Goal: Task Accomplishment & Management: Manage account settings

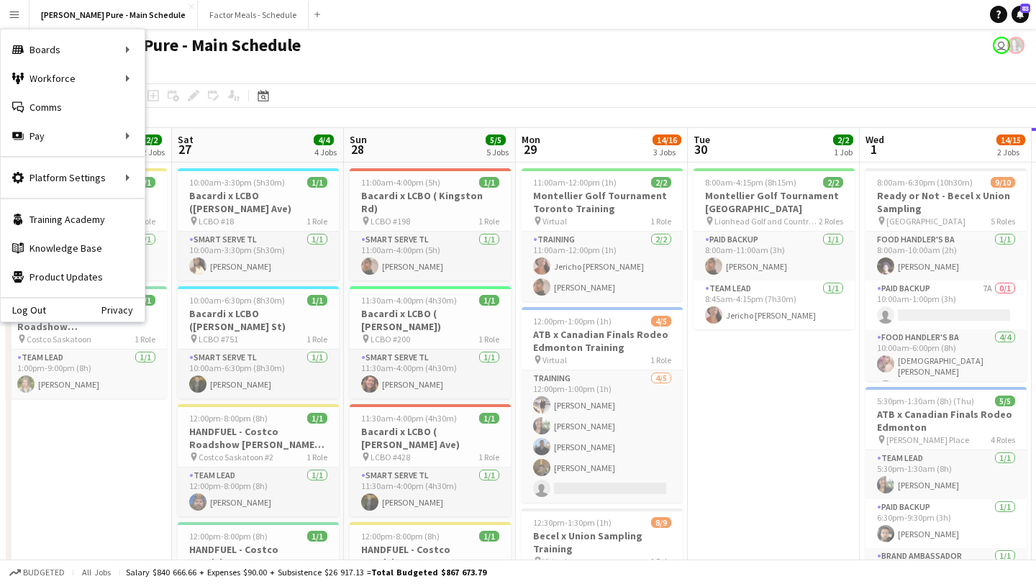
scroll to position [0, 515]
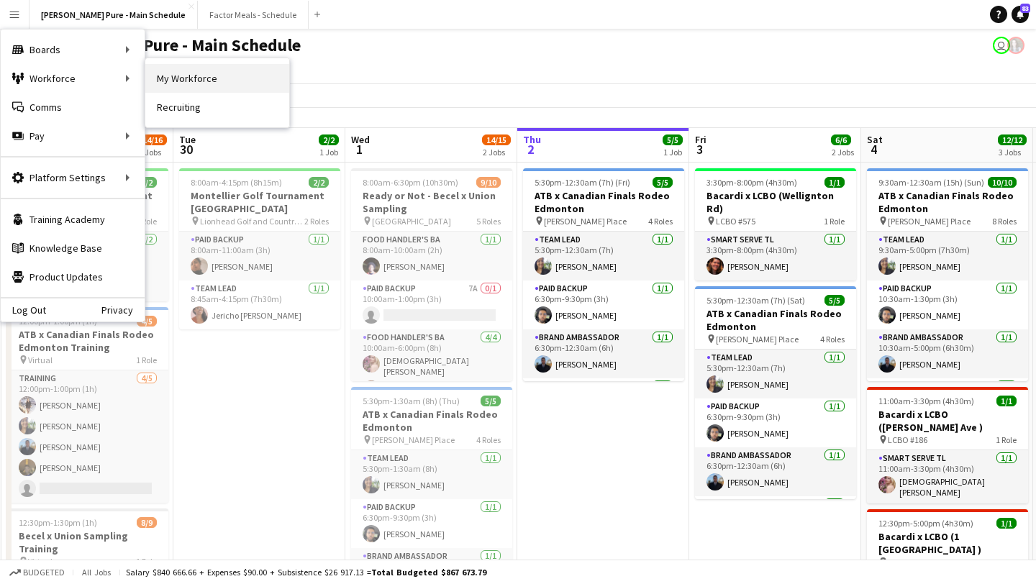
click at [219, 76] on link "My Workforce" at bounding box center [217, 78] width 144 height 29
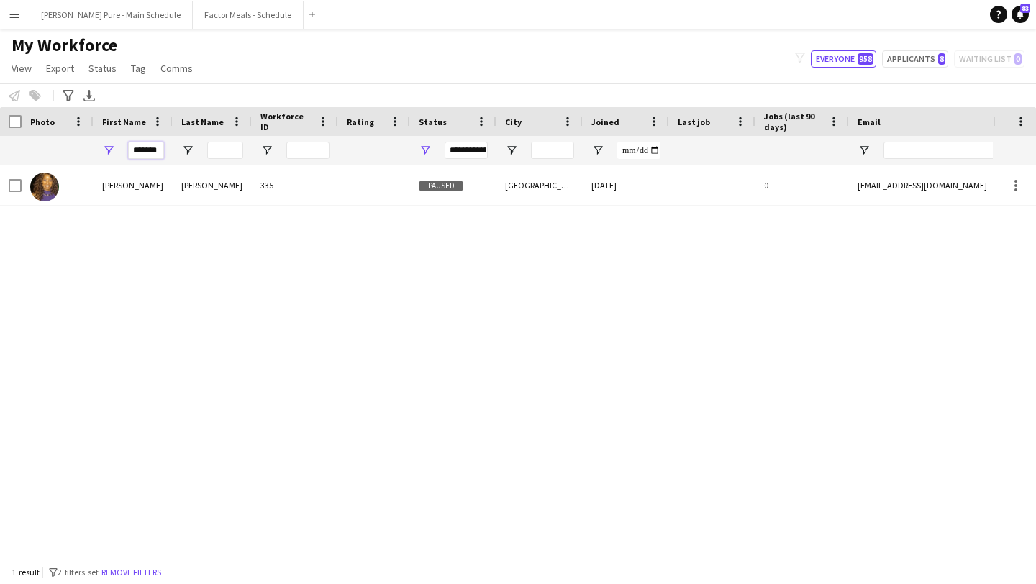
drag, startPoint x: 160, startPoint y: 153, endPoint x: 44, endPoint y: 153, distance: 115.9
click at [44, 153] on div "*******" at bounding box center [780, 150] width 1560 height 29
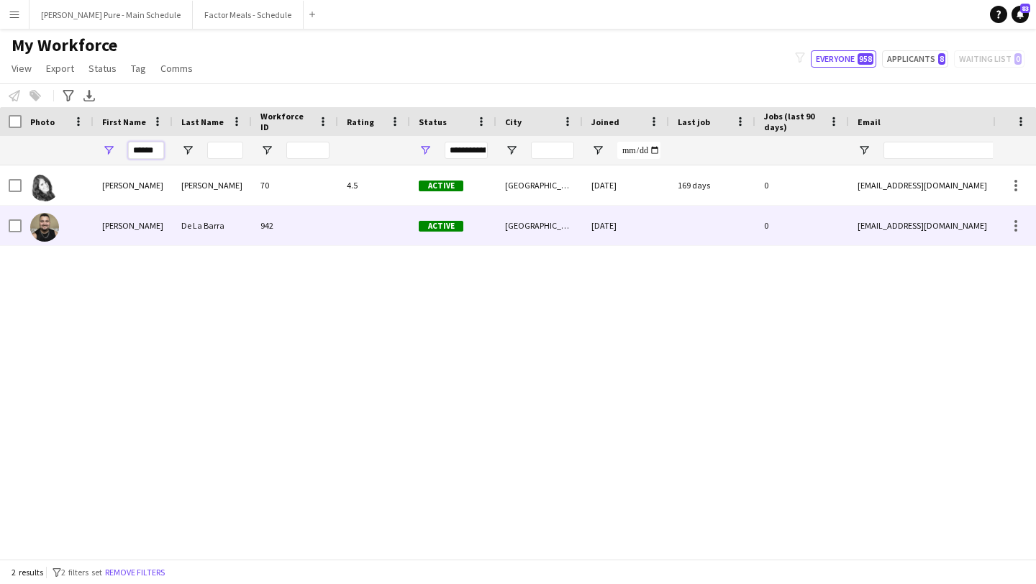
type input "******"
click at [8, 226] on div at bounding box center [11, 226] width 22 height 40
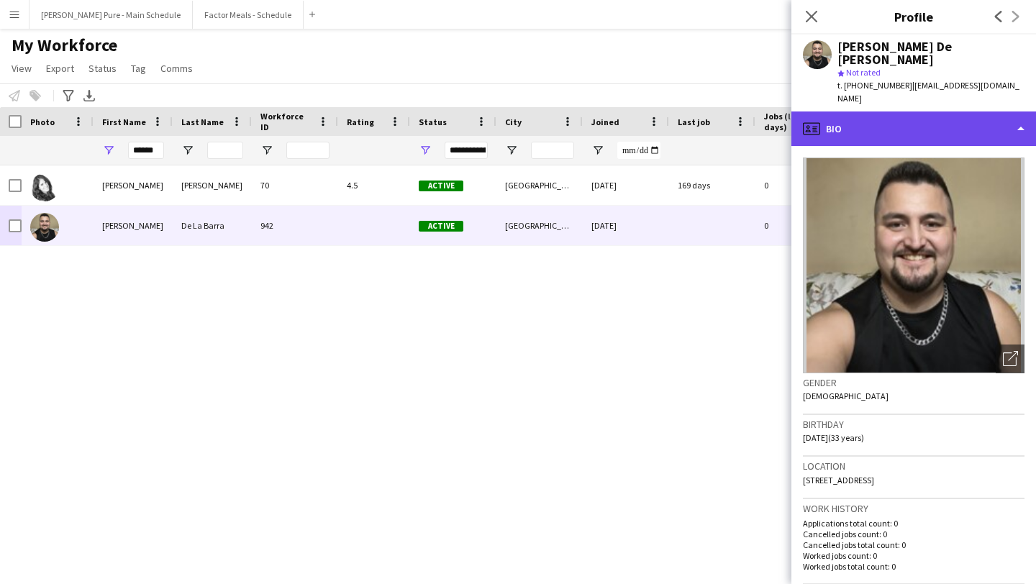
click at [970, 112] on div "profile Bio" at bounding box center [914, 129] width 245 height 35
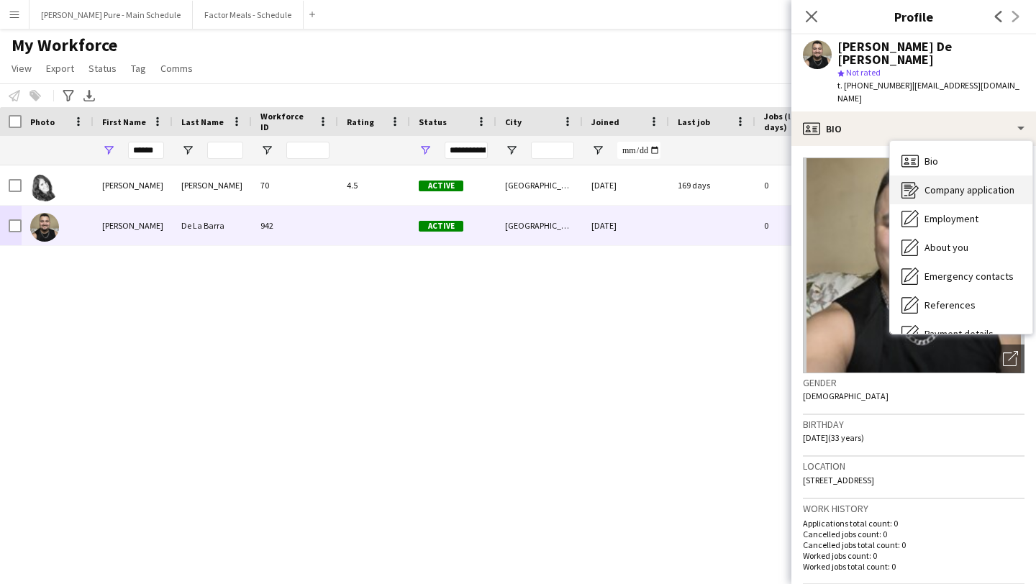
click at [964, 184] on span "Company application" at bounding box center [970, 190] width 90 height 13
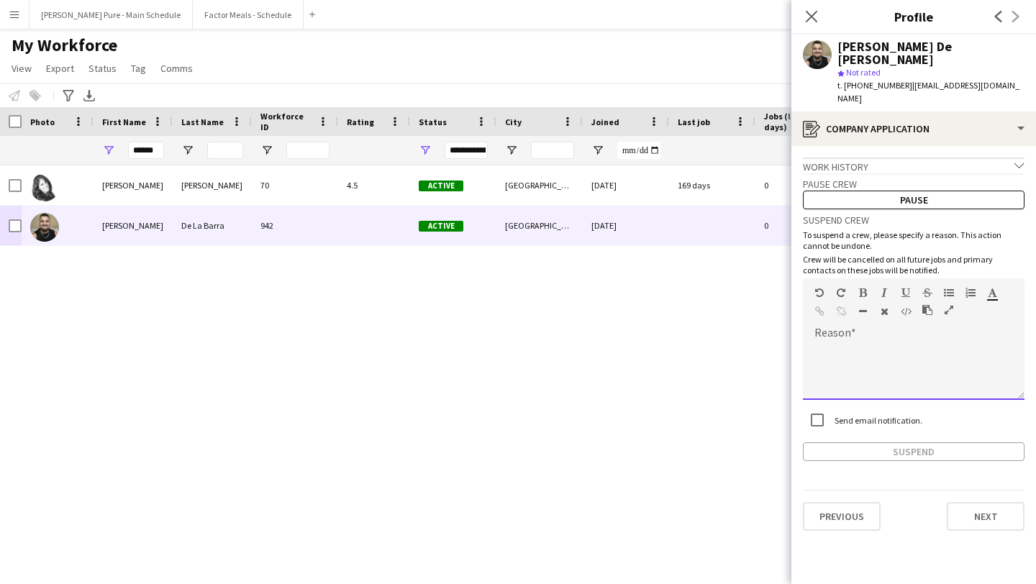
click at [853, 357] on div at bounding box center [914, 372] width 222 height 58
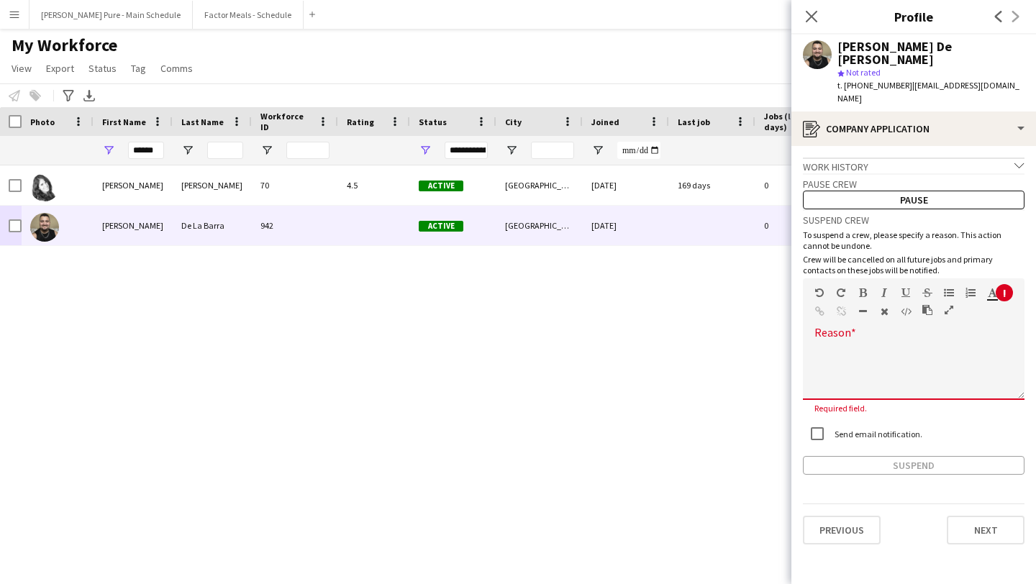
click at [868, 332] on div at bounding box center [914, 366] width 222 height 68
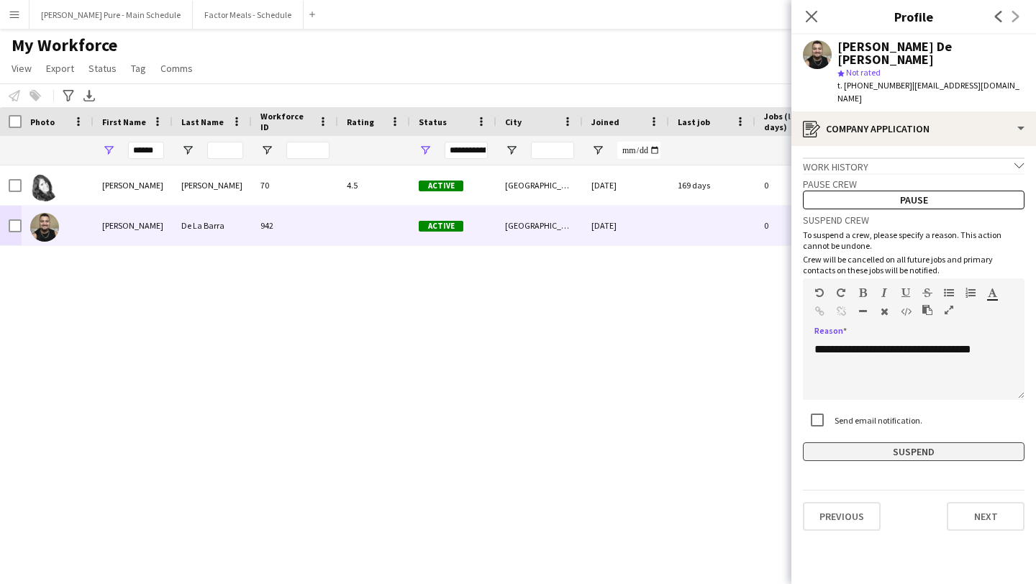
click at [912, 443] on button "Suspend" at bounding box center [914, 452] width 222 height 19
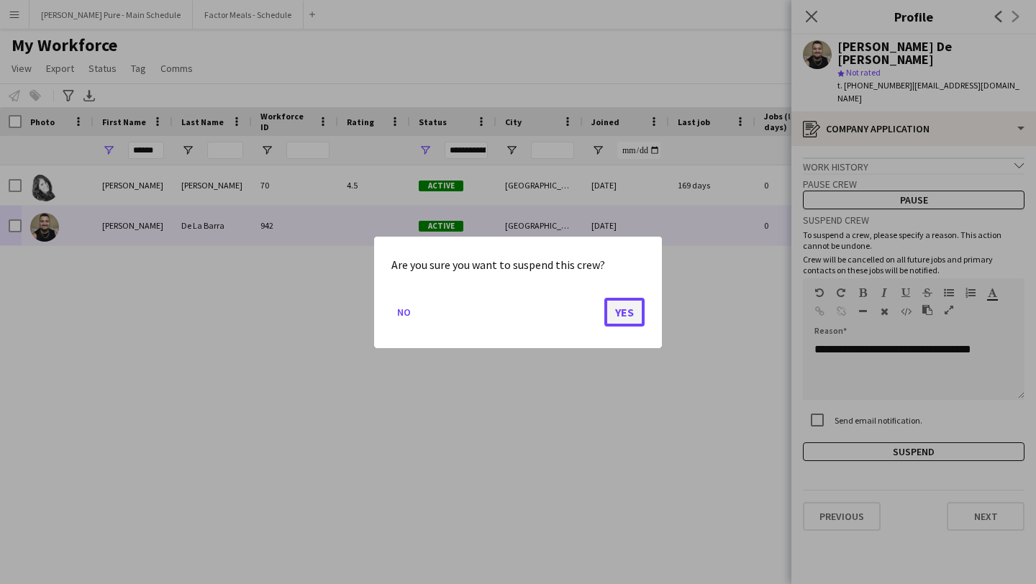
click at [635, 307] on button "Yes" at bounding box center [624, 311] width 40 height 29
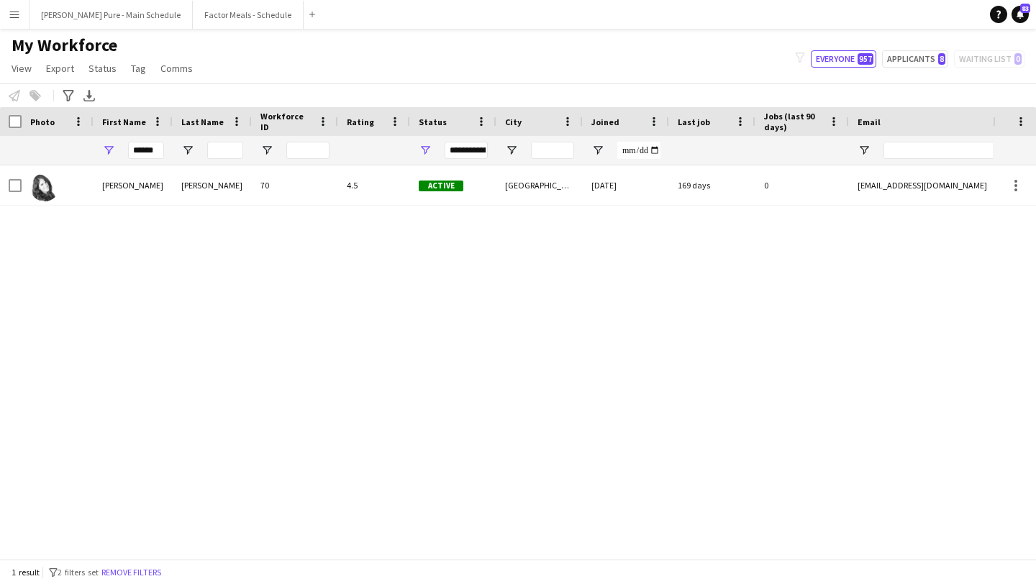
click at [13, 22] on button "Menu" at bounding box center [14, 14] width 29 height 29
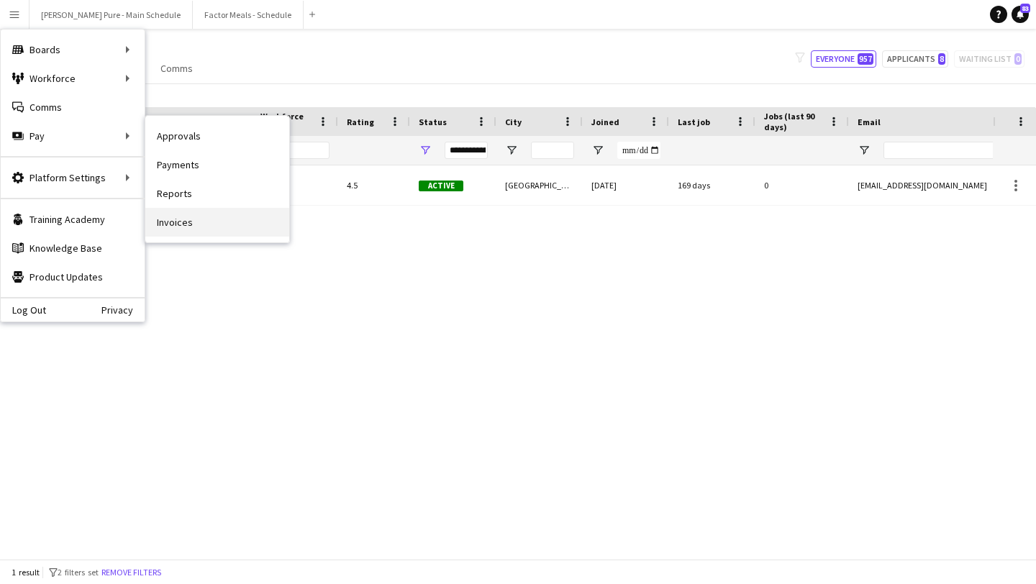
click at [228, 230] on link "Invoices" at bounding box center [217, 222] width 144 height 29
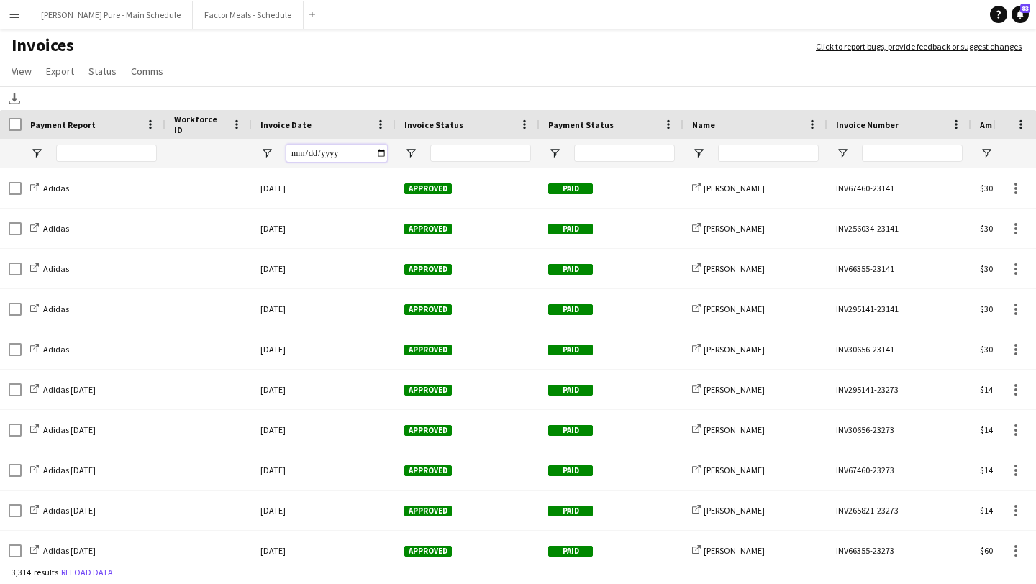
click at [381, 152] on input "Invoice Date Filter Input" at bounding box center [336, 153] width 101 height 17
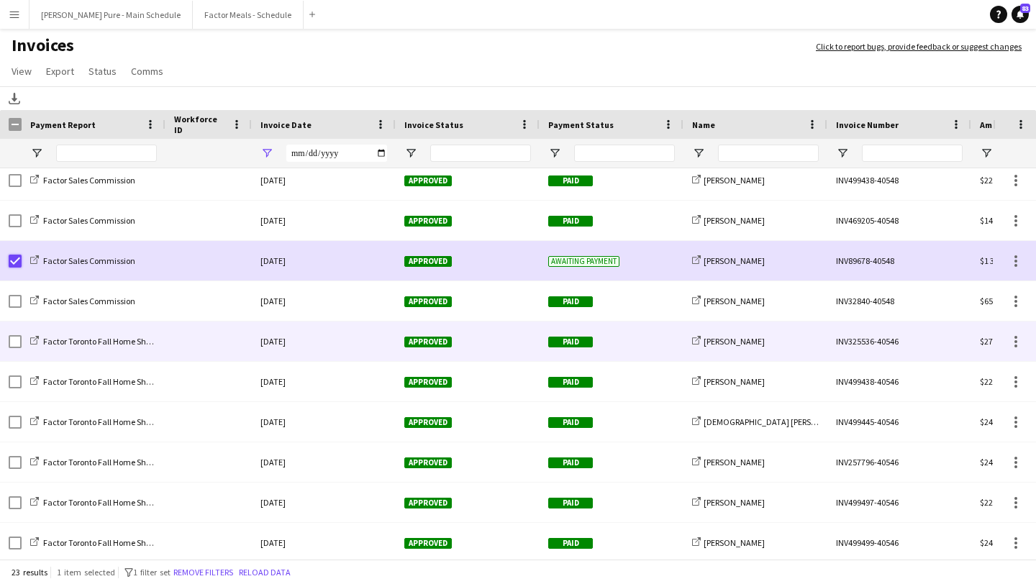
scroll to position [533, 0]
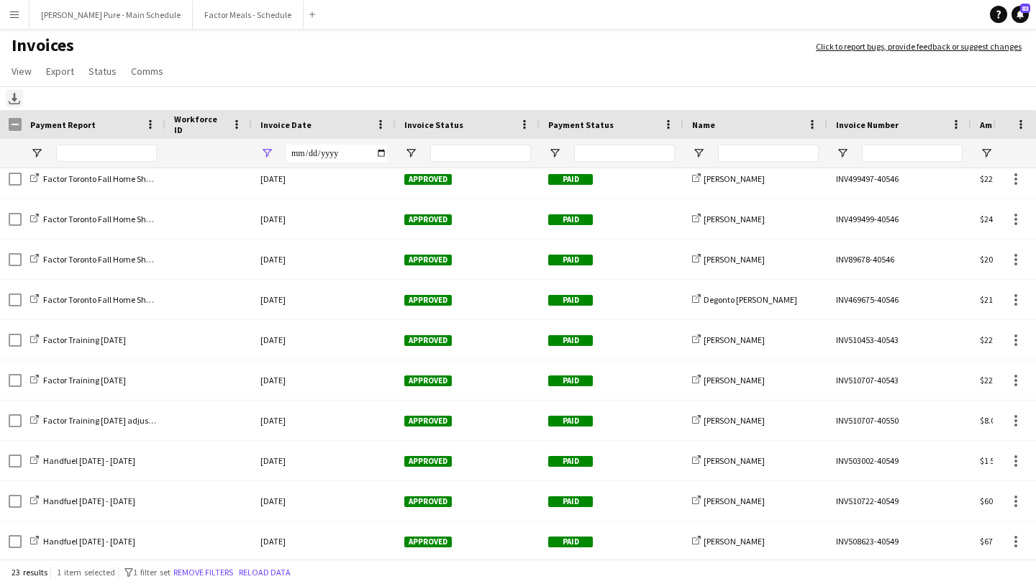
click at [16, 103] on icon "Download" at bounding box center [15, 99] width 12 height 12
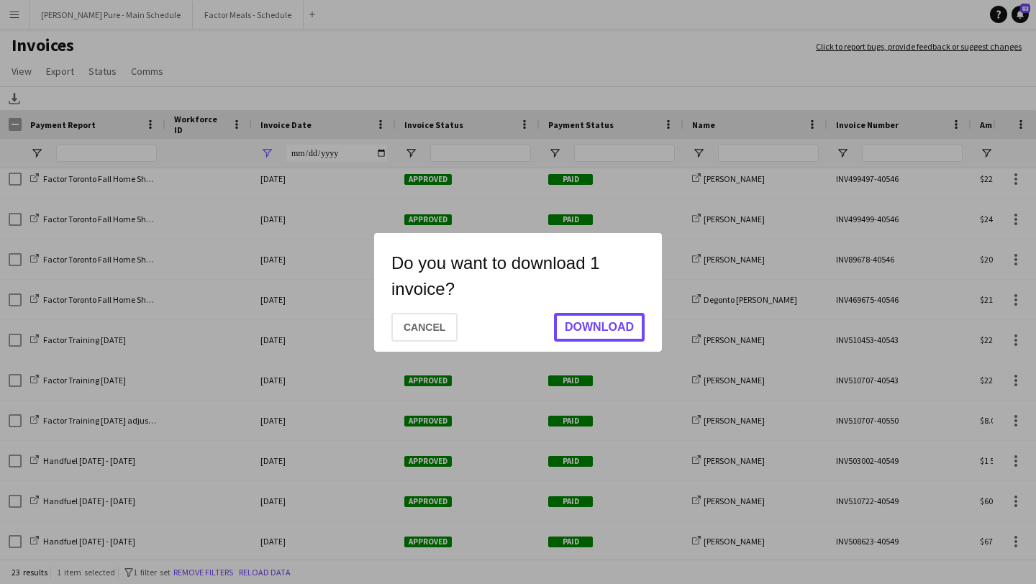
click at [600, 335] on button "Download" at bounding box center [599, 327] width 91 height 29
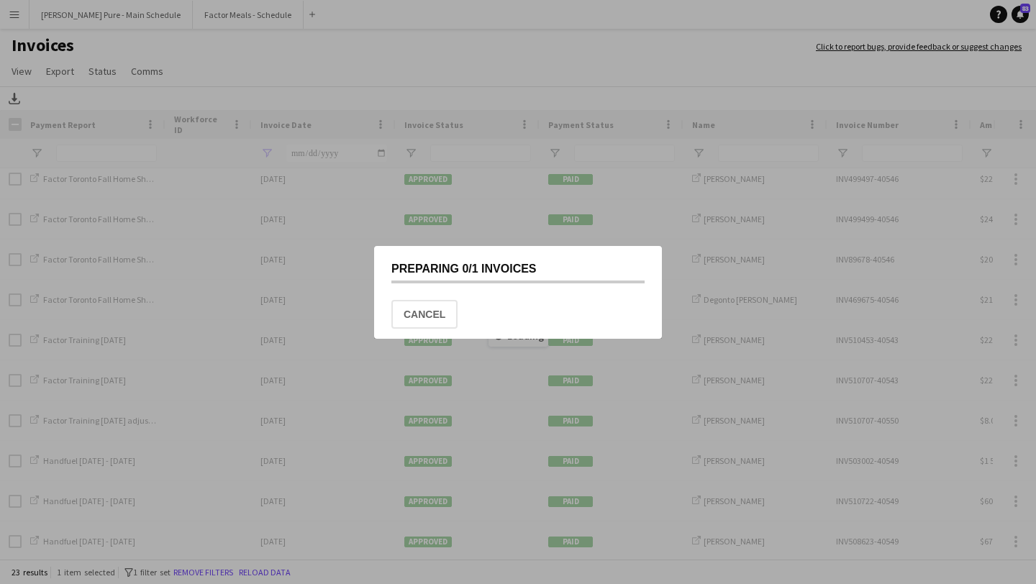
click at [614, 316] on mat-dialog-actions "Cancel" at bounding box center [517, 314] width 253 height 50
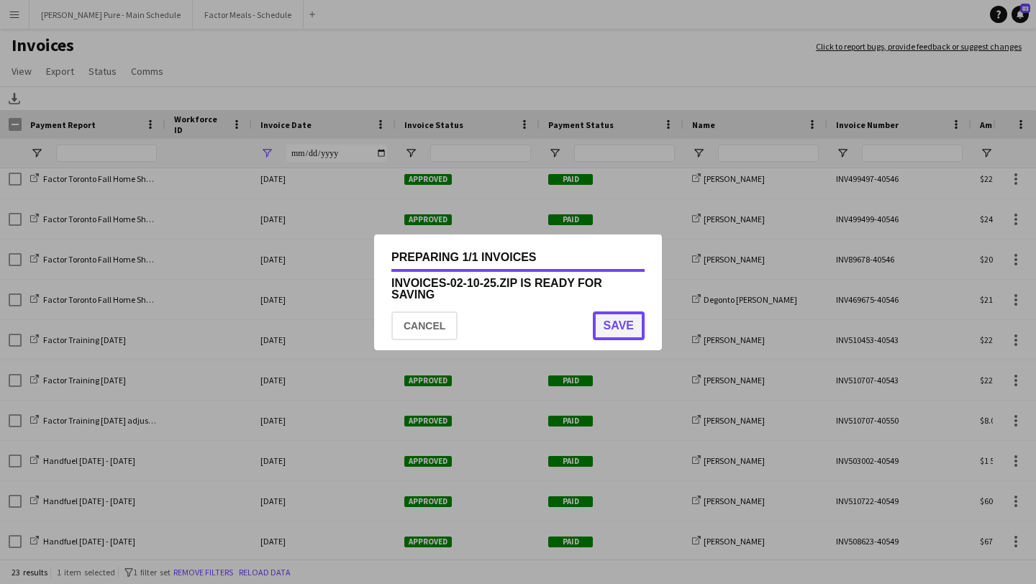
click at [627, 334] on button "Save" at bounding box center [619, 326] width 52 height 29
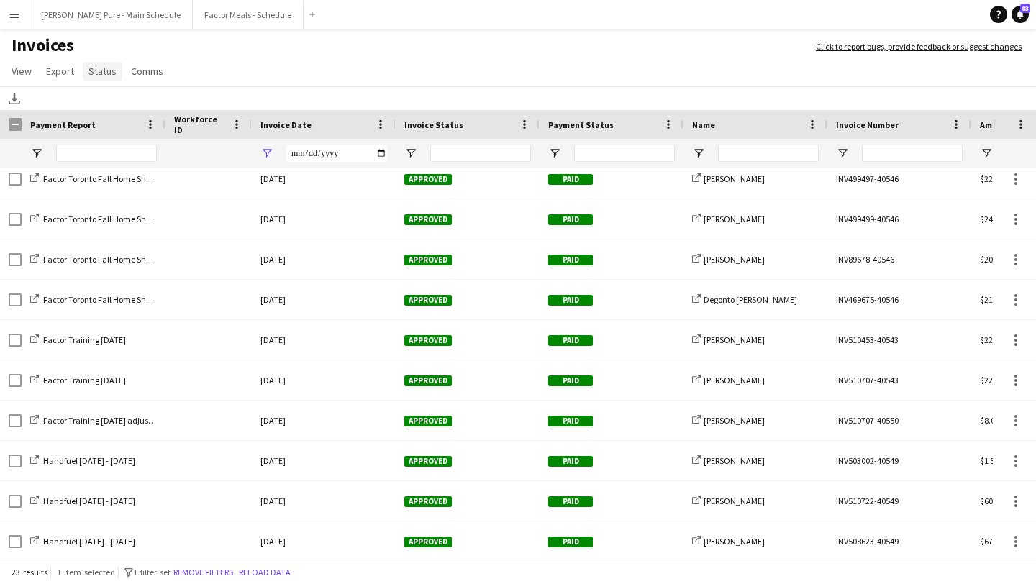
click at [111, 73] on span "Status" at bounding box center [103, 71] width 28 height 13
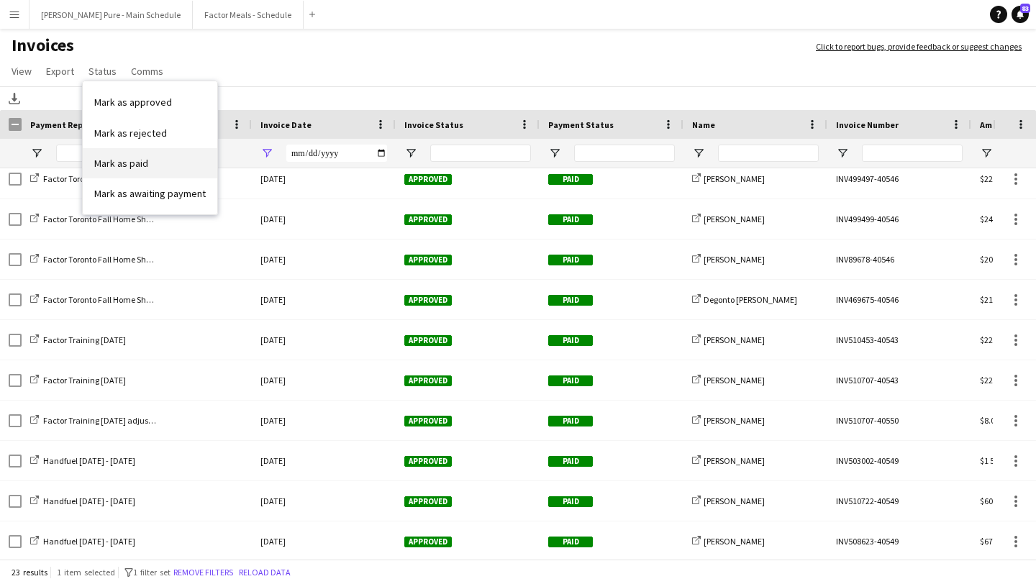
click at [170, 177] on link "Mark as paid" at bounding box center [150, 163] width 135 height 30
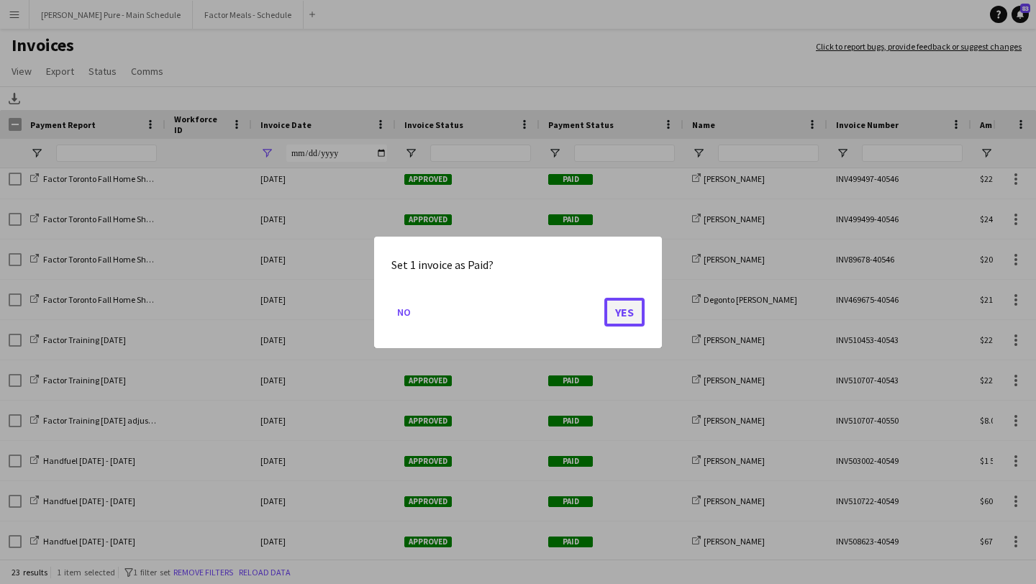
click at [635, 312] on button "Yes" at bounding box center [624, 311] width 40 height 29
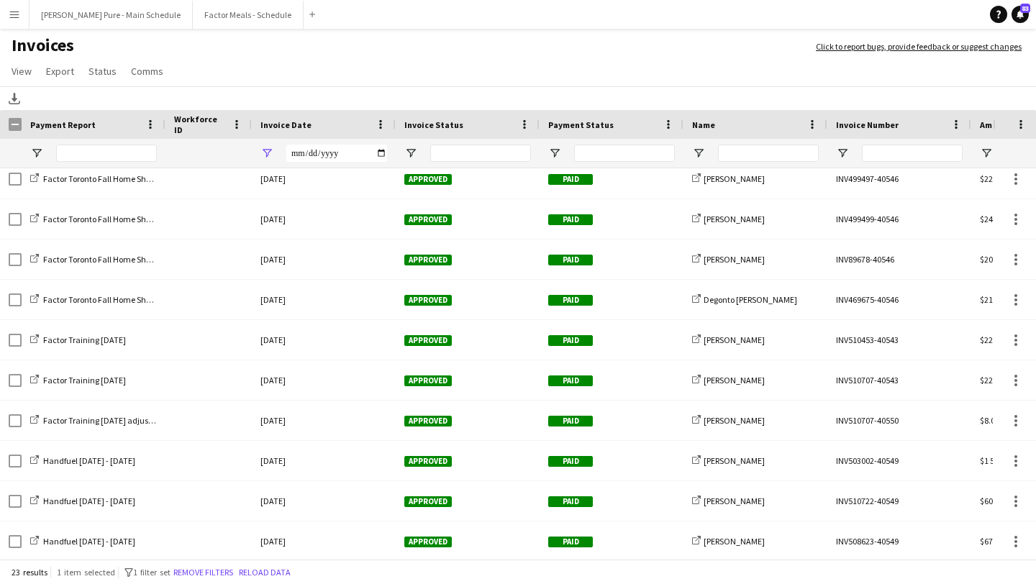
click at [391, 153] on div "**********" at bounding box center [324, 153] width 144 height 29
click at [382, 153] on input "**********" at bounding box center [336, 153] width 101 height 17
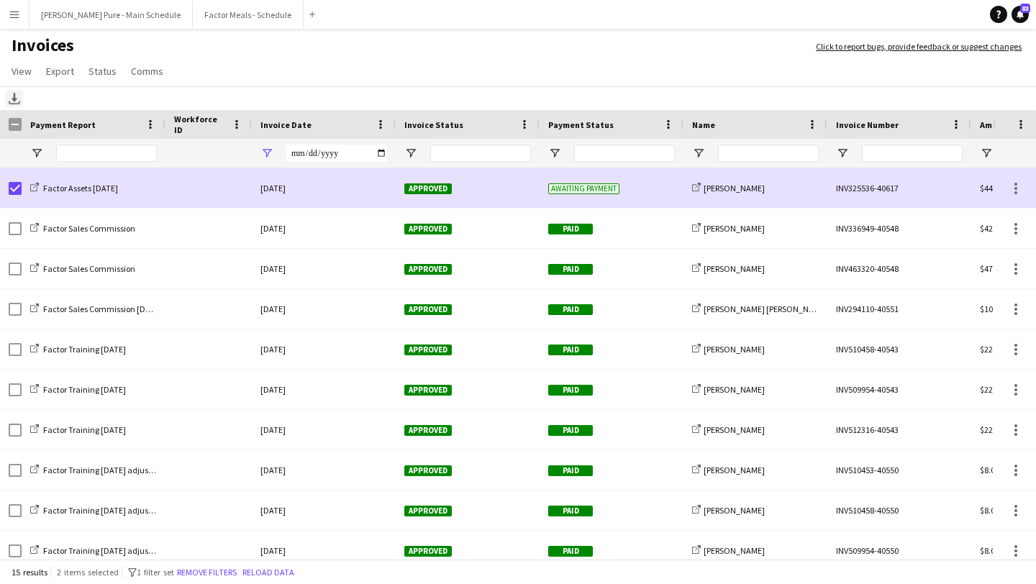
click at [17, 98] on icon "Download" at bounding box center [15, 99] width 12 height 12
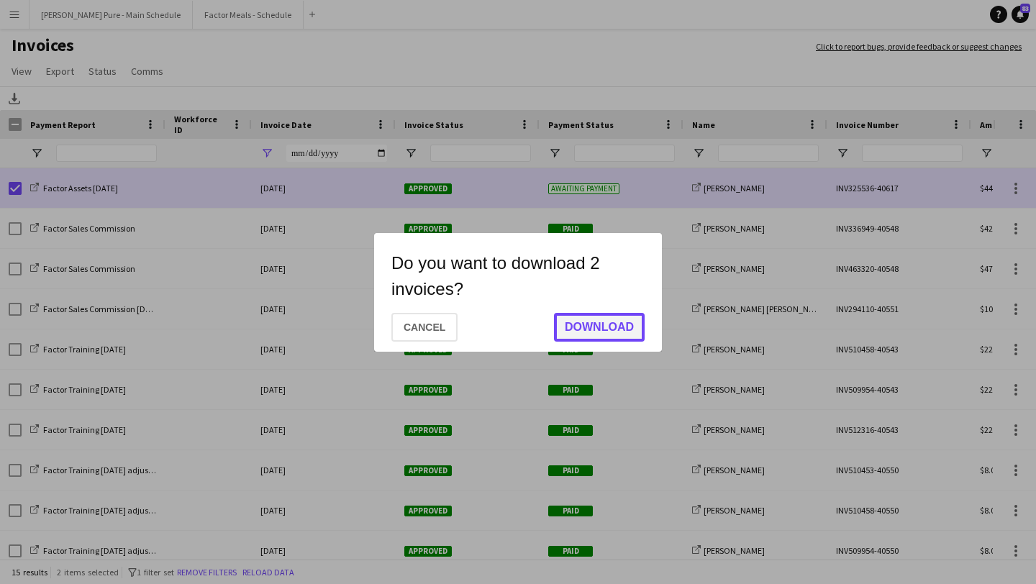
click at [614, 314] on button "Download" at bounding box center [599, 327] width 91 height 29
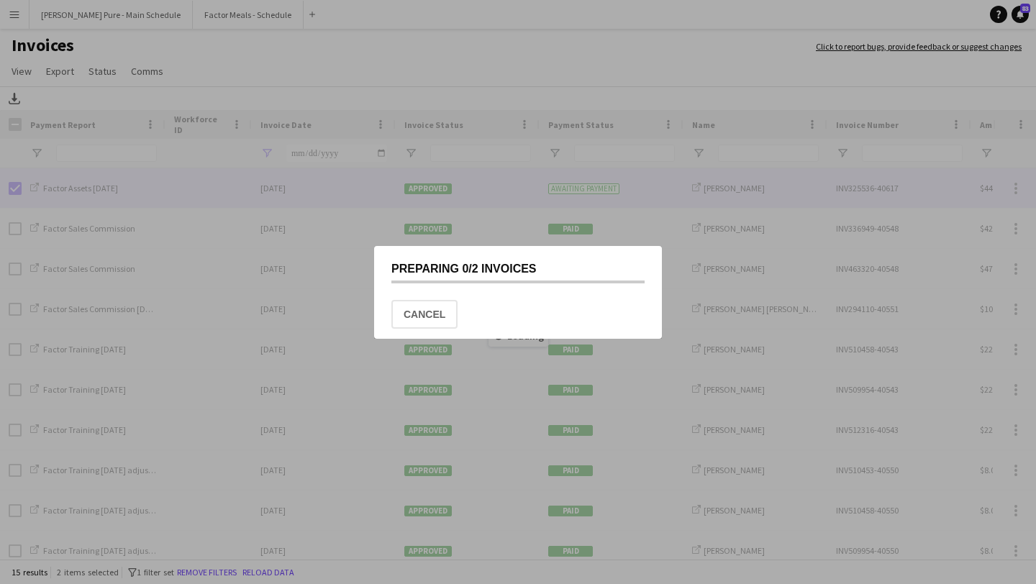
click at [612, 217] on div at bounding box center [518, 292] width 1036 height 584
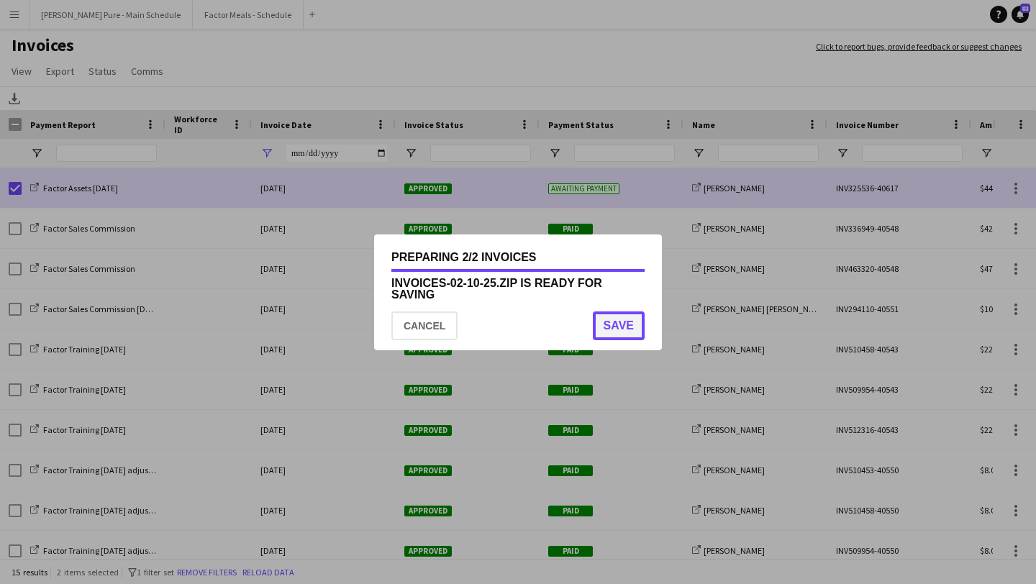
click at [626, 320] on button "Save" at bounding box center [619, 326] width 52 height 29
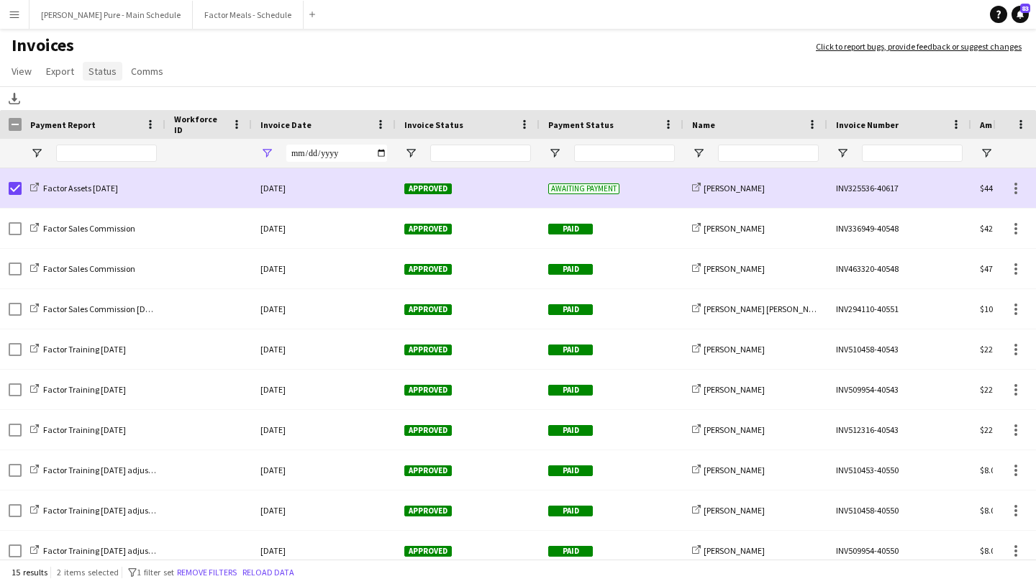
click at [85, 75] on link "Status" at bounding box center [103, 71] width 40 height 19
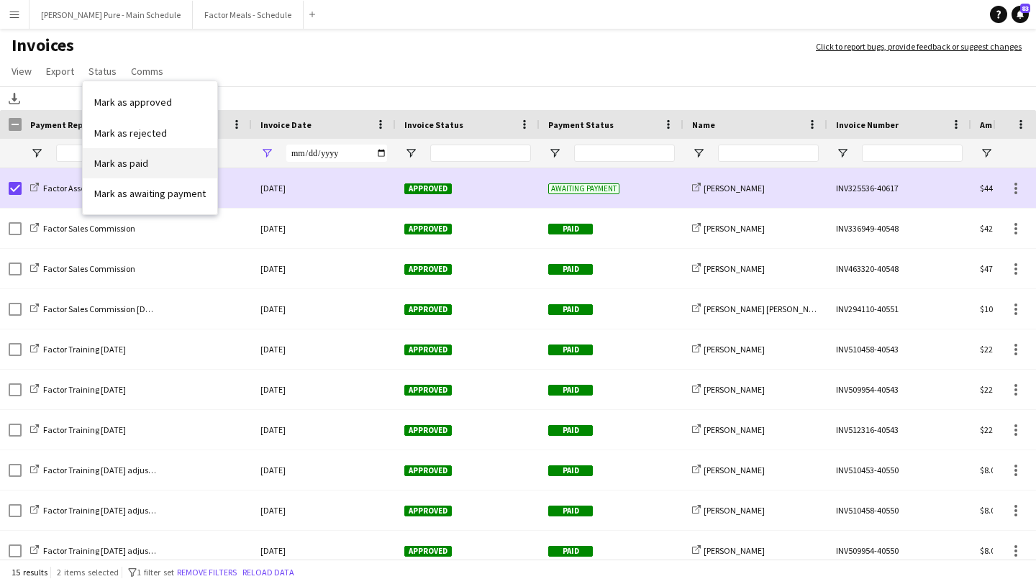
click at [170, 164] on link "Mark as paid" at bounding box center [150, 163] width 135 height 30
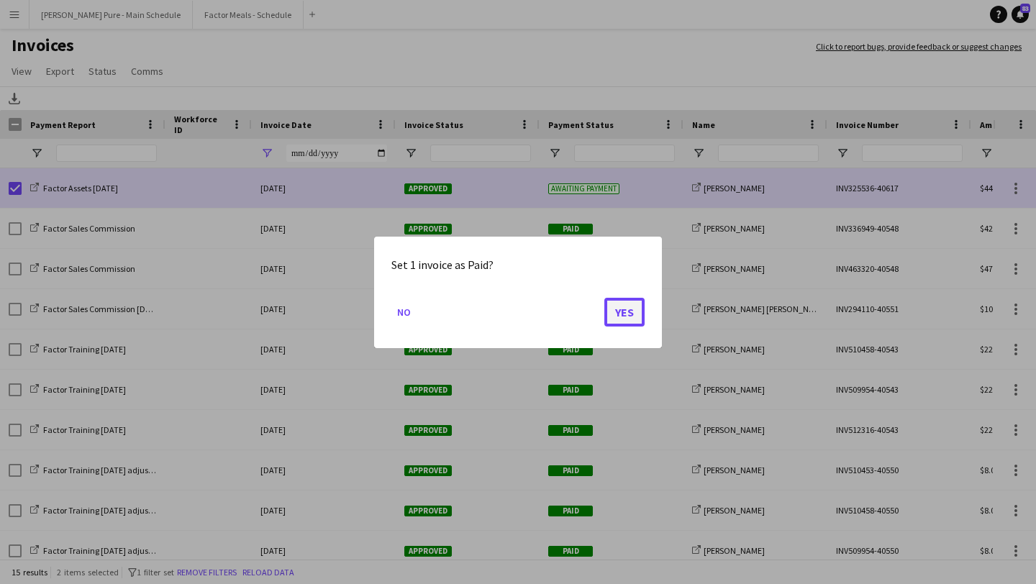
click at [627, 321] on button "Yes" at bounding box center [624, 311] width 40 height 29
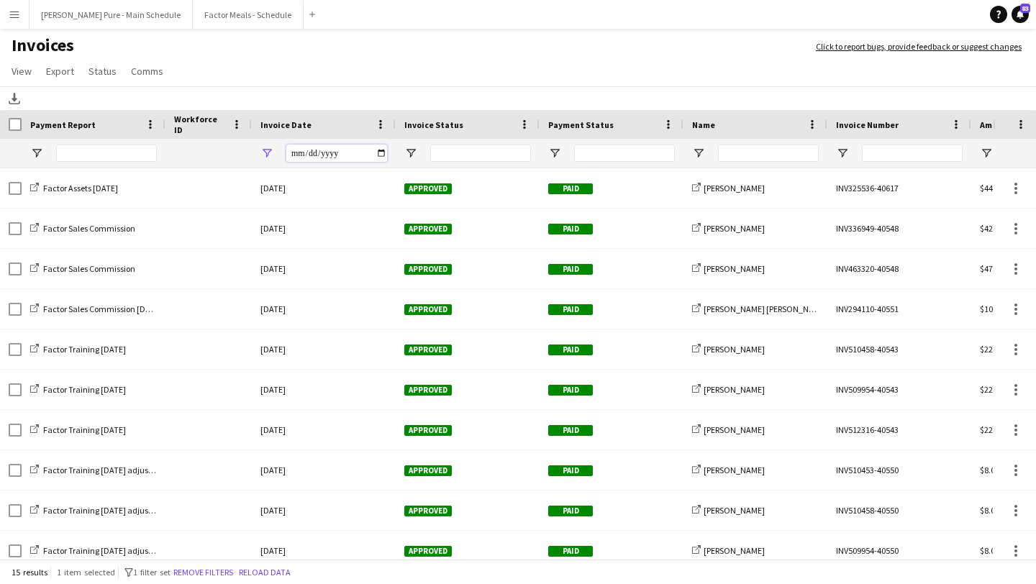
click at [381, 154] on input "**********" at bounding box center [336, 153] width 101 height 17
click at [378, 151] on input "**********" at bounding box center [336, 153] width 101 height 17
click at [379, 152] on input "**********" at bounding box center [336, 153] width 101 height 17
type input "**********"
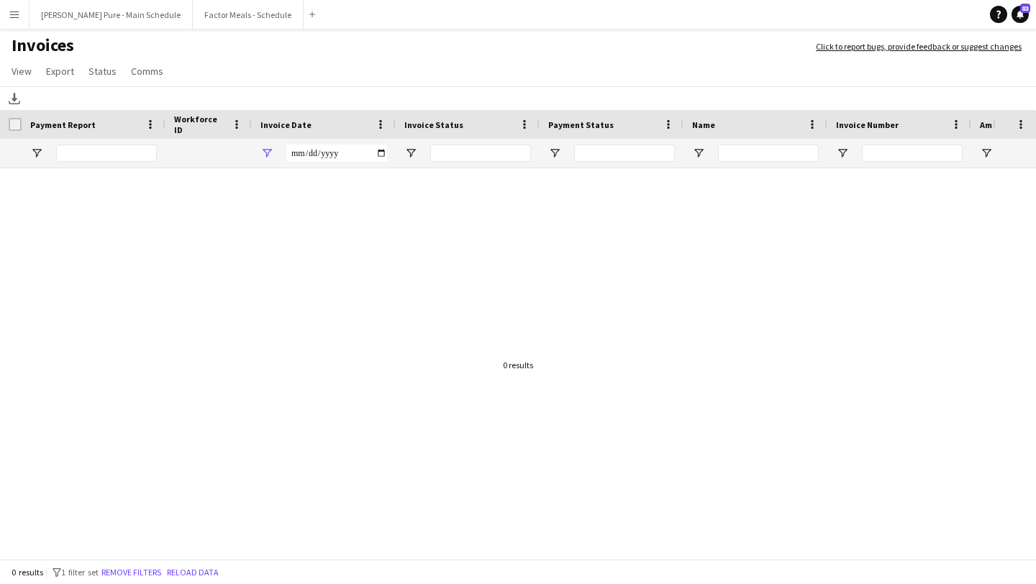
click at [20, 17] on button "Menu" at bounding box center [14, 14] width 29 height 29
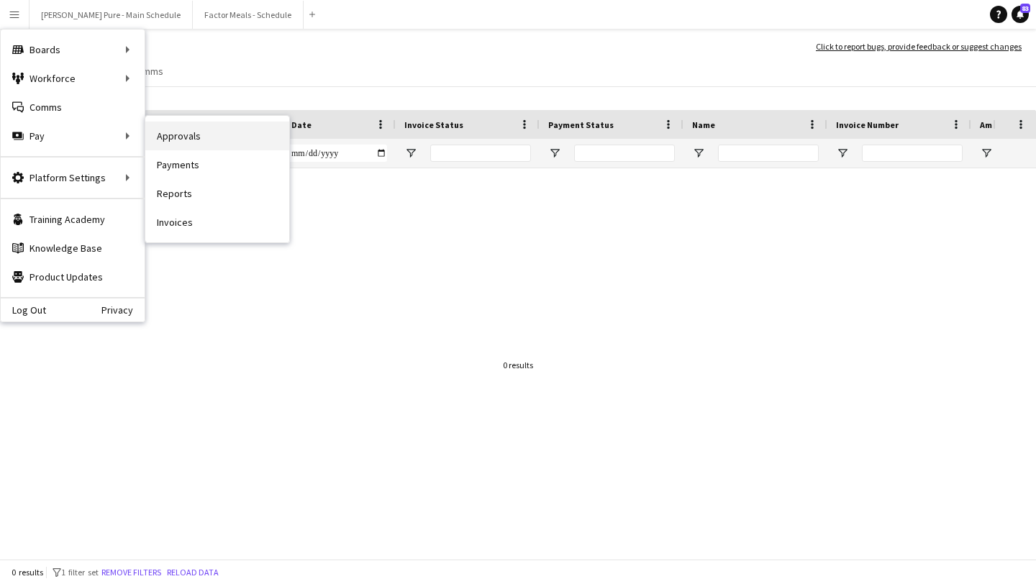
click at [223, 134] on link "Approvals" at bounding box center [217, 136] width 144 height 29
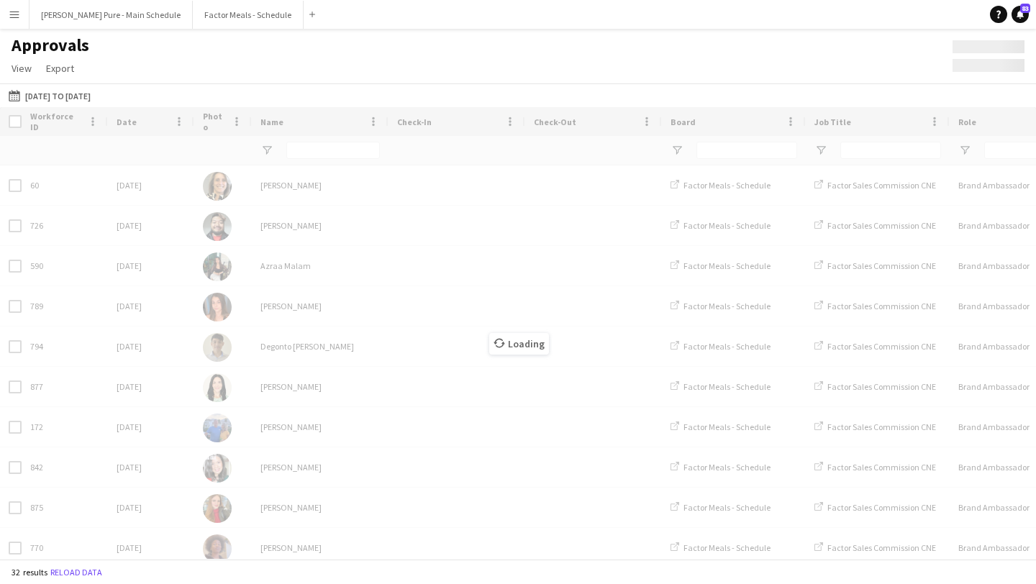
type input "**********"
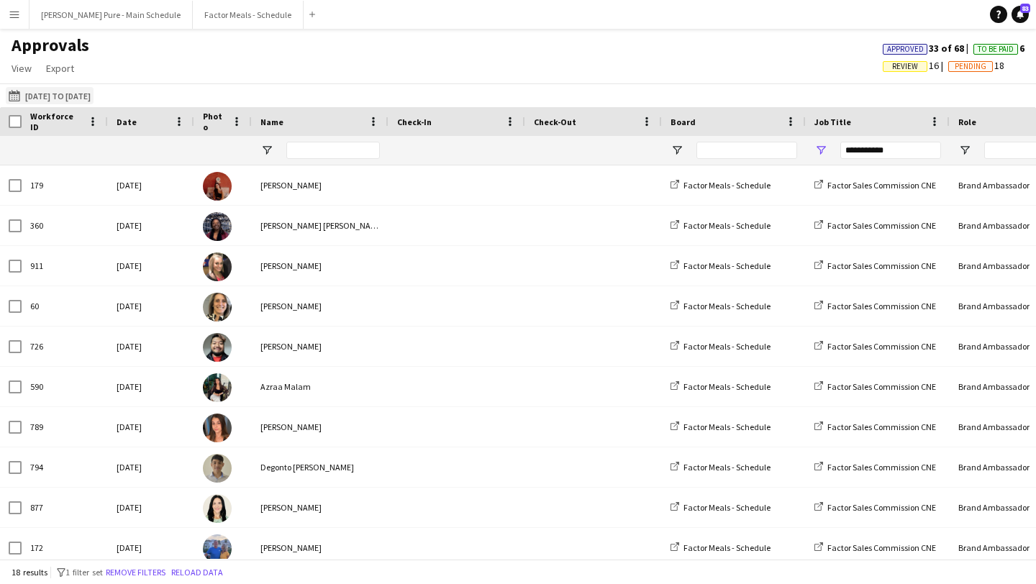
click at [94, 100] on button "30-09-2025 to 01-10-2025 30-09-2025 to 01-10-2025" at bounding box center [50, 95] width 88 height 17
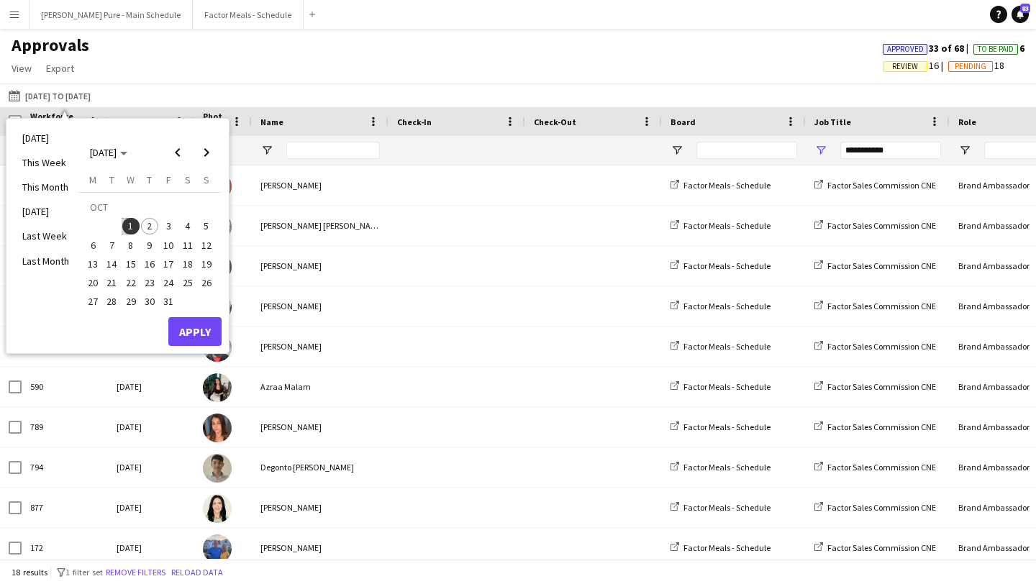
click at [124, 230] on span "1" at bounding box center [130, 226] width 17 height 17
click at [147, 224] on span "2" at bounding box center [149, 226] width 17 height 17
click at [199, 333] on button "Apply" at bounding box center [194, 331] width 53 height 29
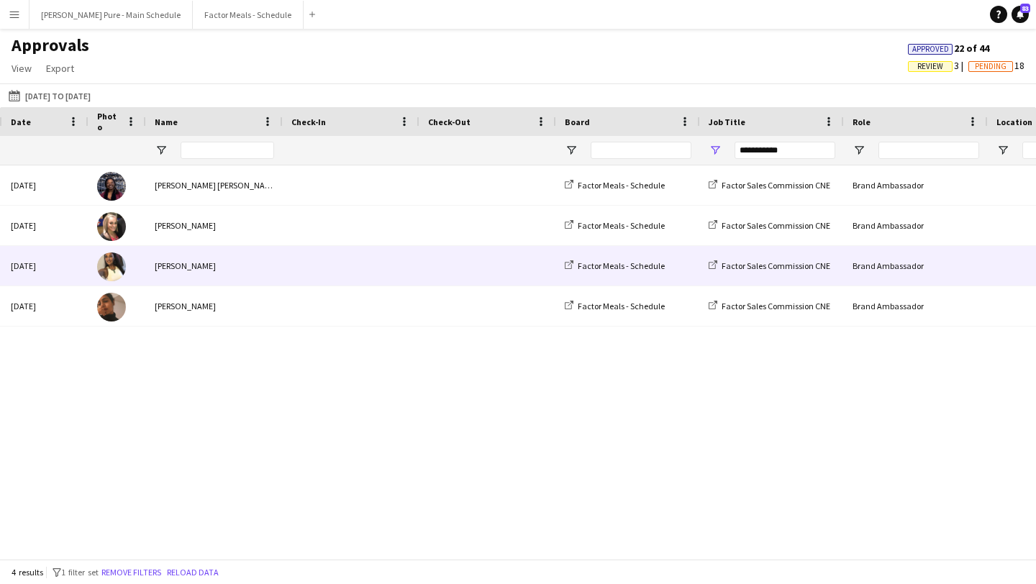
scroll to position [0, 263]
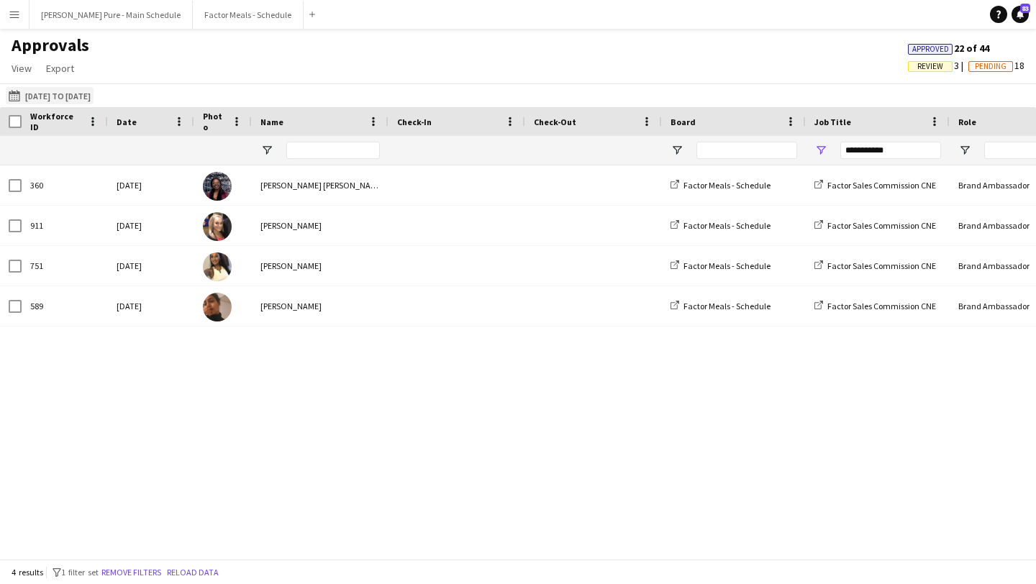
click at [72, 93] on button "30-09-2025 to 01-10-2025 01-10-2025 to 02-10-2025" at bounding box center [50, 95] width 88 height 17
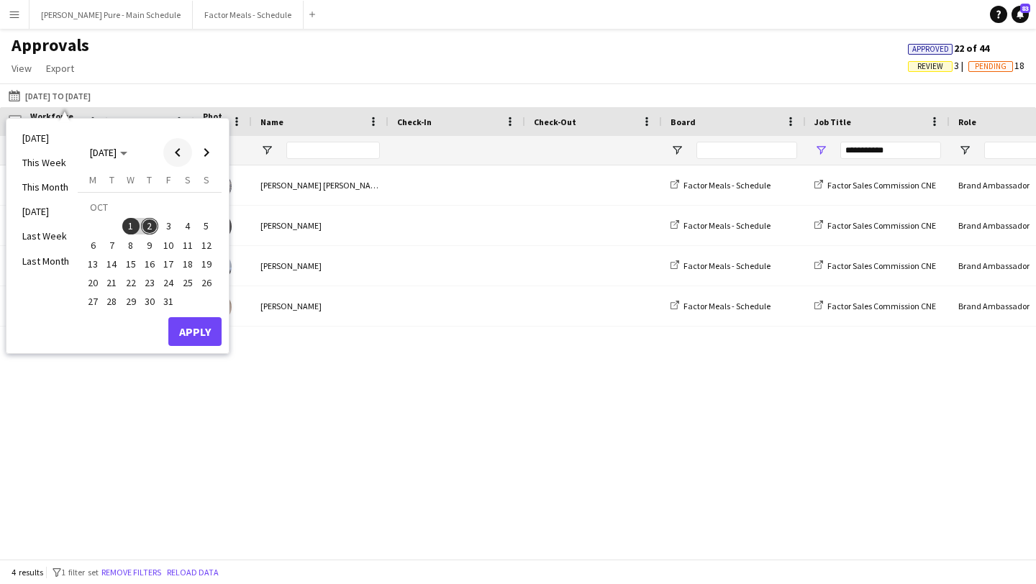
click at [171, 151] on span "Previous month" at bounding box center [177, 152] width 29 height 29
click at [112, 305] on span "30" at bounding box center [112, 302] width 17 height 17
click at [209, 154] on span "Next month" at bounding box center [206, 152] width 29 height 29
click at [135, 225] on span "1" at bounding box center [130, 226] width 17 height 17
click at [193, 327] on button "Apply" at bounding box center [194, 331] width 53 height 29
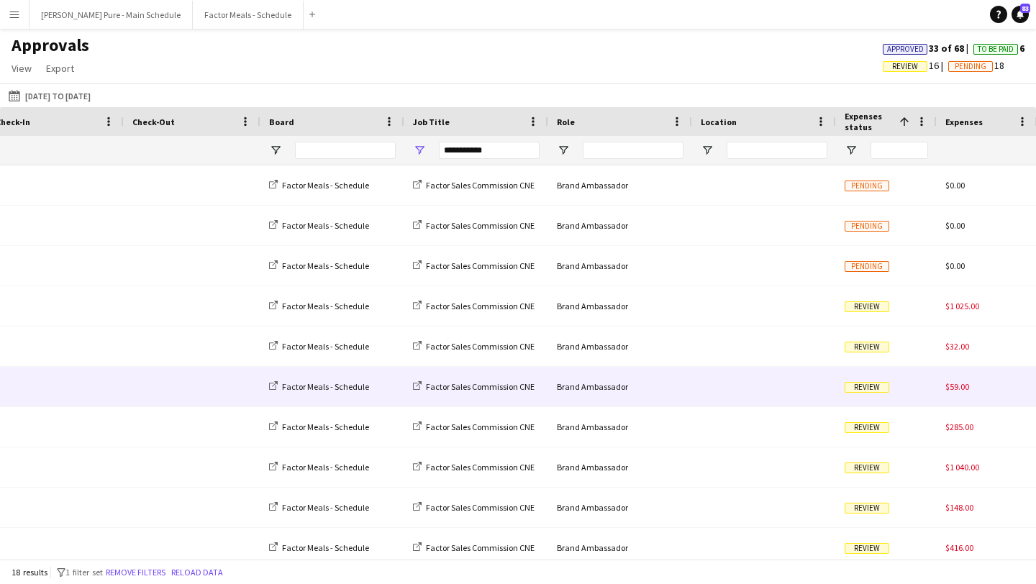
scroll to position [0, 497]
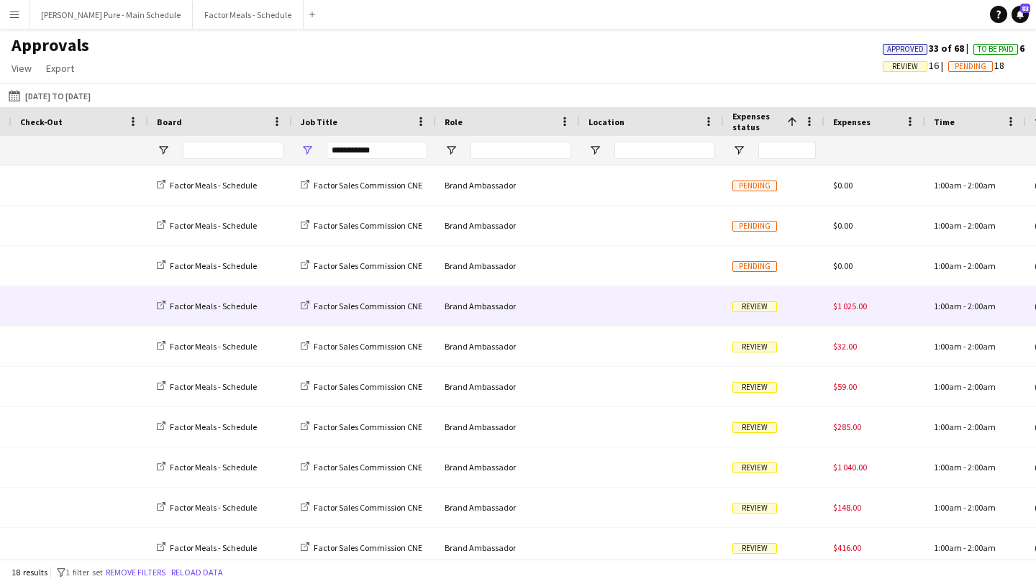
click at [750, 307] on span "Review" at bounding box center [755, 307] width 45 height 11
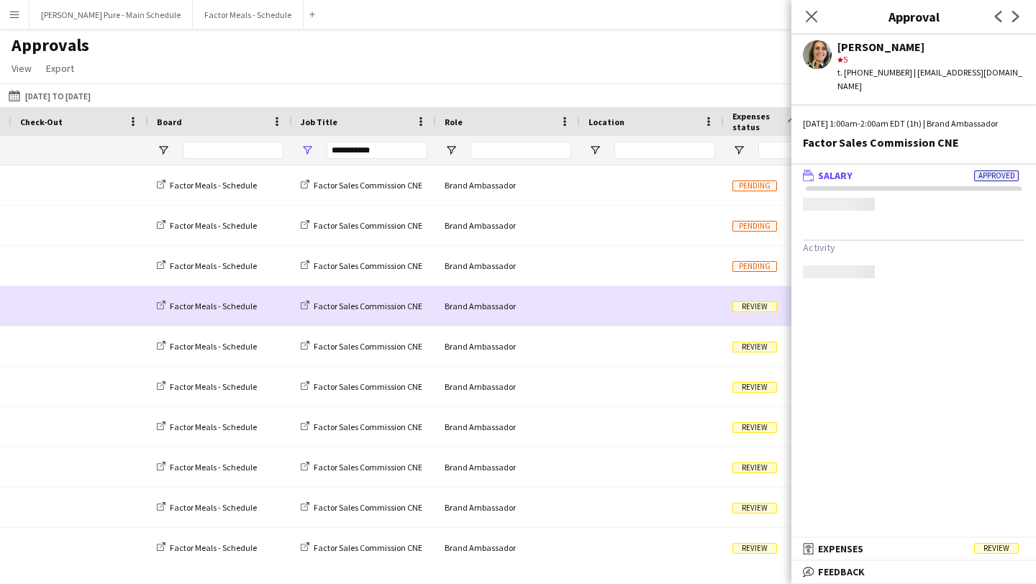
scroll to position [0, 783]
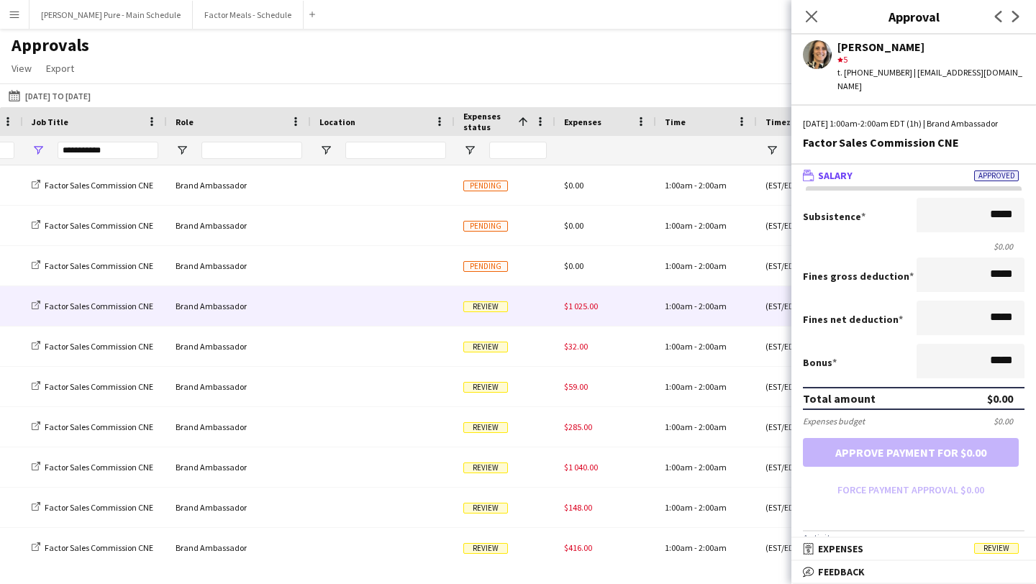
click at [955, 561] on mat-expansion-panel "receipt Expenses Review Activity user 30-09-2025 4:19pm "EXPENSES CLAIM submitt…" at bounding box center [914, 549] width 245 height 23
click at [948, 548] on mat-panel-title "receipt Expenses Review" at bounding box center [911, 549] width 239 height 13
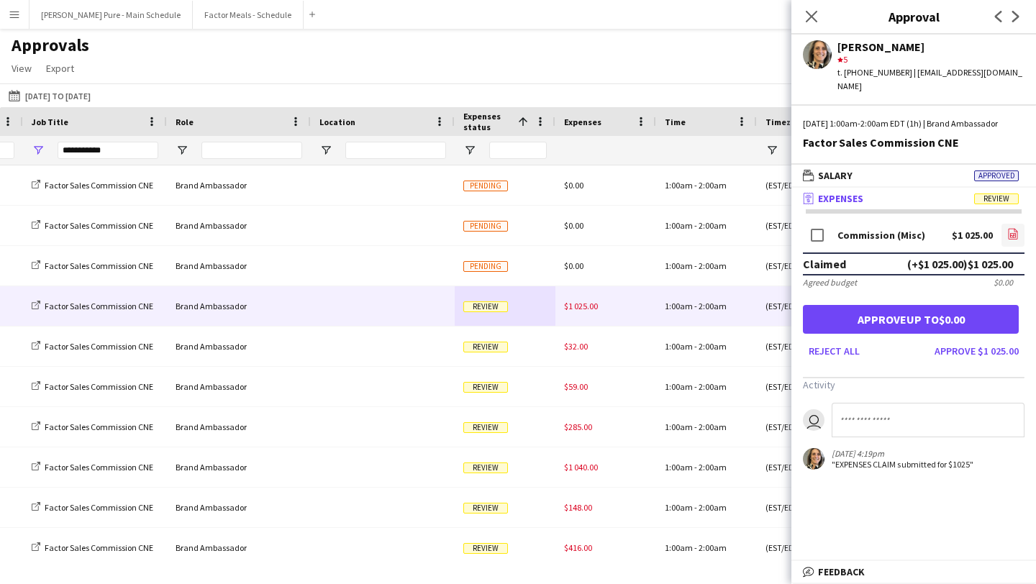
click at [1015, 233] on icon at bounding box center [1013, 235] width 6 height 4
click at [993, 351] on button "Approve $1 025.00" at bounding box center [977, 351] width 96 height 23
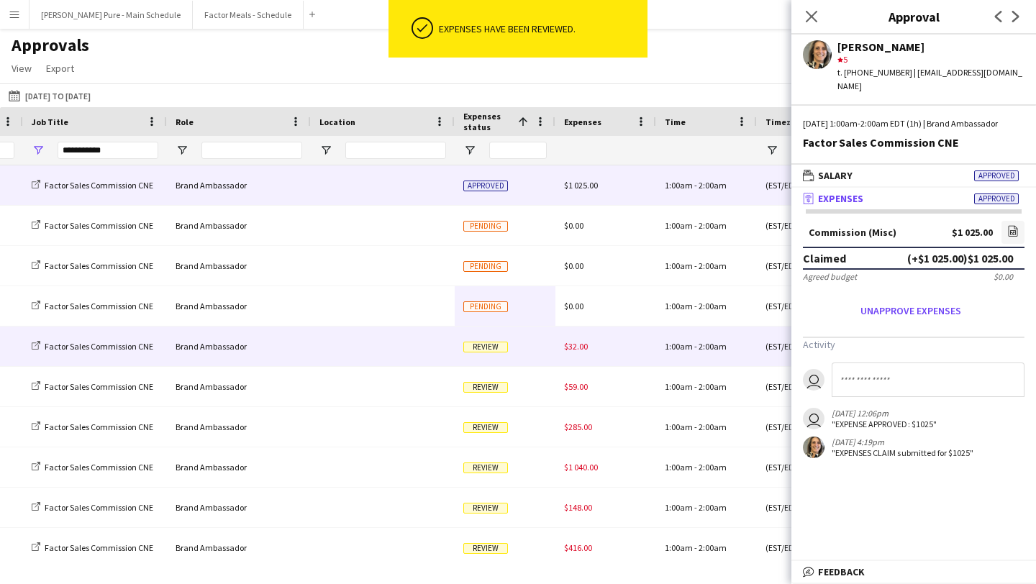
click at [594, 352] on div "$32.00" at bounding box center [606, 347] width 101 height 40
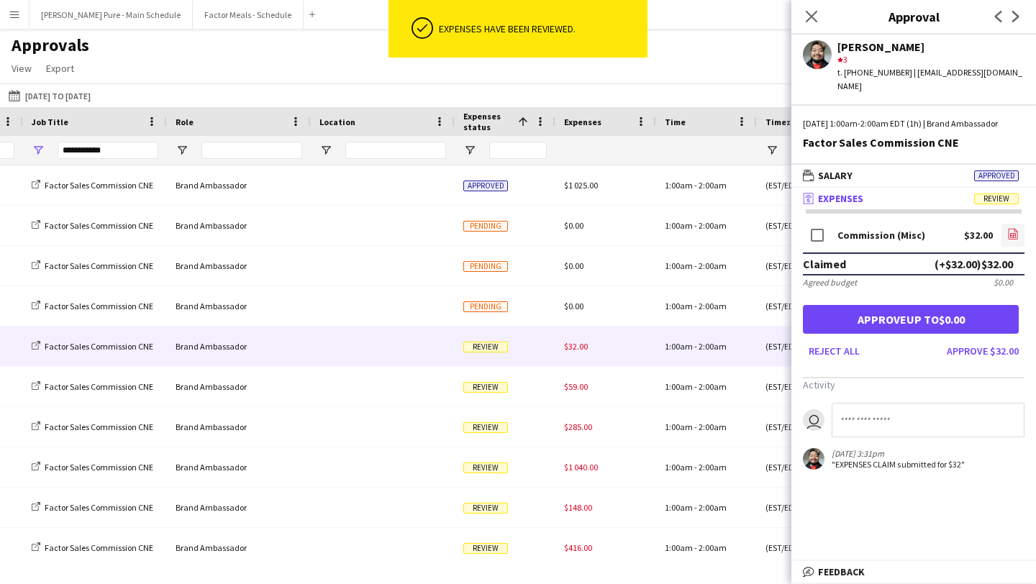
click at [1016, 239] on icon at bounding box center [1013, 234] width 9 height 11
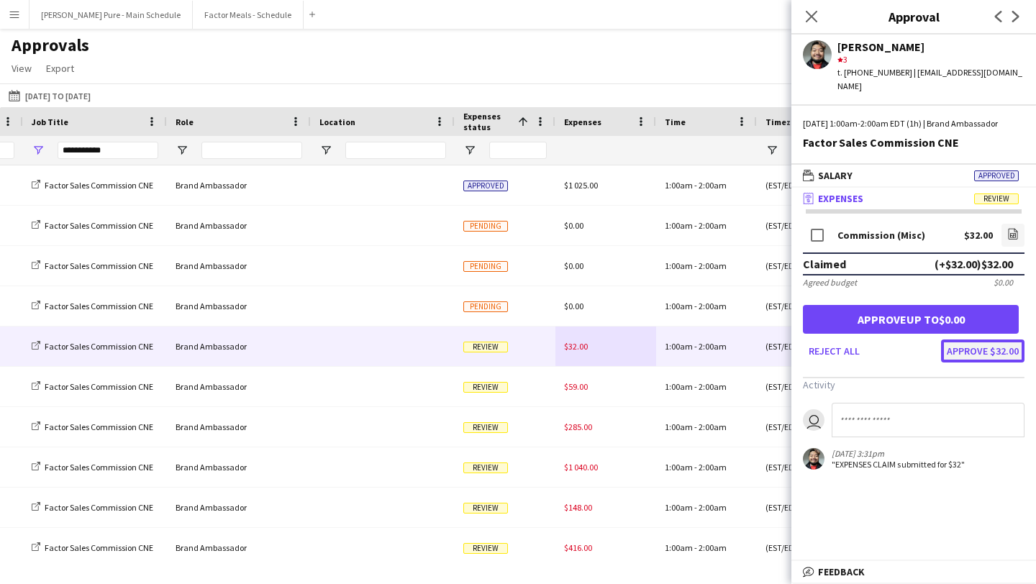
click at [1003, 348] on button "Approve $32.00" at bounding box center [982, 351] width 83 height 23
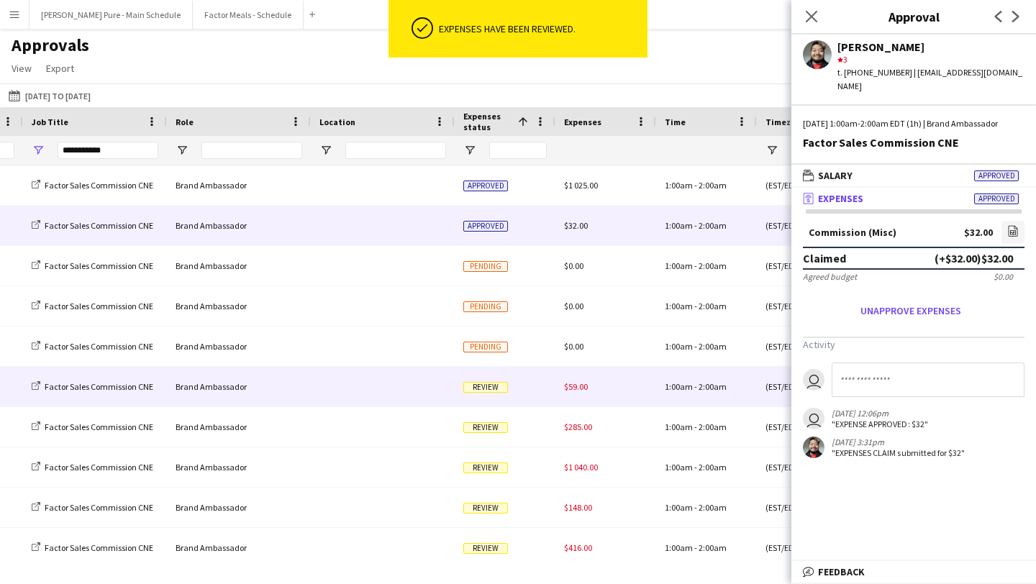
click at [523, 385] on div "Review" at bounding box center [505, 387] width 101 height 40
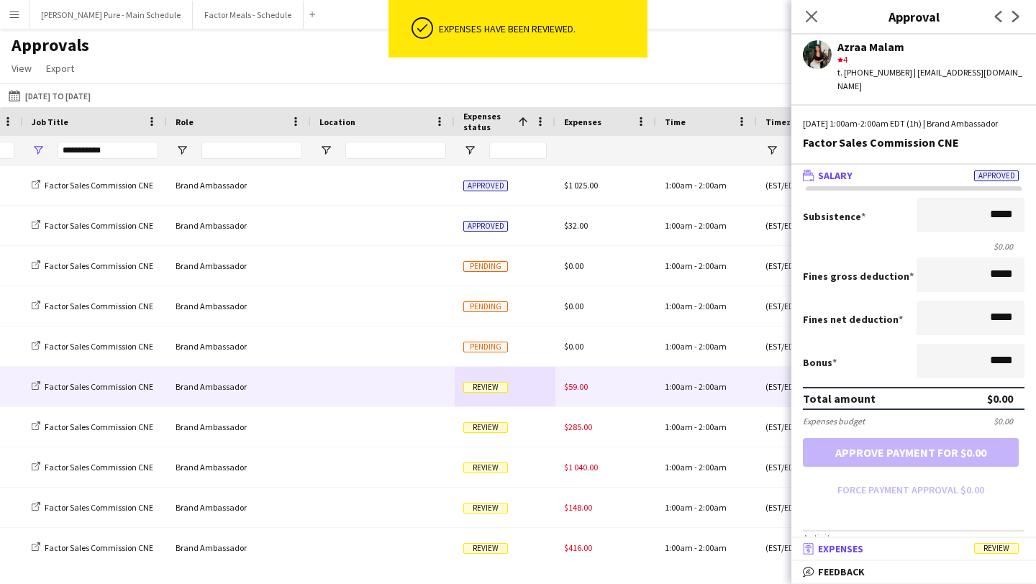
click at [938, 551] on mat-panel-title "receipt Expenses Review" at bounding box center [911, 549] width 239 height 13
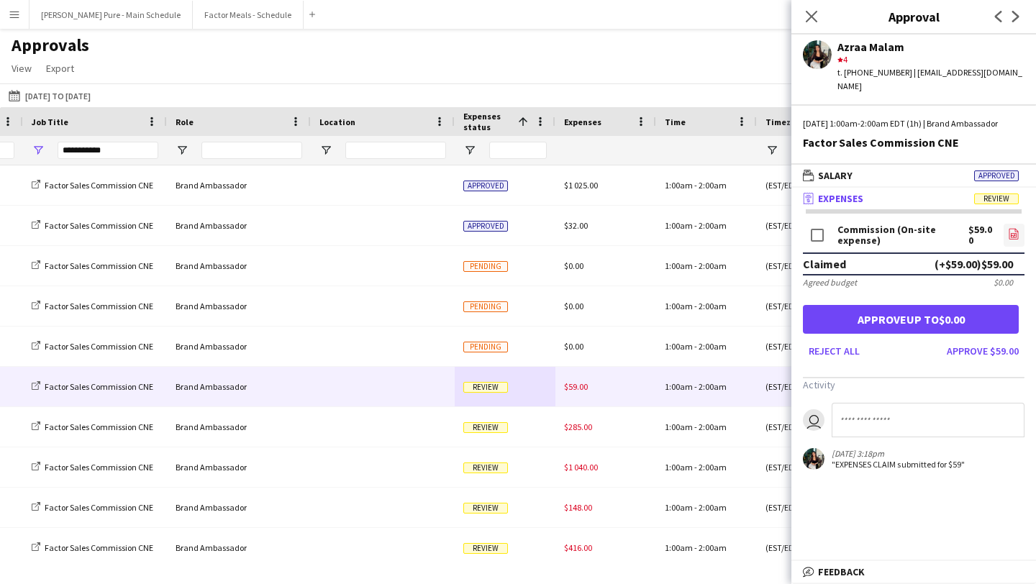
click at [1015, 240] on app-icon "file-image" at bounding box center [1014, 235] width 12 height 14
click at [984, 353] on button "Approve $59.00" at bounding box center [982, 351] width 83 height 23
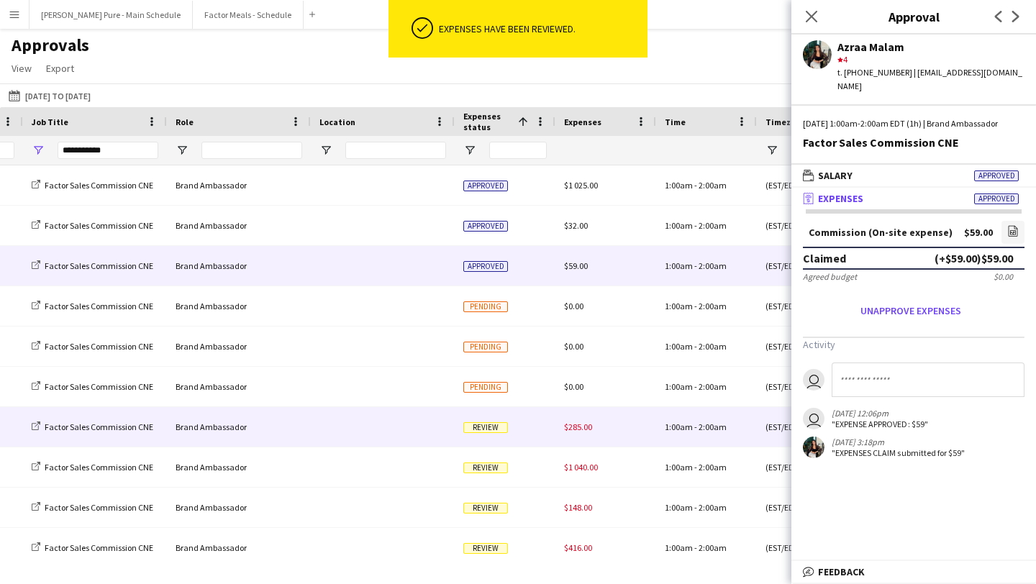
click at [565, 422] on span "$285.00" at bounding box center [578, 427] width 28 height 11
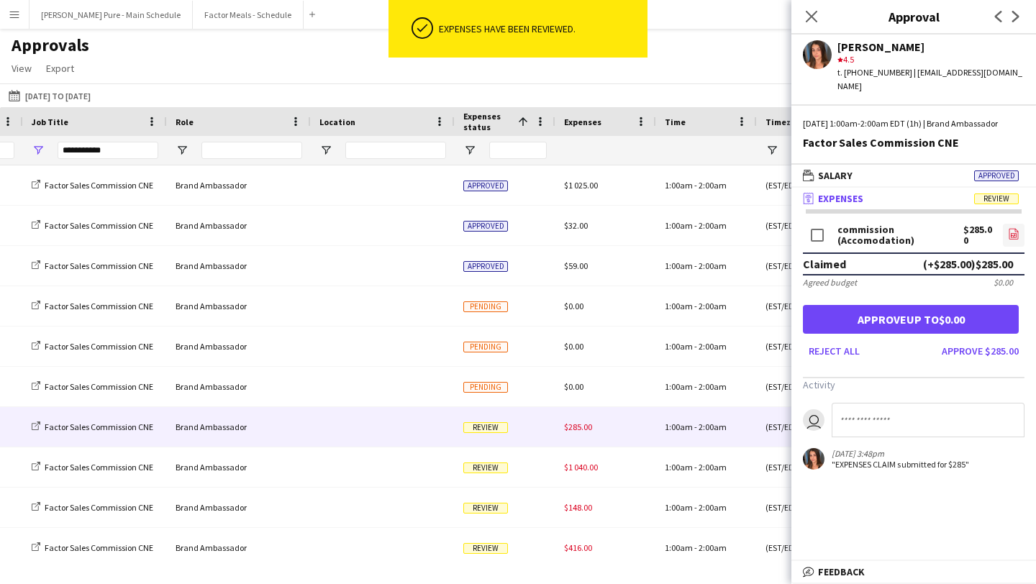
click at [1018, 240] on icon at bounding box center [1014, 234] width 9 height 11
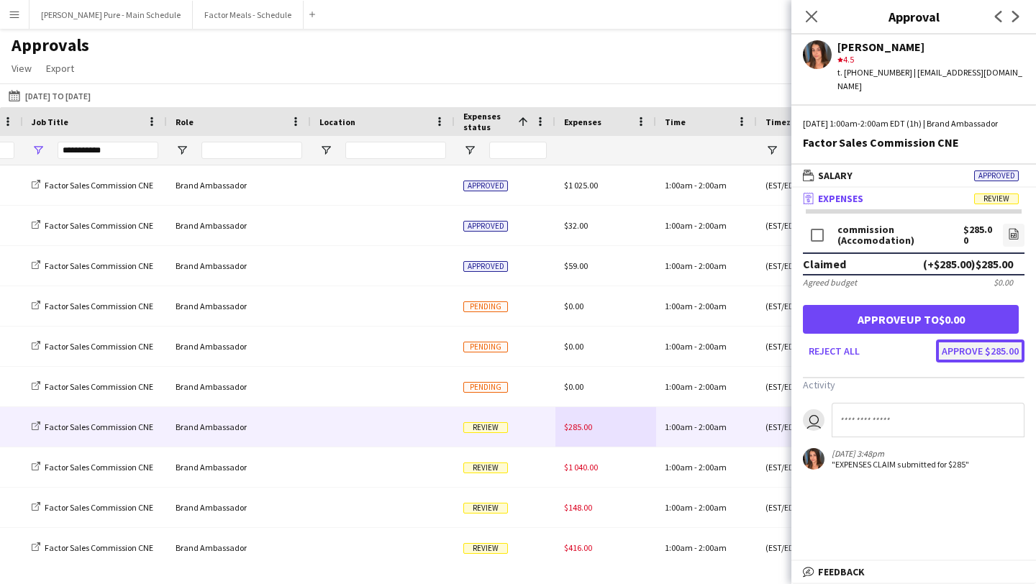
click at [995, 363] on button "Approve $285.00" at bounding box center [980, 351] width 89 height 23
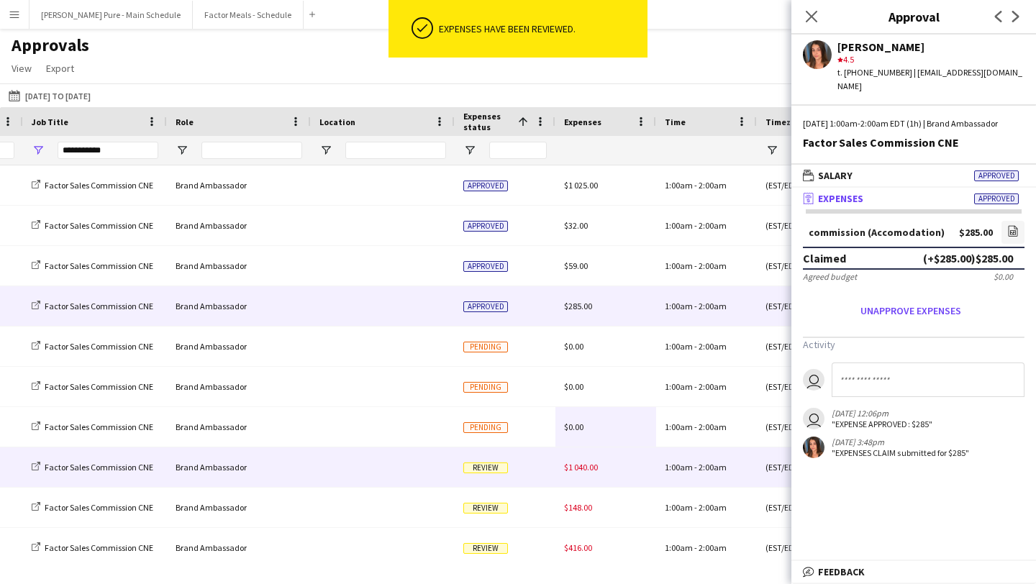
click at [518, 468] on div "Review" at bounding box center [505, 468] width 101 height 40
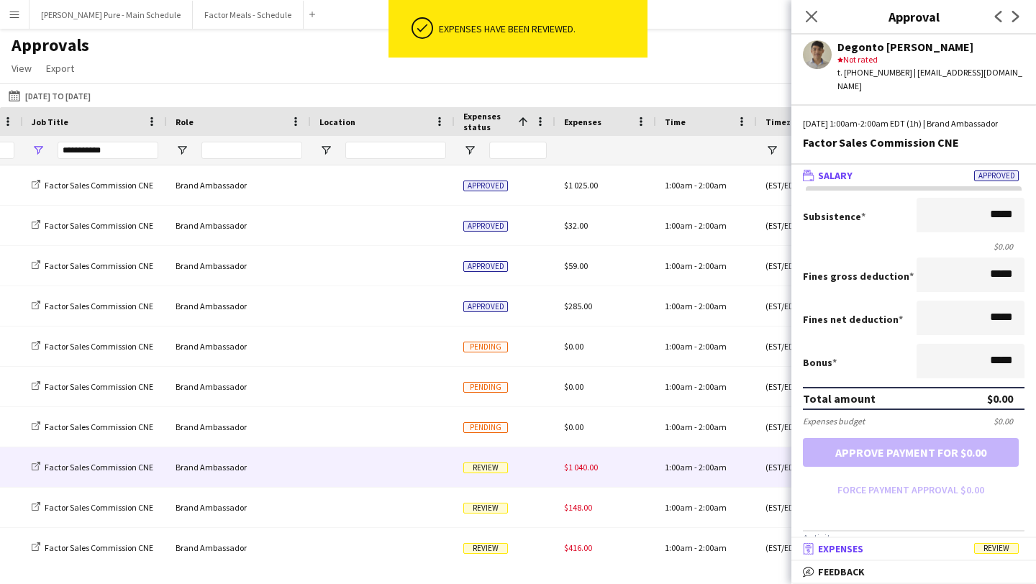
click at [968, 544] on mat-panel-title "receipt Expenses Review" at bounding box center [911, 549] width 239 height 13
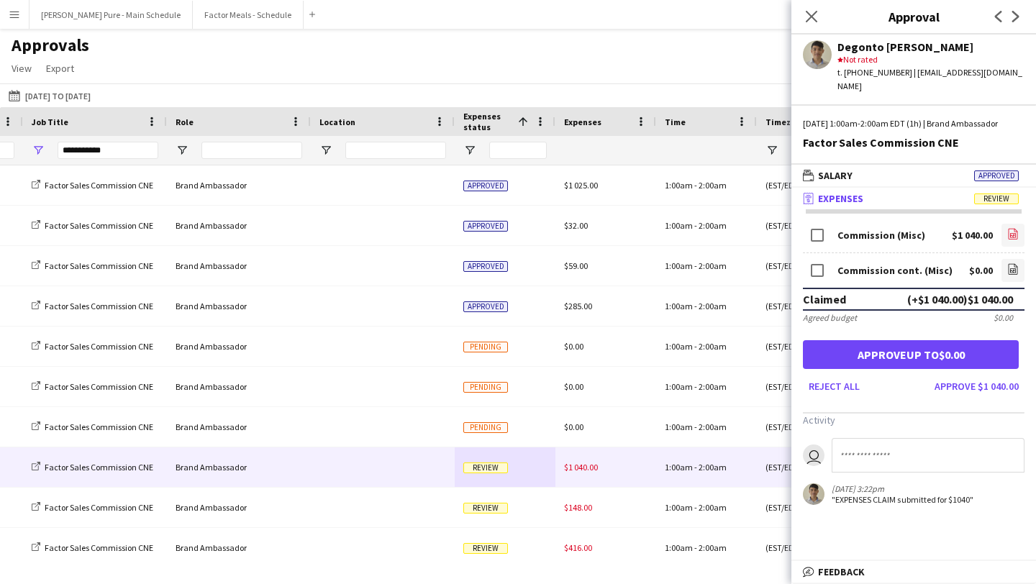
click at [1019, 230] on link "file-image" at bounding box center [1013, 235] width 23 height 23
click at [989, 388] on button "Approve $1 040.00" at bounding box center [977, 386] width 96 height 23
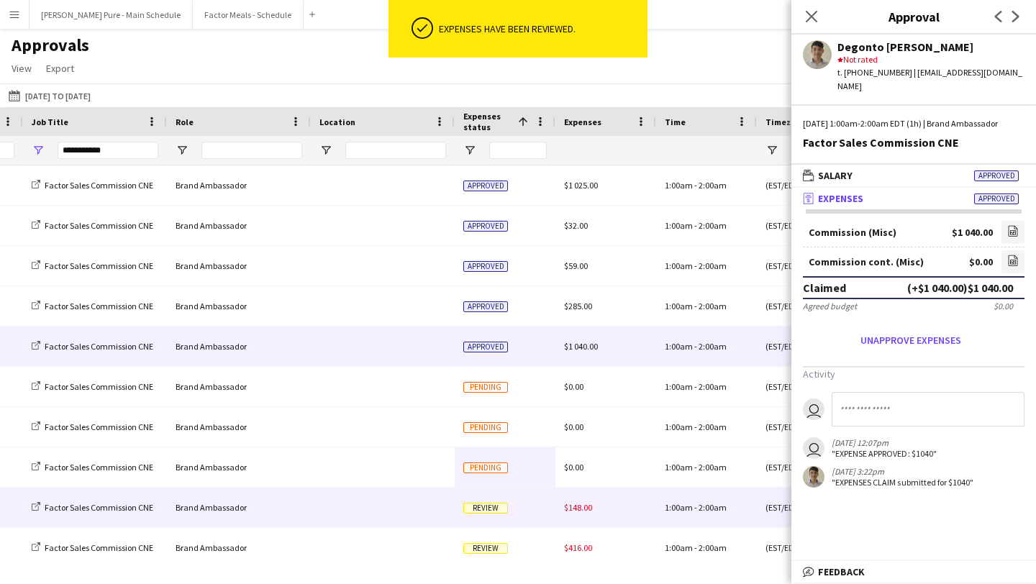
click at [544, 506] on div "Review" at bounding box center [505, 508] width 101 height 40
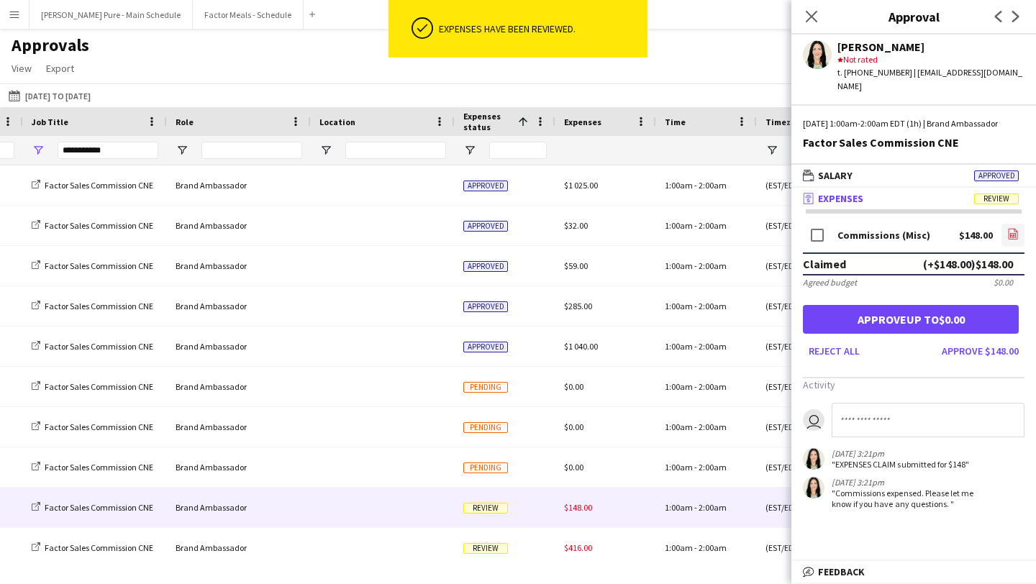
click at [1010, 237] on icon "file-image" at bounding box center [1013, 234] width 12 height 12
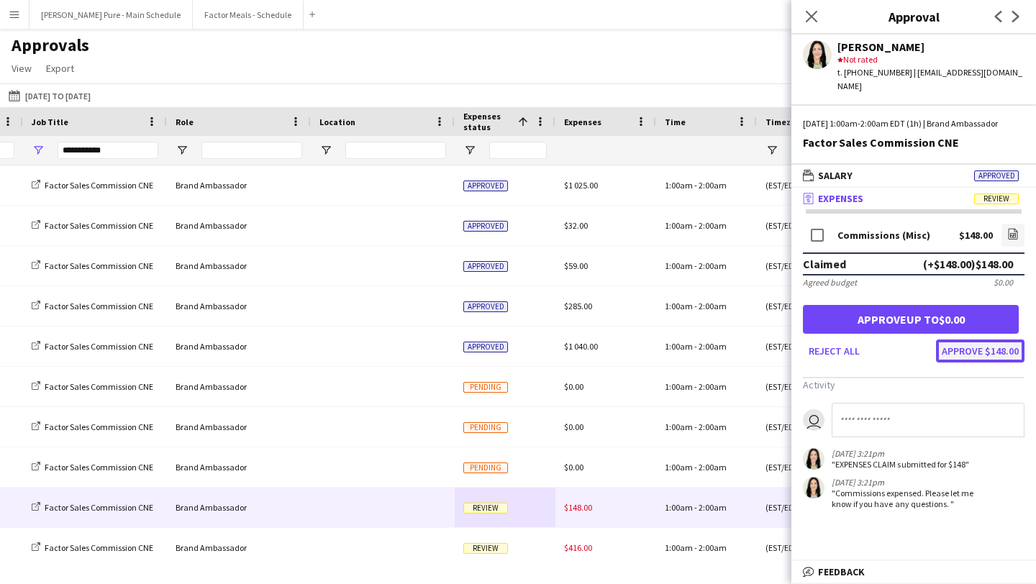
click at [1005, 352] on button "Approve $148.00" at bounding box center [980, 351] width 89 height 23
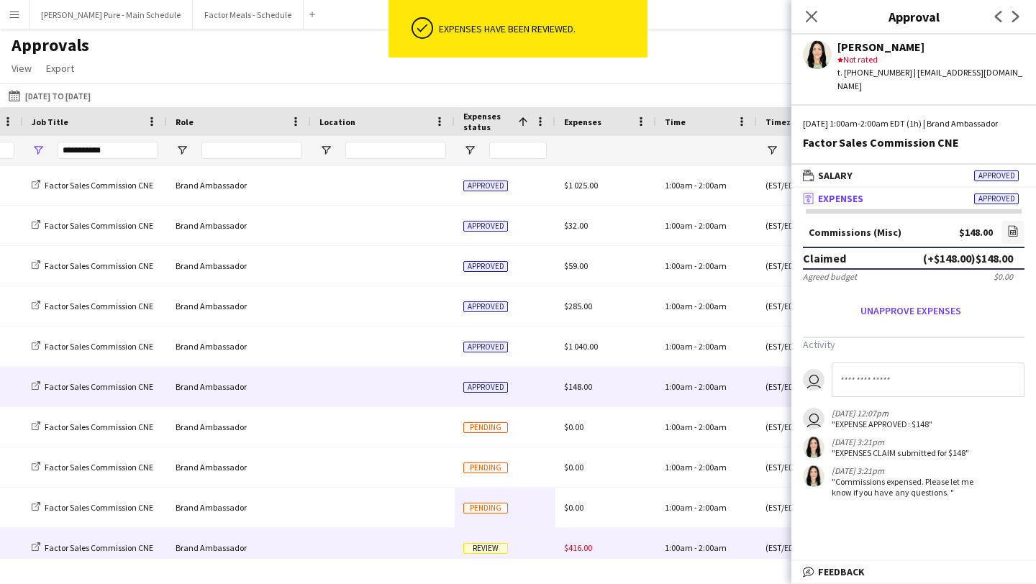
click at [519, 548] on div "Review" at bounding box center [505, 548] width 101 height 40
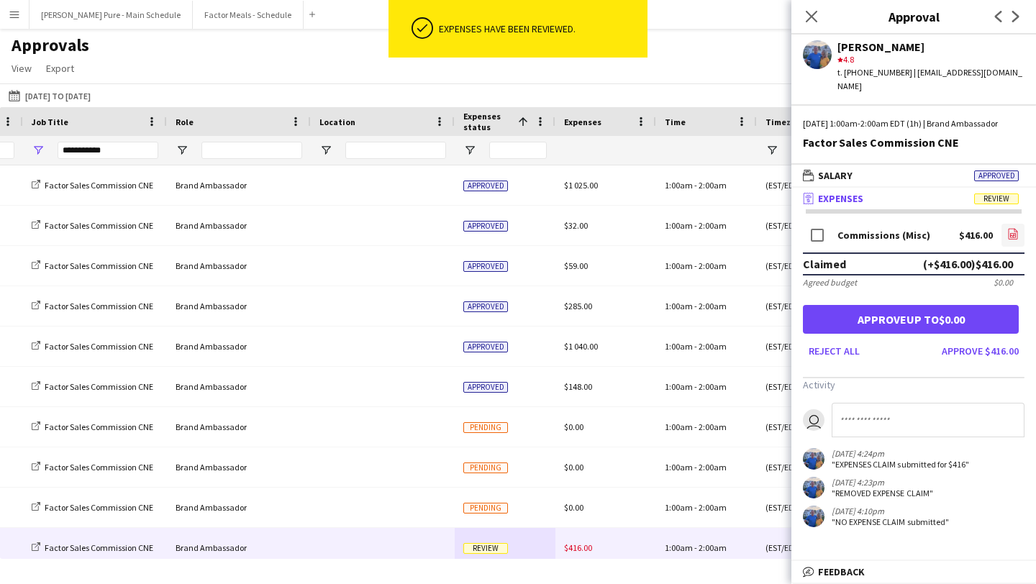
click at [1014, 243] on app-icon "file-image" at bounding box center [1013, 235] width 12 height 14
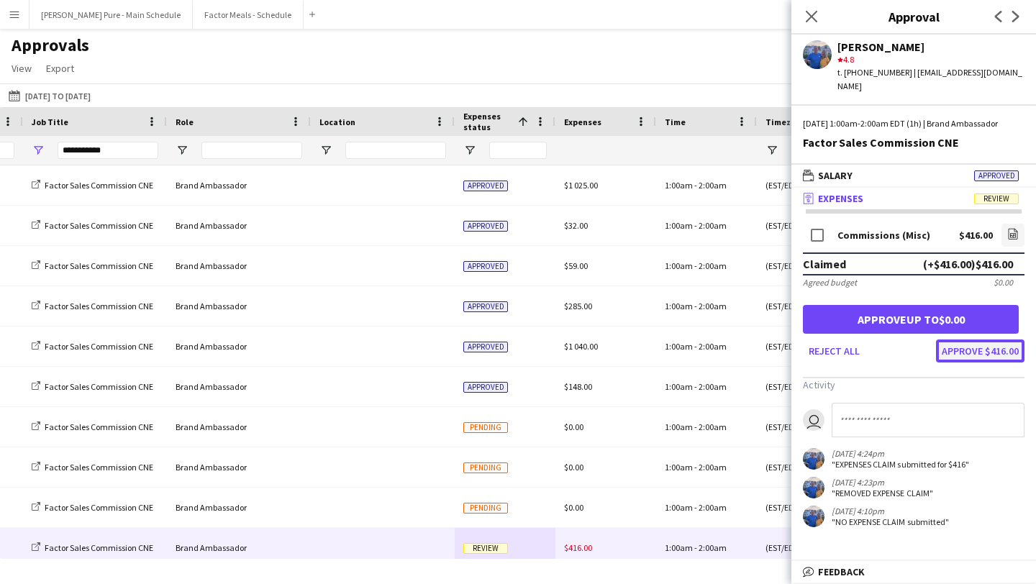
click at [1010, 348] on button "Approve $416.00" at bounding box center [980, 351] width 89 height 23
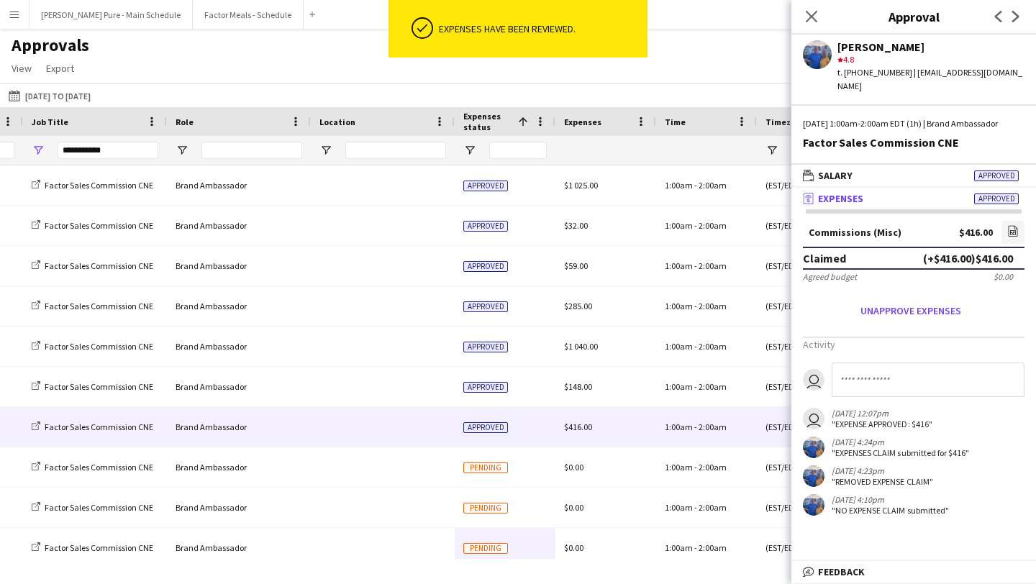
scroll to position [332, 0]
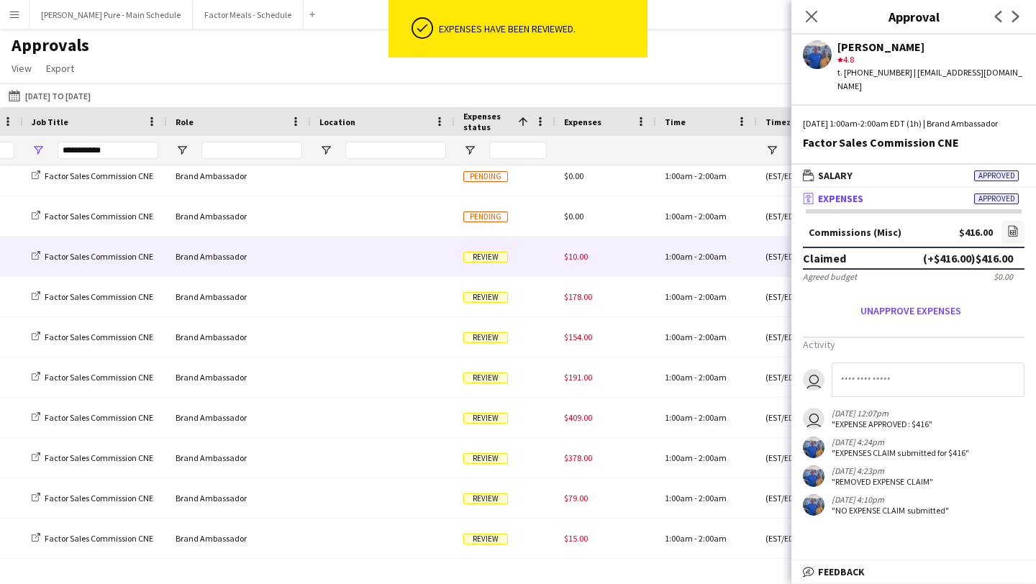
click at [524, 258] on div "Review" at bounding box center [505, 257] width 101 height 40
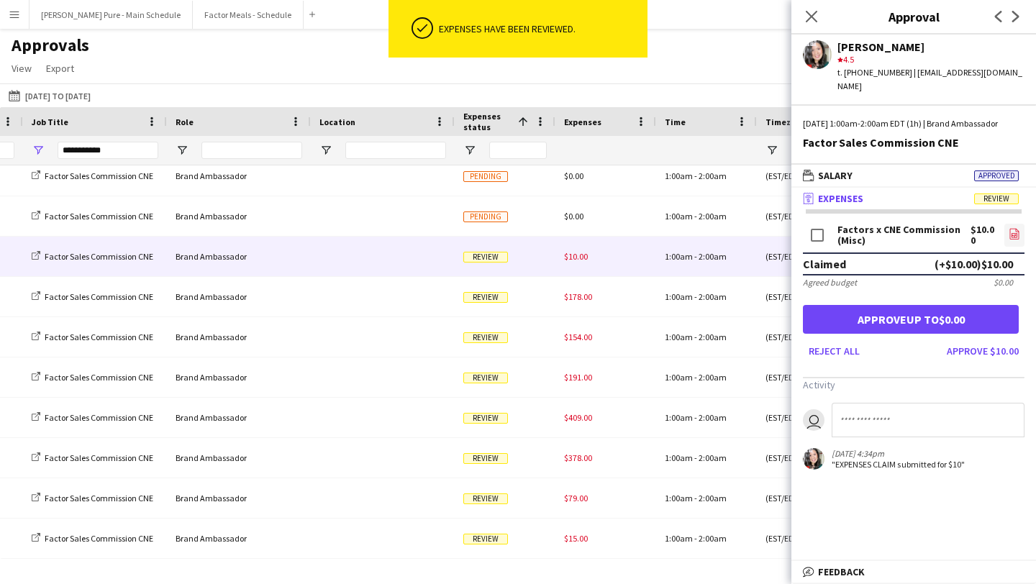
click at [1021, 242] on link "file-image" at bounding box center [1015, 235] width 20 height 23
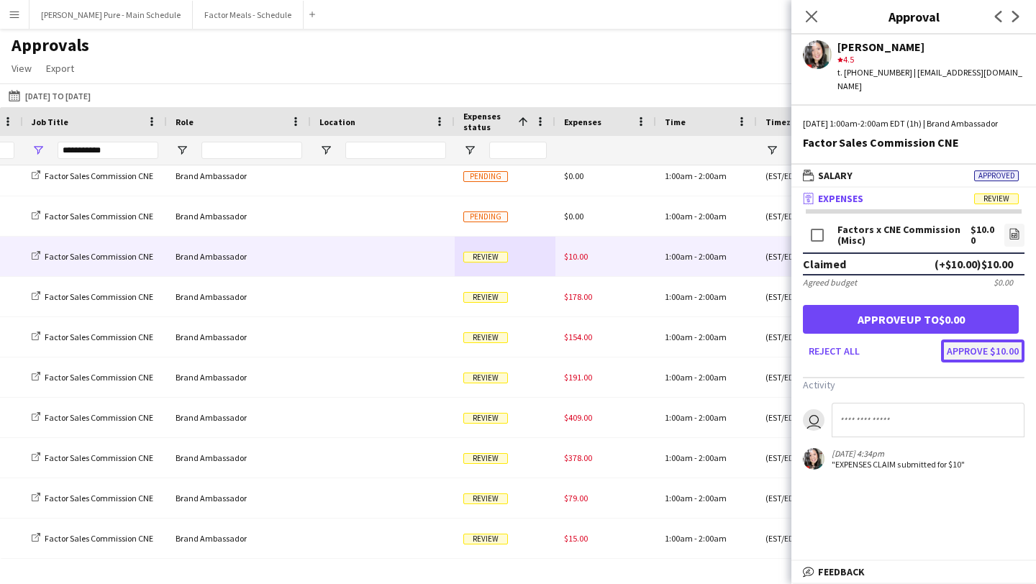
click at [999, 346] on button "Approve $10.00" at bounding box center [982, 351] width 83 height 23
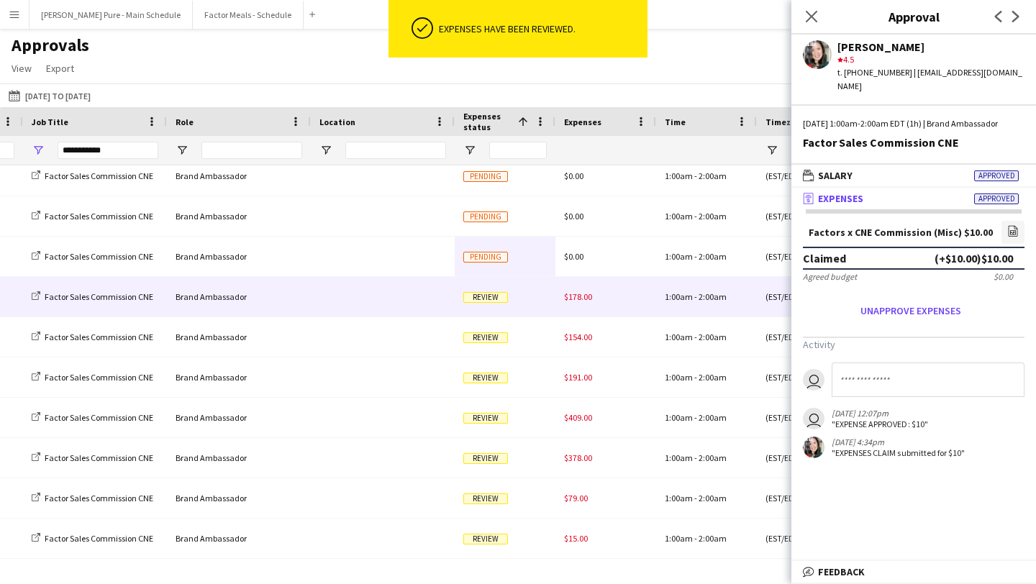
click at [541, 296] on div "Review" at bounding box center [505, 297] width 101 height 40
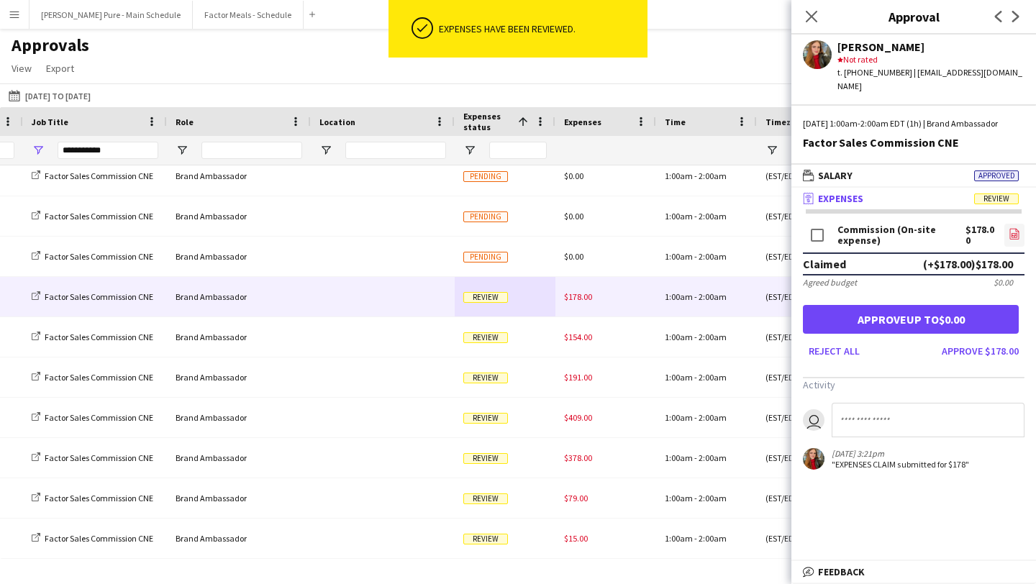
click at [1007, 228] on link "file-image" at bounding box center [1015, 235] width 20 height 23
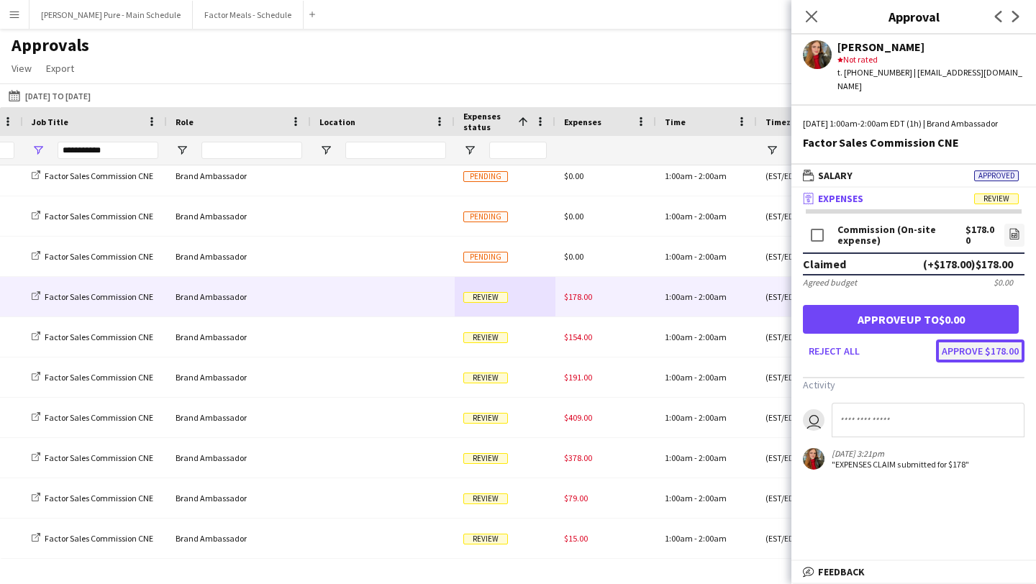
click at [985, 348] on button "Approve $178.00" at bounding box center [980, 351] width 89 height 23
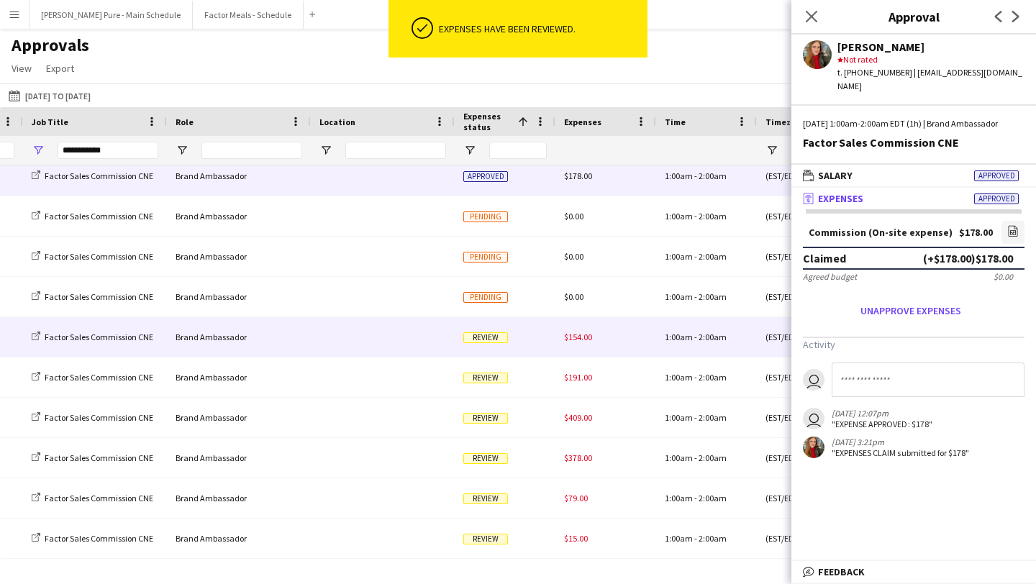
click at [530, 340] on div "Review" at bounding box center [505, 337] width 101 height 40
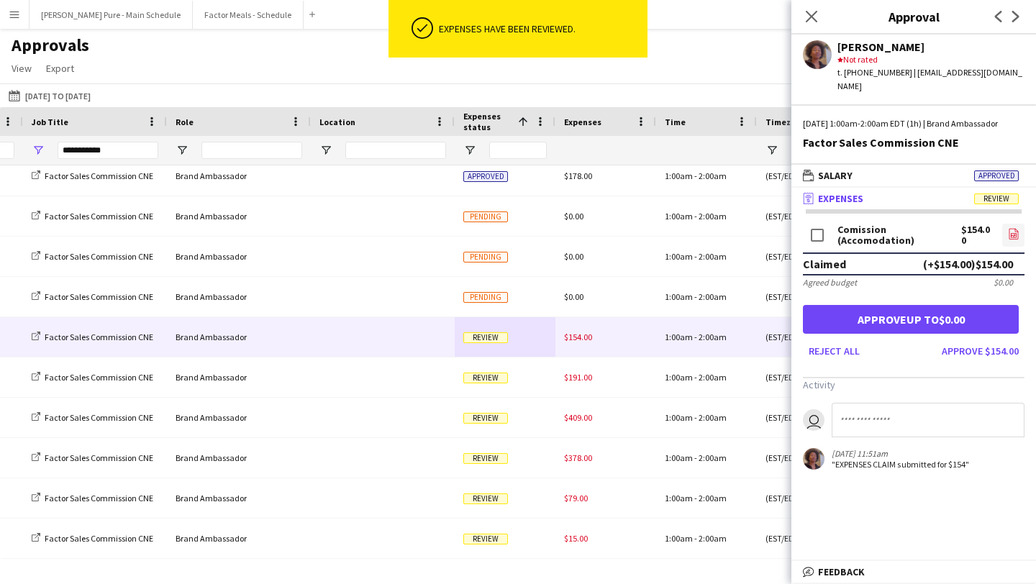
click at [1019, 237] on link "file-image" at bounding box center [1013, 235] width 22 height 23
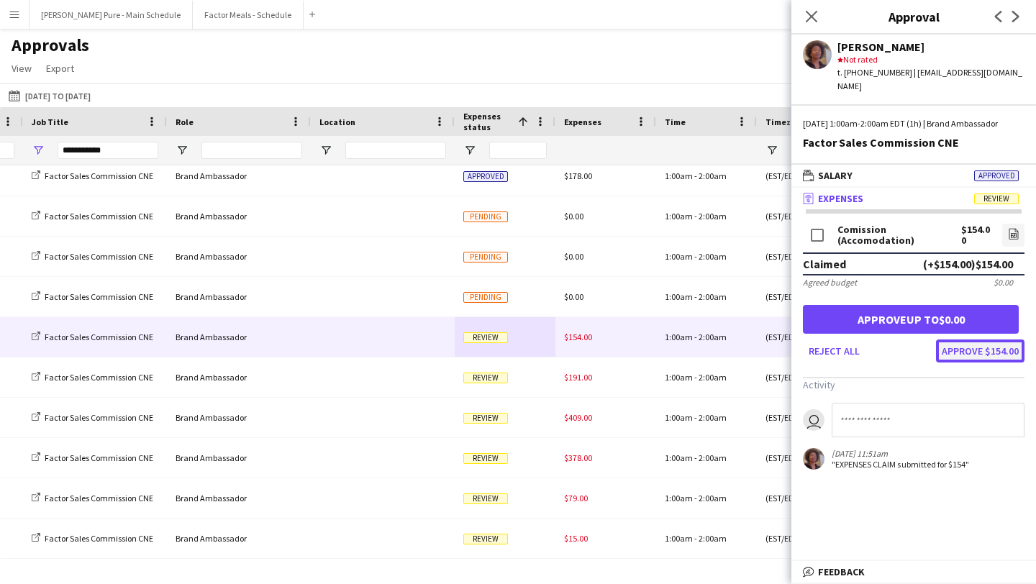
click at [1002, 362] on button "Approve $154.00" at bounding box center [980, 351] width 89 height 23
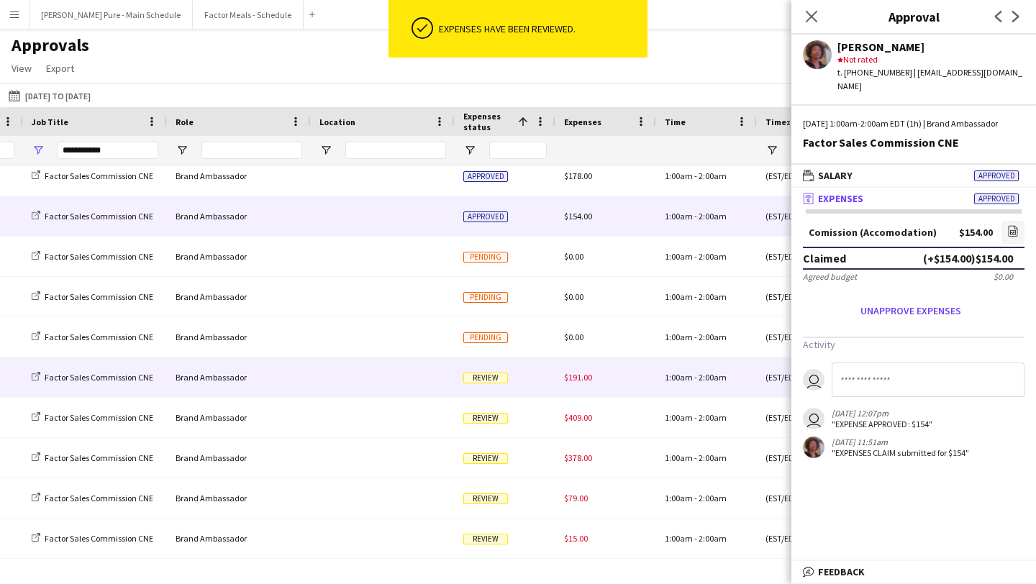
click at [535, 381] on div "Review" at bounding box center [505, 378] width 101 height 40
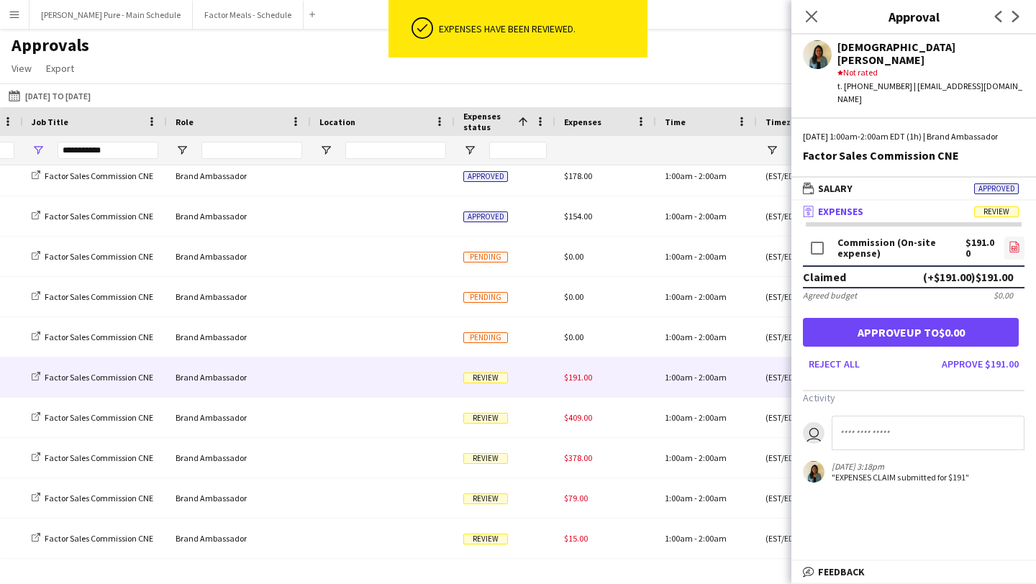
click at [1013, 241] on icon "file-image" at bounding box center [1015, 247] width 12 height 12
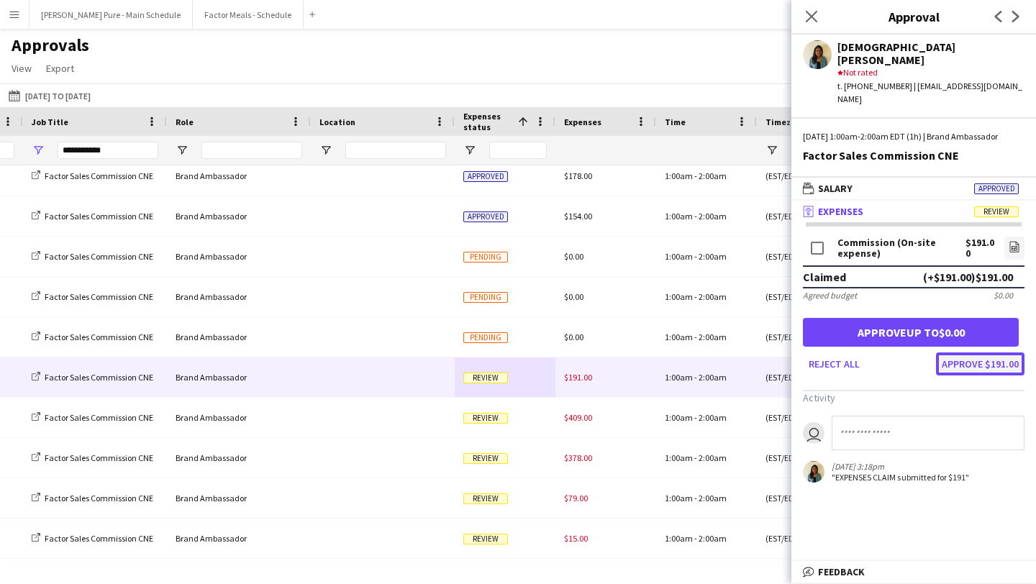
click at [967, 358] on button "Approve $191.00" at bounding box center [980, 364] width 89 height 23
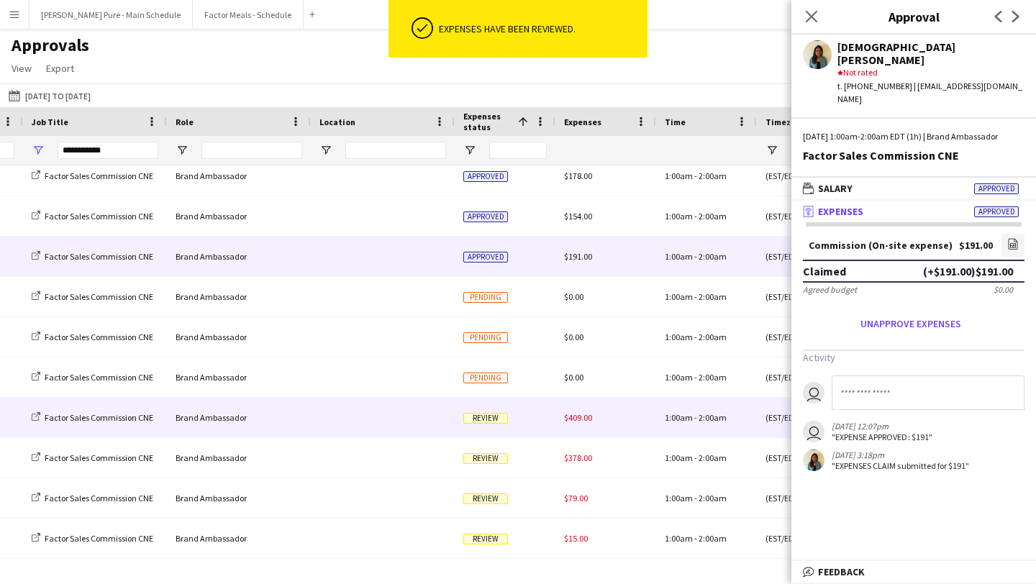
click at [543, 422] on div "Review" at bounding box center [505, 418] width 101 height 40
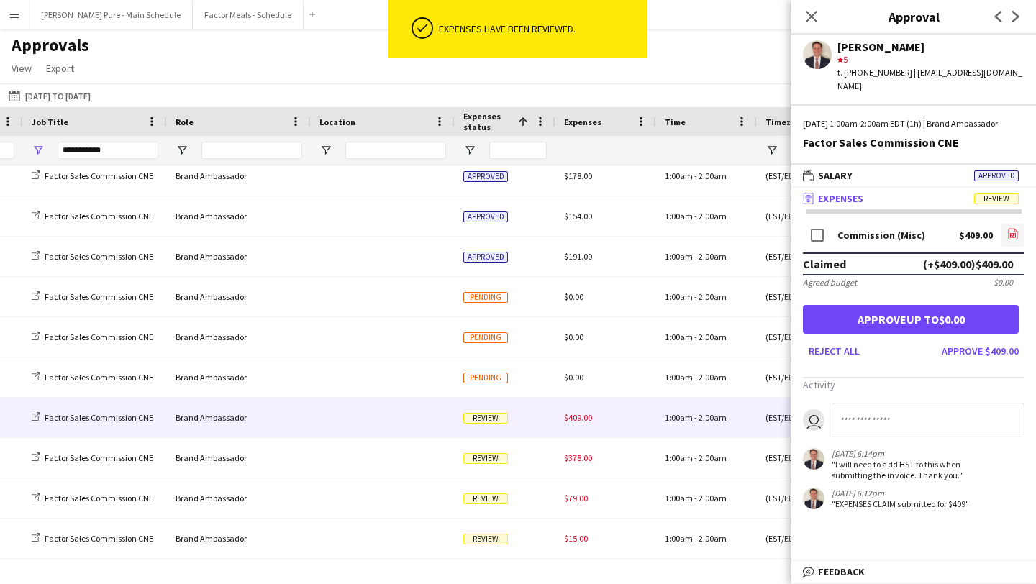
click at [1013, 240] on app-icon "file-image" at bounding box center [1013, 235] width 12 height 14
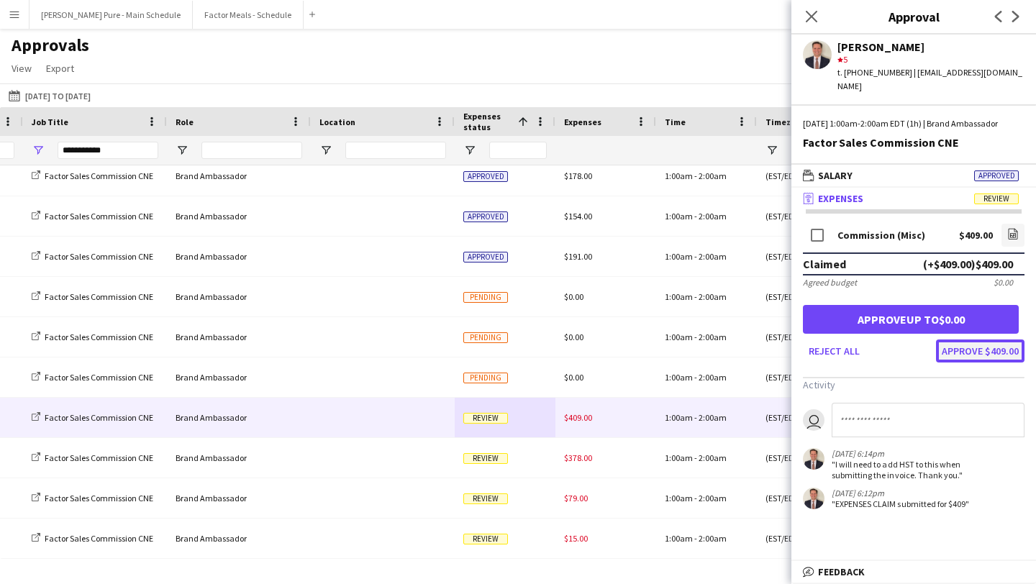
click at [987, 348] on button "Approve $409.00" at bounding box center [980, 351] width 89 height 23
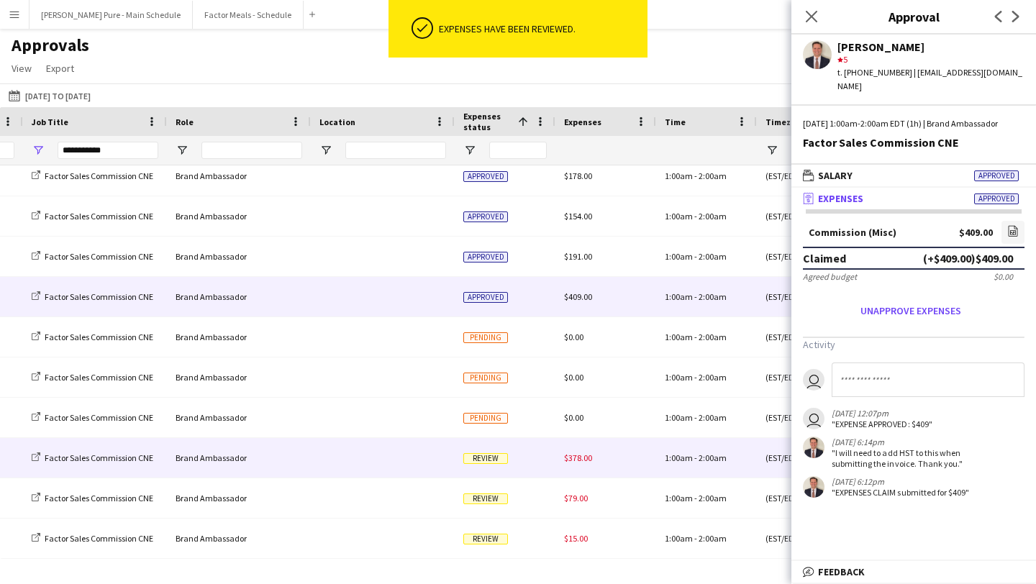
click at [533, 463] on div "Review" at bounding box center [505, 458] width 101 height 40
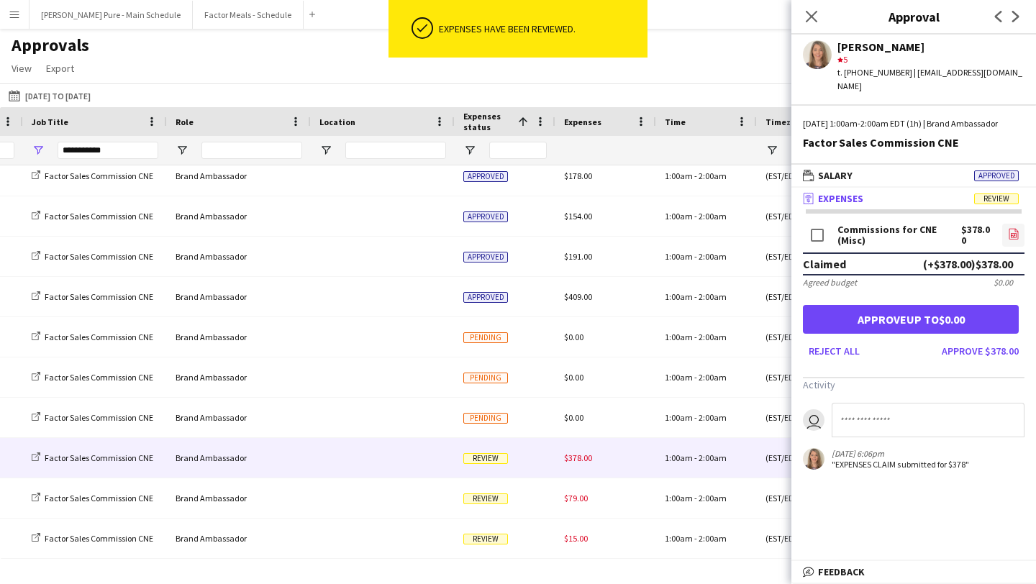
click at [1015, 235] on icon at bounding box center [1014, 235] width 6 height 4
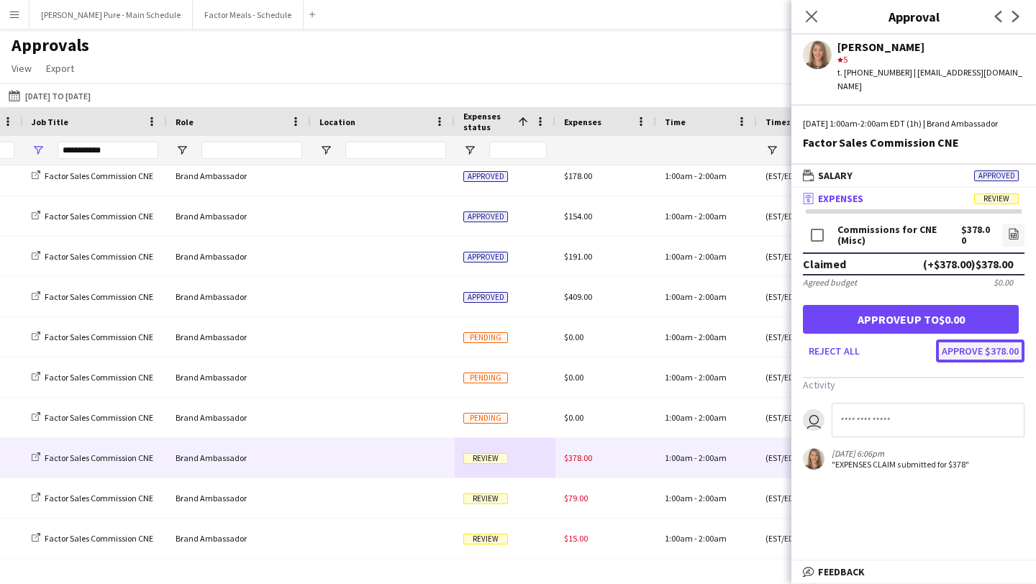
click at [981, 352] on button "Approve $378.00" at bounding box center [980, 351] width 89 height 23
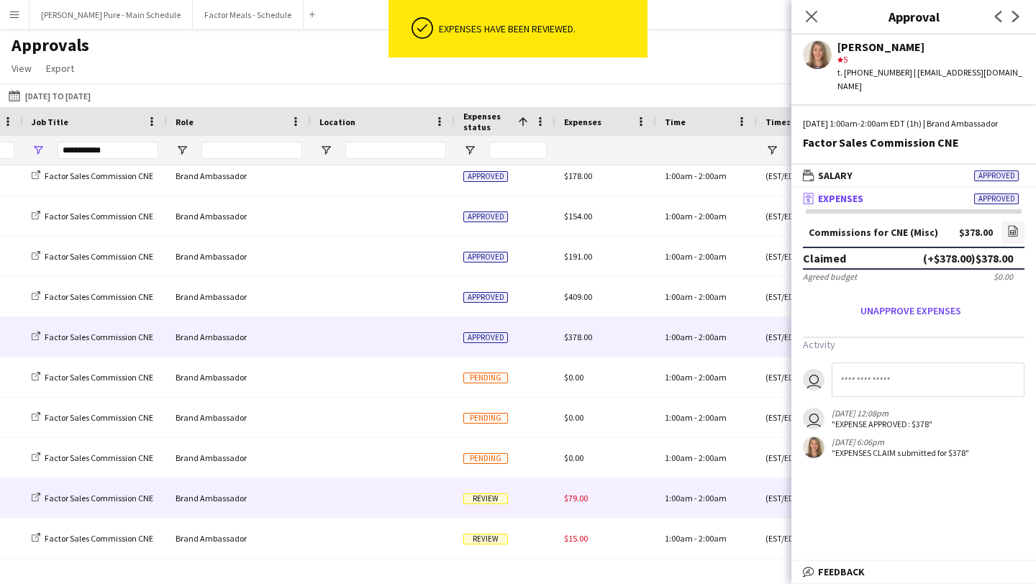
click at [514, 497] on div "Review" at bounding box center [505, 499] width 101 height 40
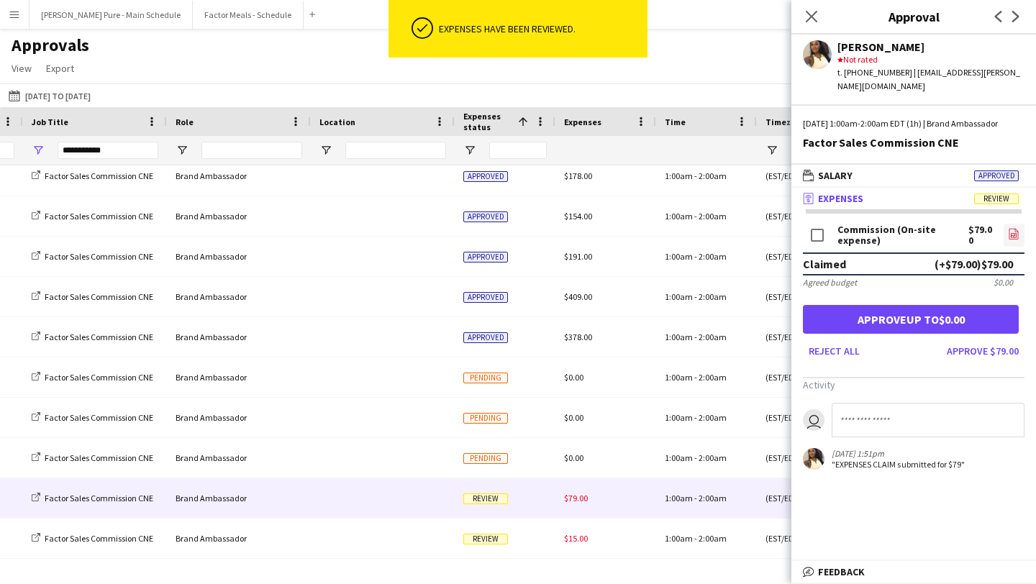
click at [1013, 230] on icon "file-image" at bounding box center [1014, 234] width 12 height 12
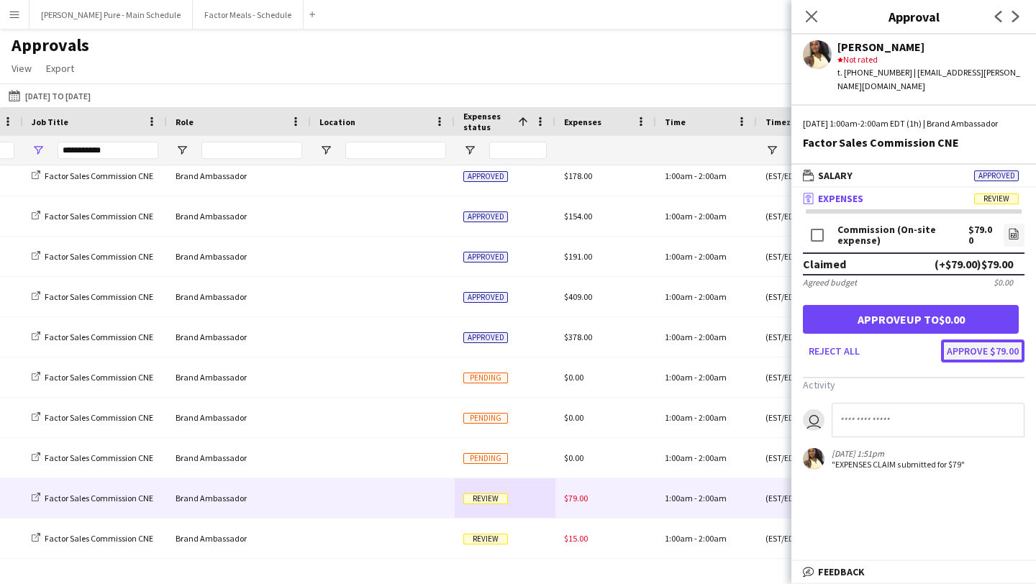
click at [998, 348] on button "Approve $79.00" at bounding box center [982, 351] width 83 height 23
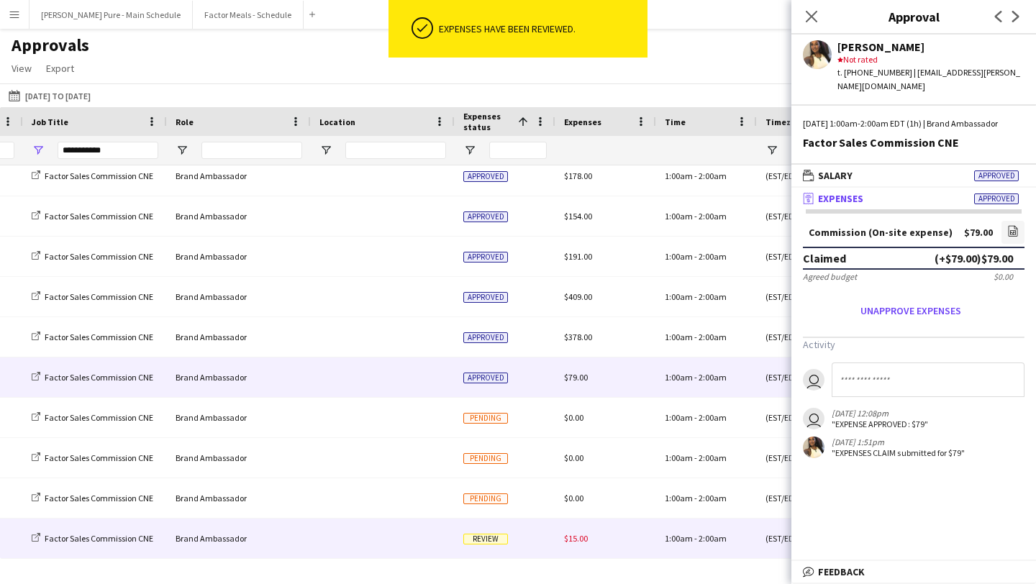
click at [526, 544] on div "Review" at bounding box center [505, 539] width 101 height 40
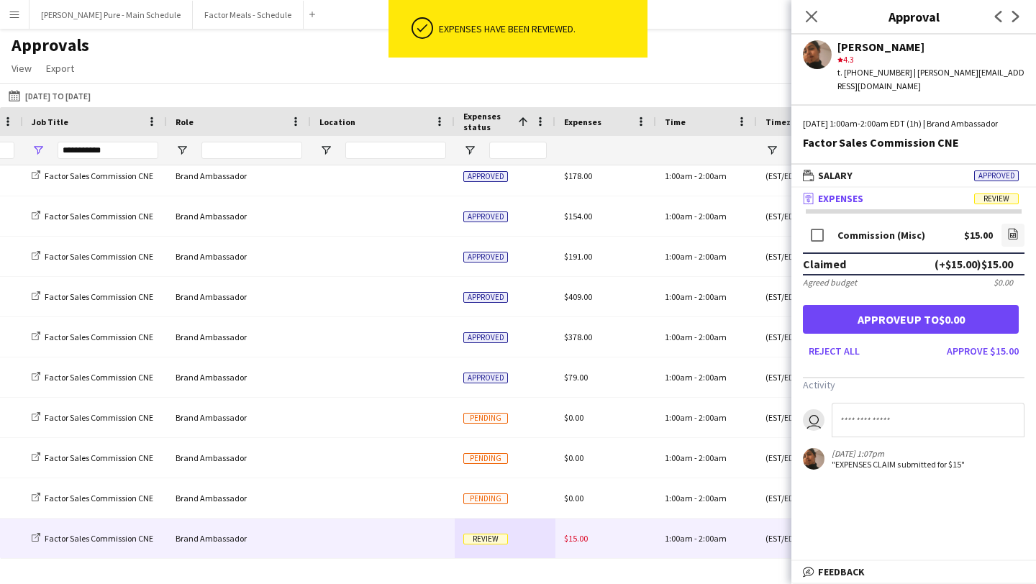
click at [1027, 232] on form "Commission (Misc) $15.00 file-image Claimed (+$15.00) $15.00 Agreed budget $0.0…" at bounding box center [914, 292] width 245 height 142
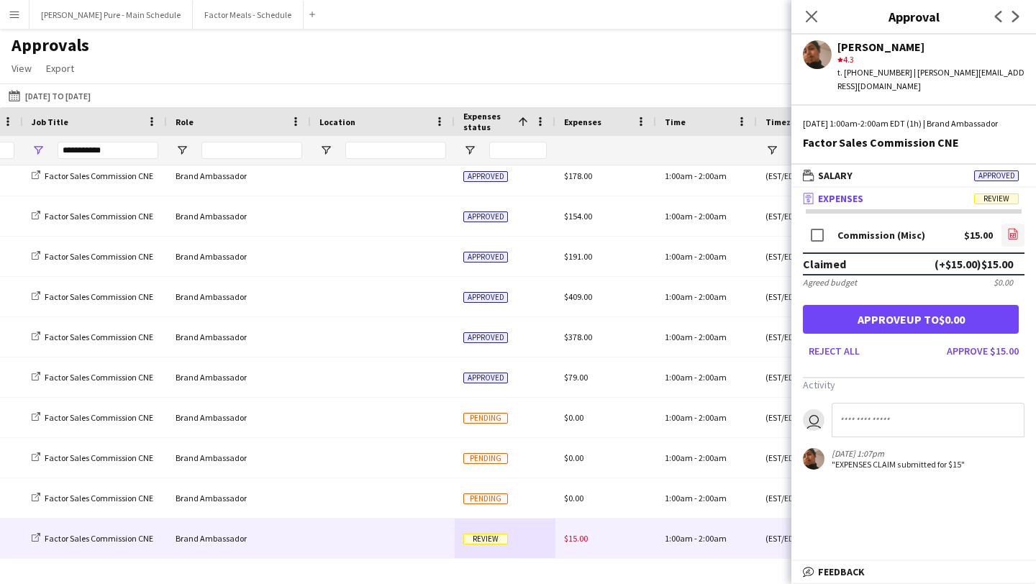
click at [1007, 225] on link "file-image" at bounding box center [1013, 235] width 23 height 23
click at [977, 351] on button "Approve $15.00" at bounding box center [982, 351] width 83 height 23
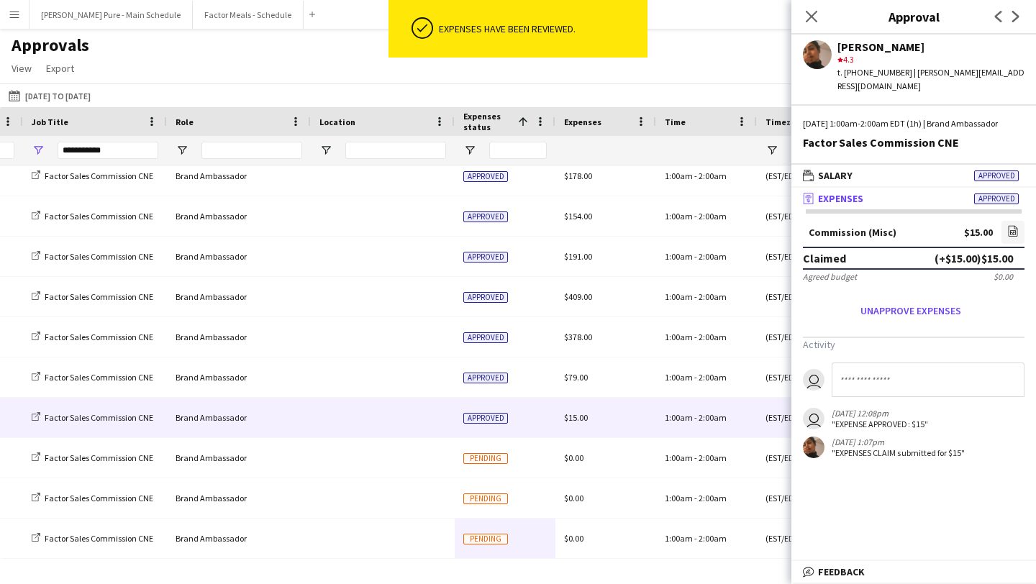
click at [7, 7] on button "Menu" at bounding box center [14, 14] width 29 height 29
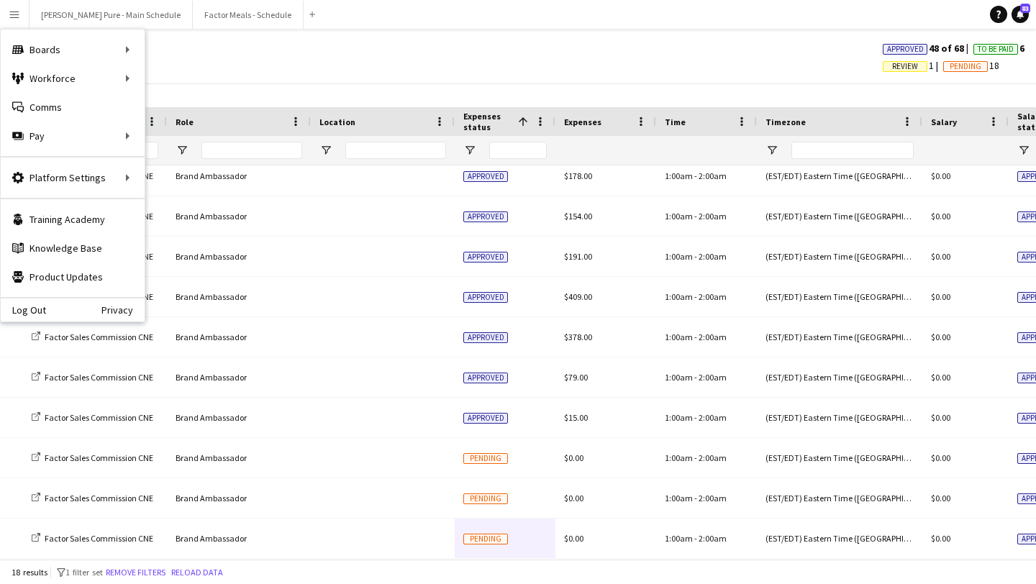
click at [363, 78] on div "Approvals View Customise view Customise filters Reset Filters Reset View Reset …" at bounding box center [518, 59] width 1036 height 49
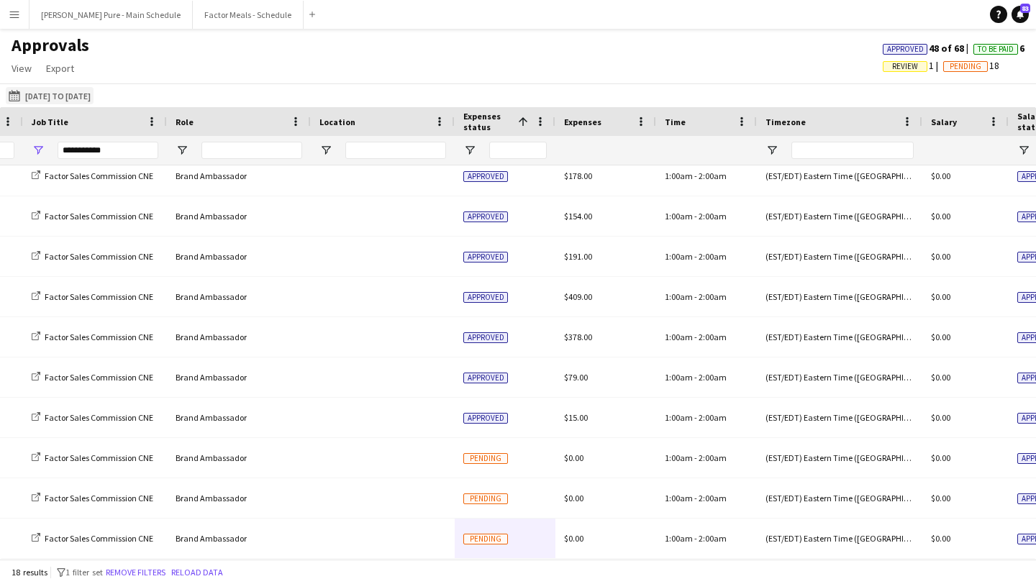
click at [35, 96] on button "30-09-2025 to 01-10-2025 30-09-2025 to 01-10-2025" at bounding box center [50, 95] width 88 height 17
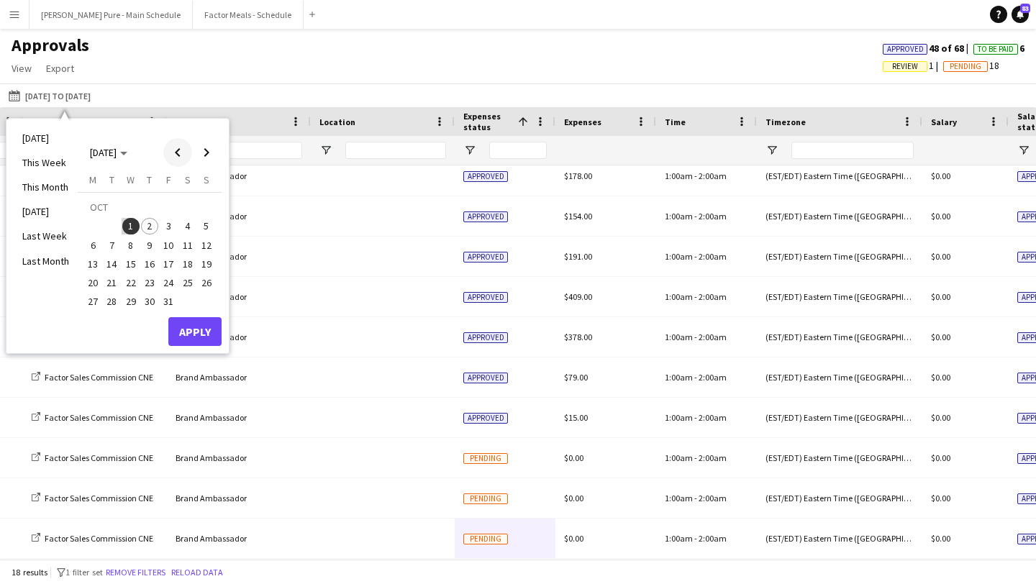
click at [174, 159] on span "Previous month" at bounding box center [177, 152] width 29 height 29
click at [147, 284] on span "25" at bounding box center [149, 282] width 17 height 17
click at [171, 288] on span "26" at bounding box center [168, 282] width 17 height 17
click at [209, 331] on button "Apply" at bounding box center [194, 331] width 53 height 29
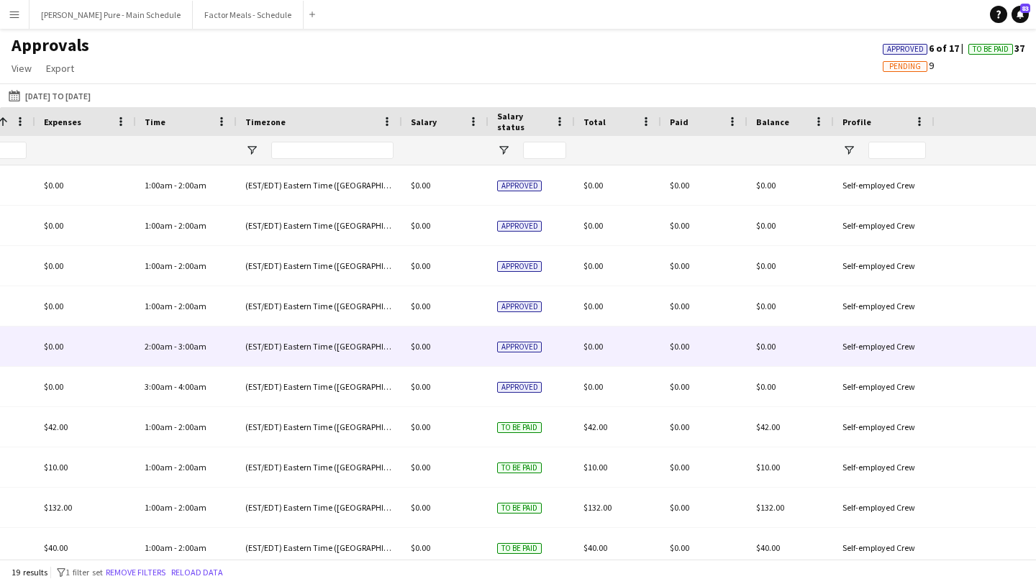
scroll to position [0, 926]
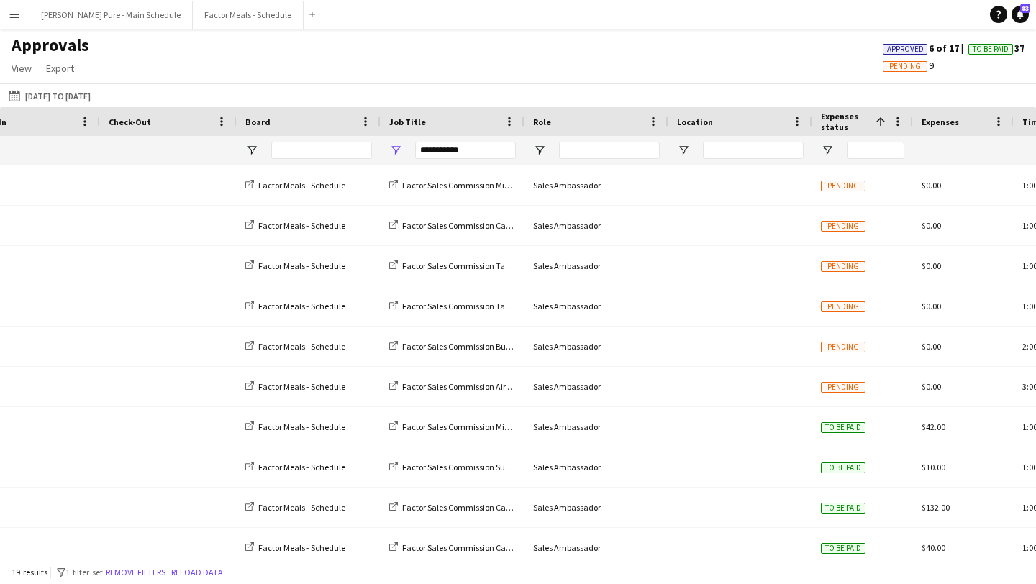
click at [17, 16] on app-icon "Menu" at bounding box center [15, 15] width 12 height 12
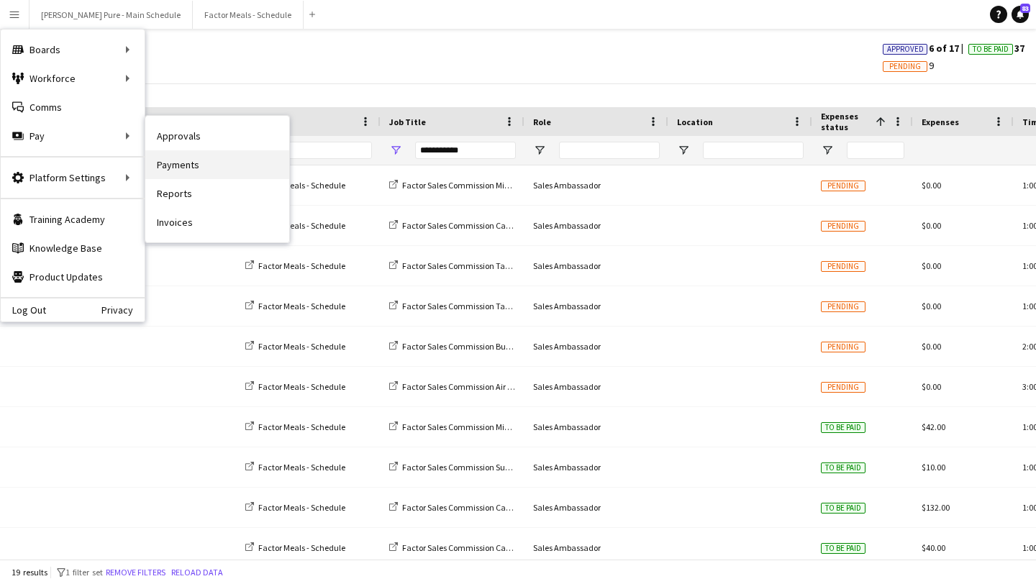
click at [215, 161] on link "Payments" at bounding box center [217, 164] width 144 height 29
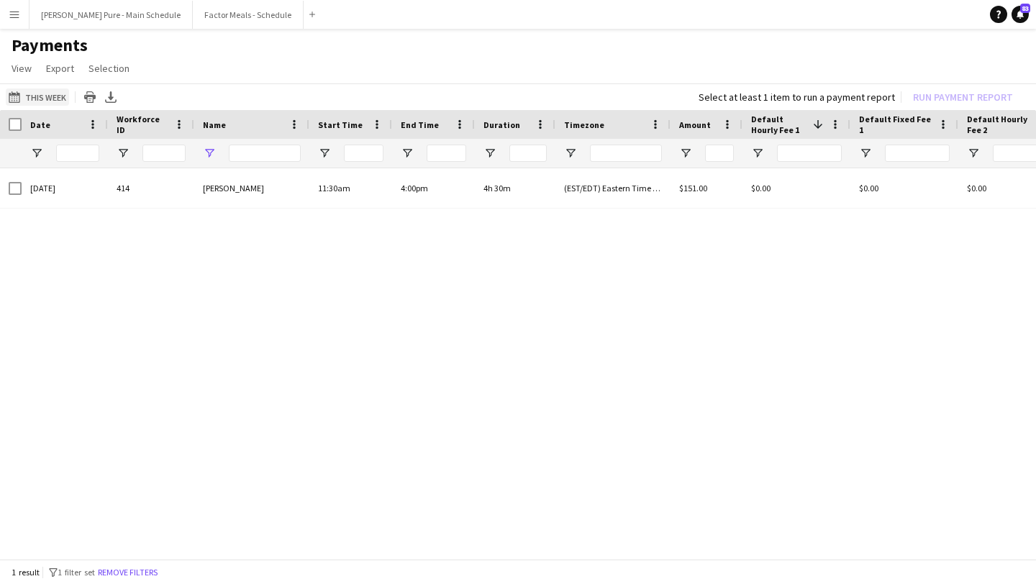
type input "***"
drag, startPoint x: 260, startPoint y: 152, endPoint x: 181, endPoint y: 142, distance: 79.8
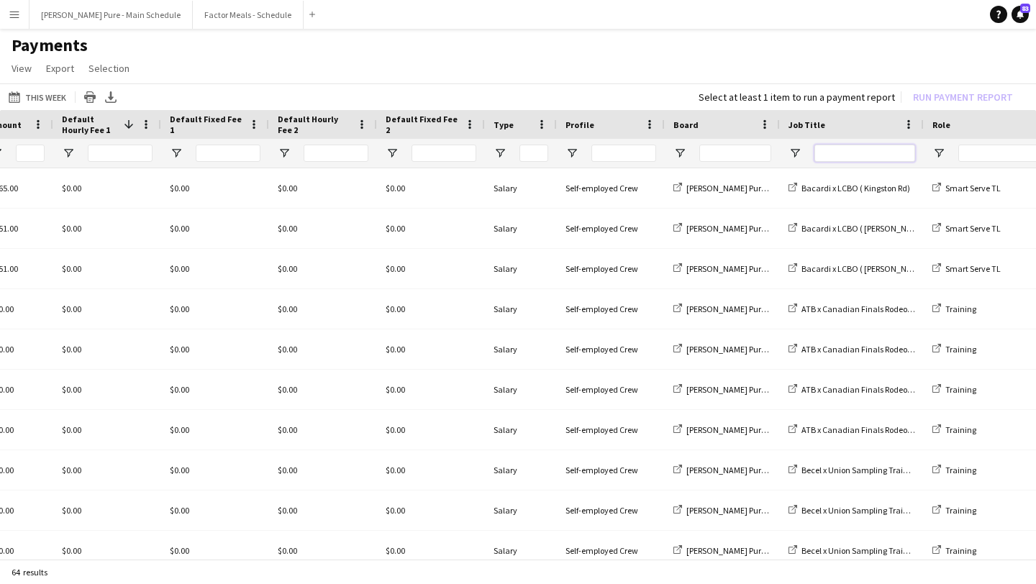
click at [850, 156] on input "Job Title Filter Input" at bounding box center [865, 153] width 101 height 17
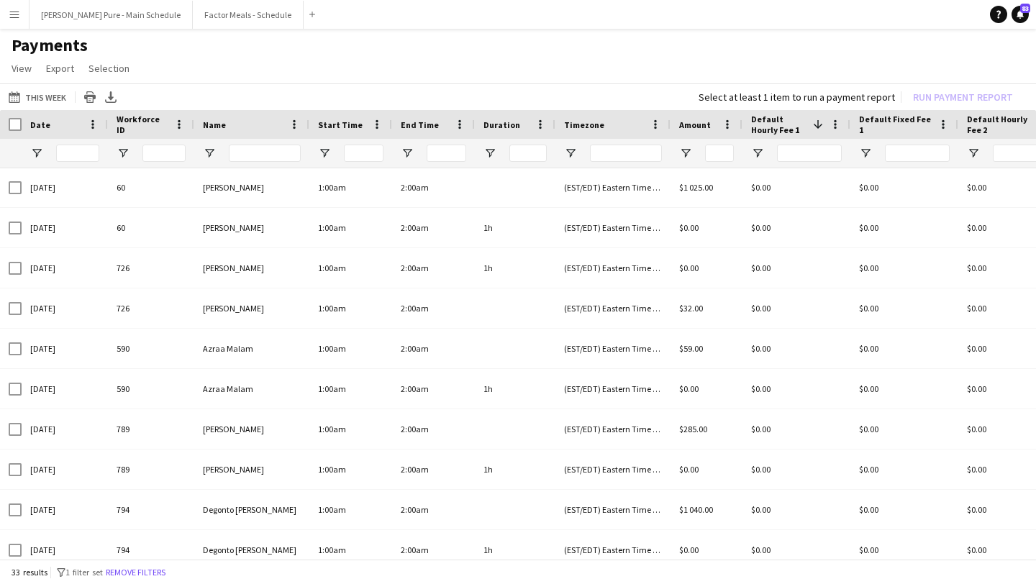
type input "**********"
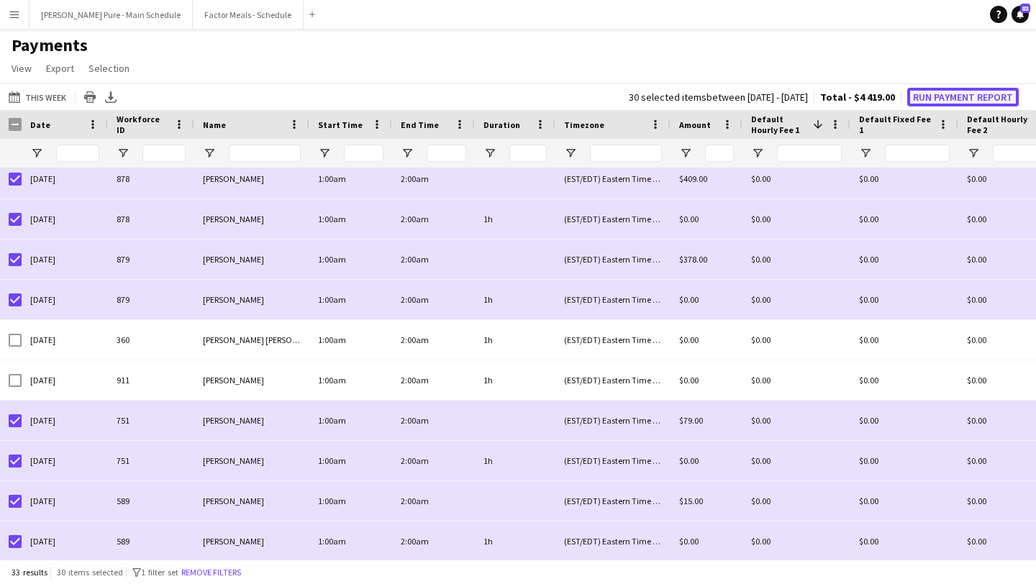
click at [961, 99] on button "Run Payment Report" at bounding box center [963, 97] width 112 height 19
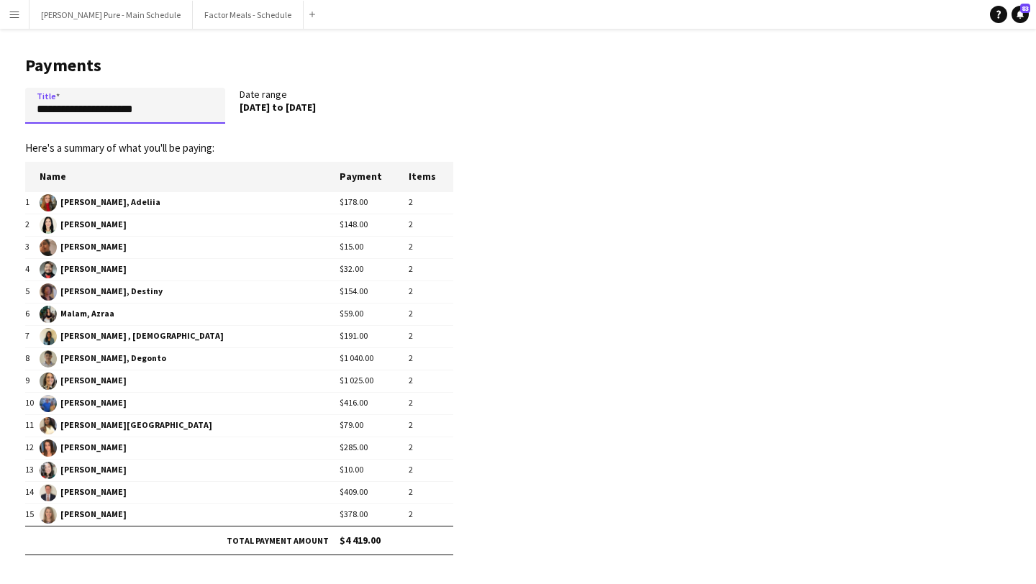
drag, startPoint x: 190, startPoint y: 105, endPoint x: 0, endPoint y: 101, distance: 190.0
click at [0, 101] on main "**********" at bounding box center [234, 332] width 468 height 606
type input "*"
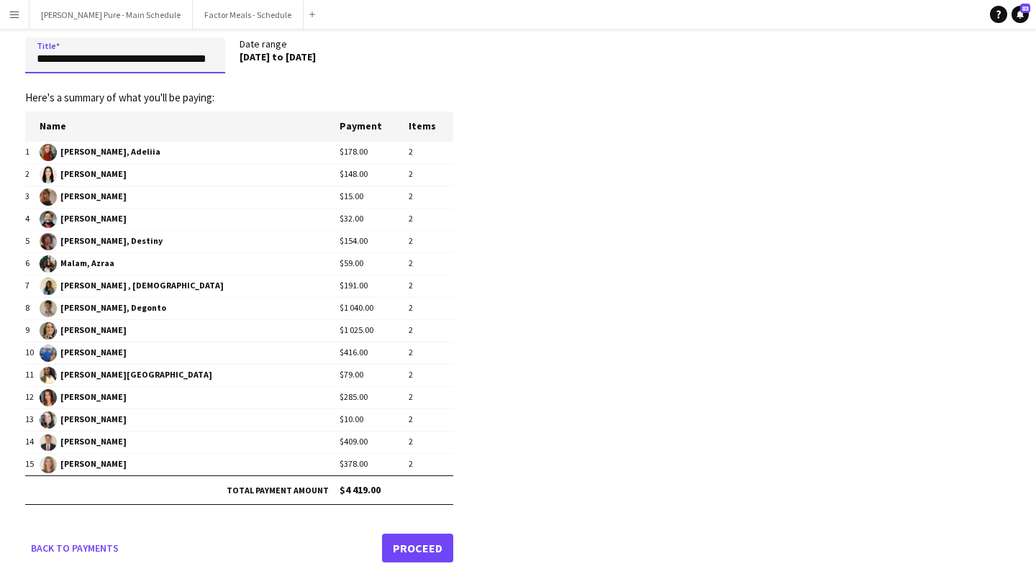
type input "**********"
click at [414, 542] on link "Proceed" at bounding box center [417, 548] width 71 height 29
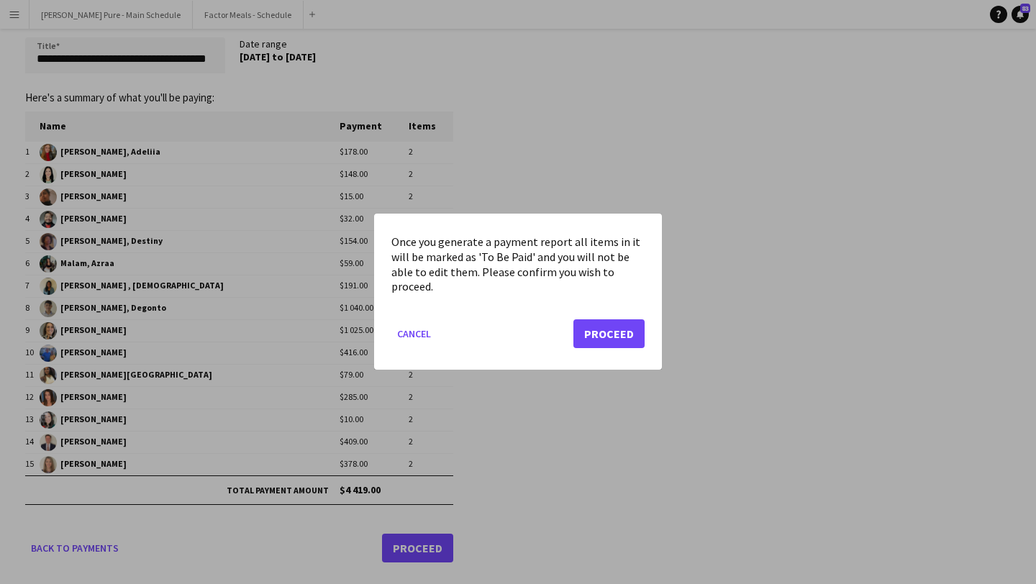
click at [622, 348] on mat-dialog-actions "Cancel Proceed" at bounding box center [517, 339] width 253 height 61
click at [622, 331] on button "Proceed" at bounding box center [609, 334] width 71 height 29
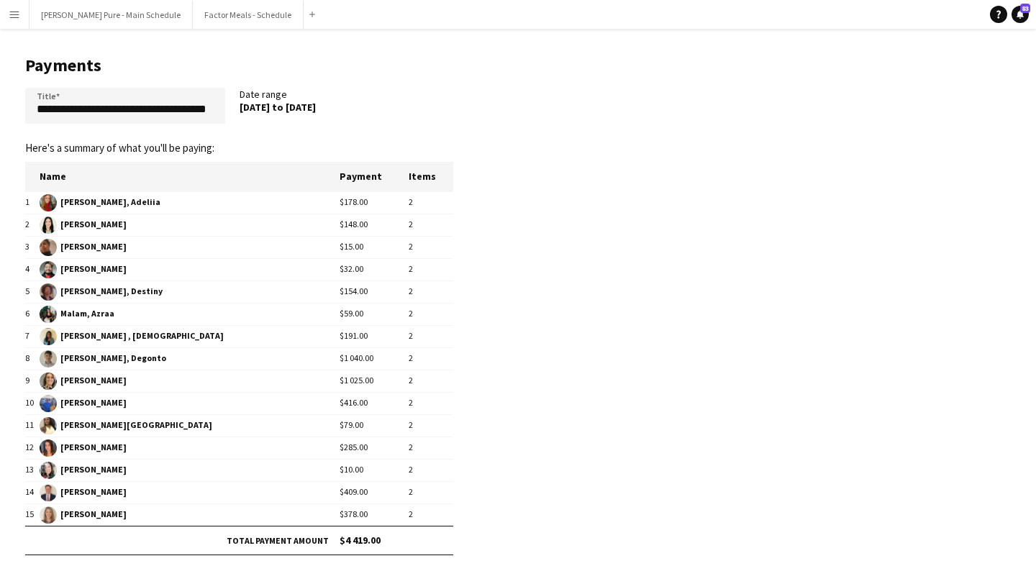
scroll to position [50, 0]
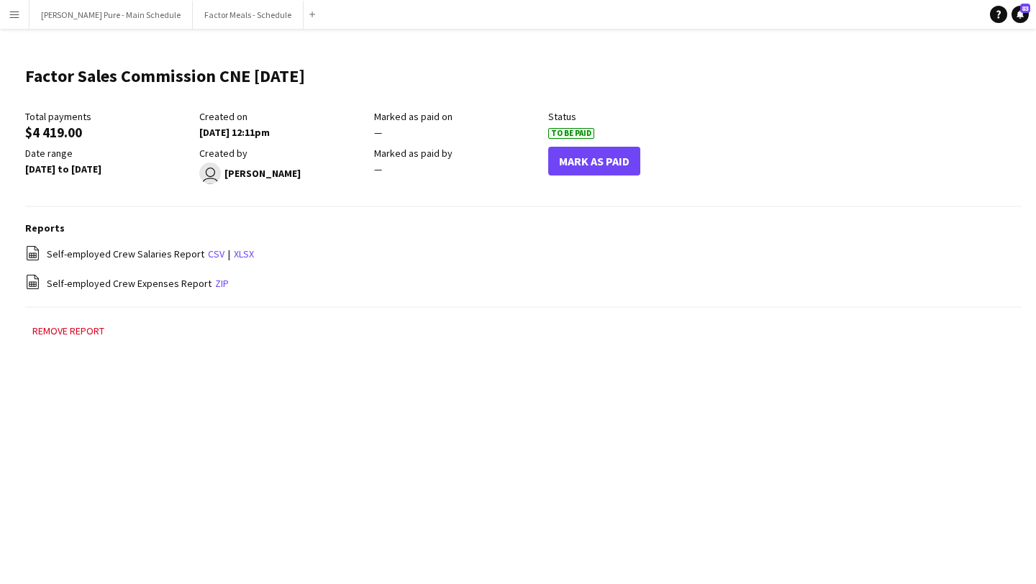
click at [6, 13] on button "Menu" at bounding box center [14, 14] width 29 height 29
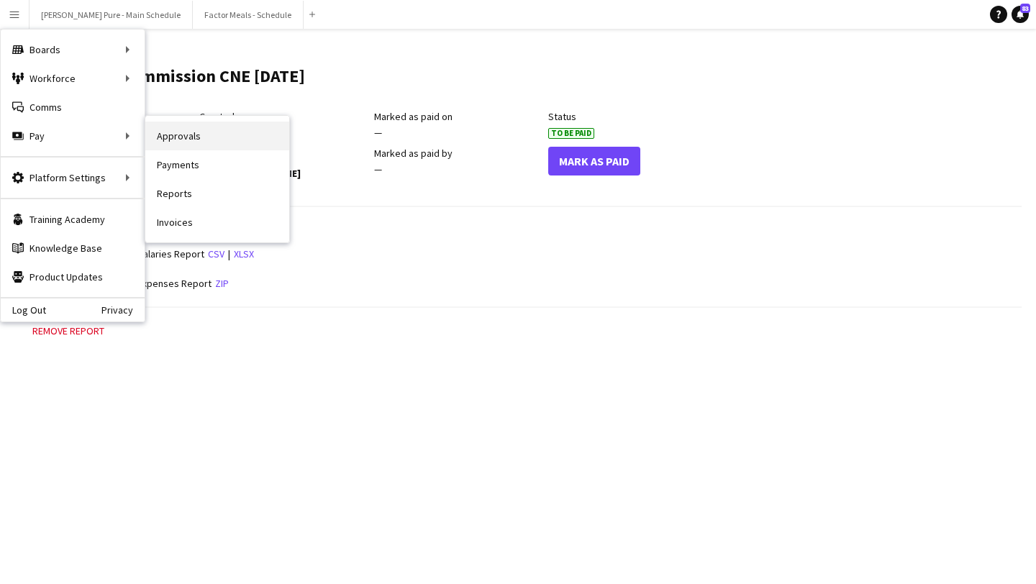
click at [215, 136] on link "Approvals" at bounding box center [217, 136] width 144 height 29
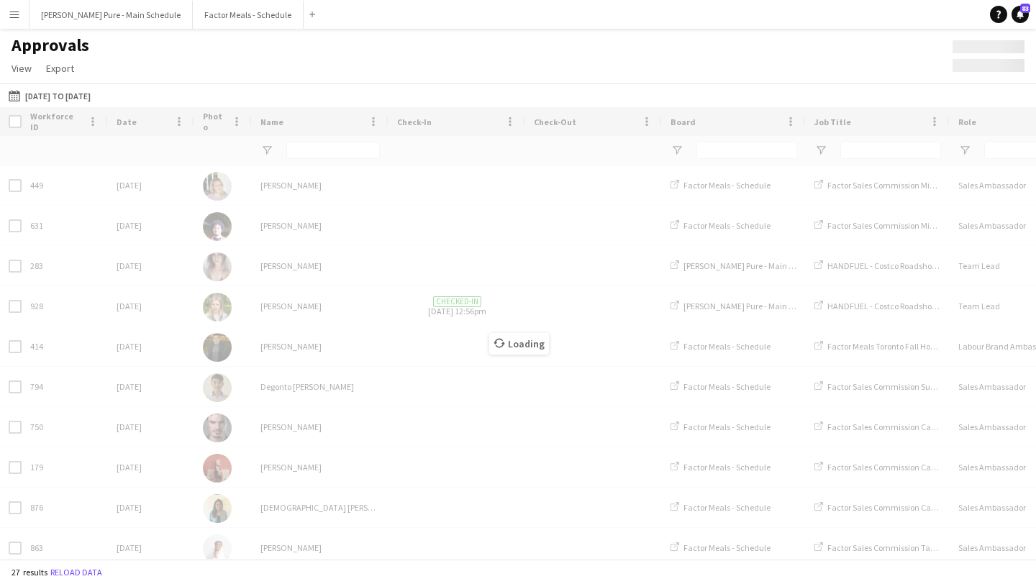
type input "**********"
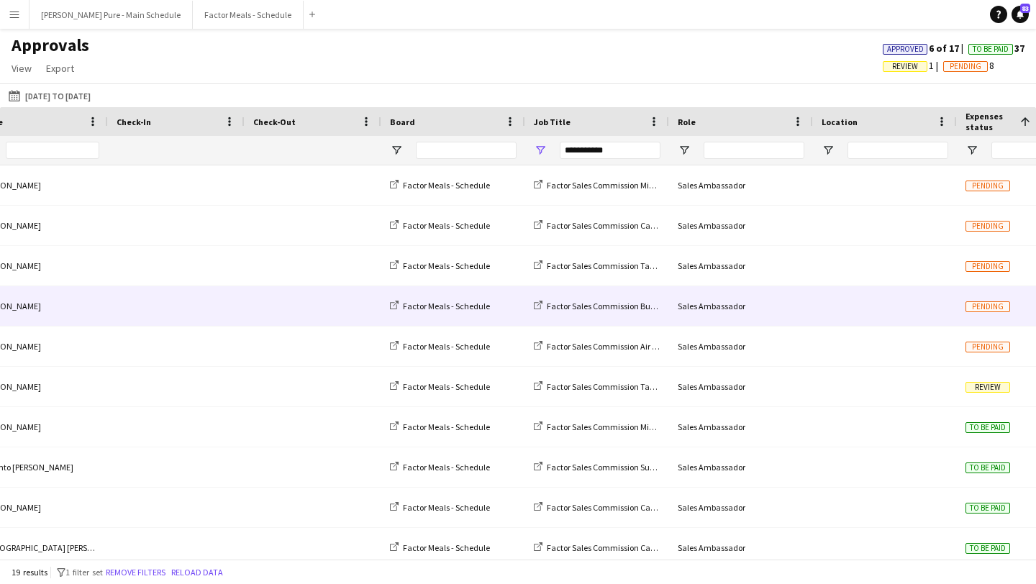
scroll to position [0, 611]
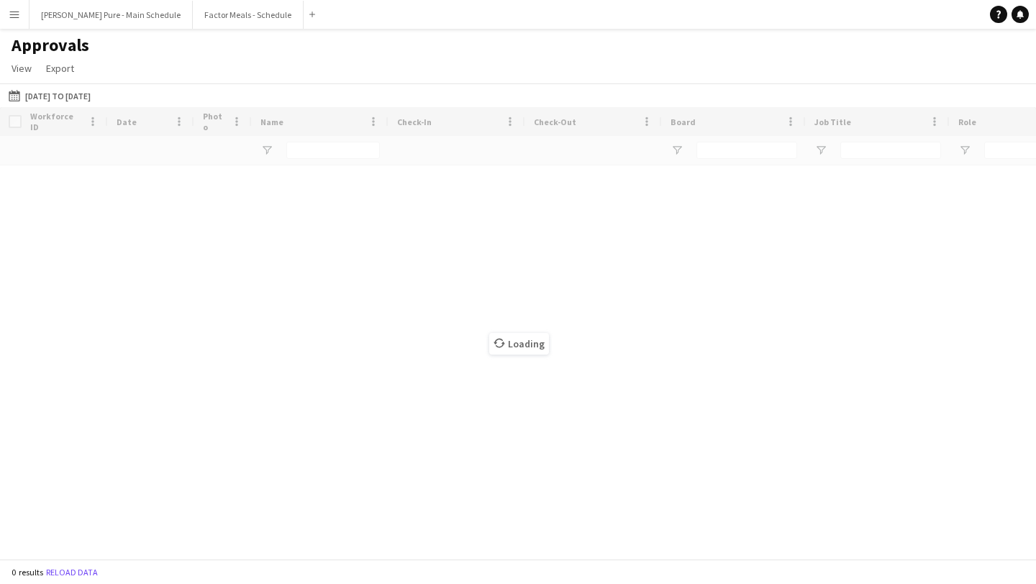
type input "**********"
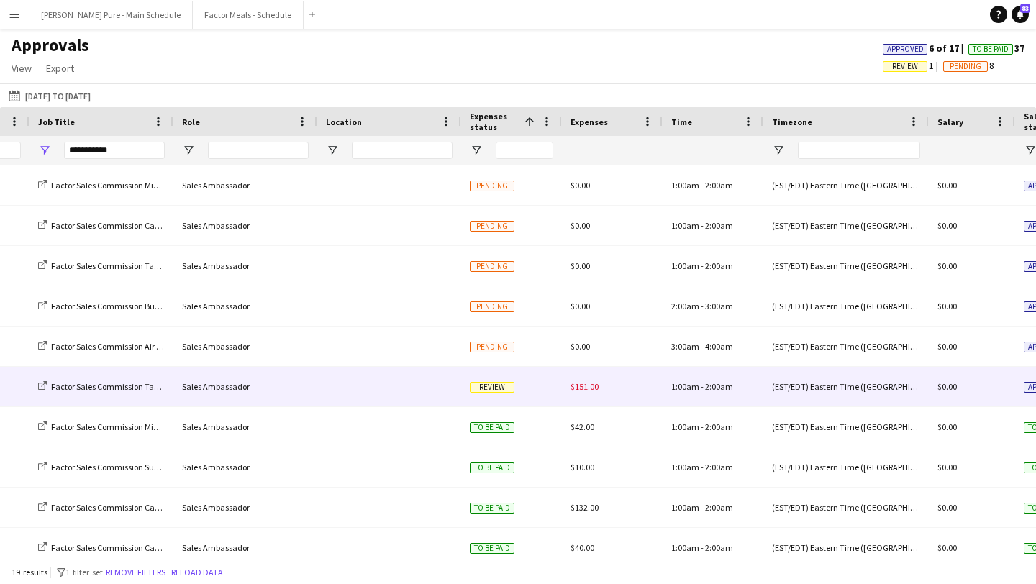
click at [492, 383] on span "Review" at bounding box center [492, 387] width 45 height 11
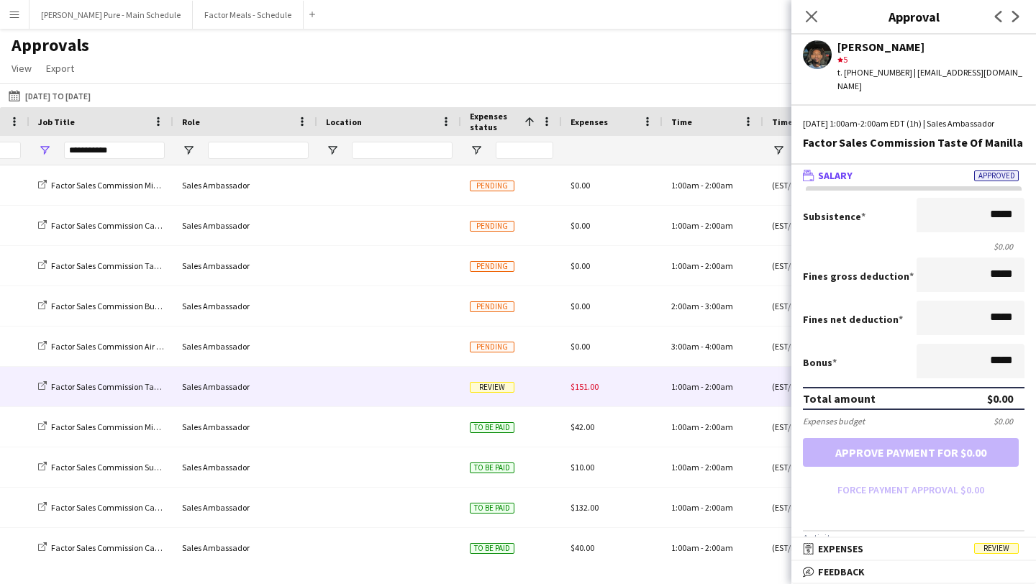
scroll to position [105, 0]
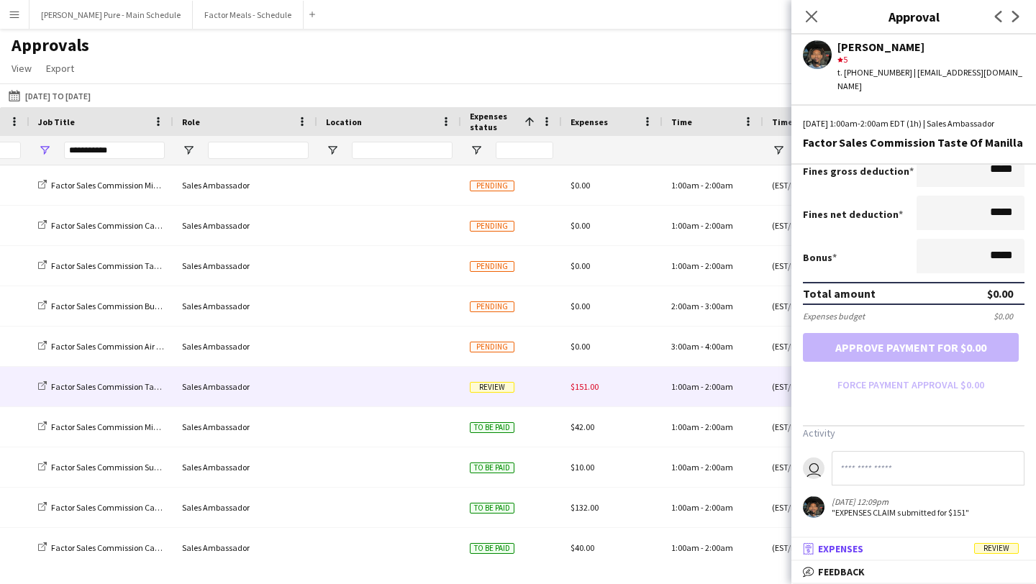
click at [893, 551] on mat-panel-title "receipt Expenses Review" at bounding box center [911, 549] width 239 height 13
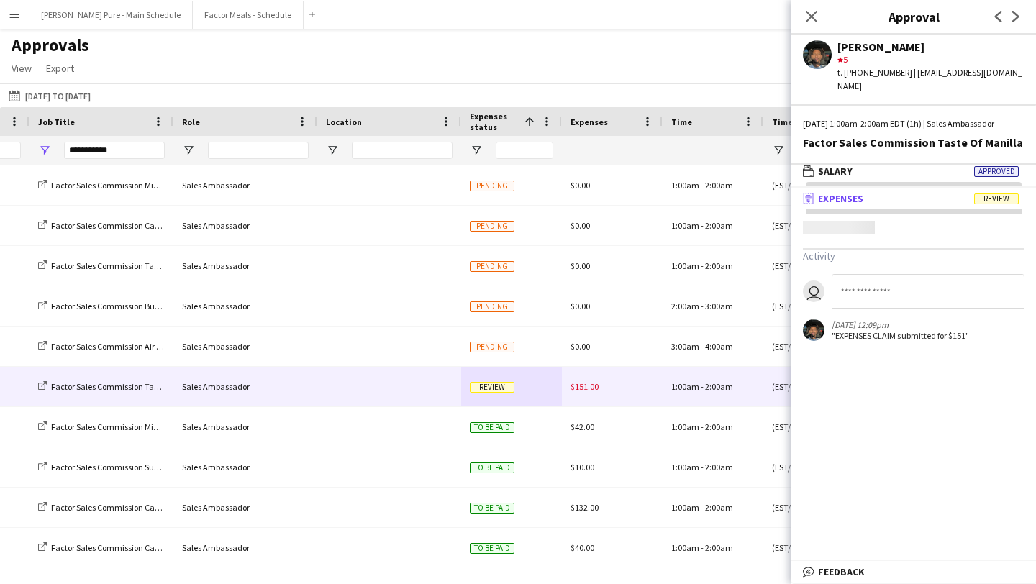
scroll to position [4, 0]
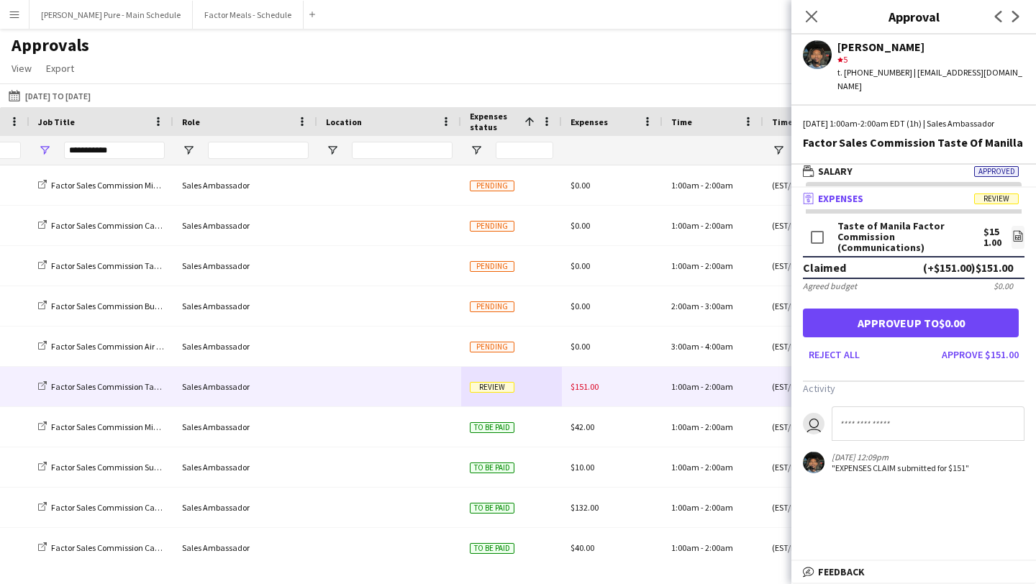
click at [473, 16] on app-navbar "Menu Boards Boards Boards All jobs Status Workforce Workforce My Workforce Recr…" at bounding box center [518, 14] width 1036 height 29
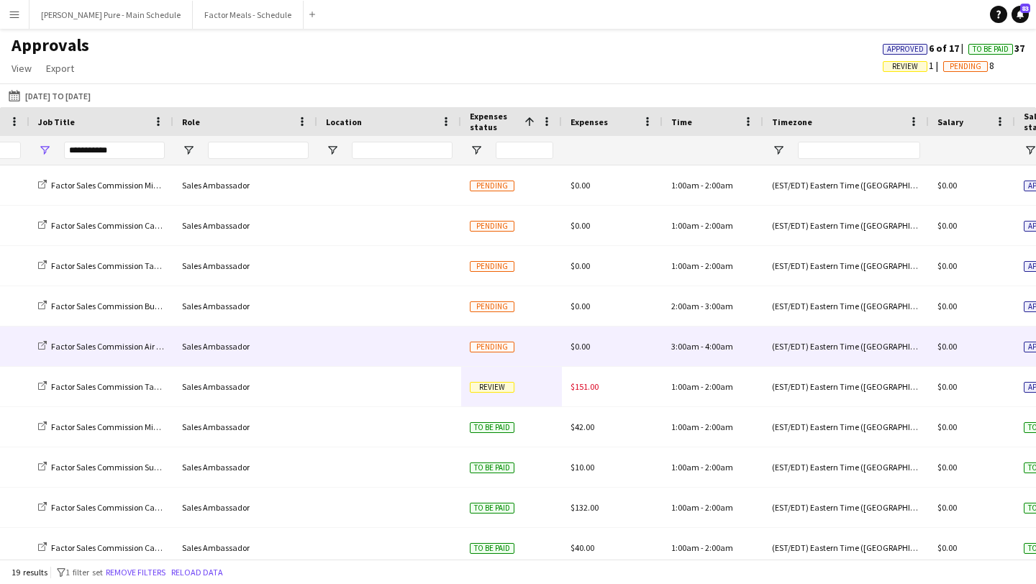
scroll to position [0, 371]
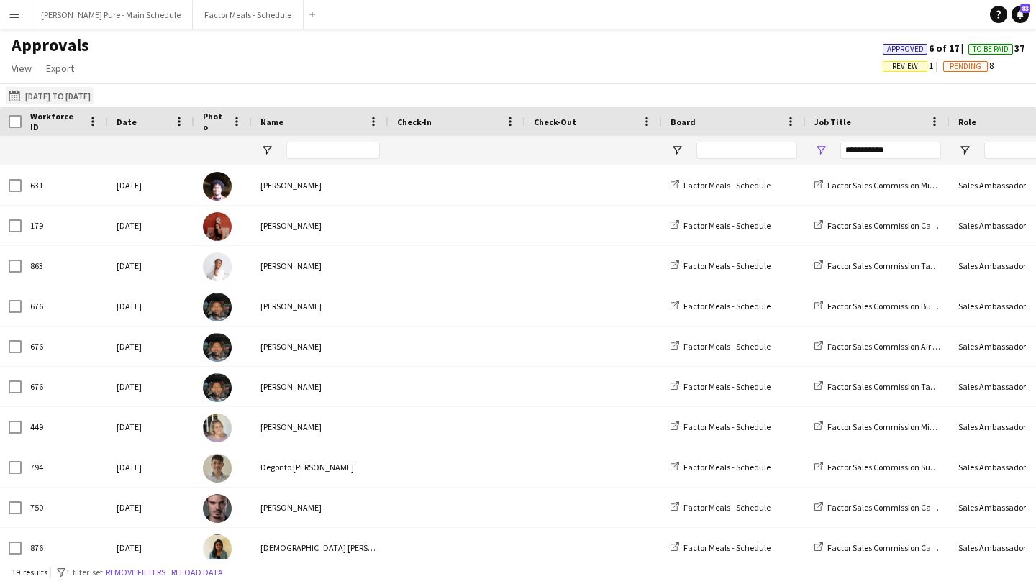
click at [91, 98] on button "25-09-2025 to 26-09-2025 25-09-2025 to 26-09-2025" at bounding box center [50, 95] width 88 height 17
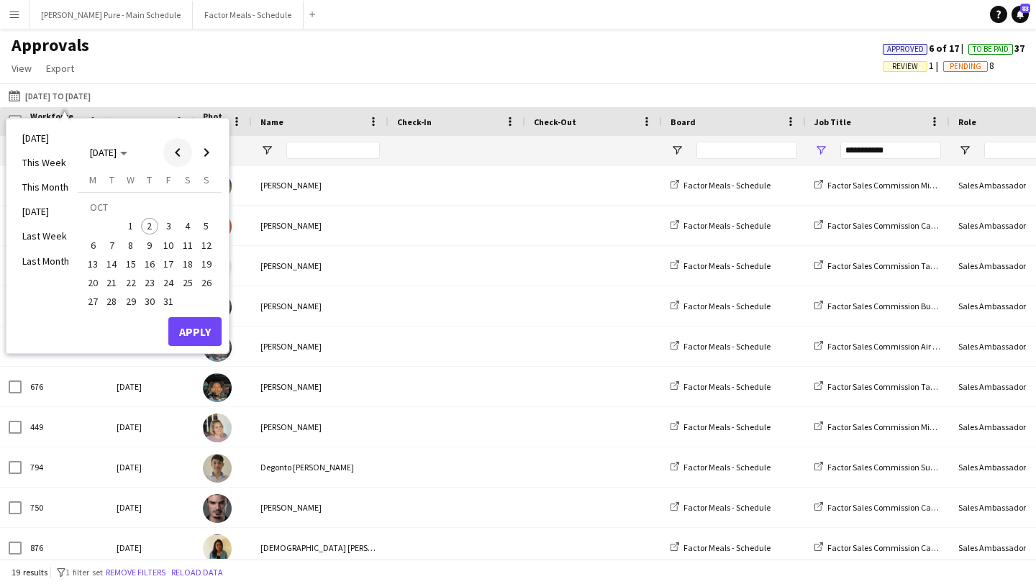
click at [176, 153] on span "Previous month" at bounding box center [177, 152] width 29 height 29
click at [152, 284] on span "25" at bounding box center [149, 282] width 17 height 17
click at [207, 155] on span "Next month" at bounding box center [206, 152] width 29 height 29
click at [135, 225] on span "1" at bounding box center [130, 226] width 17 height 17
click at [201, 332] on button "Apply" at bounding box center [194, 331] width 53 height 29
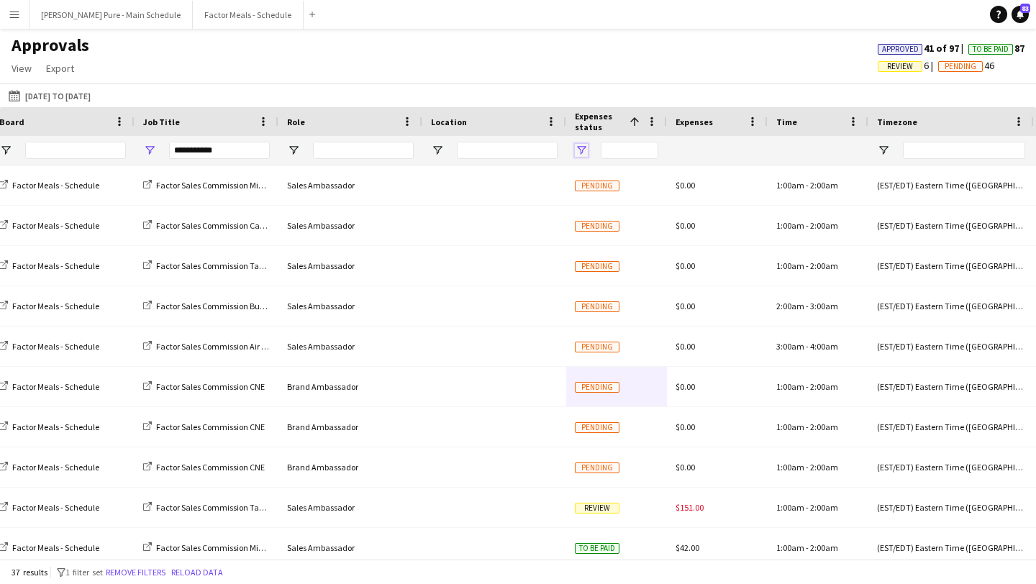
click at [581, 151] on span "Open Filter Menu" at bounding box center [581, 150] width 13 height 13
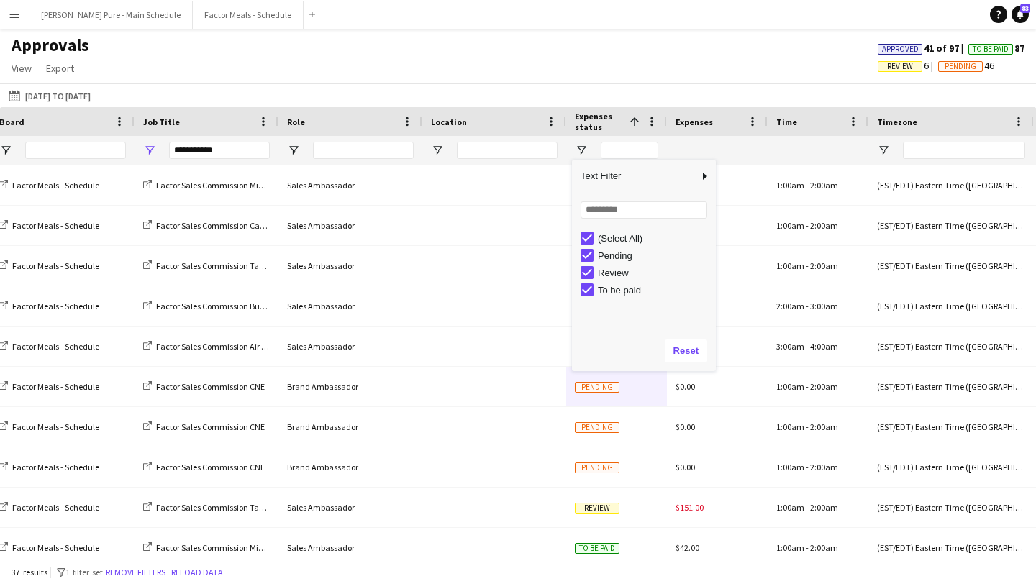
click at [586, 245] on div "(Select All)" at bounding box center [648, 238] width 135 height 17
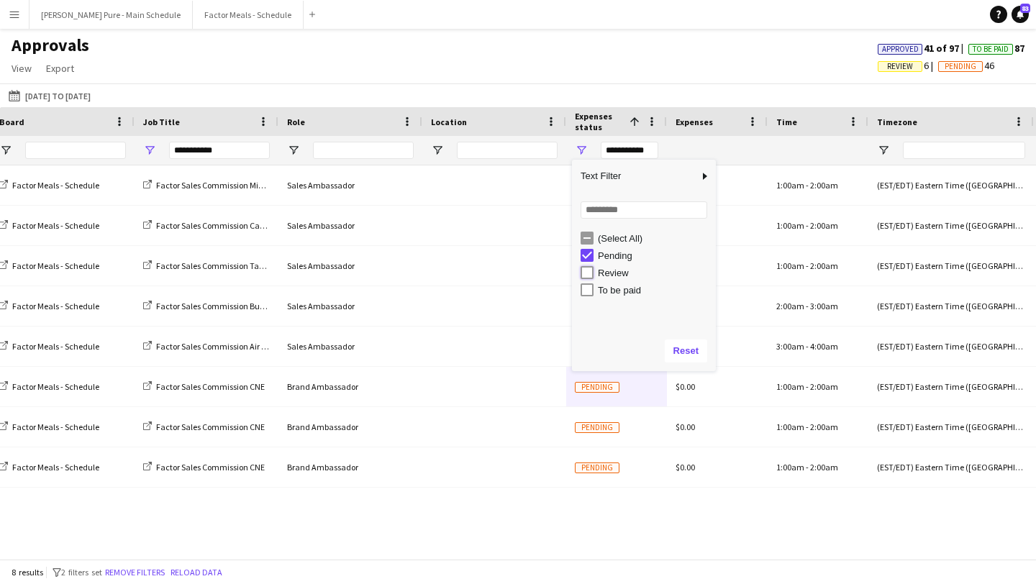
type input "**********"
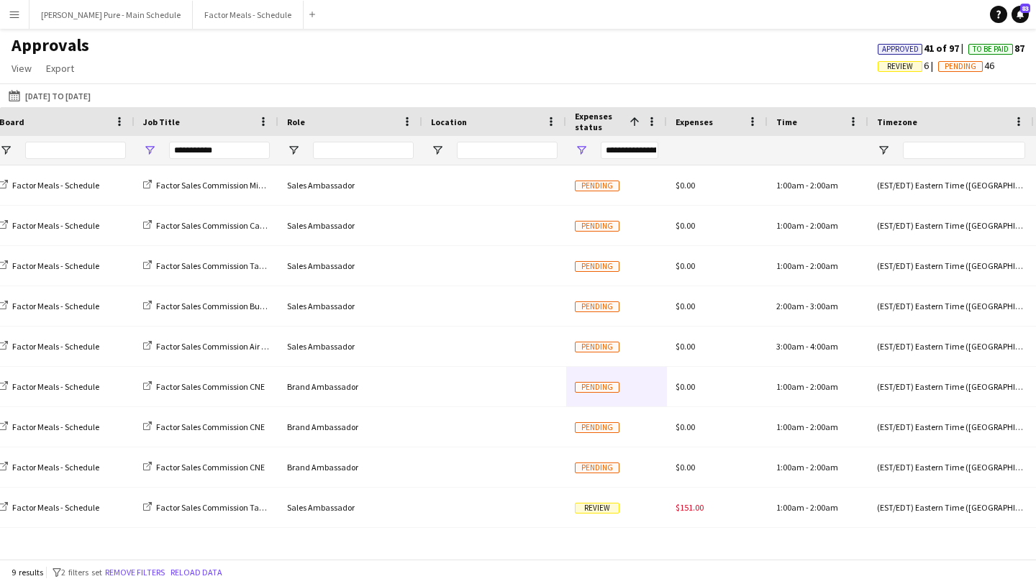
click at [518, 53] on div "Approvals View Customise view Customise filters Reset Filters Reset View Reset …" at bounding box center [518, 59] width 1036 height 49
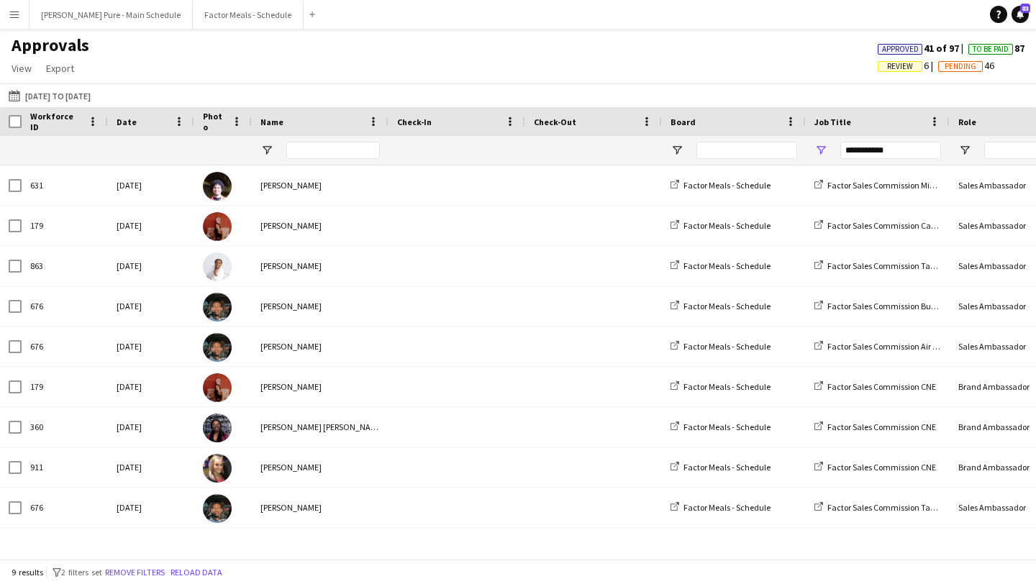
click at [289, 123] on div "Name" at bounding box center [312, 122] width 102 height 22
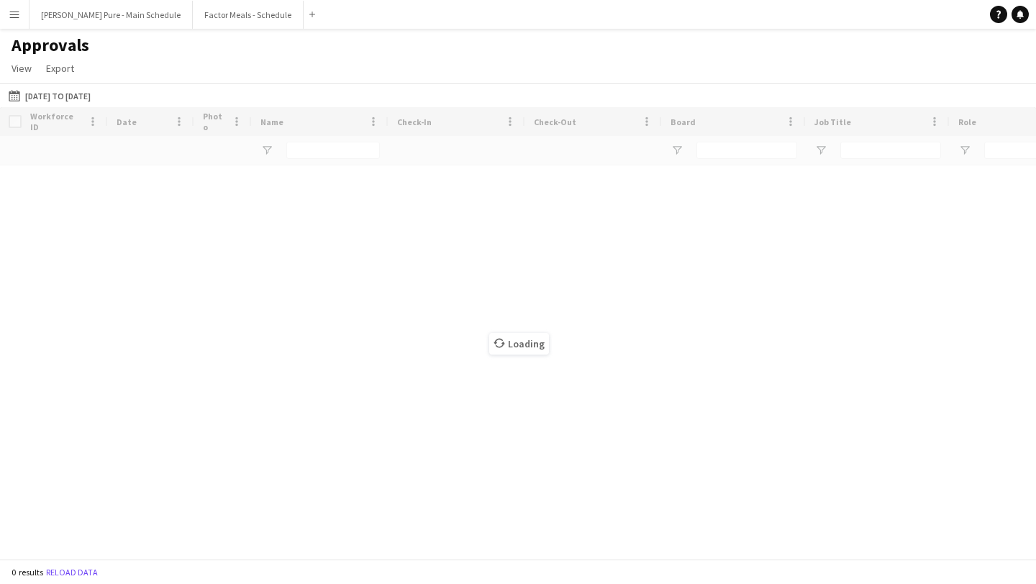
type input "**********"
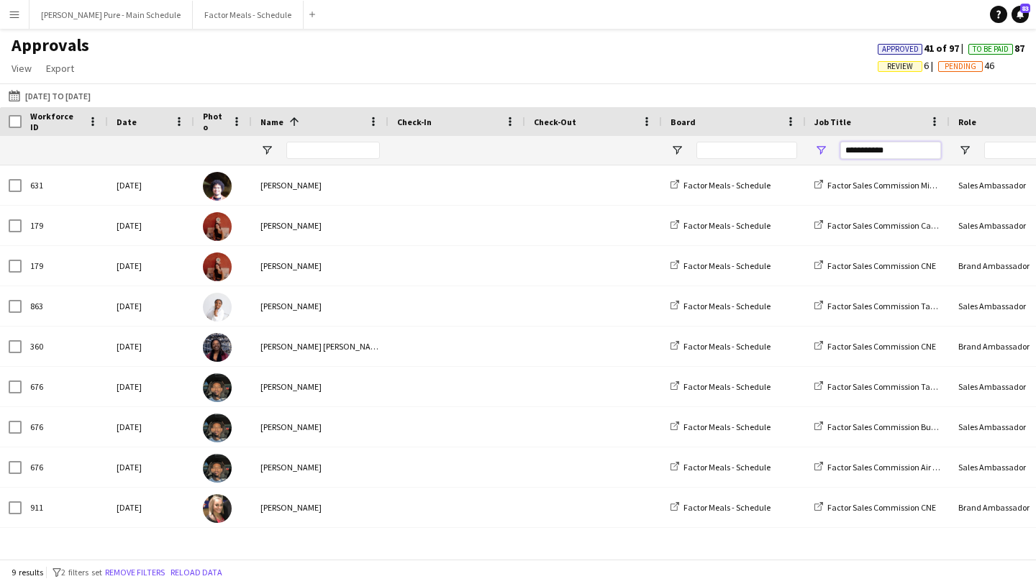
drag, startPoint x: 902, startPoint y: 149, endPoint x: 735, endPoint y: 149, distance: 166.2
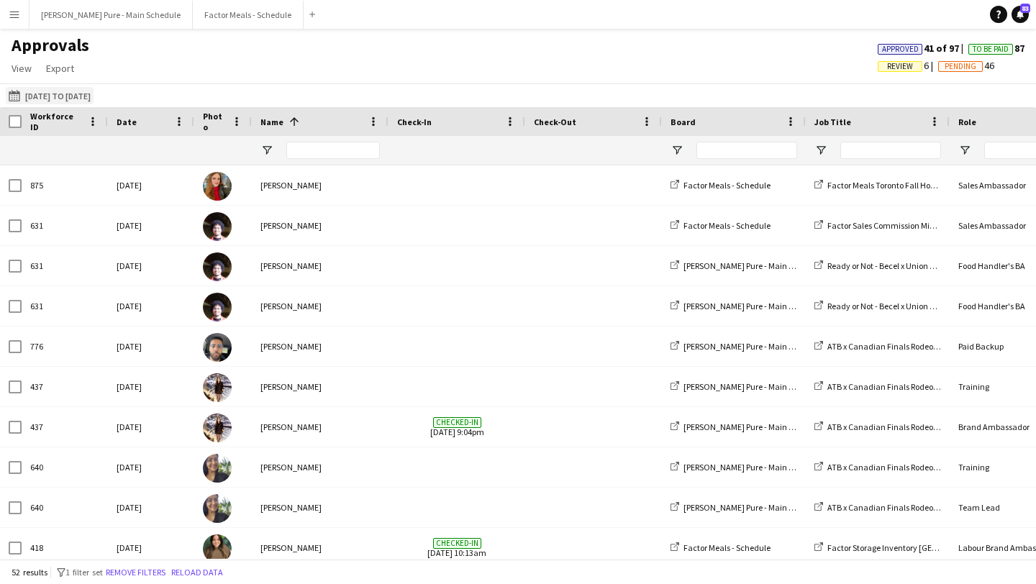
click at [37, 95] on button "25-09-2025 to 01-10-2025 25-09-2025 to 01-10-2025" at bounding box center [50, 95] width 88 height 17
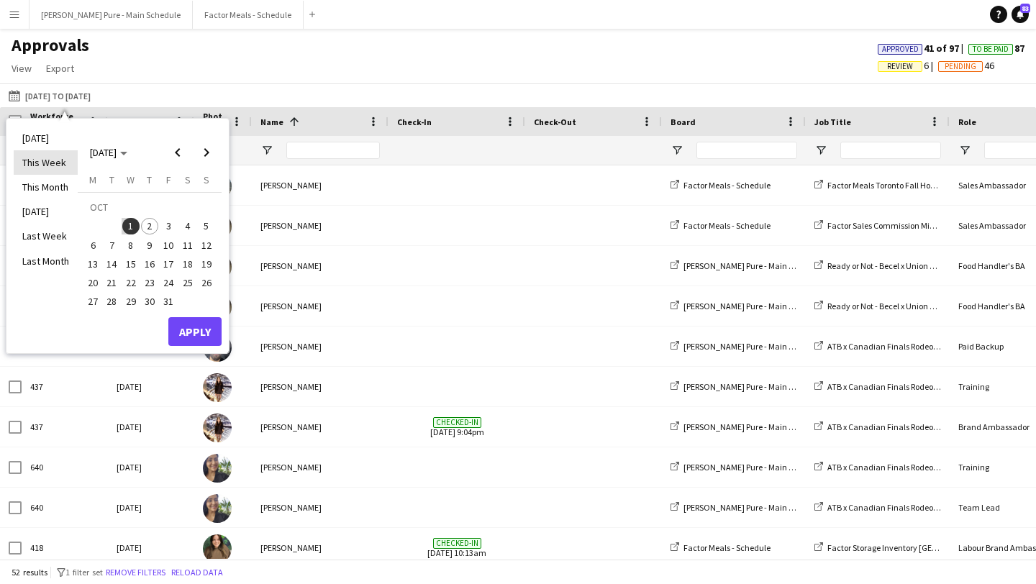
click at [55, 165] on li "This Week" at bounding box center [46, 162] width 64 height 24
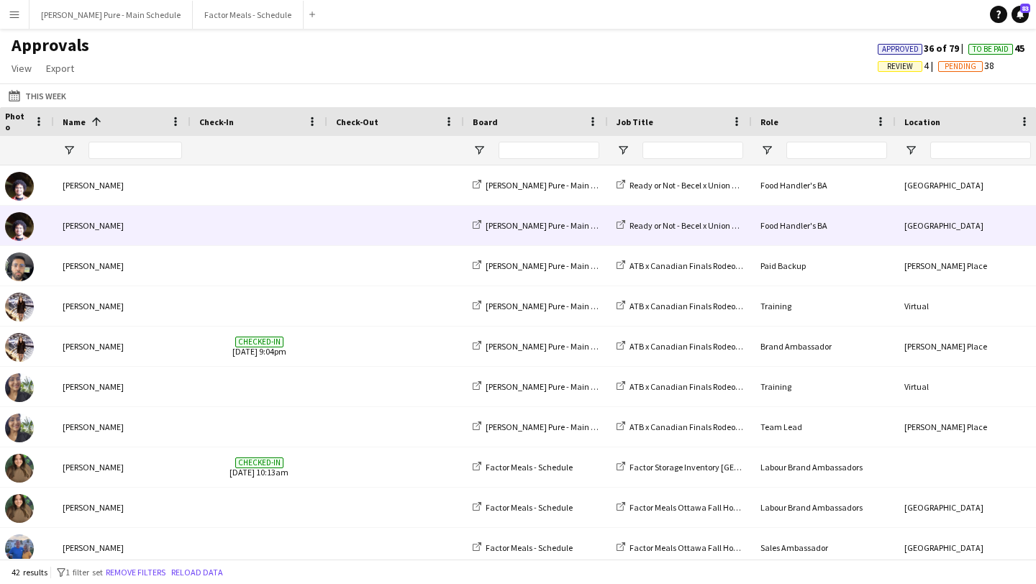
scroll to position [0, 545]
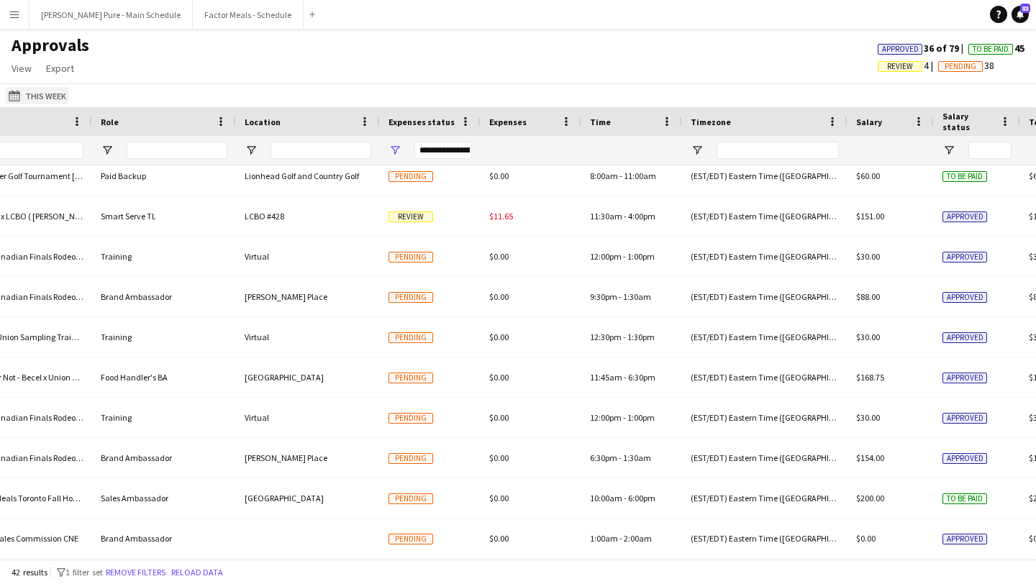
click at [42, 94] on button "25-09-2025 to 01-10-2025 This Week" at bounding box center [37, 95] width 63 height 17
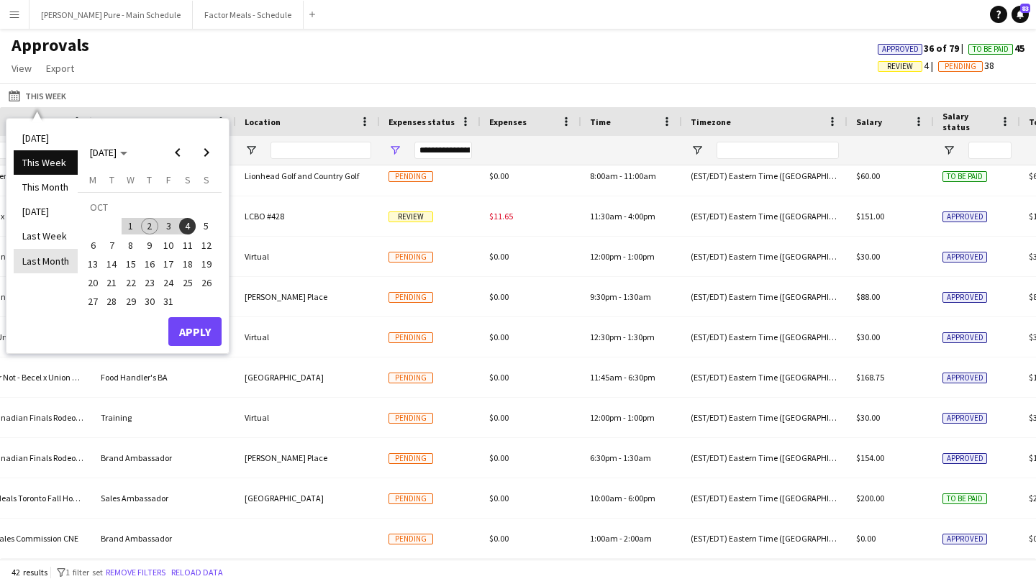
click at [65, 261] on li "Last Month" at bounding box center [46, 261] width 64 height 24
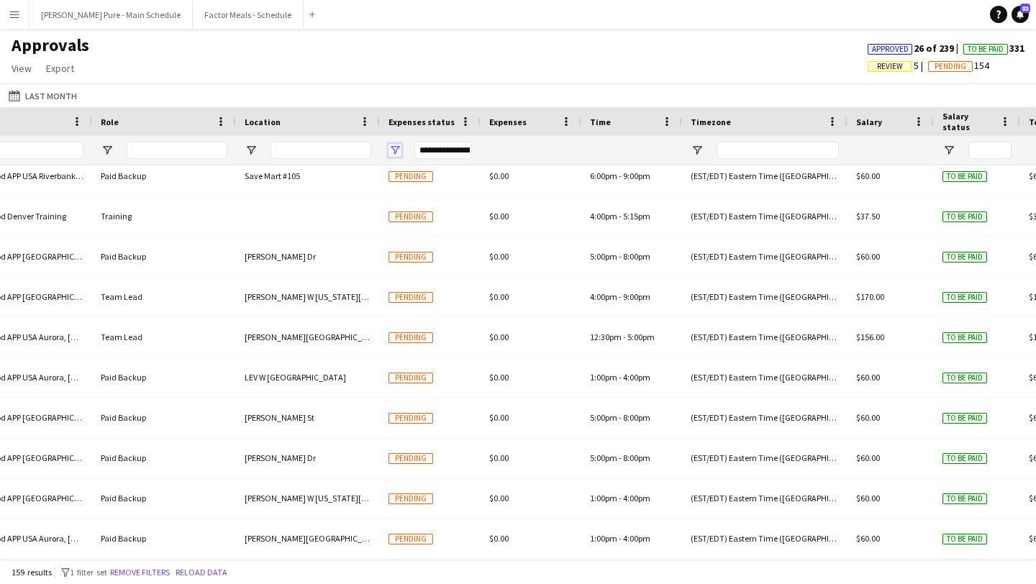
click at [398, 148] on span "Open Filter Menu" at bounding box center [395, 150] width 13 height 13
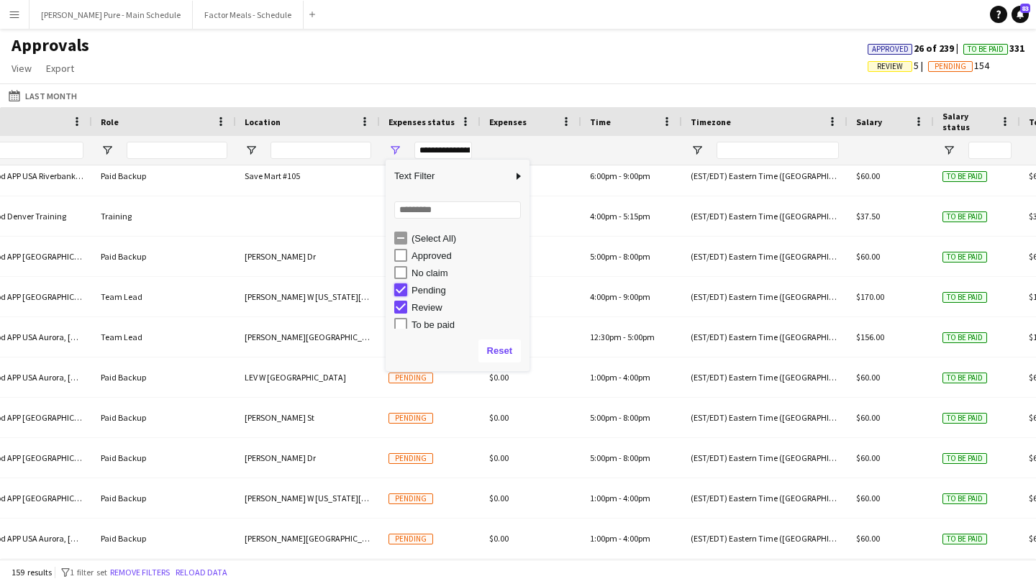
type input "**********"
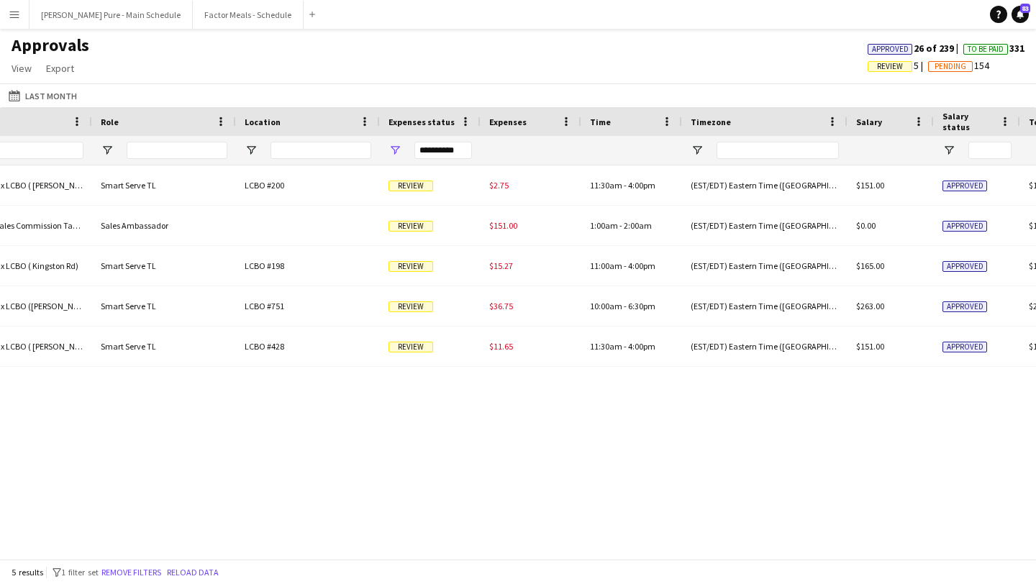
click at [539, 11] on app-navbar "Menu Boards Boards Boards All jobs Status Workforce Workforce My Workforce Recr…" at bounding box center [518, 14] width 1036 height 29
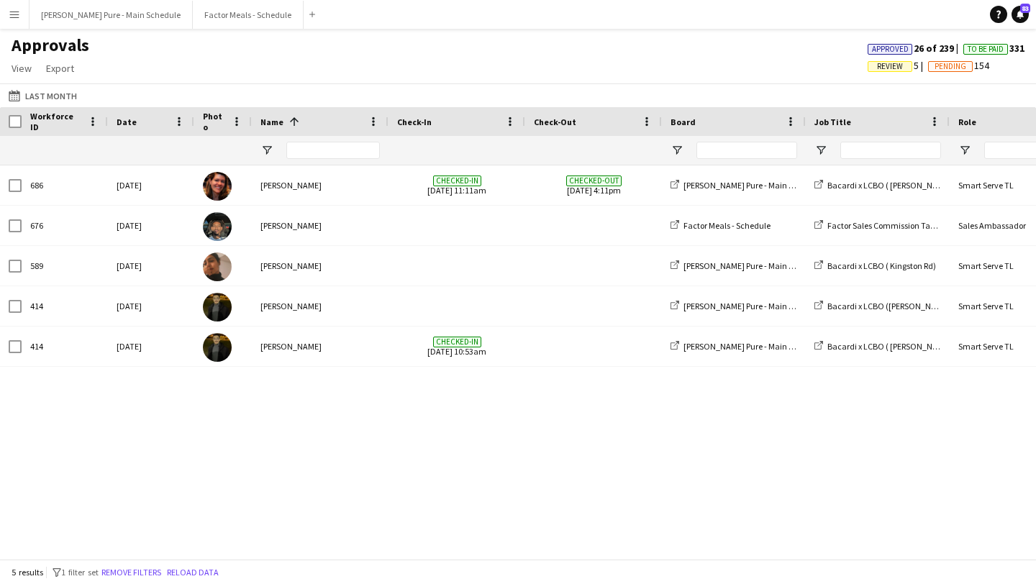
click at [15, 15] on app-icon "Menu" at bounding box center [15, 15] width 12 height 12
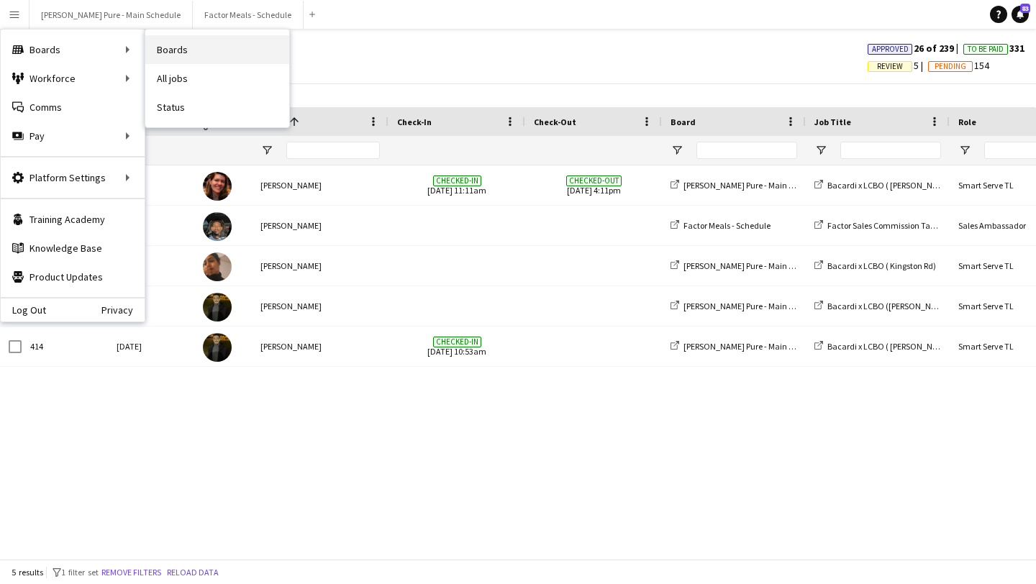
click at [207, 58] on link "Boards" at bounding box center [217, 49] width 144 height 29
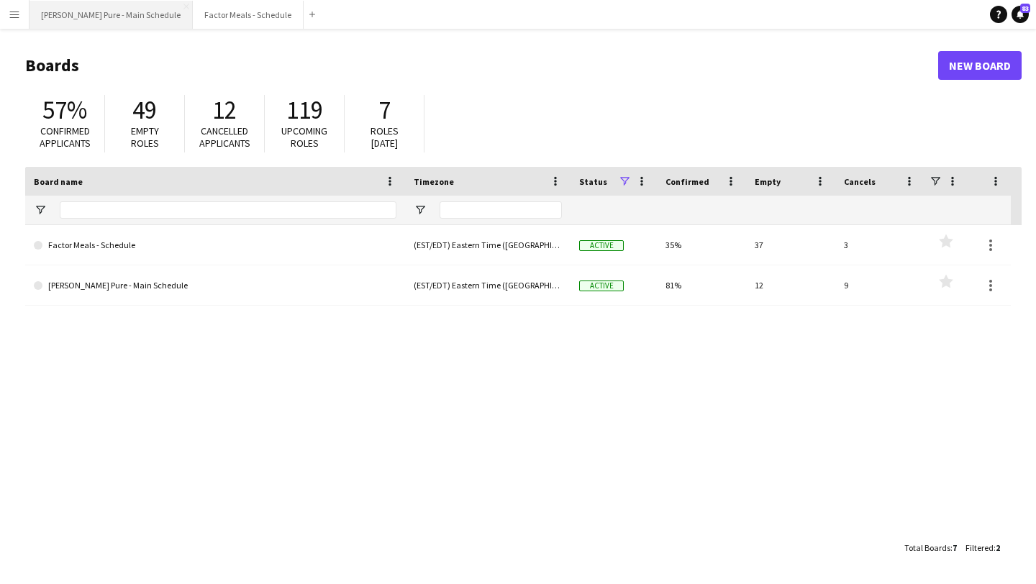
click at [102, 25] on button "Simon Pure - Main Schedule Close" at bounding box center [111, 15] width 163 height 28
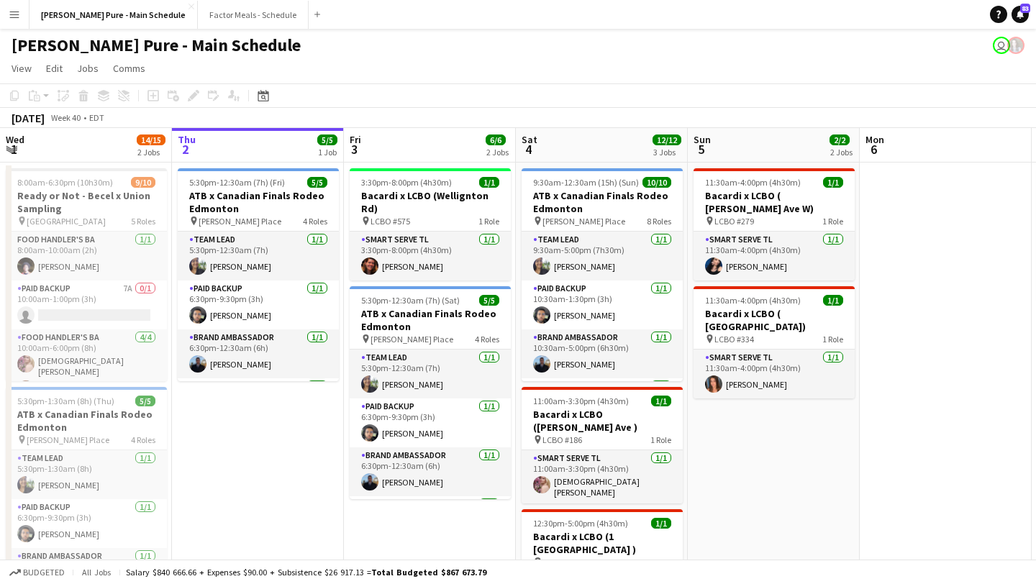
click at [9, 15] on app-icon "Menu" at bounding box center [15, 15] width 12 height 12
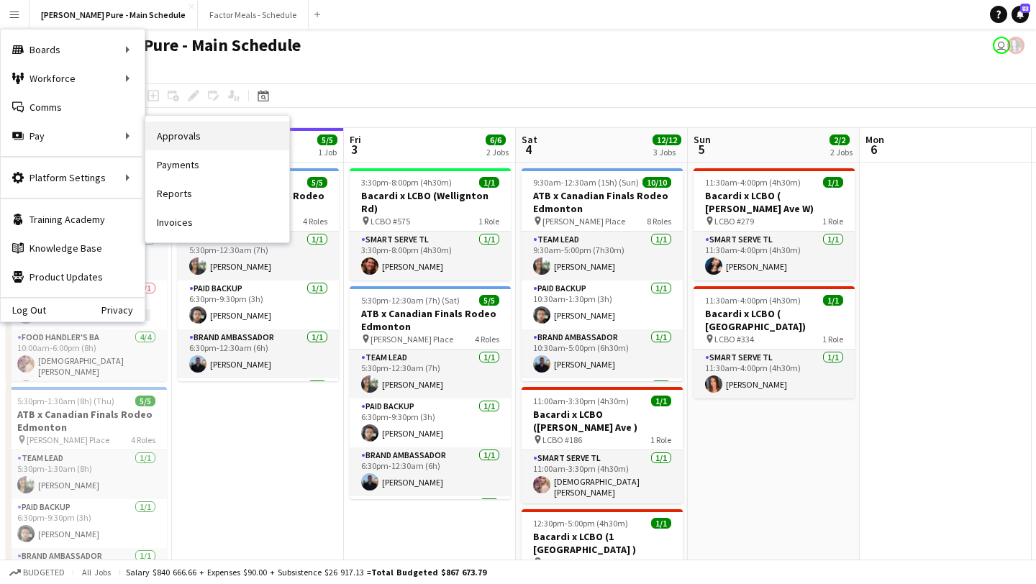
click at [213, 137] on link "Approvals" at bounding box center [217, 136] width 144 height 29
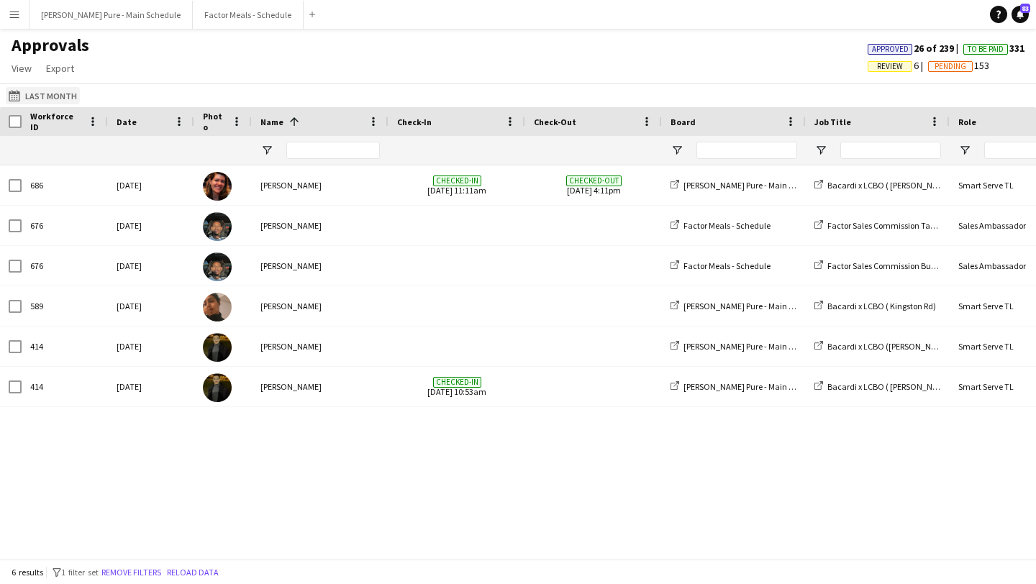
click at [71, 91] on button "Last Month Last Month" at bounding box center [43, 95] width 74 height 17
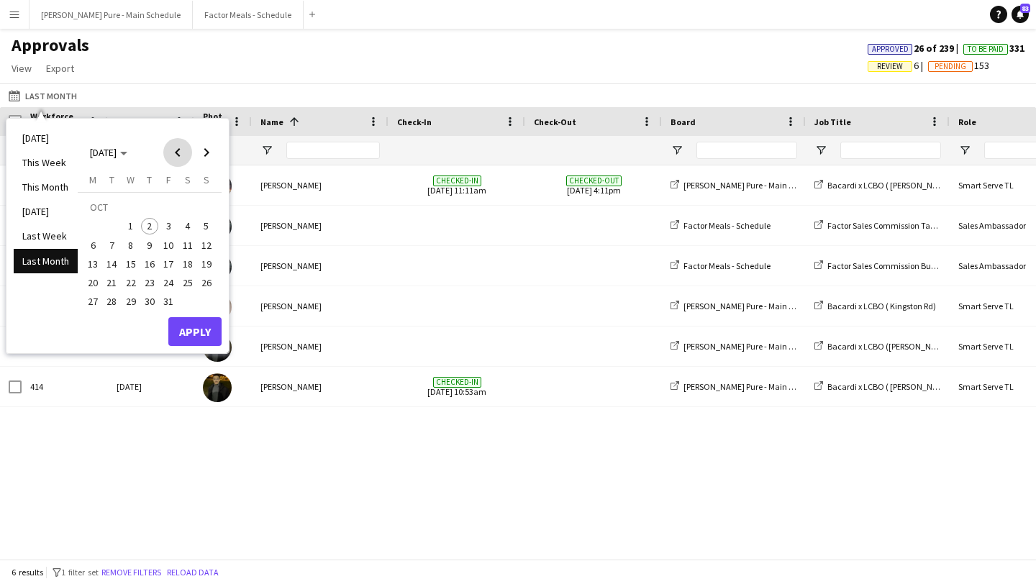
click at [178, 160] on span "Previous month" at bounding box center [177, 152] width 29 height 29
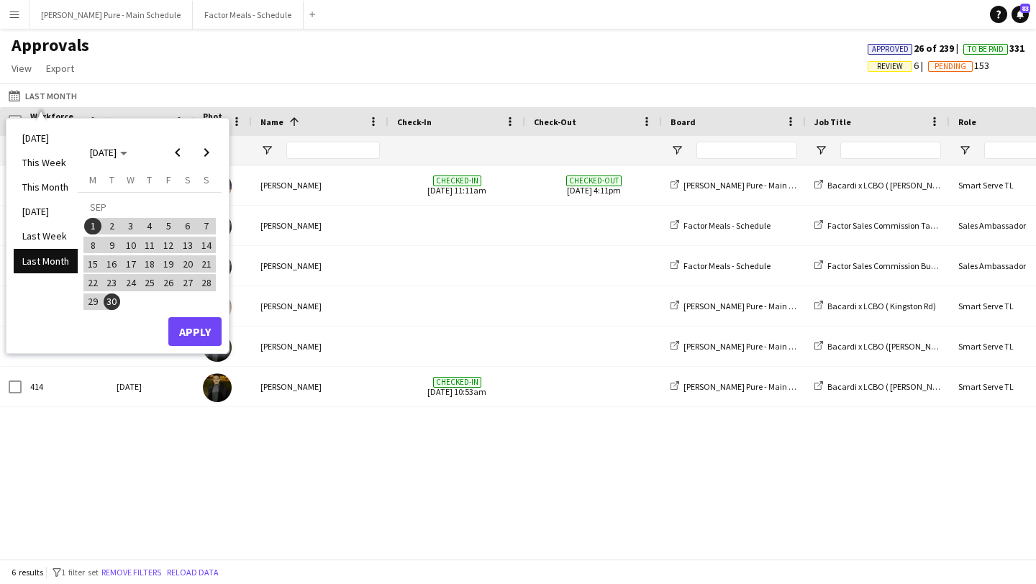
click at [112, 302] on span "30" at bounding box center [112, 302] width 17 height 17
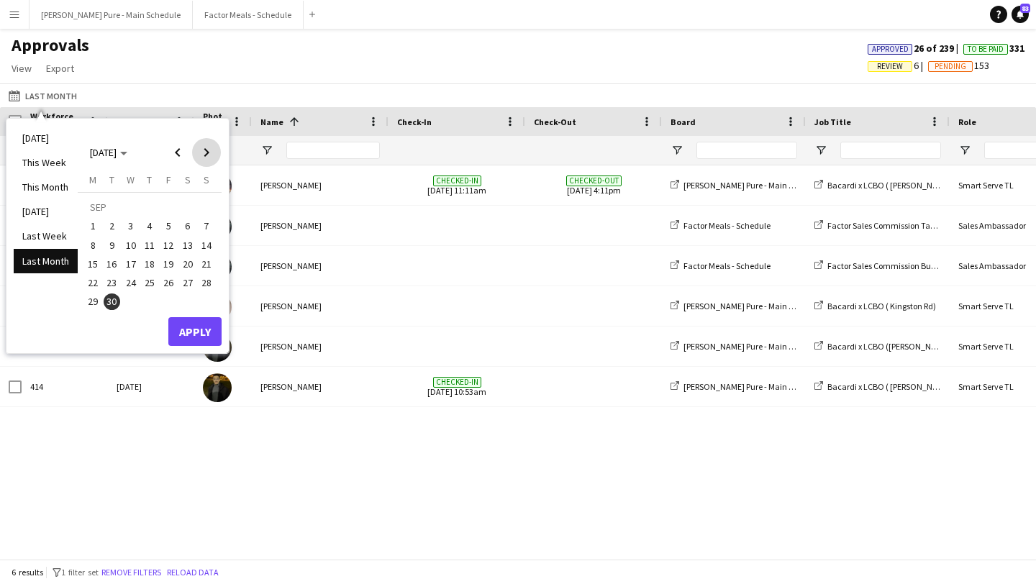
click at [204, 154] on span "Next month" at bounding box center [206, 152] width 29 height 29
click at [186, 153] on span "Previous month" at bounding box center [177, 152] width 29 height 29
click at [146, 281] on span "25" at bounding box center [149, 282] width 17 height 17
click at [206, 151] on span "Next month" at bounding box center [206, 152] width 29 height 29
click at [180, 158] on span "Previous month" at bounding box center [177, 152] width 29 height 29
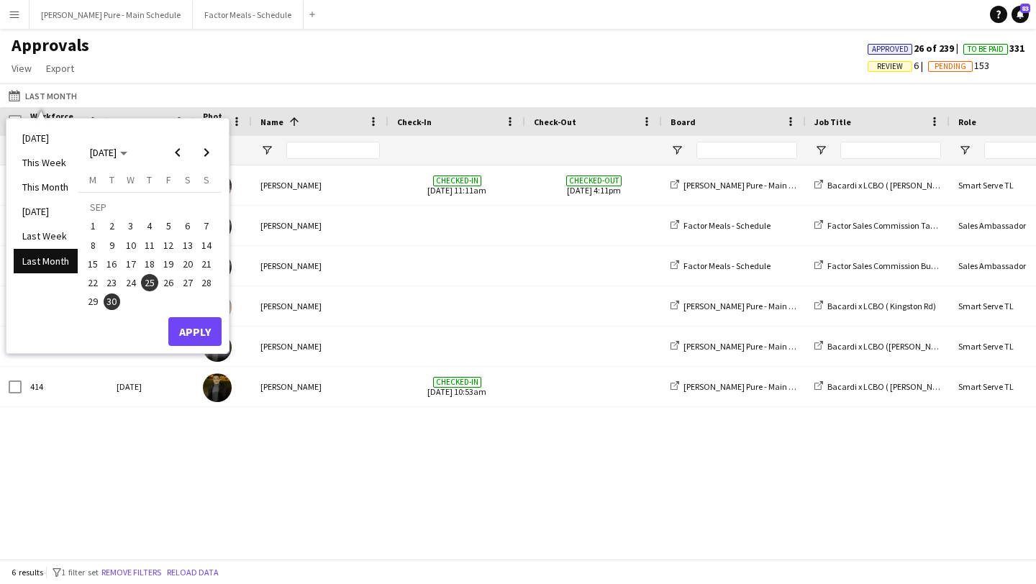
click at [153, 284] on span "25" at bounding box center [149, 282] width 17 height 17
click at [200, 159] on span "Next month" at bounding box center [206, 152] width 29 height 29
click at [133, 227] on span "1" at bounding box center [130, 226] width 17 height 17
click at [193, 330] on button "Apply" at bounding box center [194, 331] width 53 height 29
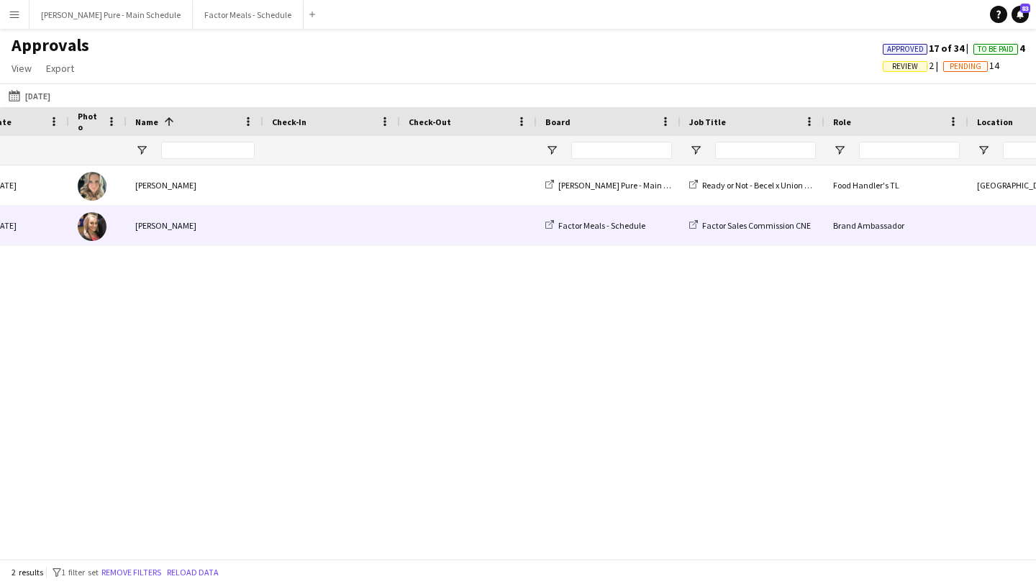
scroll to position [0, 383]
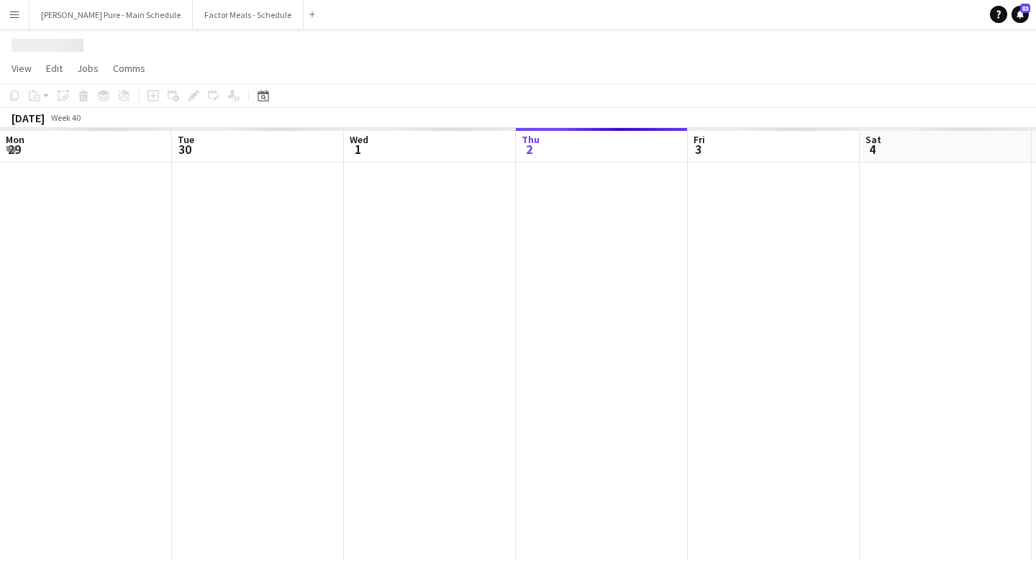
scroll to position [0, 344]
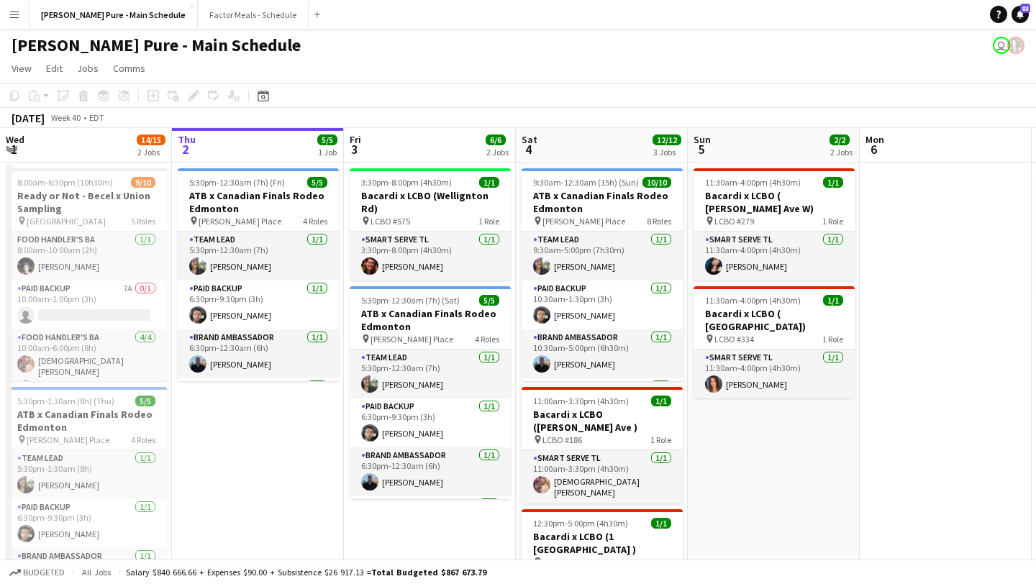
click at [12, 15] on app-icon "Menu" at bounding box center [15, 15] width 12 height 12
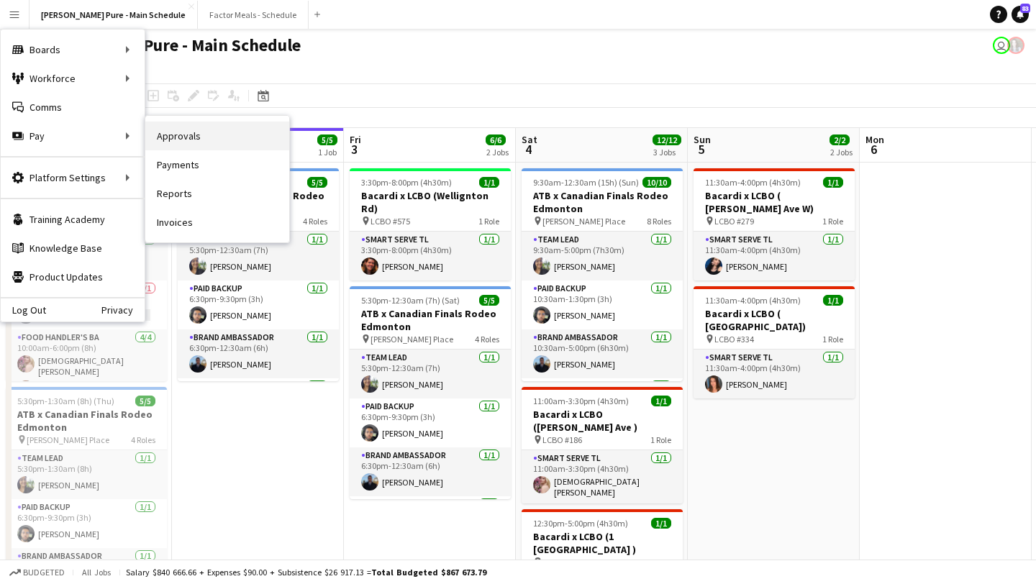
click at [212, 135] on link "Approvals" at bounding box center [217, 136] width 144 height 29
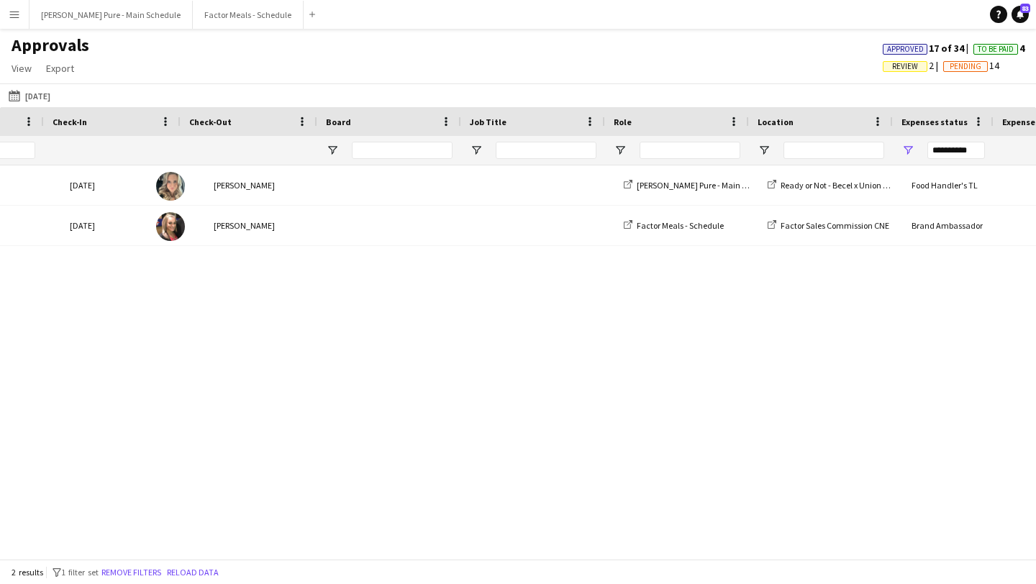
scroll to position [0, 345]
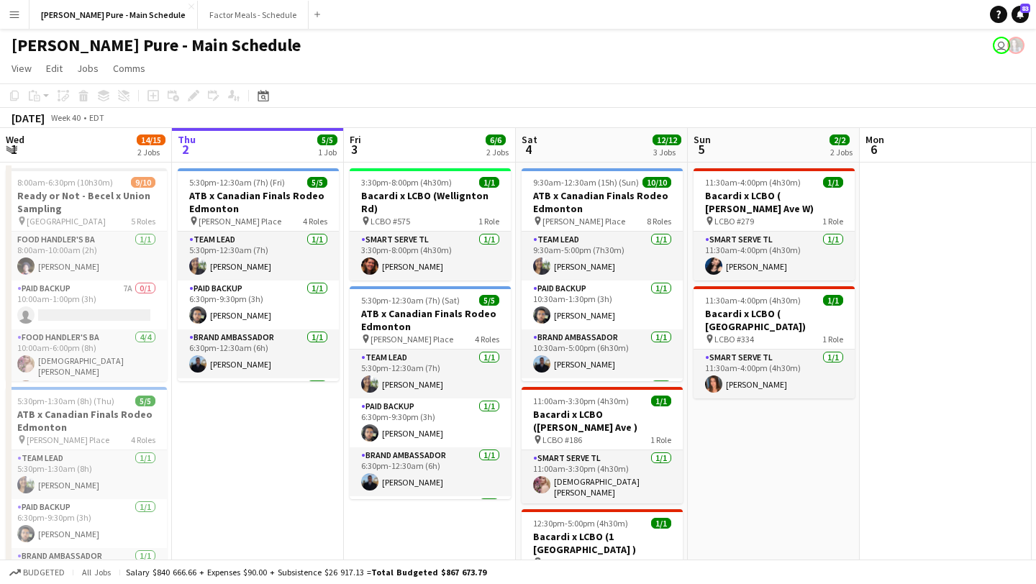
click at [16, 17] on app-icon "Menu" at bounding box center [15, 15] width 12 height 12
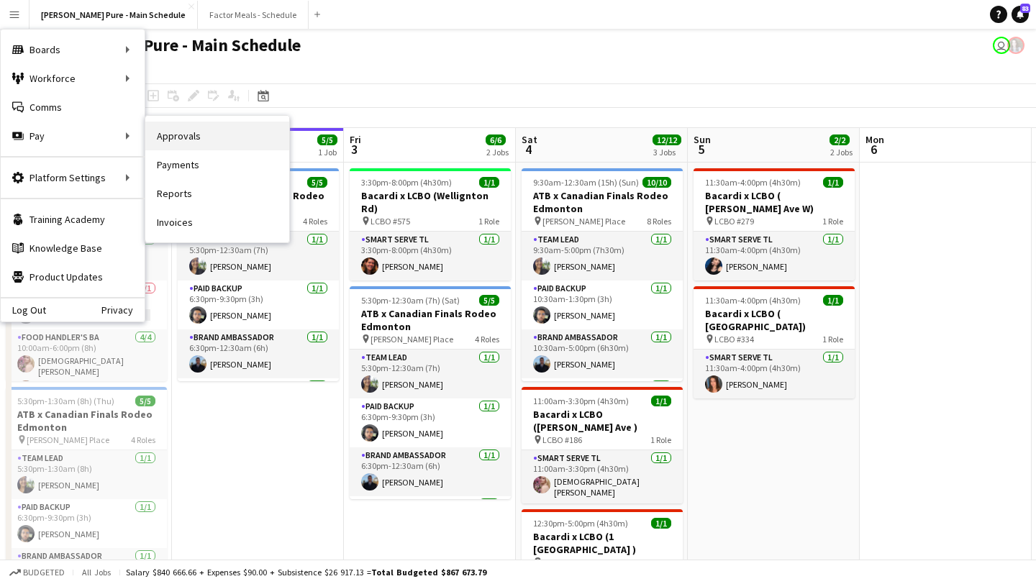
click at [202, 133] on link "Approvals" at bounding box center [217, 136] width 144 height 29
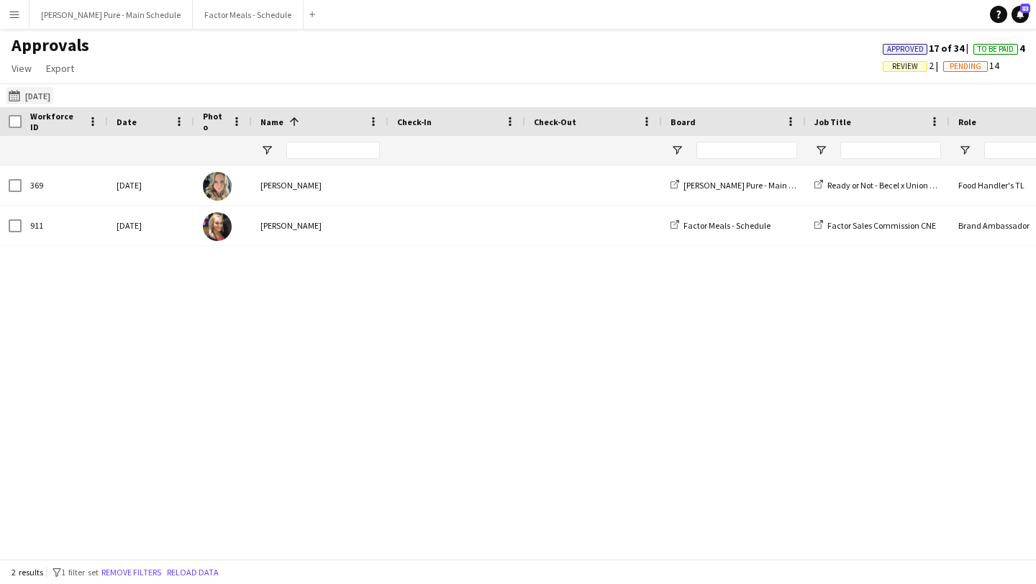
click at [37, 96] on button "Yesterday Yesterday" at bounding box center [29, 95] width 47 height 17
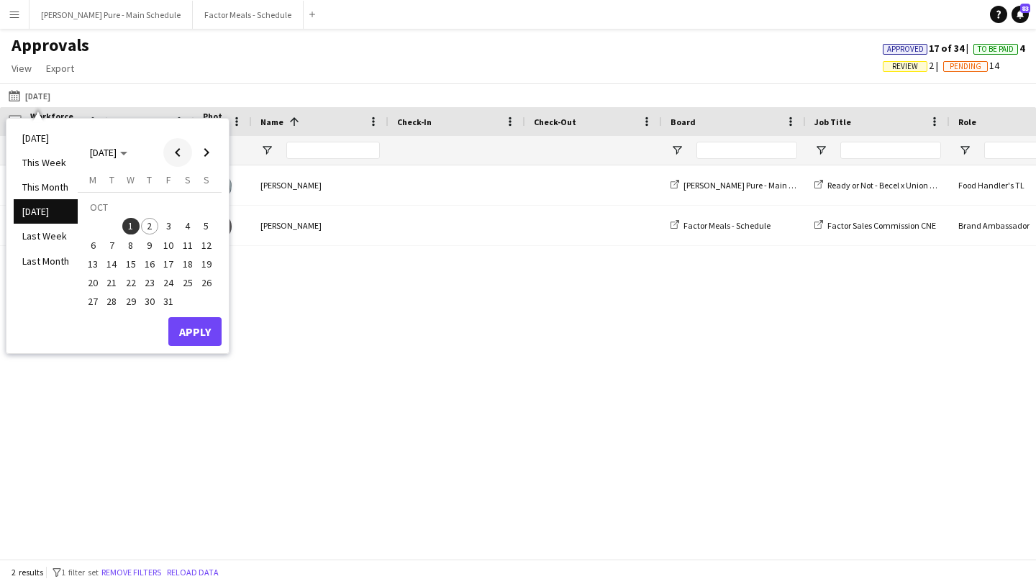
click at [182, 148] on span "Previous month" at bounding box center [177, 152] width 29 height 29
click at [153, 280] on span "25" at bounding box center [149, 282] width 17 height 17
click at [199, 155] on span "Next month" at bounding box center [206, 152] width 29 height 29
click at [134, 222] on span "1" at bounding box center [130, 226] width 17 height 17
click at [197, 338] on button "Apply" at bounding box center [194, 331] width 53 height 29
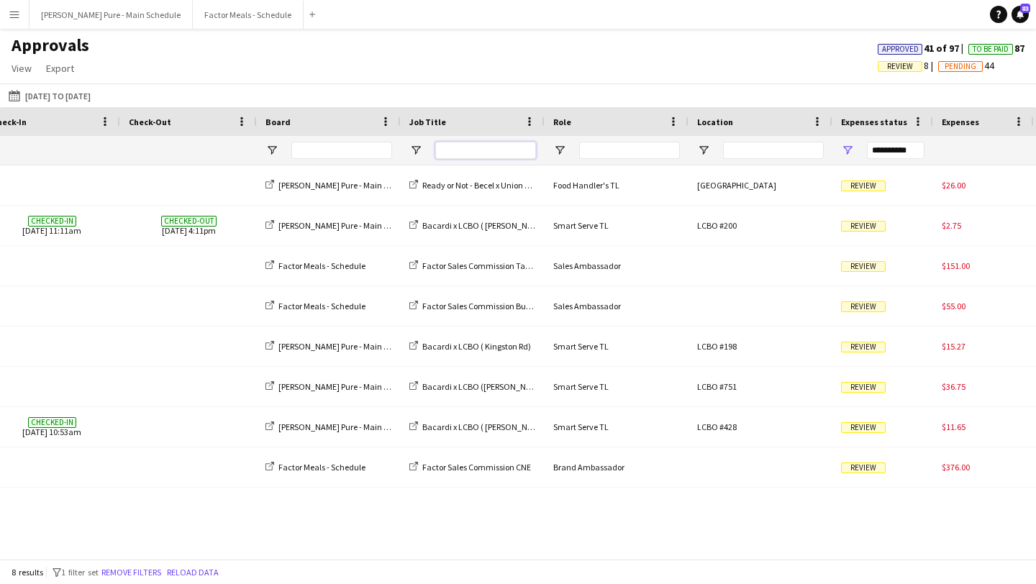
click at [479, 156] on input "Job Title Filter Input" at bounding box center [485, 150] width 101 height 17
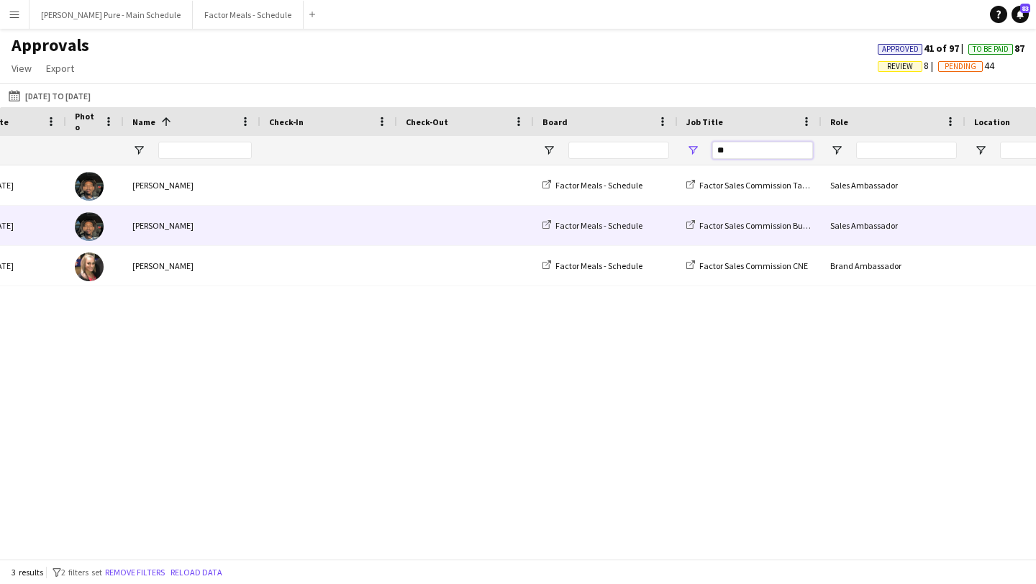
type input "*"
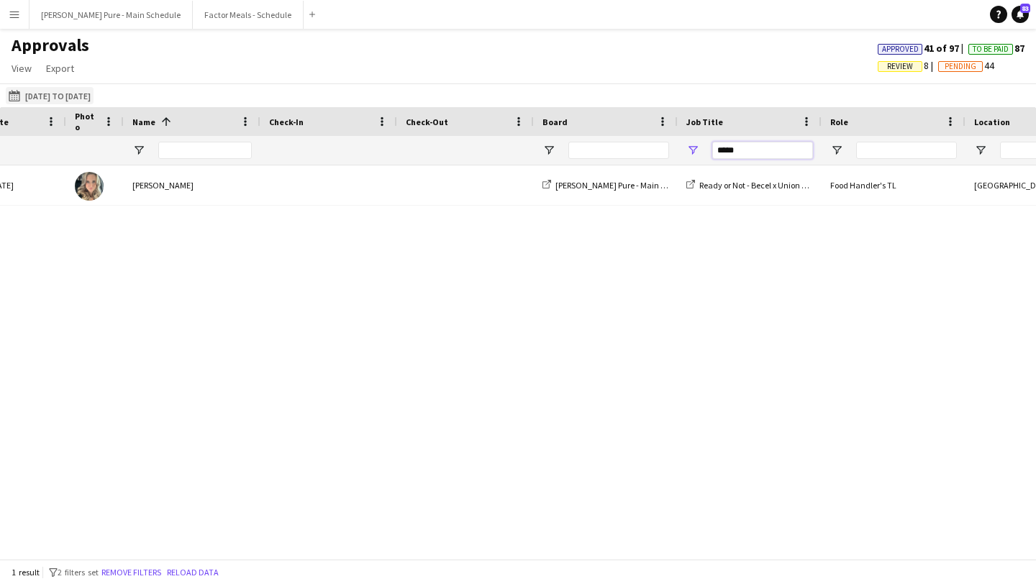
type input "*****"
click at [37, 96] on button "Yesterday 25-09-2025 to 01-10-2025" at bounding box center [50, 95] width 88 height 17
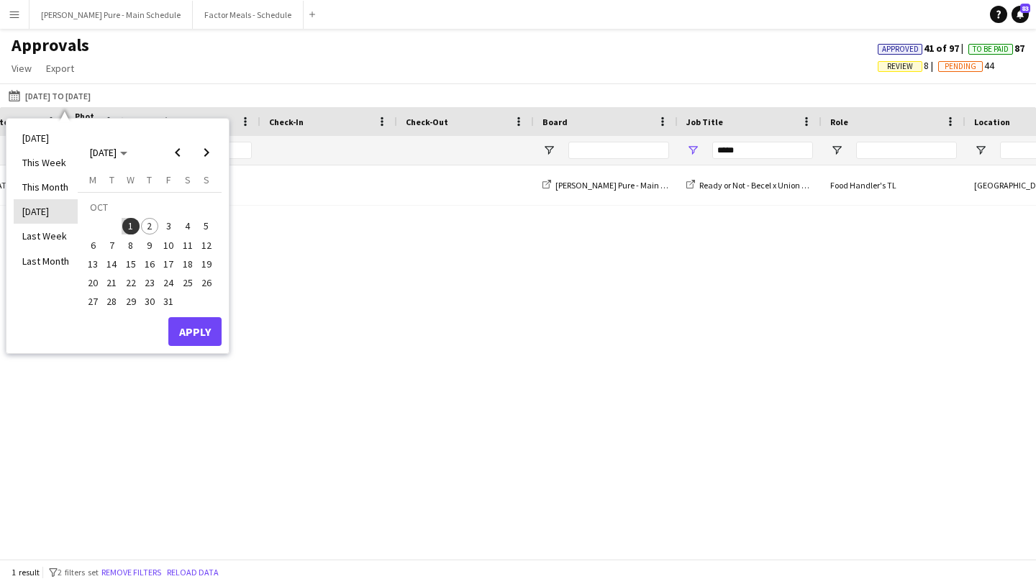
click at [48, 217] on li "Yesterday" at bounding box center [46, 211] width 64 height 24
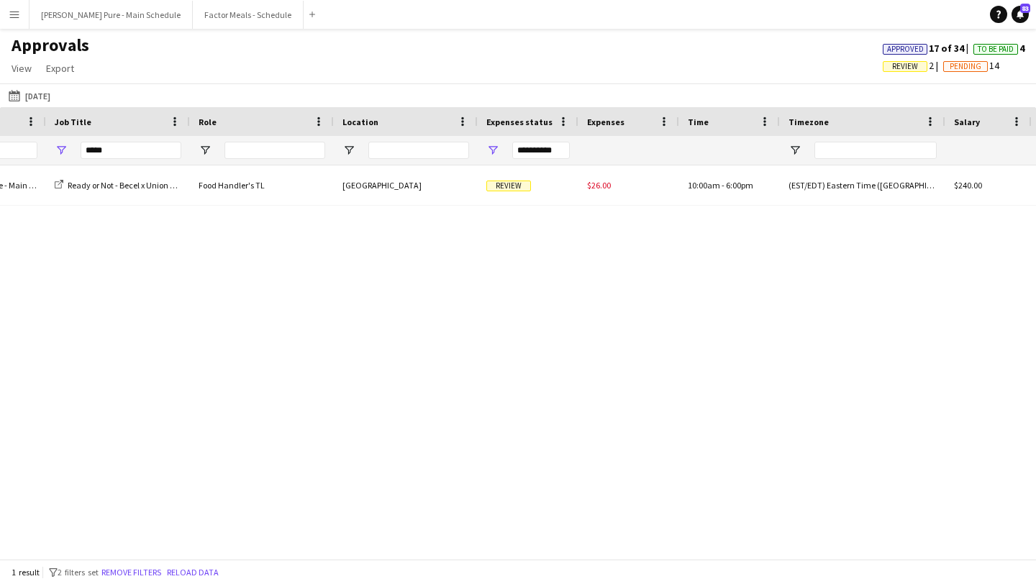
click at [509, 137] on div "**********" at bounding box center [528, 150] width 101 height 29
click at [493, 156] on span "Open Filter Menu" at bounding box center [492, 150] width 13 height 13
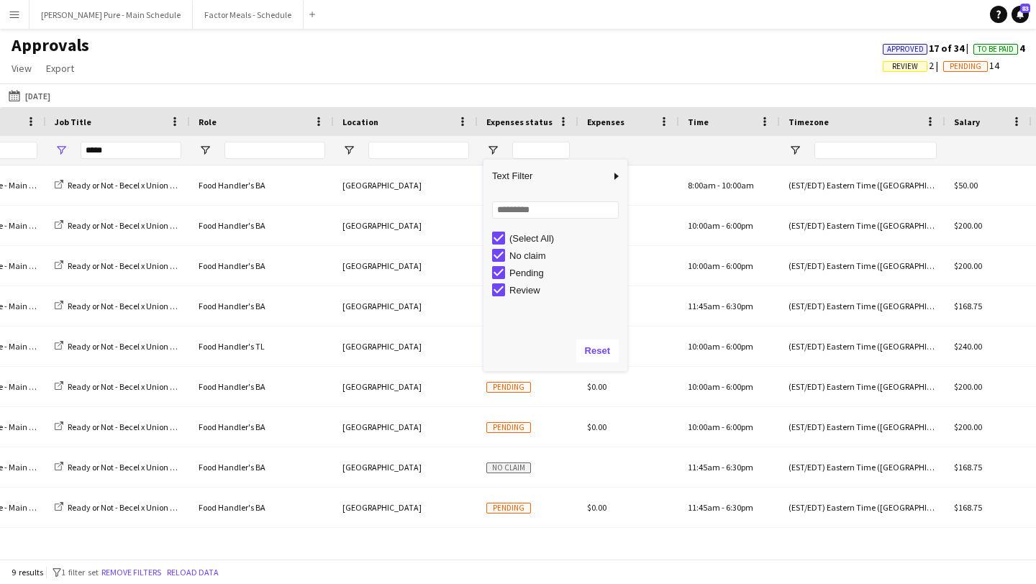
click at [541, 5] on app-navbar "Menu Boards Boards Boards All jobs Status Workforce Workforce My Workforce Recr…" at bounding box center [518, 14] width 1036 height 29
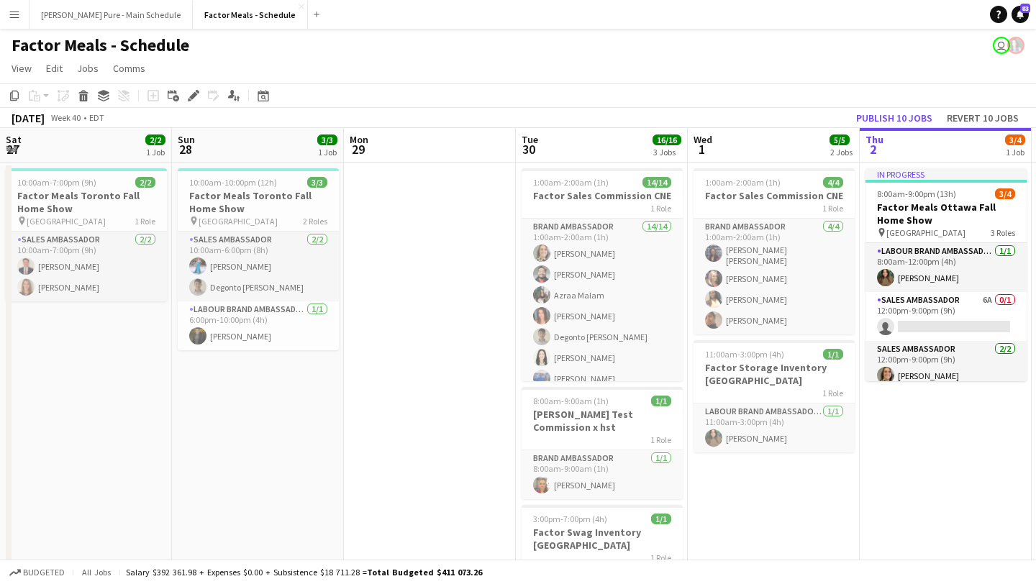
scroll to position [0, 716]
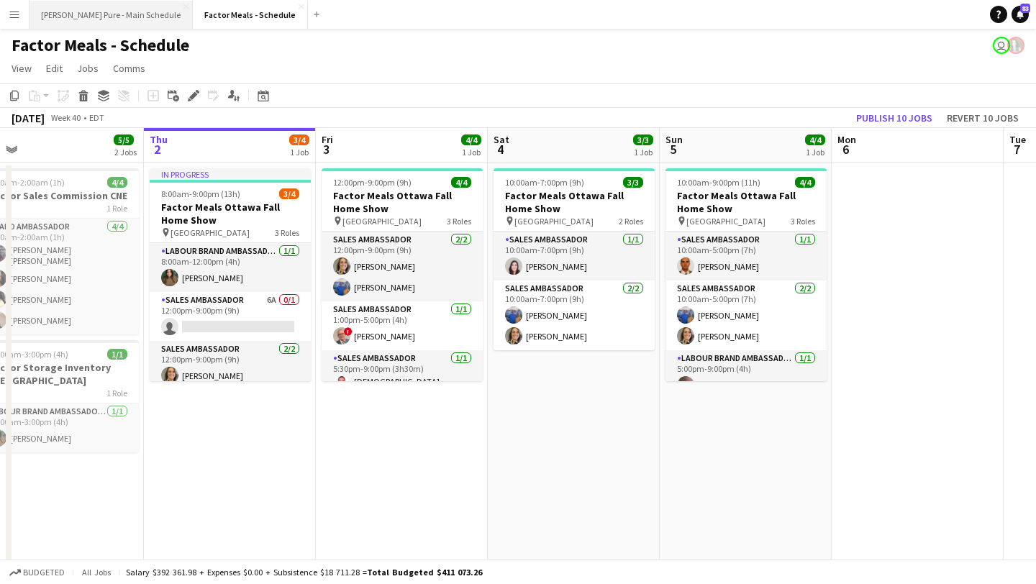
click at [110, 12] on button "Simon Pure - Main Schedule Close" at bounding box center [111, 15] width 163 height 28
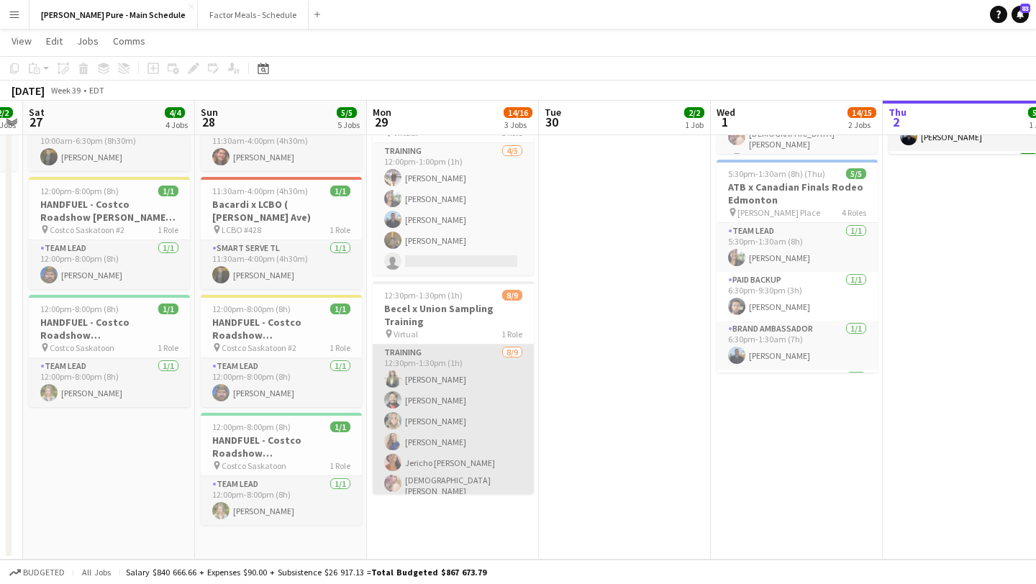
click at [437, 389] on app-card-role "Training 8/9 12:30pm-1:30pm (1h) Hensi Patel Faisal Khawaja Jade Askin Julia Kr…" at bounding box center [453, 455] width 161 height 220
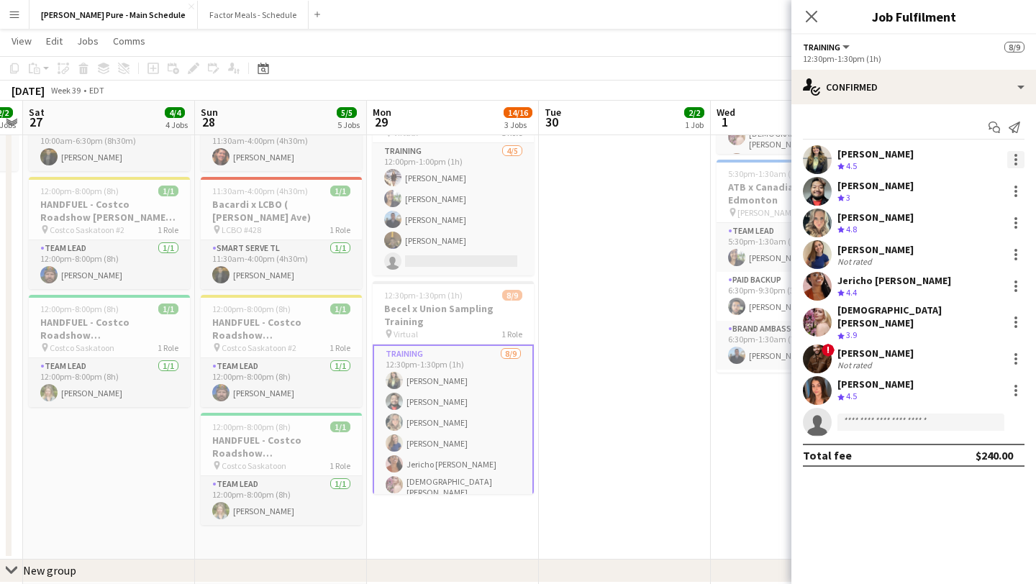
click at [1015, 153] on div at bounding box center [1015, 159] width 17 height 17
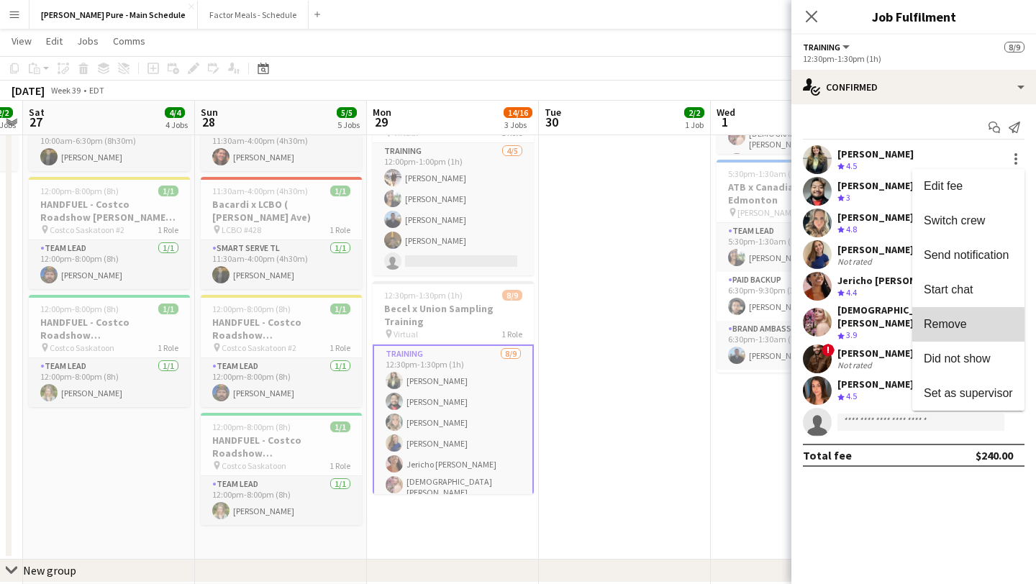
click at [936, 335] on button "Remove" at bounding box center [968, 324] width 112 height 35
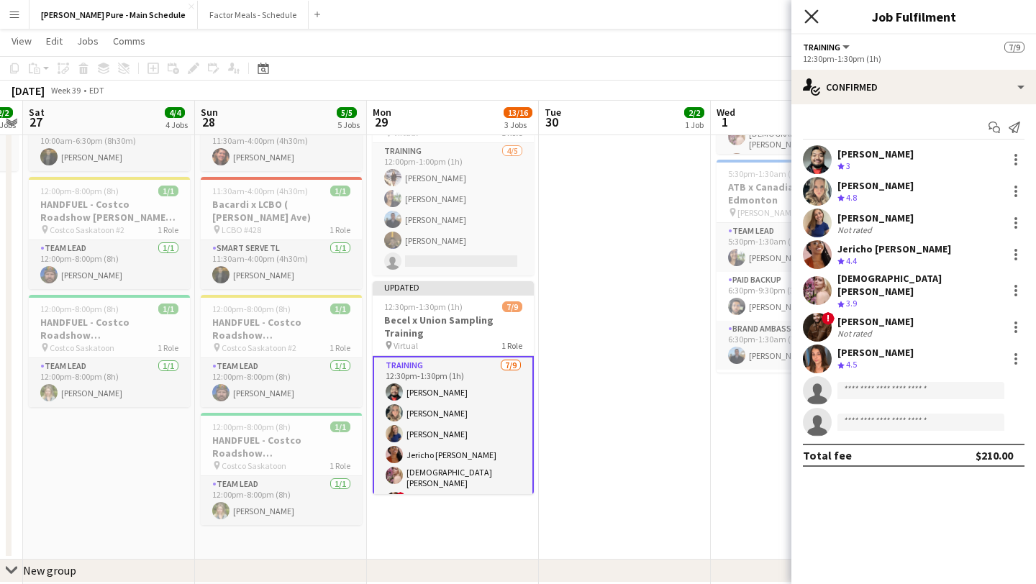
click at [808, 12] on icon "Close pop-in" at bounding box center [812, 16] width 14 height 14
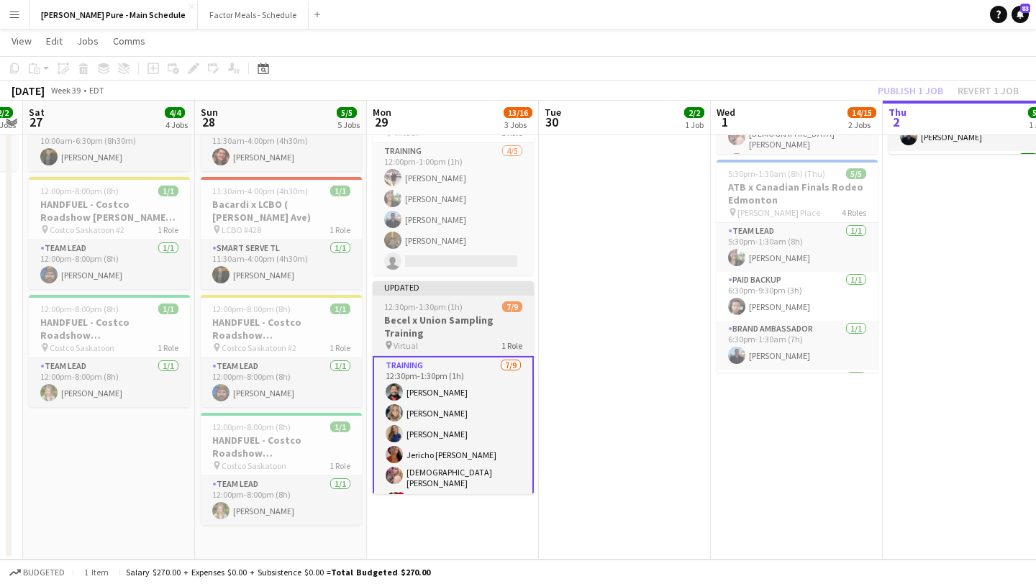
click at [452, 312] on app-job-card "Updated 12:30pm-1:30pm (1h) 7/9 Becel x Union Sampling Training pin Virtual 1 R…" at bounding box center [453, 387] width 161 height 213
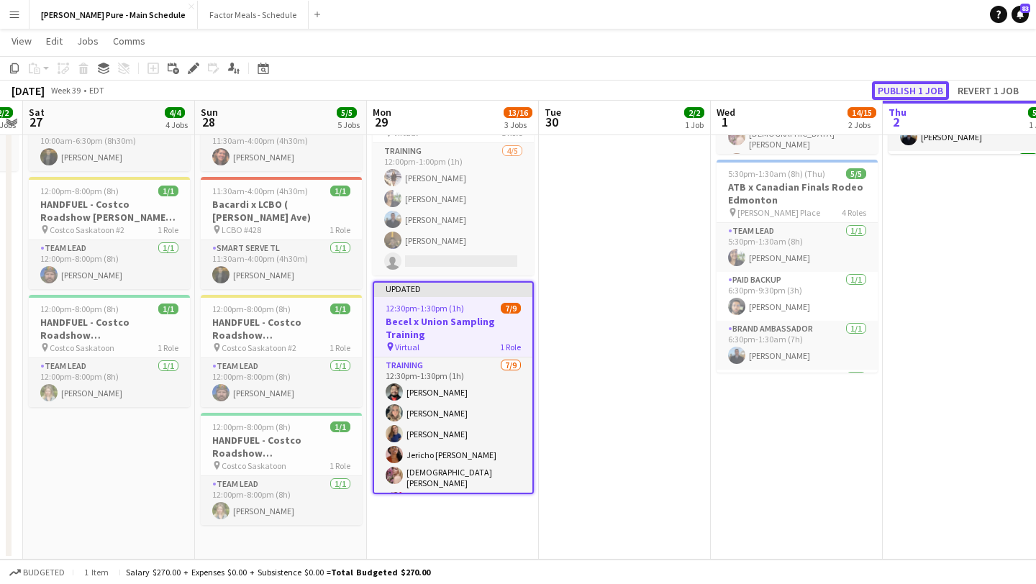
click at [920, 84] on button "Publish 1 job" at bounding box center [910, 90] width 77 height 19
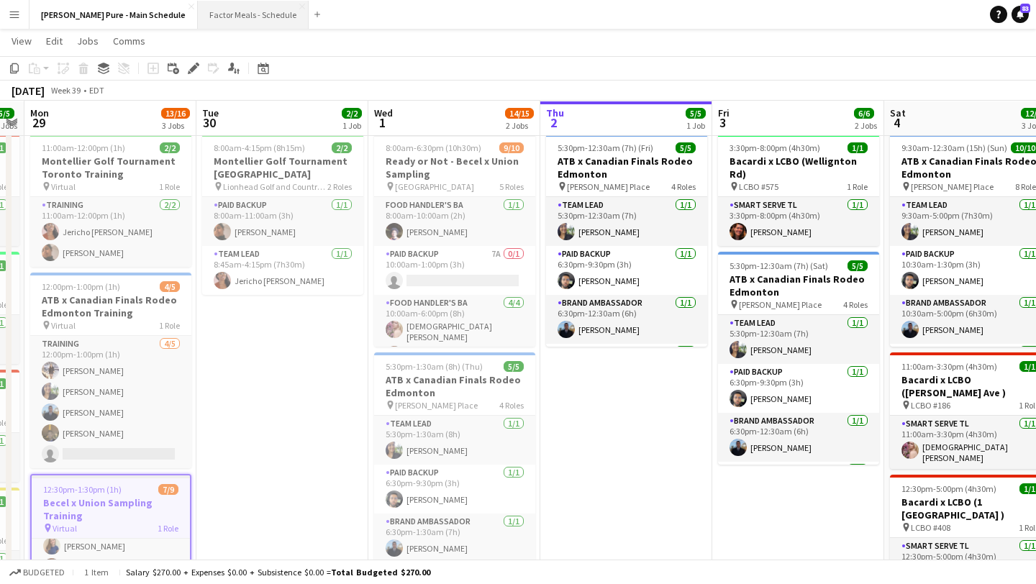
click at [231, 17] on button "Factor Meals - Schedule Close" at bounding box center [253, 15] width 111 height 28
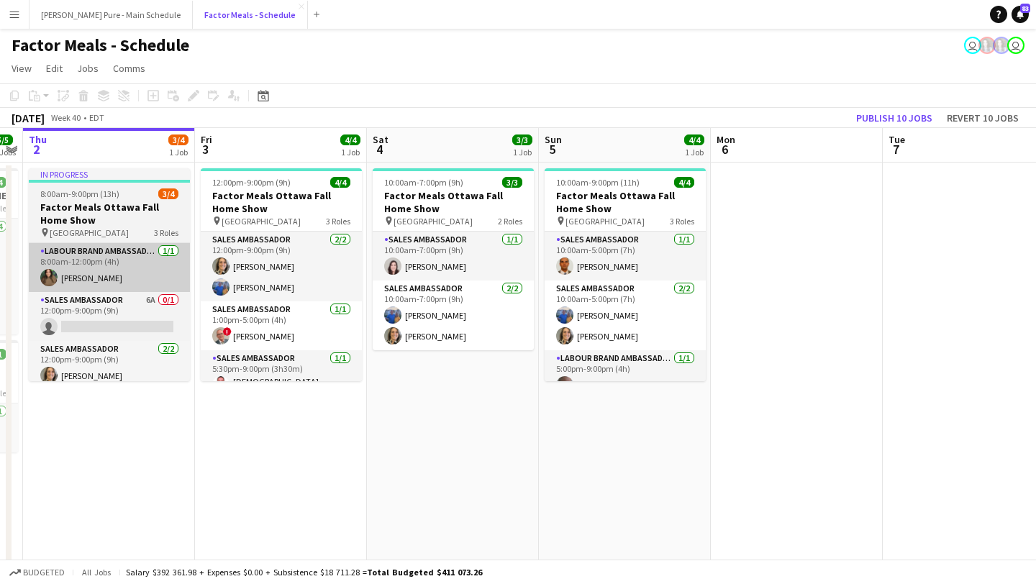
scroll to position [0, 705]
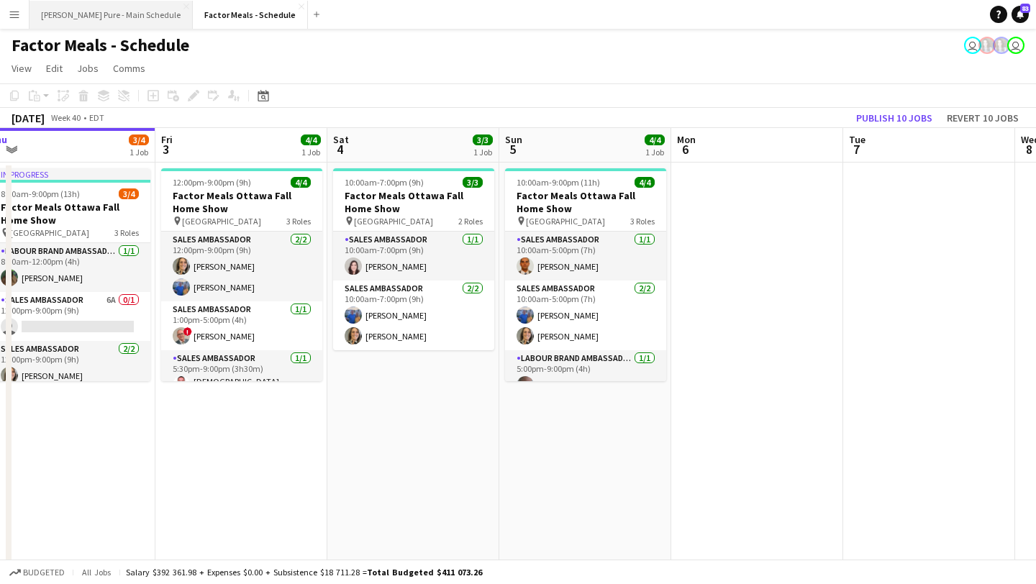
click at [110, 14] on button "Simon Pure - Main Schedule Close" at bounding box center [111, 15] width 163 height 28
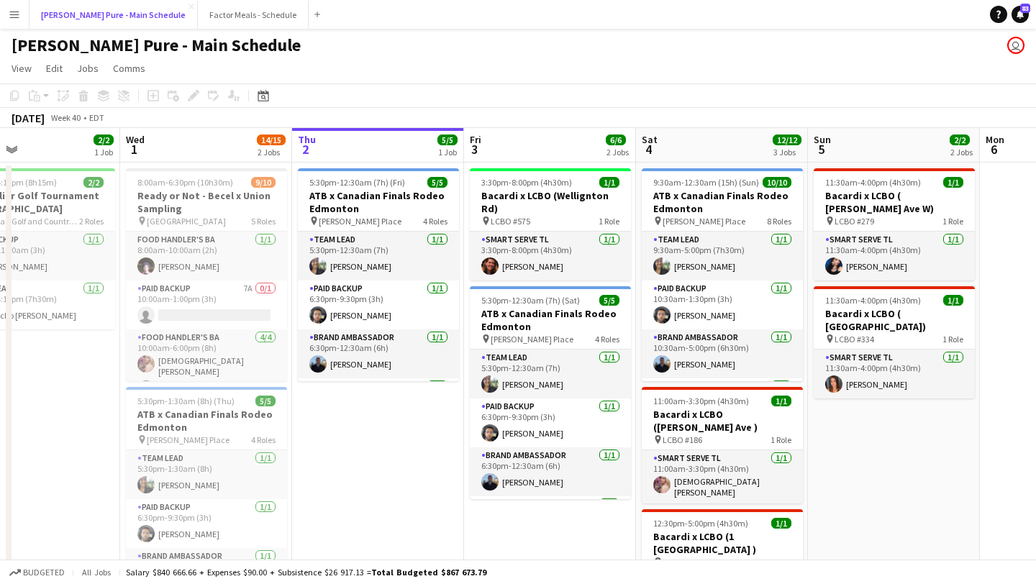
scroll to position [0, 594]
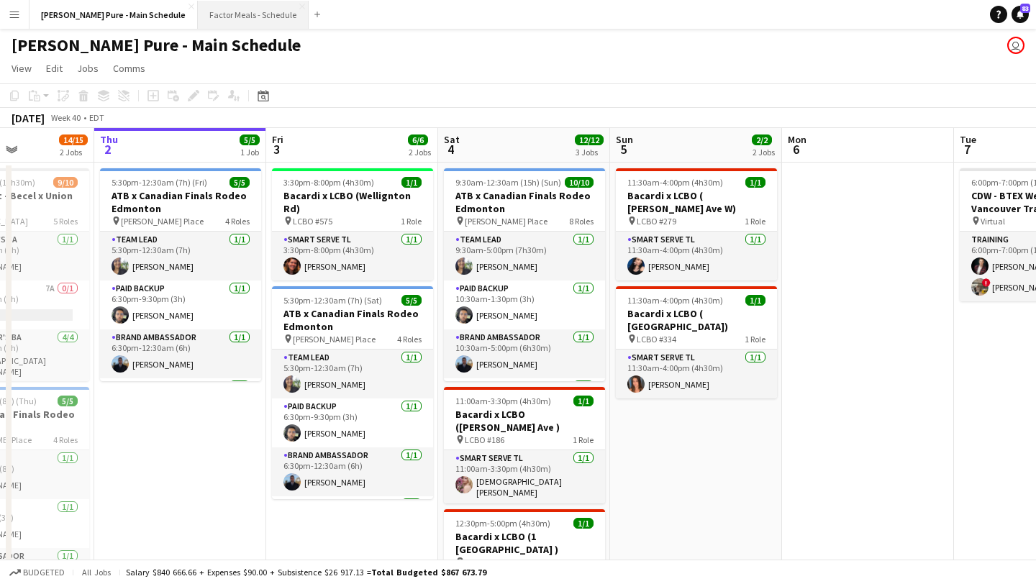
click at [213, 15] on button "Factor Meals - Schedule Close" at bounding box center [253, 15] width 111 height 28
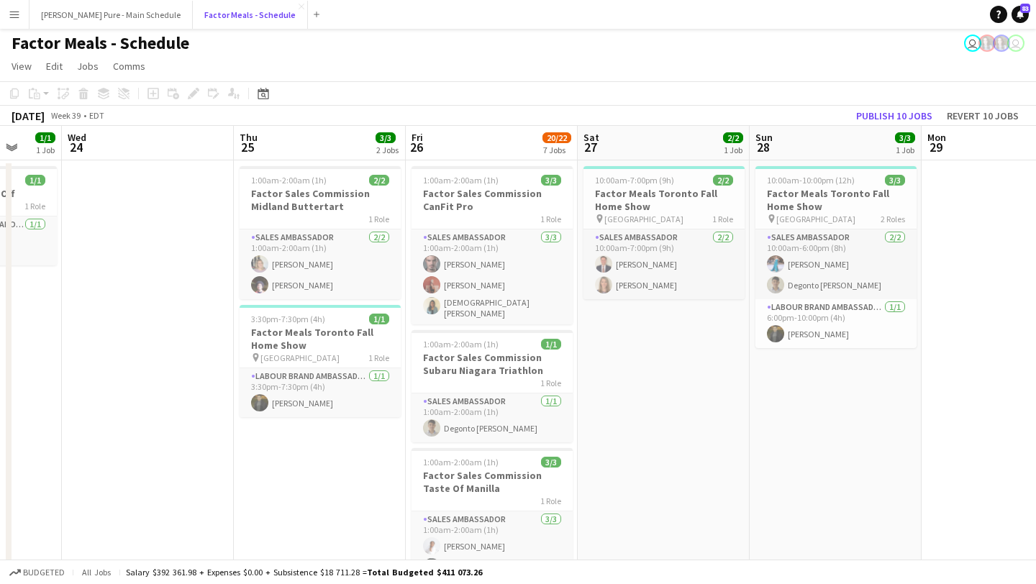
scroll to position [0, 322]
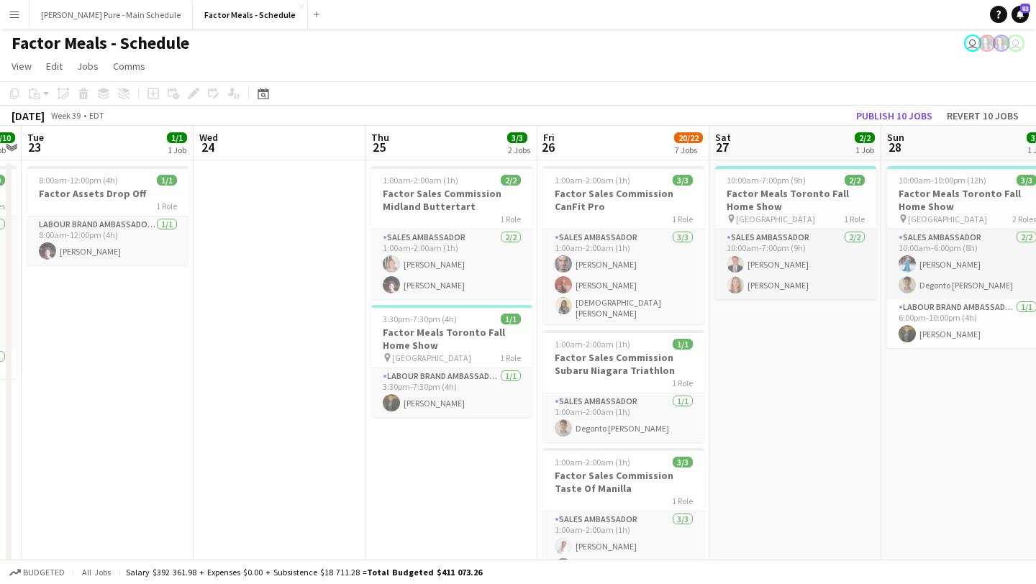
click at [673, 89] on app-toolbar "Copy Paste Paste Command V Paste with crew Command Shift V Paste linked Job Del…" at bounding box center [518, 93] width 1036 height 24
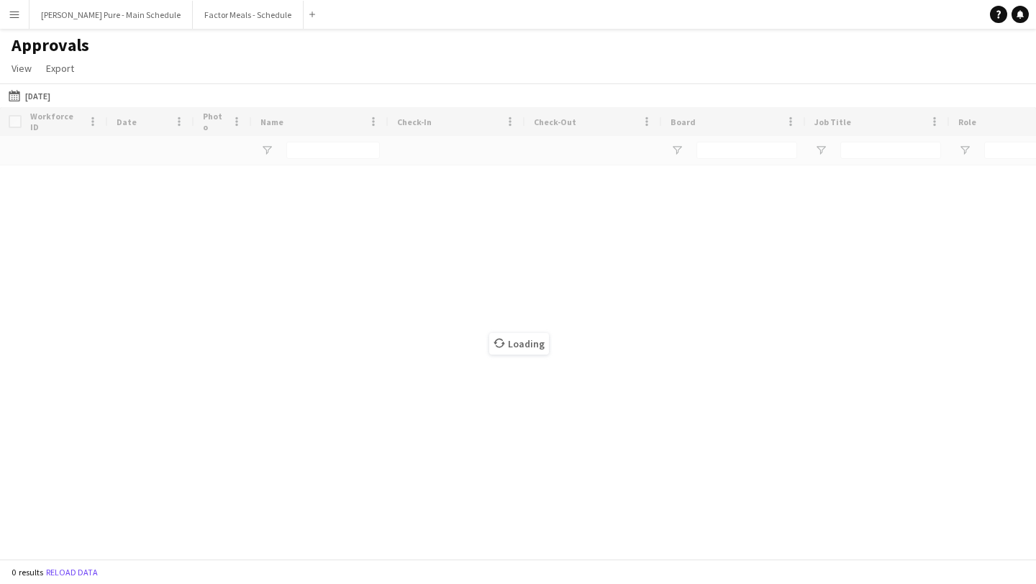
type input "*****"
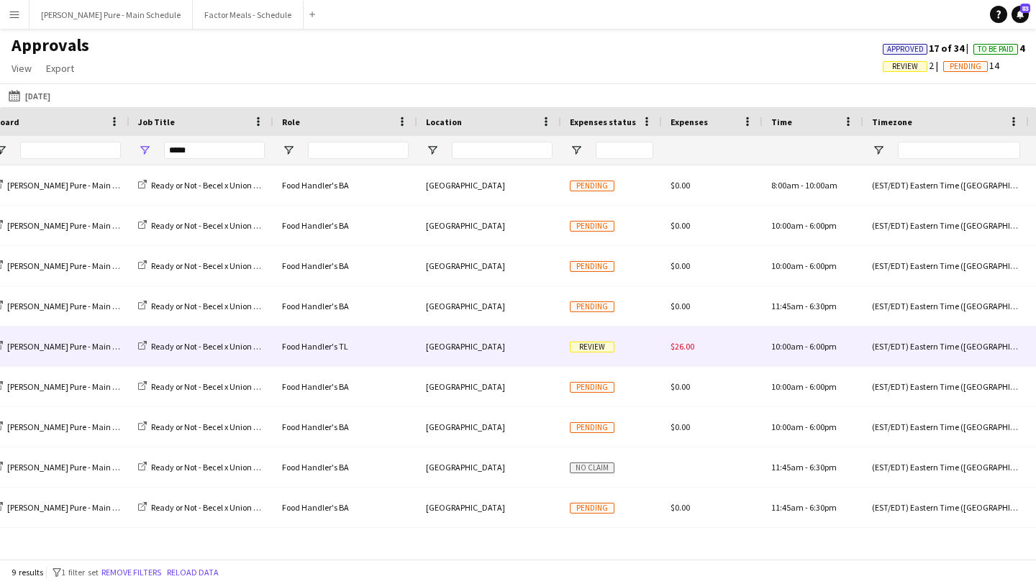
click at [594, 352] on span "Review" at bounding box center [592, 347] width 45 height 11
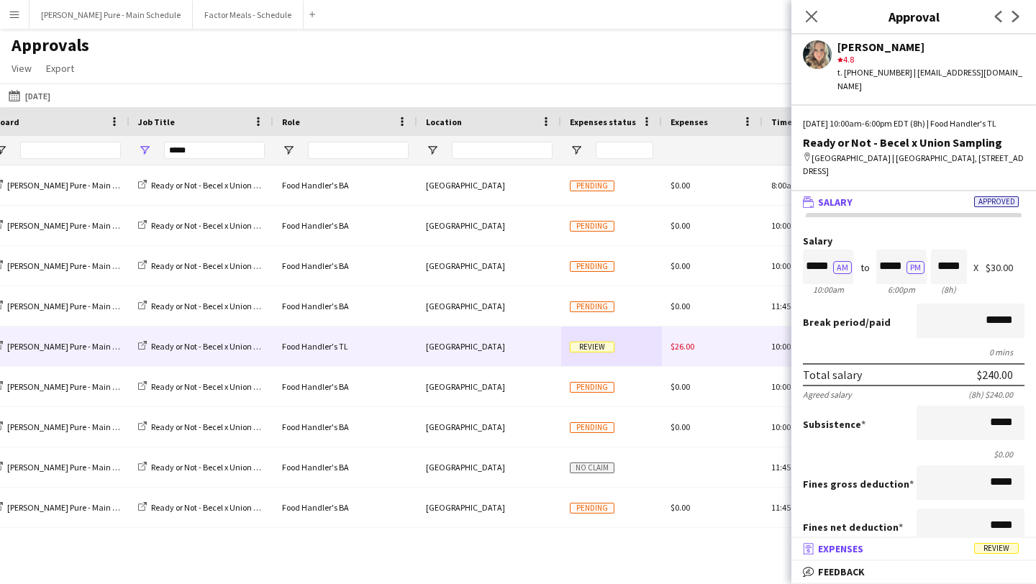
click at [864, 552] on span "Expenses" at bounding box center [840, 549] width 45 height 13
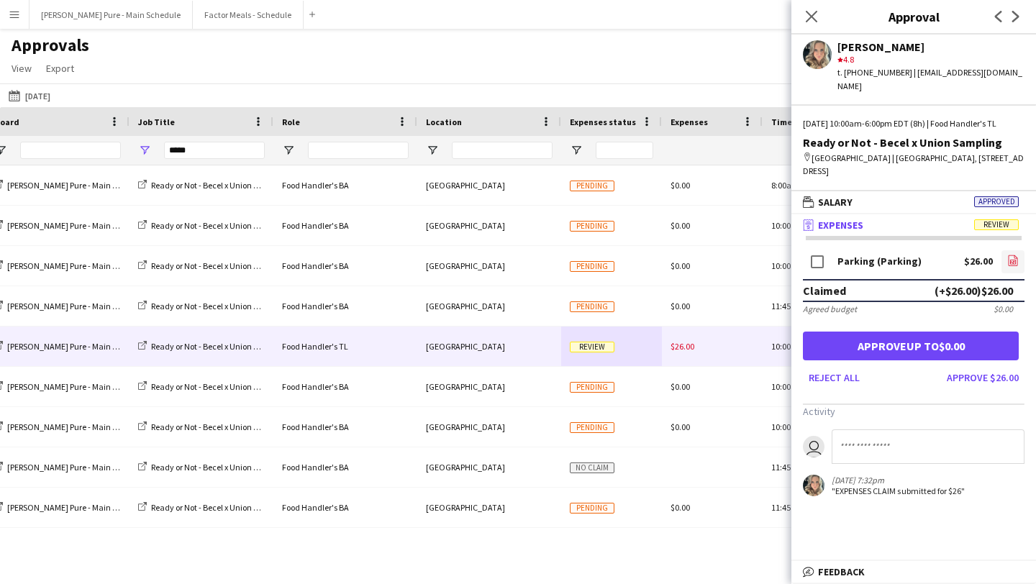
click at [1009, 257] on icon "file-image" at bounding box center [1013, 261] width 12 height 12
click at [978, 379] on button "Approve $26.00" at bounding box center [982, 377] width 83 height 23
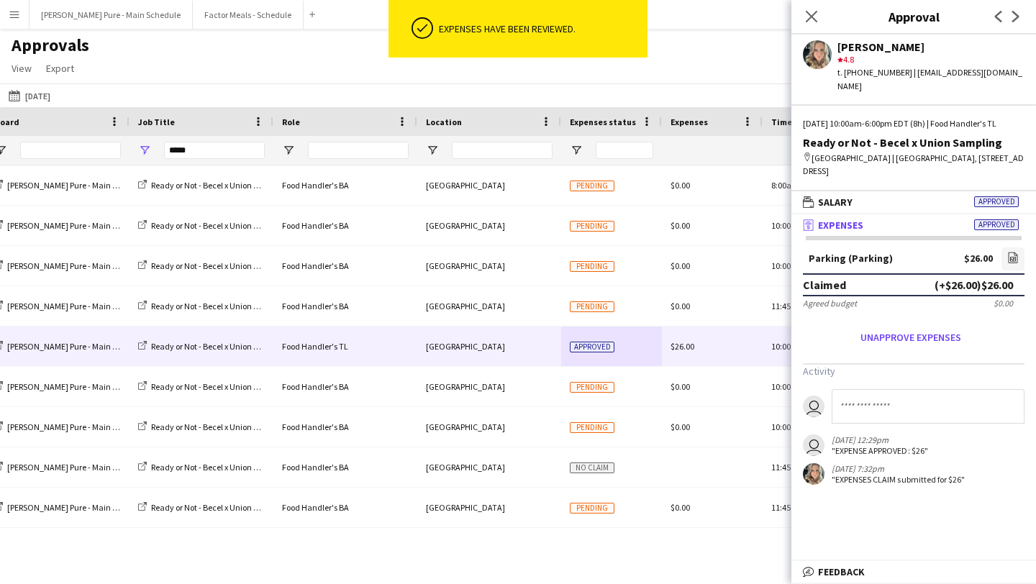
click at [12, 25] on button "Menu" at bounding box center [14, 14] width 29 height 29
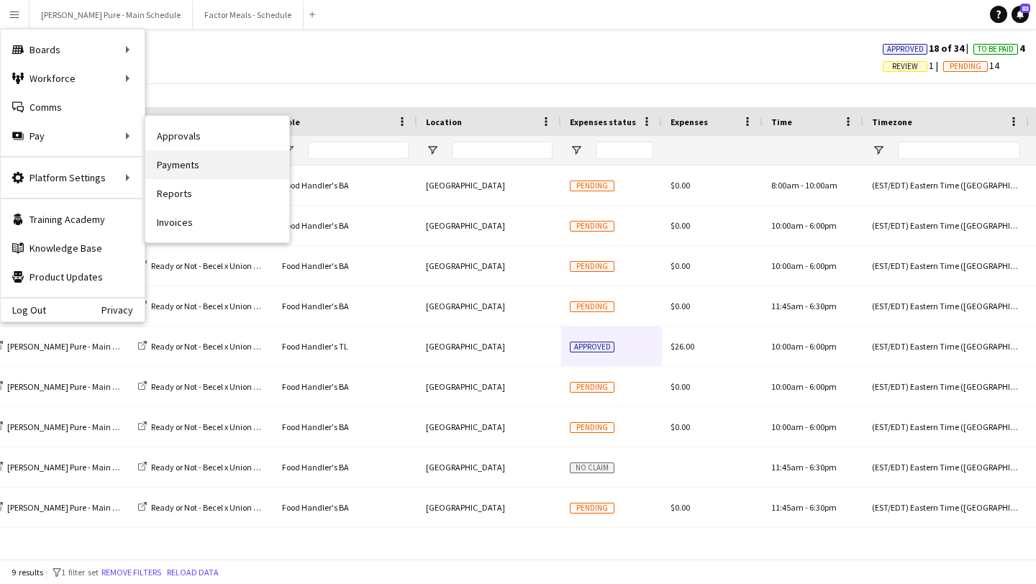
click at [212, 169] on link "Payments" at bounding box center [217, 164] width 144 height 29
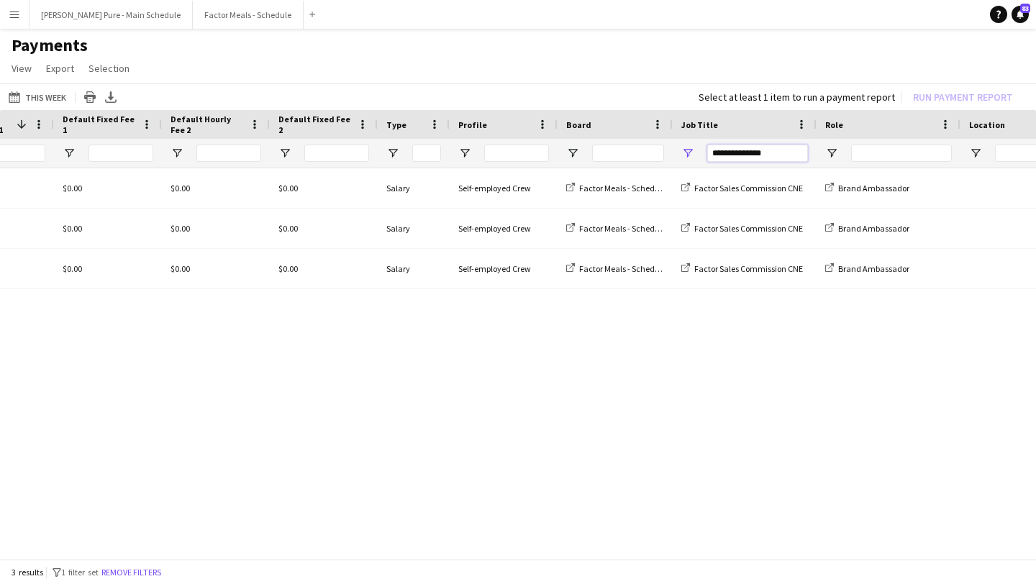
drag, startPoint x: 782, startPoint y: 150, endPoint x: 620, endPoint y: 142, distance: 162.8
click at [620, 142] on div at bounding box center [405, 153] width 2405 height 29
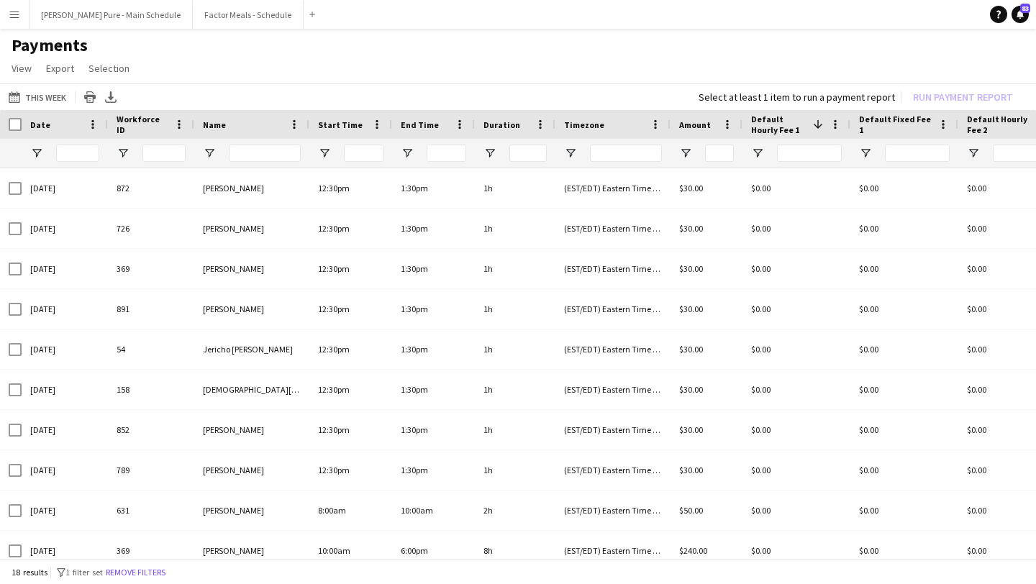
type input "*****"
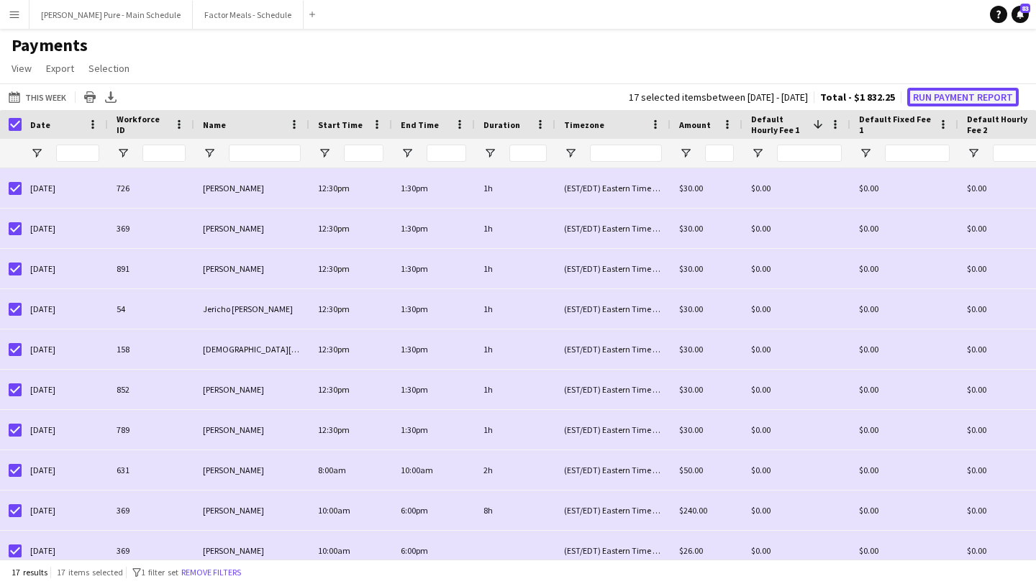
click at [972, 94] on button "Run Payment Report" at bounding box center [963, 97] width 112 height 19
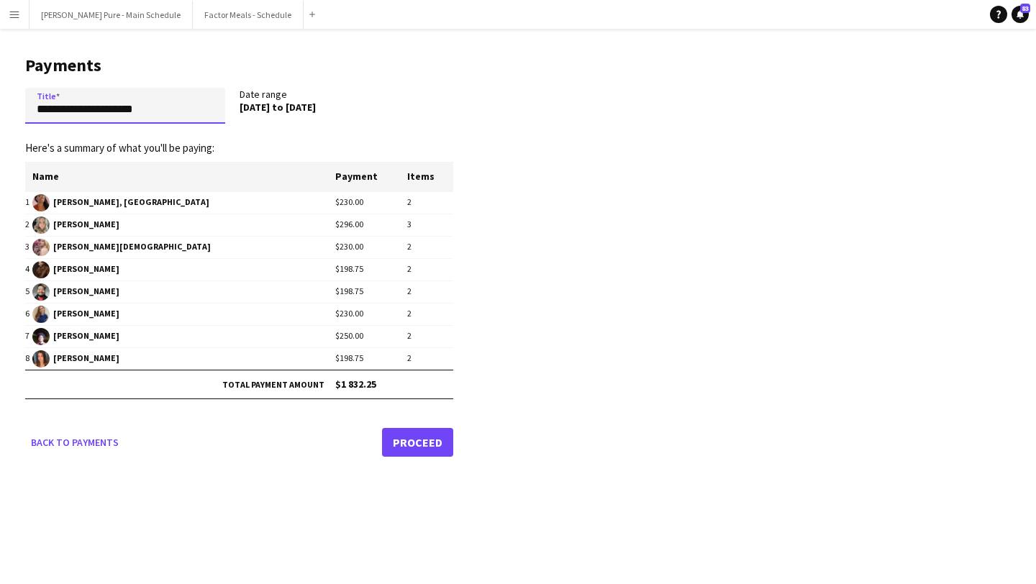
drag, startPoint x: 172, startPoint y: 107, endPoint x: 0, endPoint y: 107, distance: 172.0
click at [0, 107] on main "**********" at bounding box center [234, 254] width 468 height 450
type input "**********"
click at [408, 446] on link "Proceed" at bounding box center [417, 442] width 71 height 29
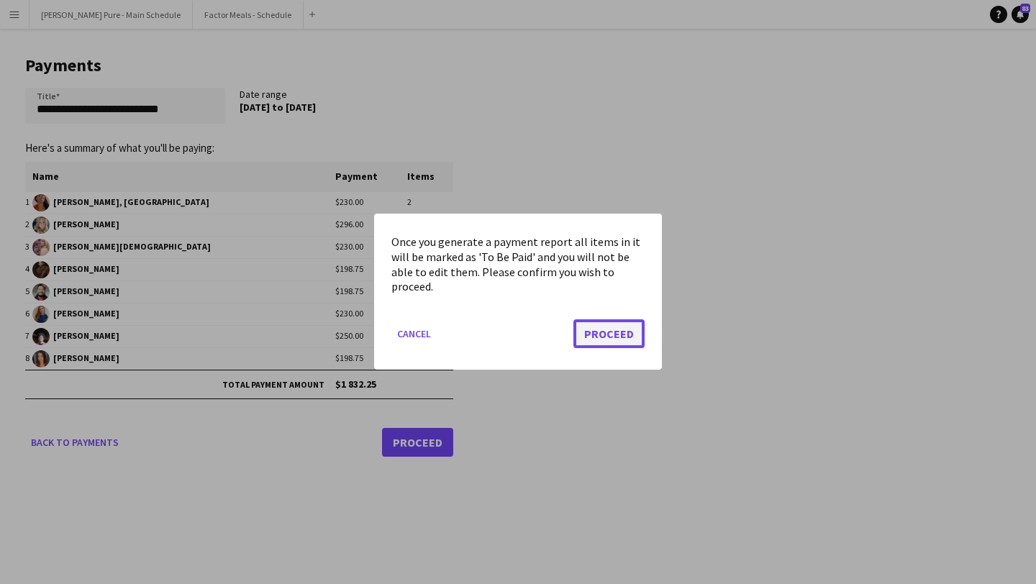
click at [625, 343] on button "Proceed" at bounding box center [609, 334] width 71 height 29
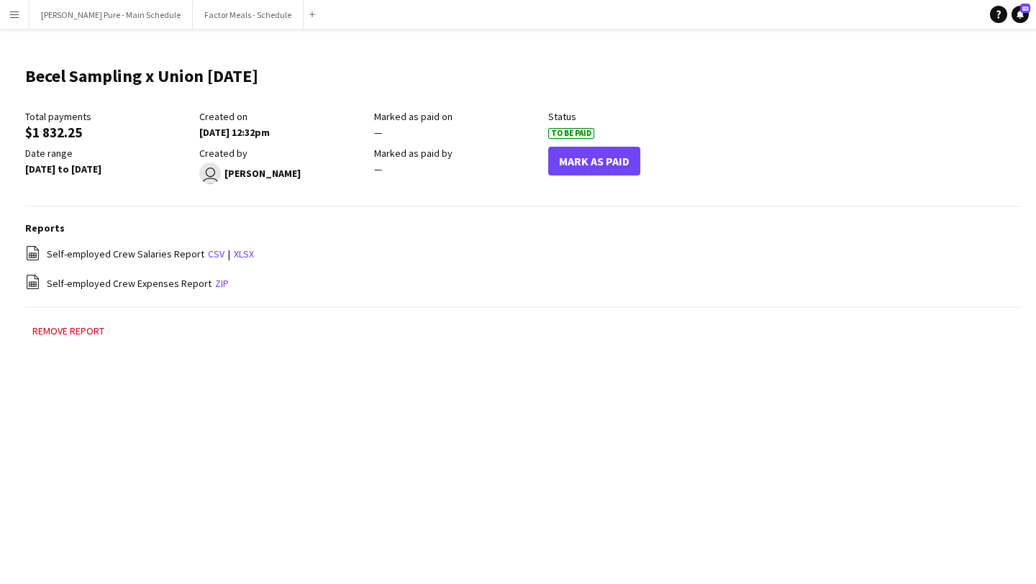
click at [530, 393] on div "Menu Boards Boards Boards All jobs Status Workforce Workforce My Workforce Recr…" at bounding box center [518, 292] width 1036 height 584
click at [14, 14] on app-icon "Menu" at bounding box center [15, 15] width 12 height 12
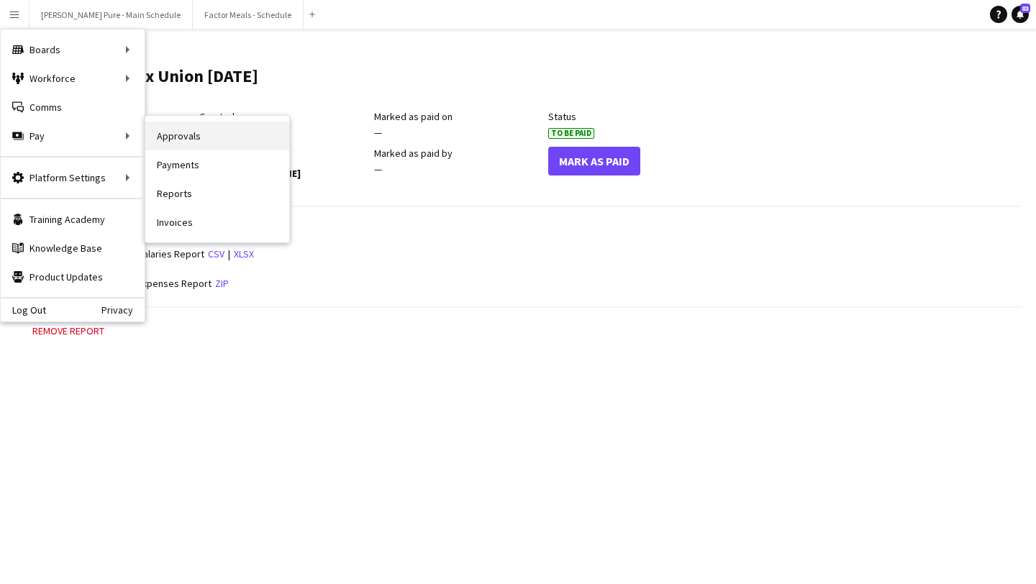
click at [225, 135] on link "Approvals" at bounding box center [217, 136] width 144 height 29
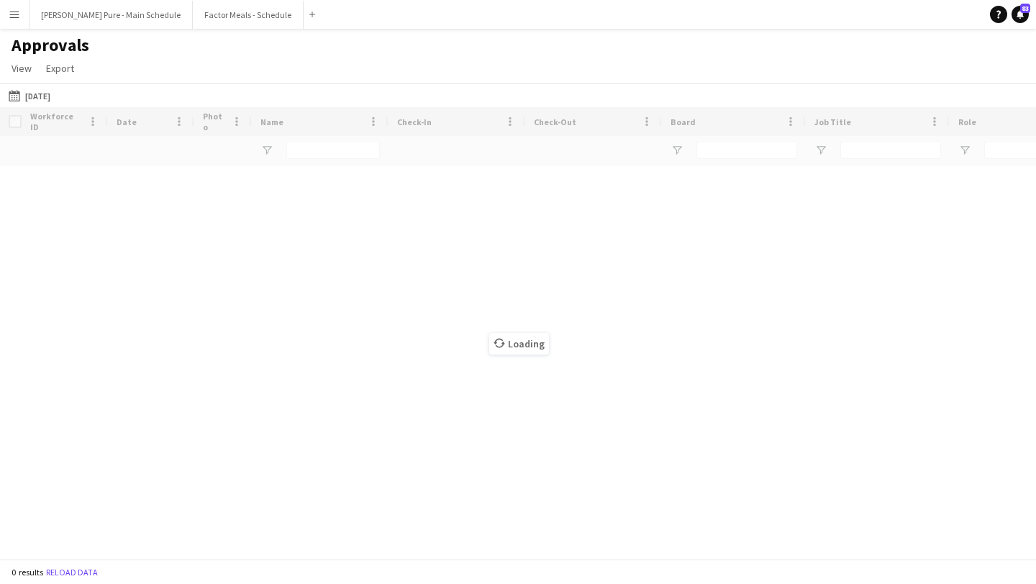
type input "*****"
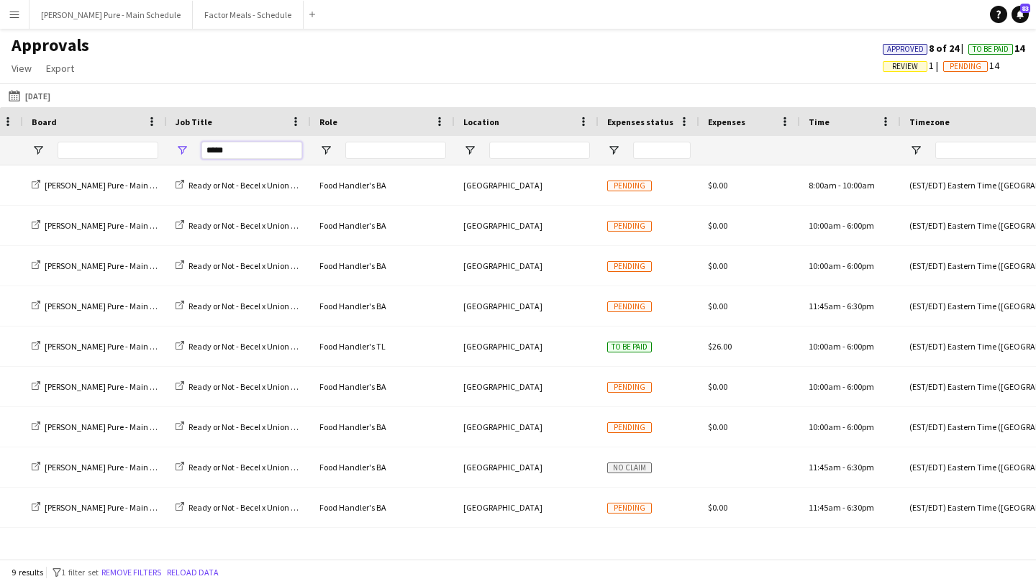
drag, startPoint x: 253, startPoint y: 150, endPoint x: 91, endPoint y: 148, distance: 161.9
click at [91, 148] on div "*****" at bounding box center [667, 150] width 2612 height 29
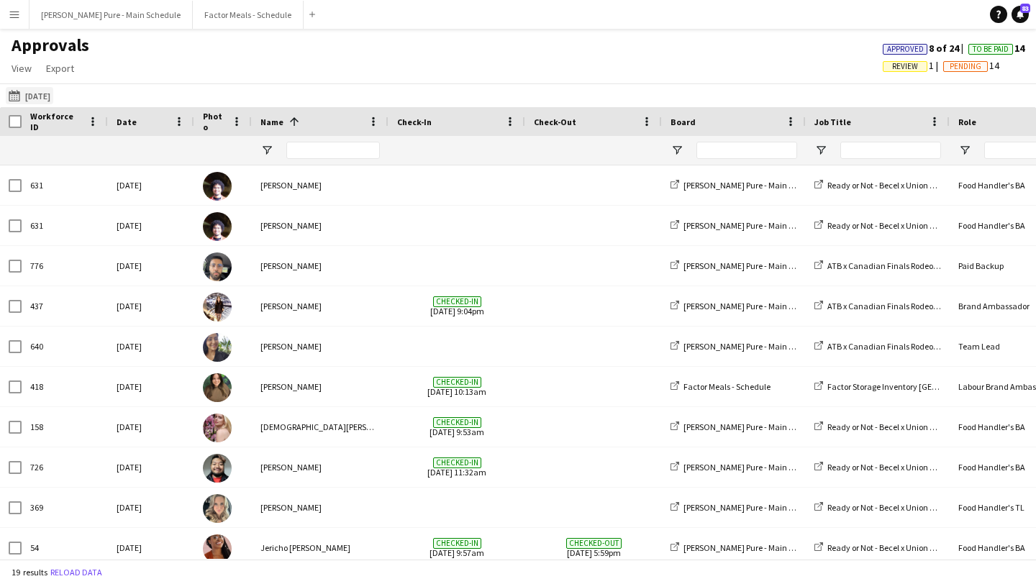
click at [49, 93] on button "Yesterday Yesterday" at bounding box center [29, 95] width 47 height 17
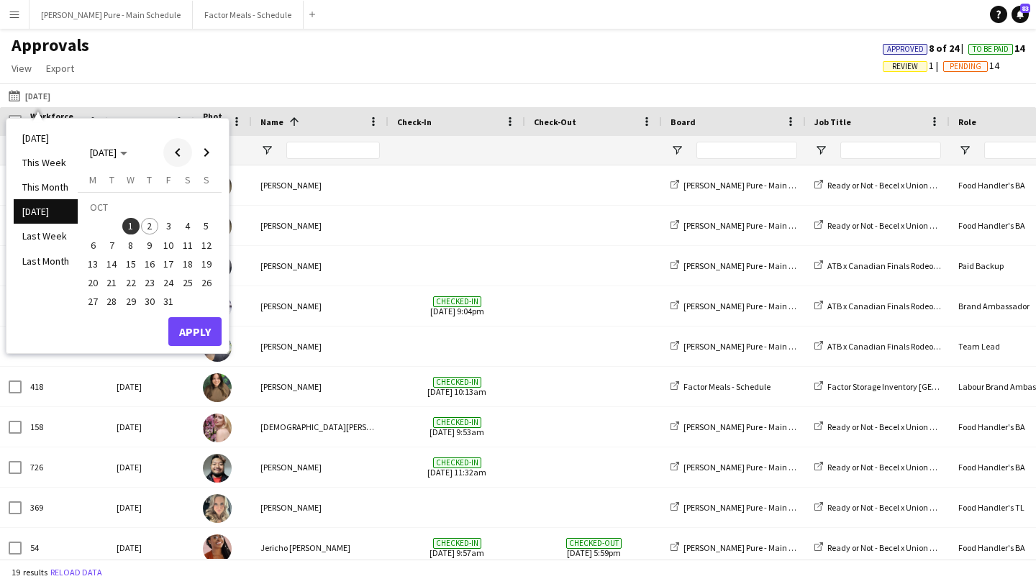
click at [168, 158] on span "Previous month" at bounding box center [177, 152] width 29 height 29
click at [148, 283] on span "25" at bounding box center [149, 282] width 17 height 17
click at [207, 156] on span "Next month" at bounding box center [206, 152] width 29 height 29
click at [130, 225] on span "1" at bounding box center [130, 226] width 17 height 17
click at [196, 337] on button "Apply" at bounding box center [194, 331] width 53 height 29
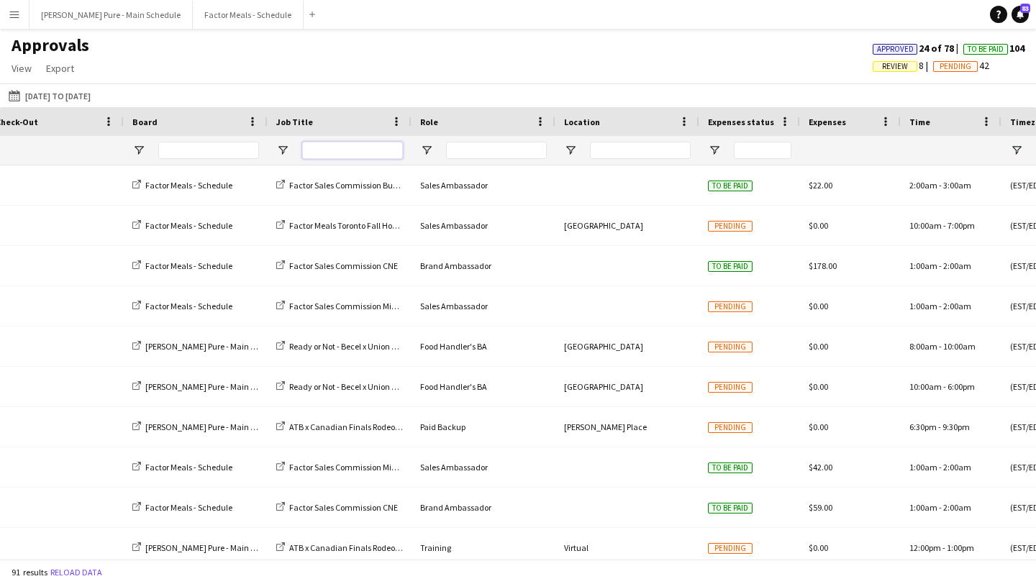
click at [325, 150] on input "Job Title Filter Input" at bounding box center [352, 150] width 101 height 17
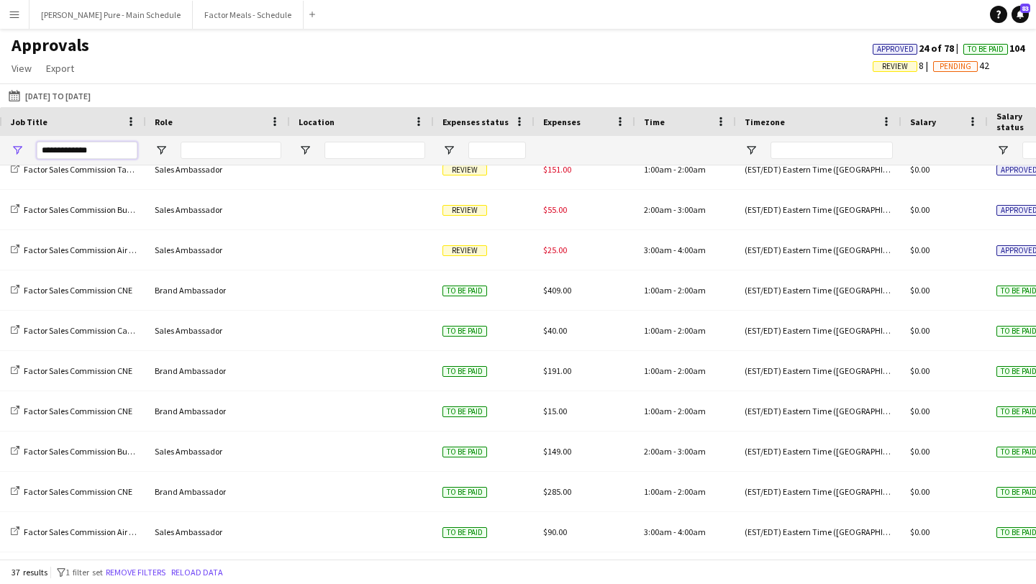
type input "**********"
click at [487, 124] on span "Expenses status" at bounding box center [476, 122] width 66 height 11
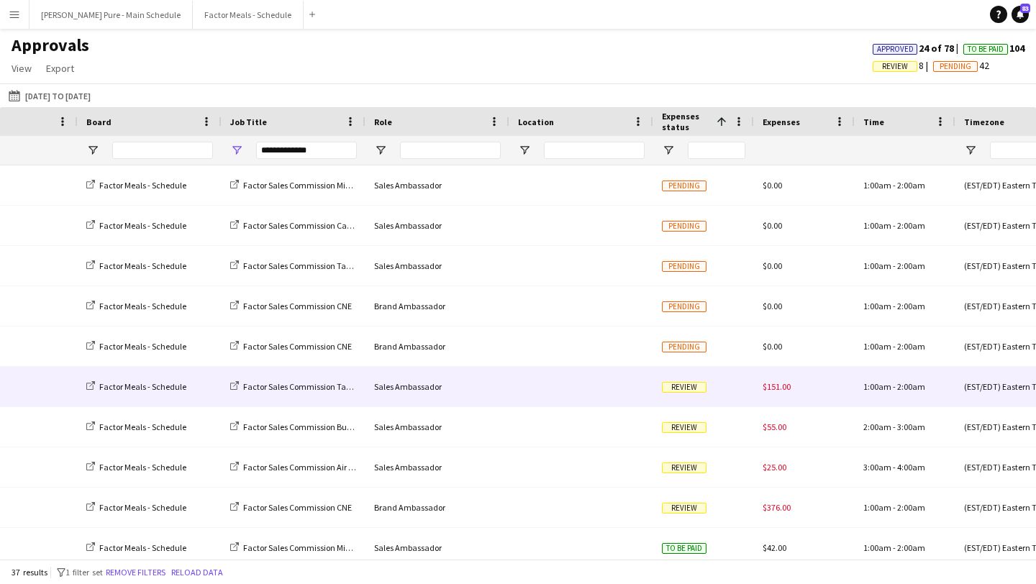
click at [676, 397] on div "Review" at bounding box center [703, 387] width 101 height 40
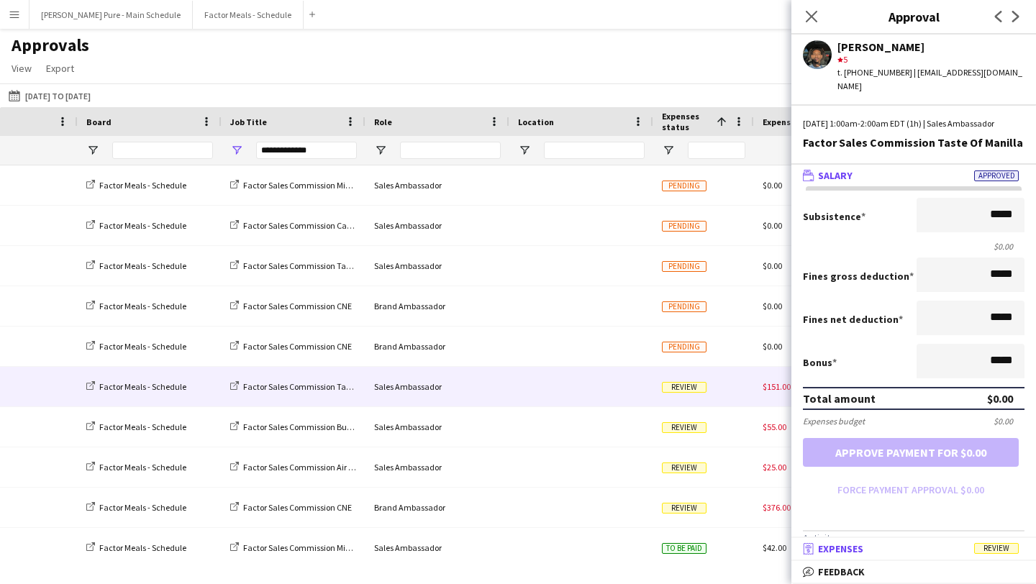
click at [939, 559] on mat-expansion-panel-header "receipt Expenses Review" at bounding box center [914, 549] width 245 height 22
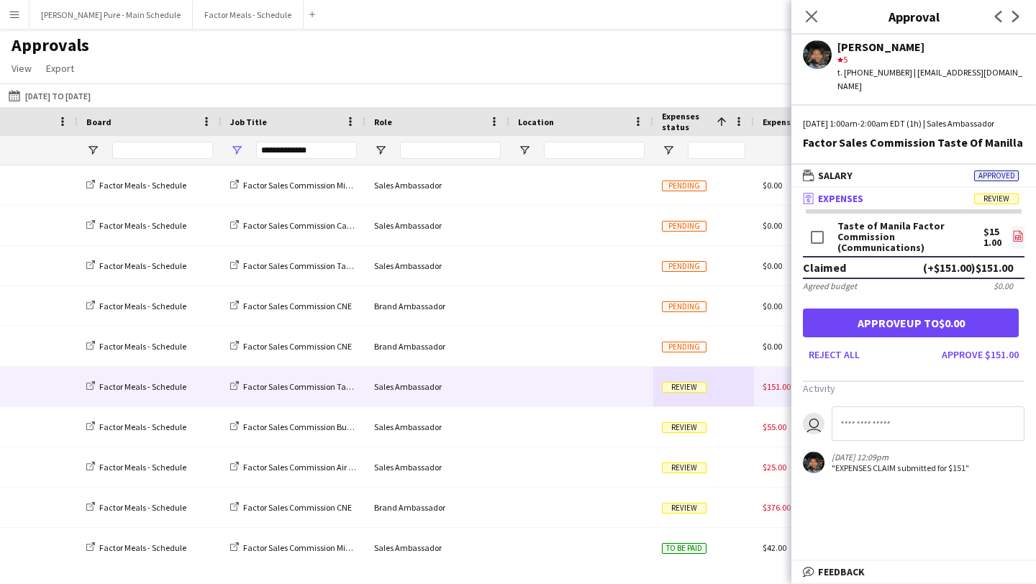
click at [1020, 230] on icon "file-image" at bounding box center [1019, 236] width 12 height 12
click at [979, 355] on button "Approve $151.00" at bounding box center [980, 354] width 89 height 23
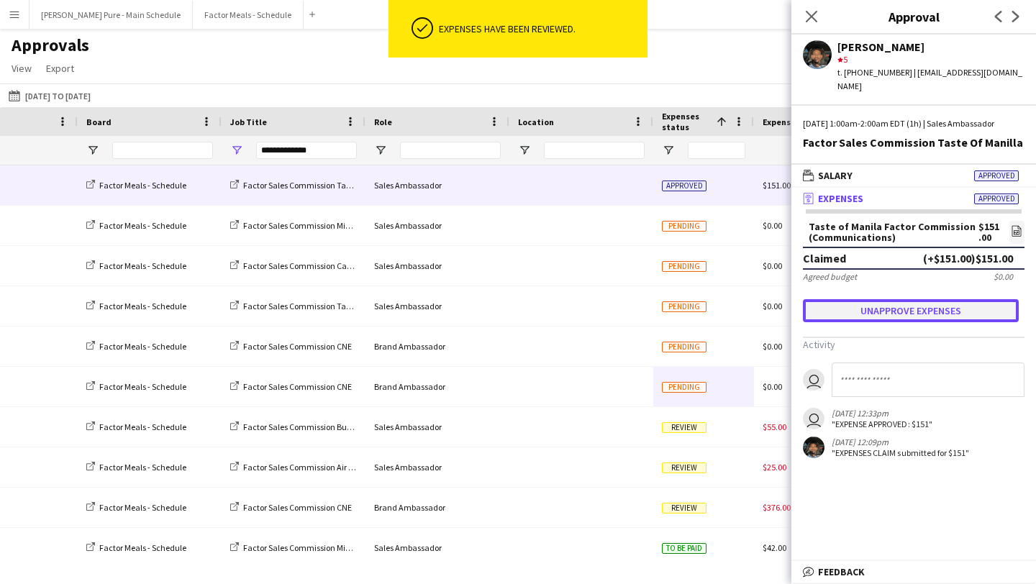
click at [910, 307] on button "Unapprove expenses" at bounding box center [911, 310] width 216 height 23
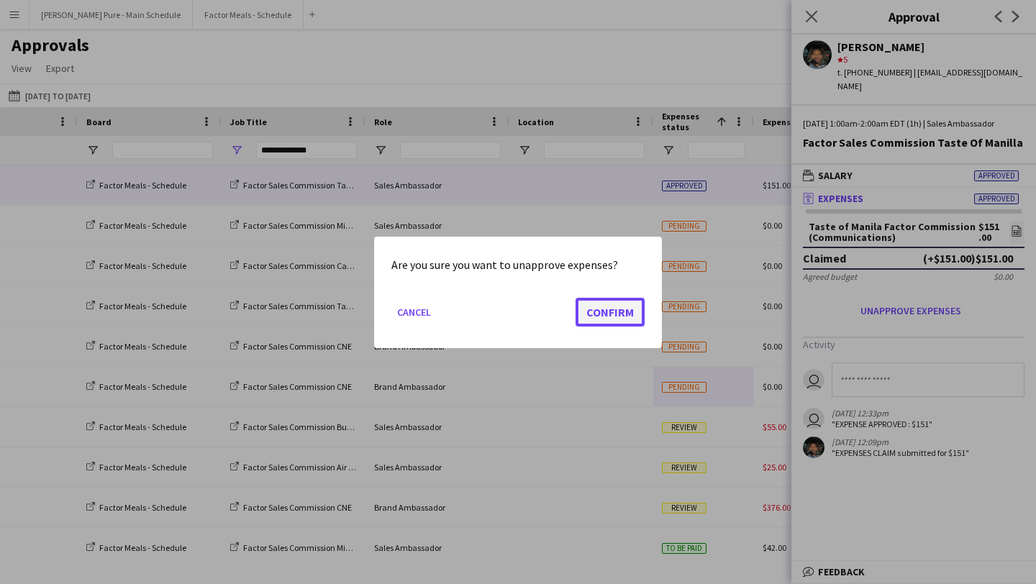
click at [615, 314] on button "Confirm" at bounding box center [610, 311] width 69 height 29
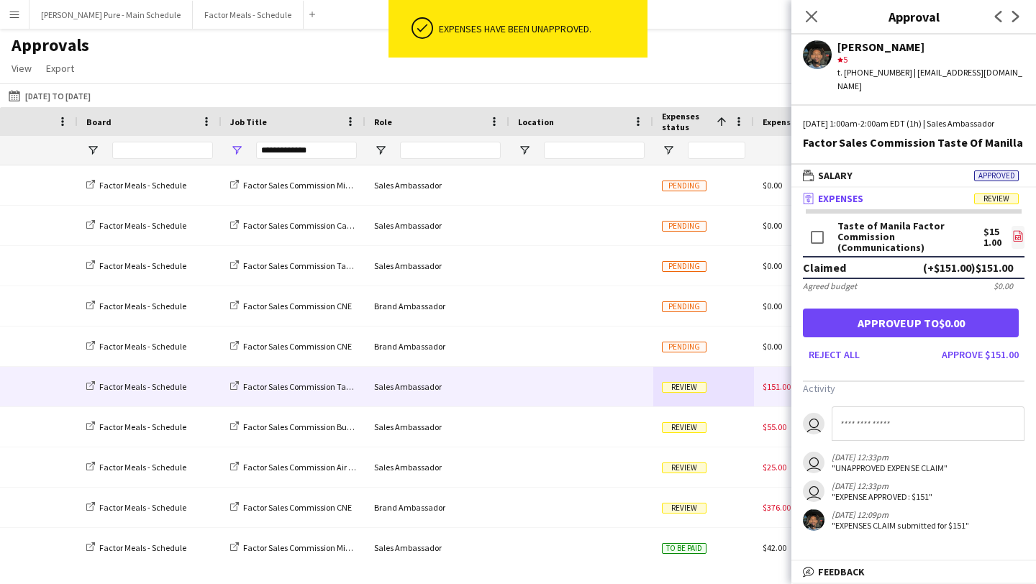
click at [1019, 235] on icon at bounding box center [1018, 237] width 6 height 4
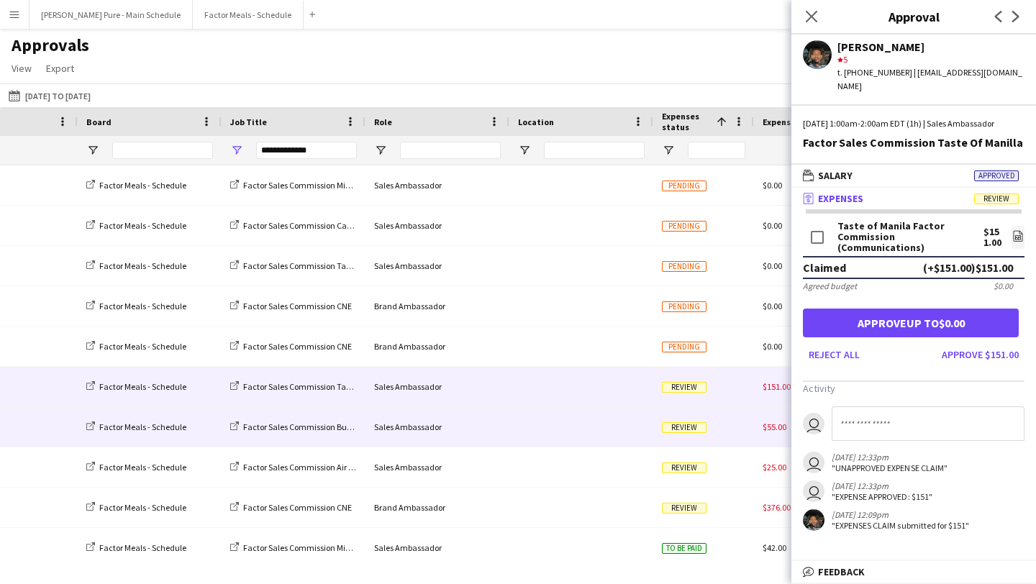
click at [676, 430] on span "Review" at bounding box center [684, 427] width 45 height 11
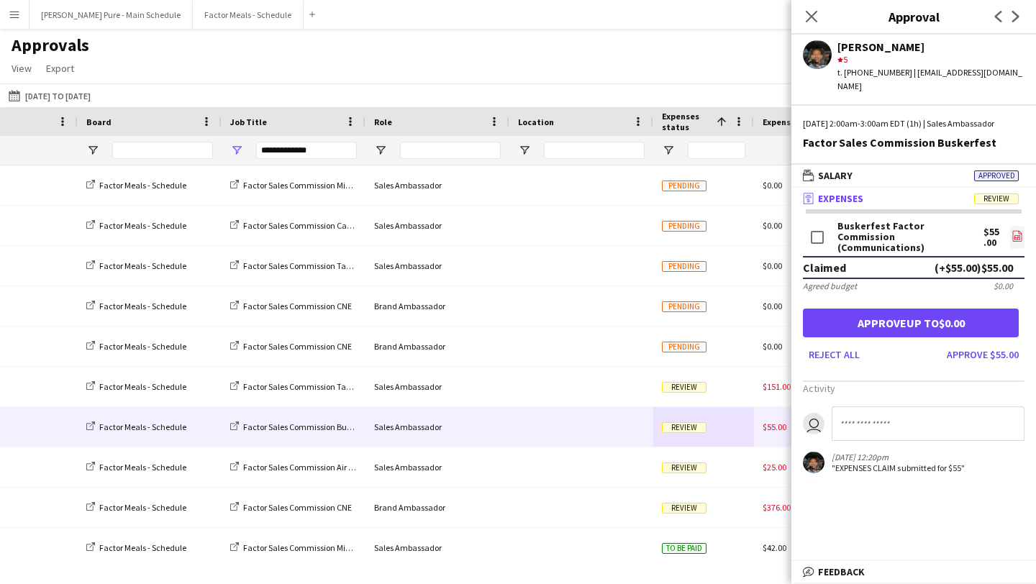
click at [1015, 230] on icon "file-image" at bounding box center [1018, 236] width 12 height 12
click at [981, 350] on button "Approve $55.00" at bounding box center [982, 354] width 83 height 23
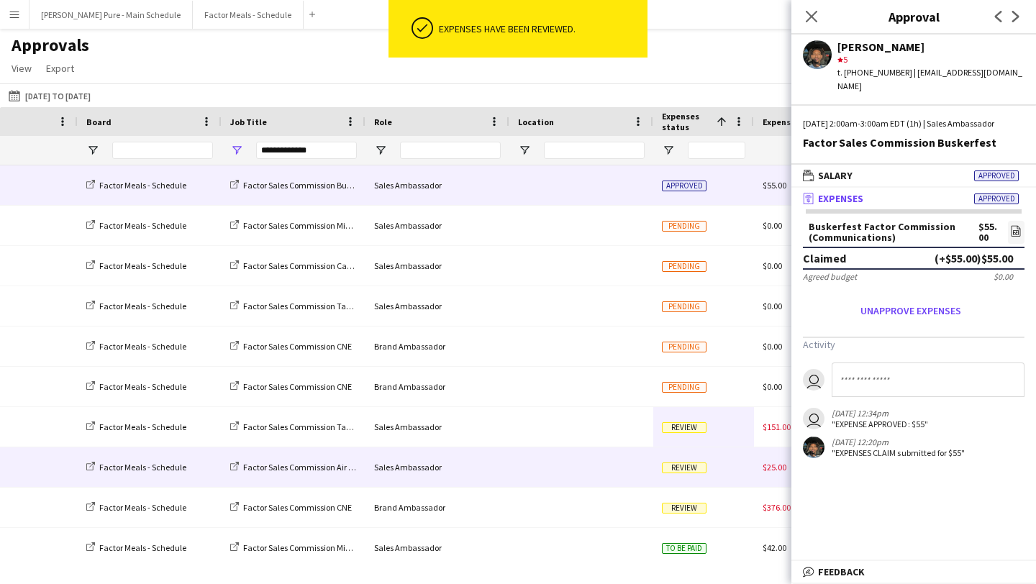
click at [676, 476] on div "Review" at bounding box center [703, 468] width 101 height 40
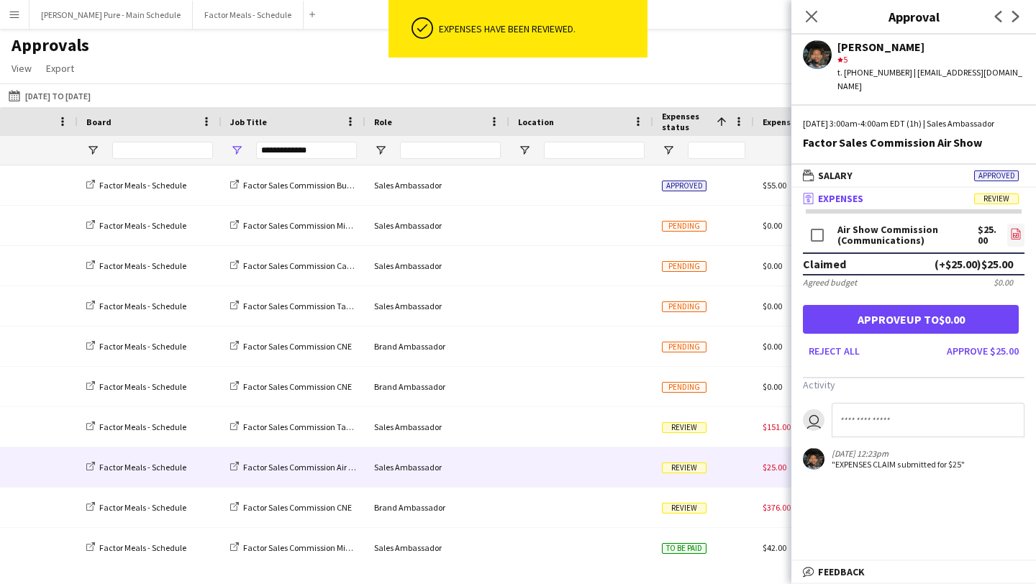
click at [1017, 234] on icon "file-image" at bounding box center [1016, 234] width 12 height 12
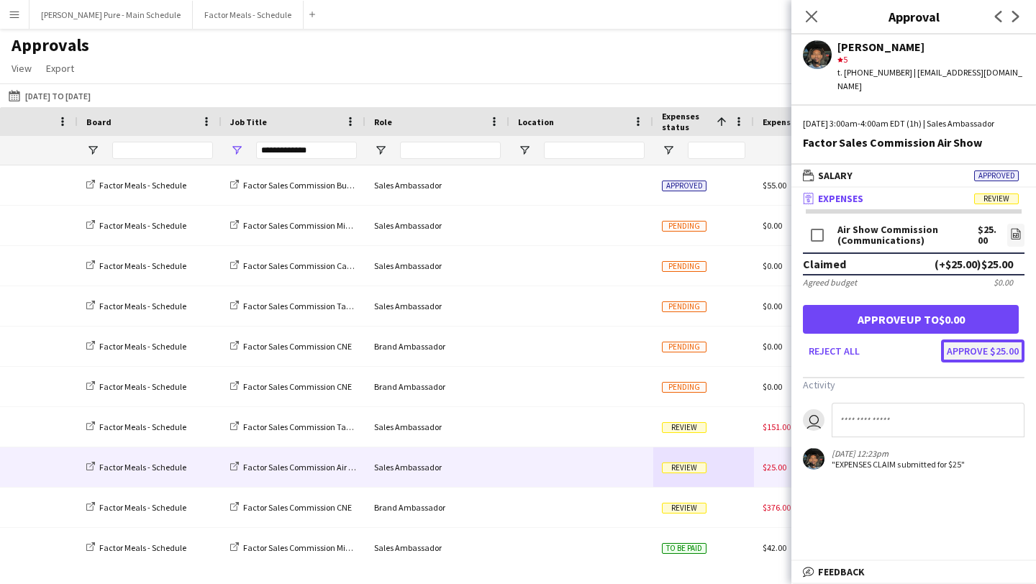
click at [999, 345] on button "Approve $25.00" at bounding box center [982, 351] width 83 height 23
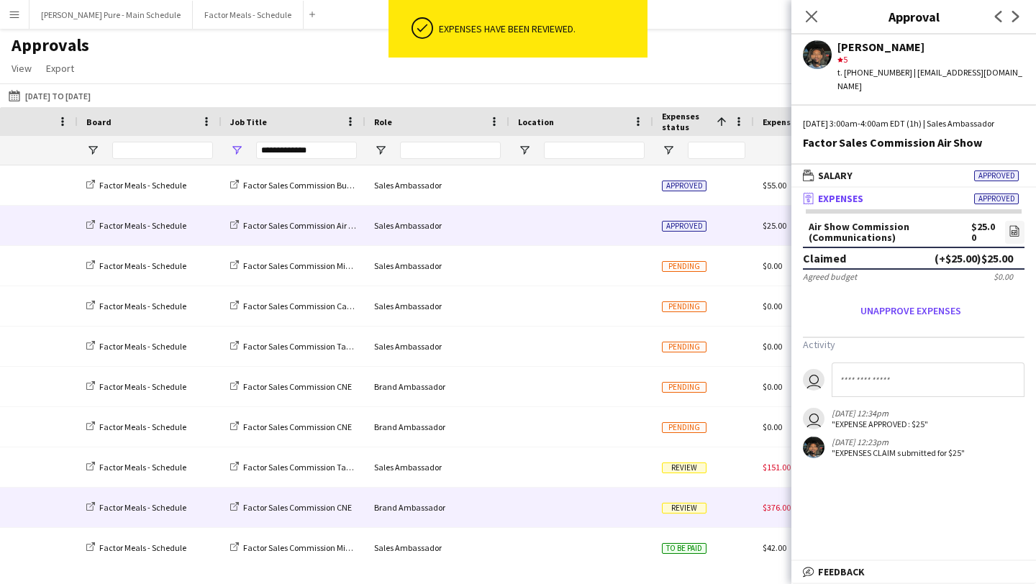
click at [666, 515] on div "Review" at bounding box center [703, 508] width 101 height 40
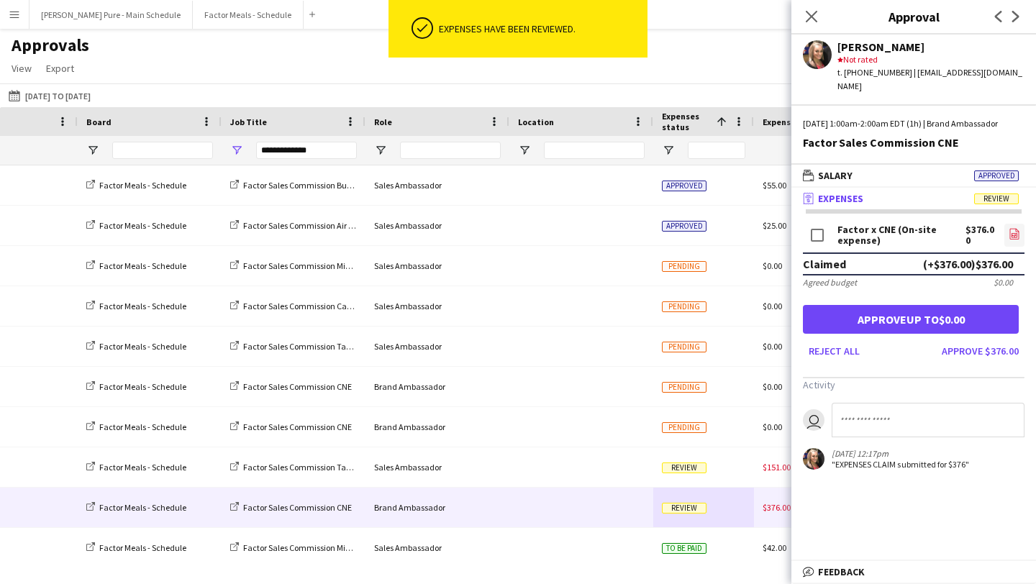
click at [1018, 234] on icon "file-image" at bounding box center [1015, 234] width 12 height 12
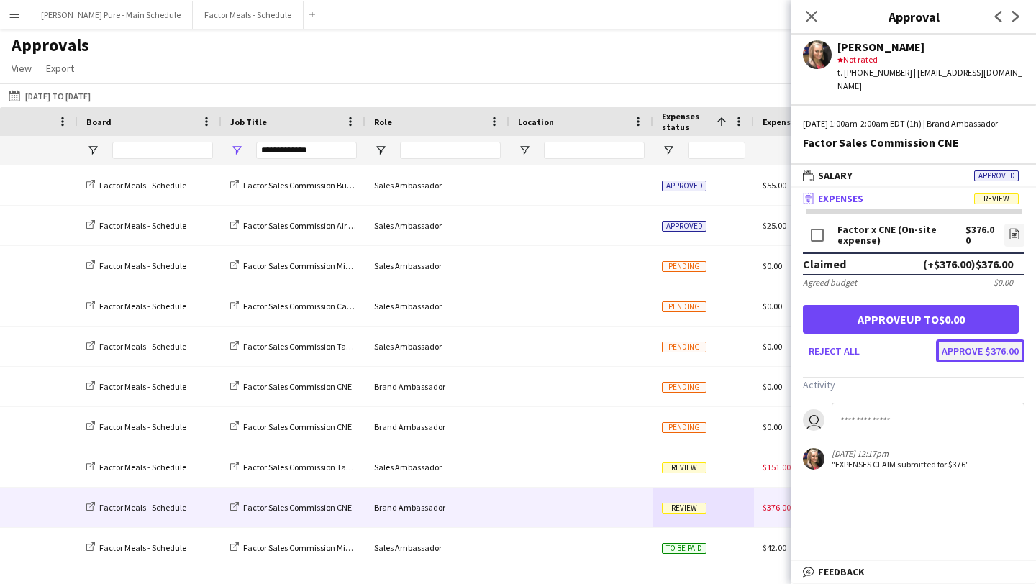
click at [982, 347] on button "Approve $376.00" at bounding box center [980, 351] width 89 height 23
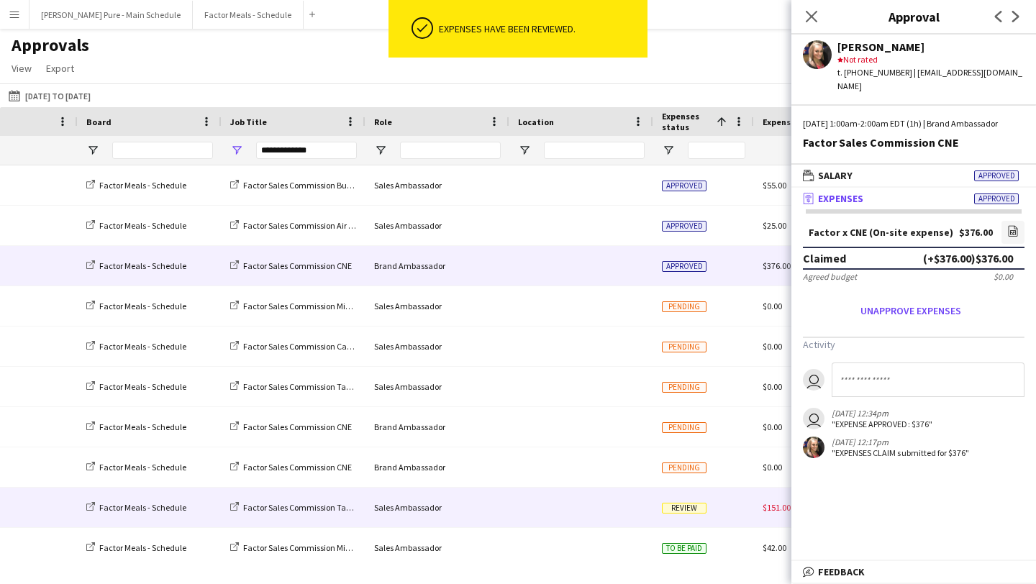
click at [675, 512] on span "Review" at bounding box center [684, 508] width 45 height 11
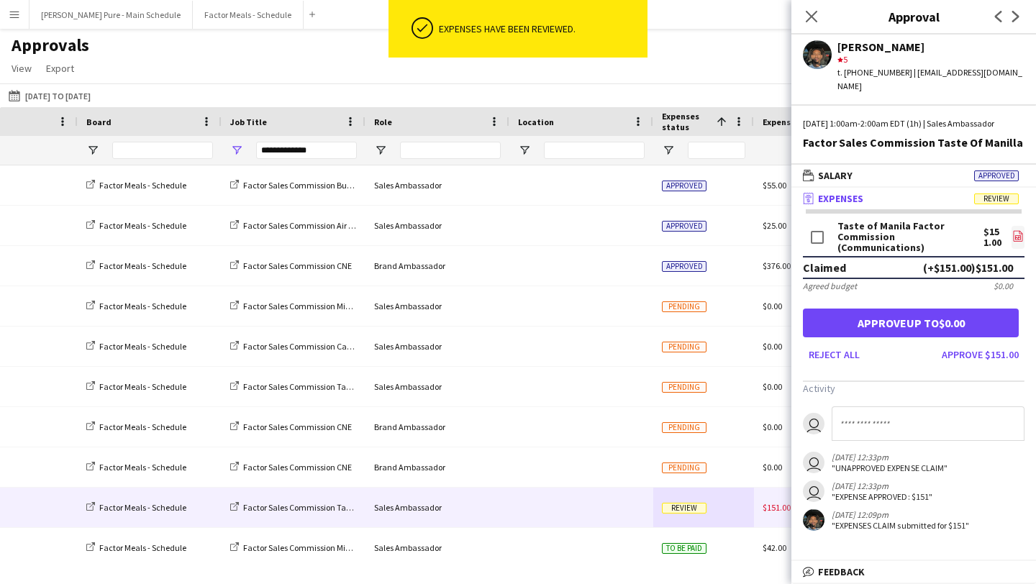
click at [1023, 233] on link "file-image" at bounding box center [1018, 237] width 13 height 23
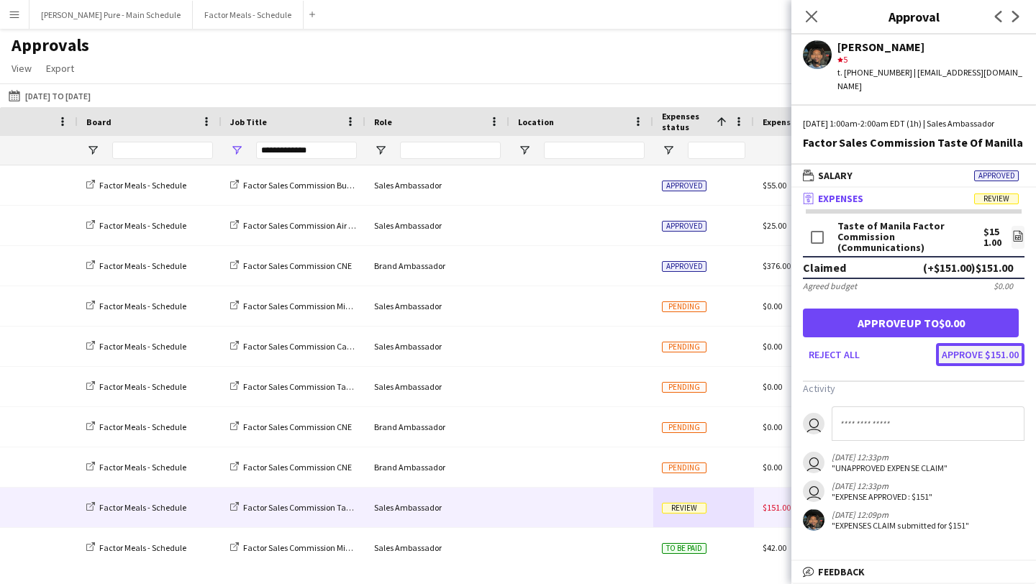
click at [983, 348] on button "Approve $151.00" at bounding box center [980, 354] width 89 height 23
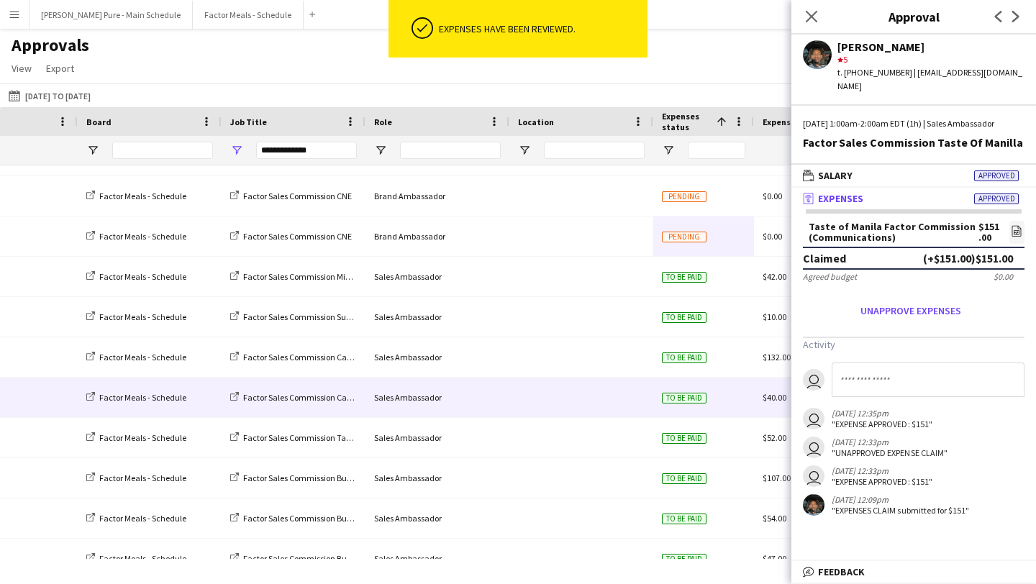
scroll to position [277, 0]
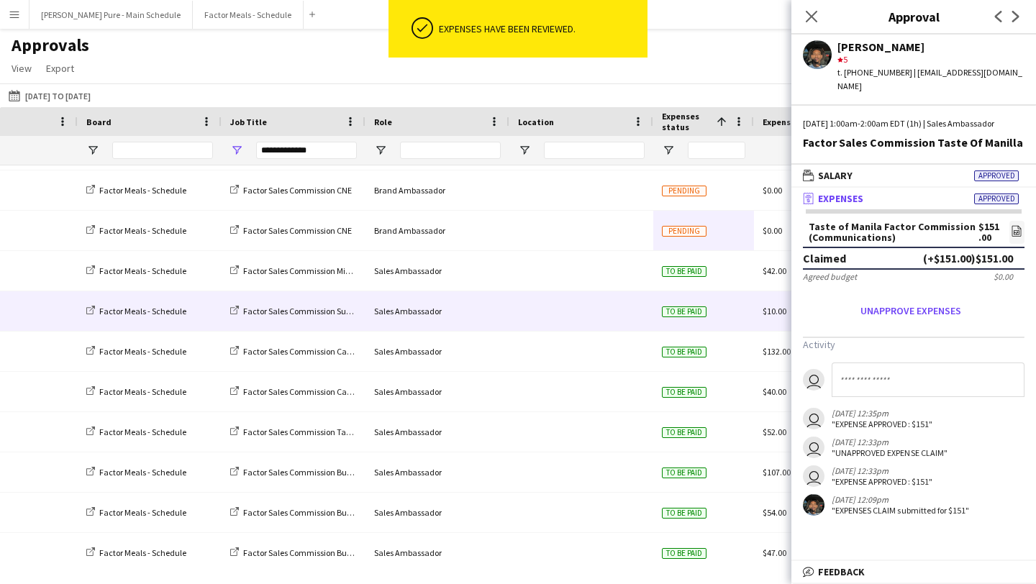
click at [433, 320] on div "Sales Ambassador" at bounding box center [438, 311] width 144 height 40
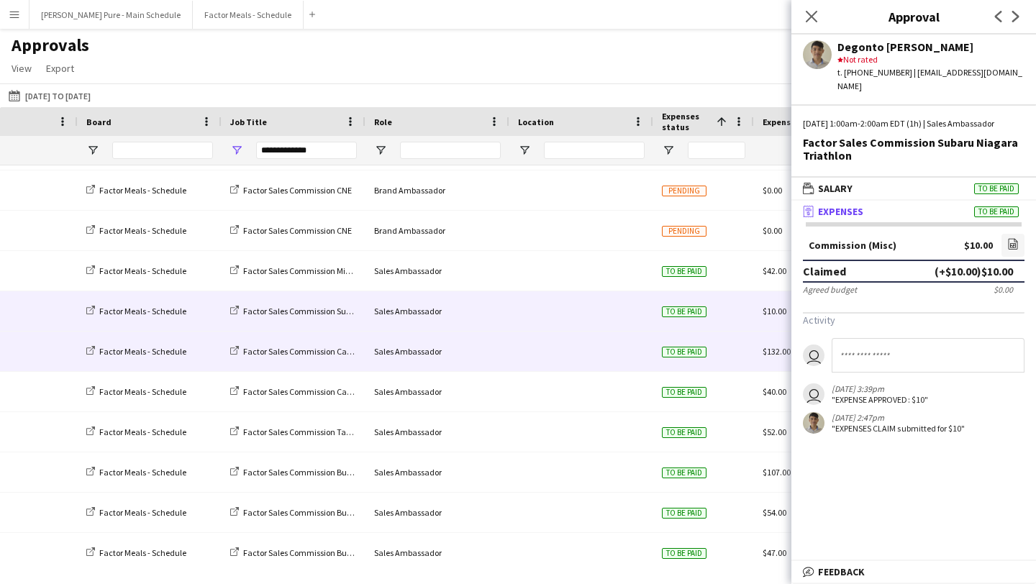
click at [453, 355] on div "Sales Ambassador" at bounding box center [438, 352] width 144 height 40
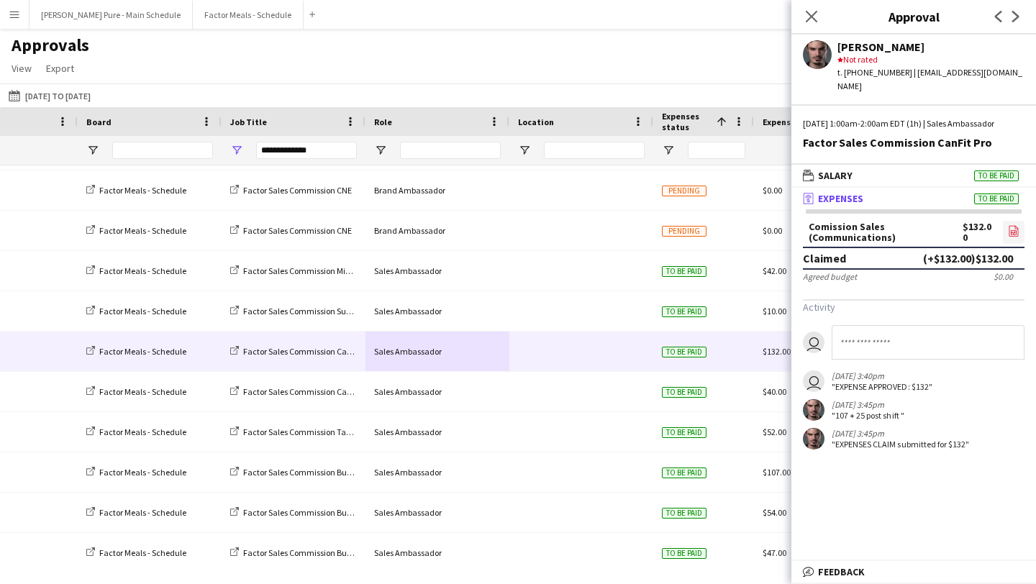
click at [1013, 221] on link "file-image" at bounding box center [1014, 232] width 22 height 23
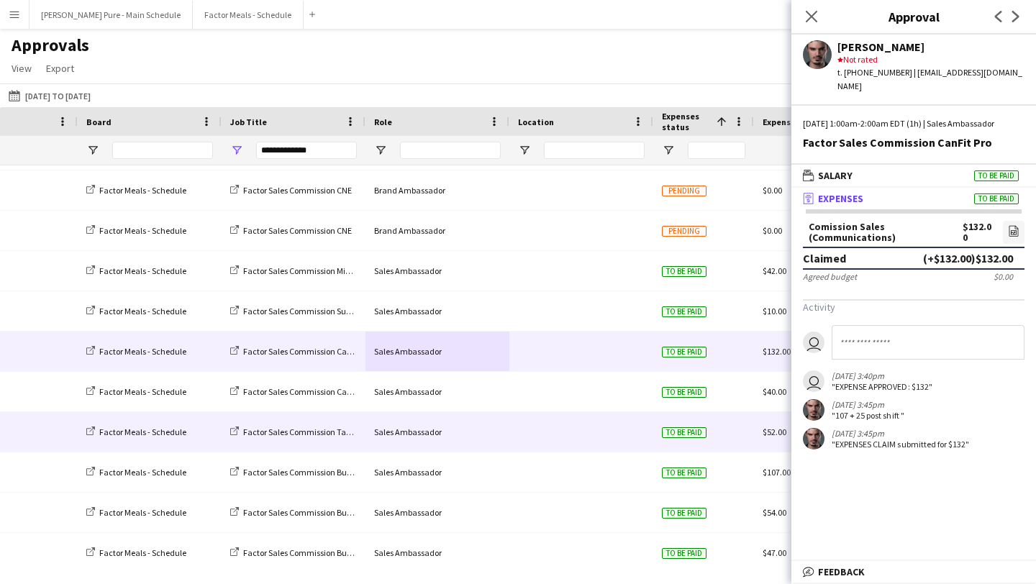
click at [563, 442] on div at bounding box center [581, 432] width 144 height 40
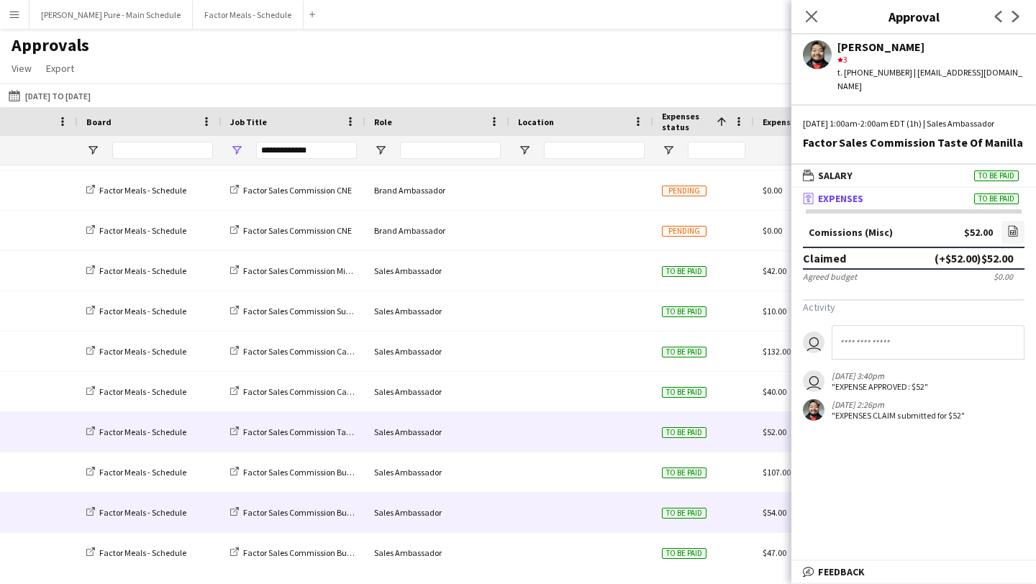
click at [421, 512] on div "Sales Ambassador" at bounding box center [438, 513] width 144 height 40
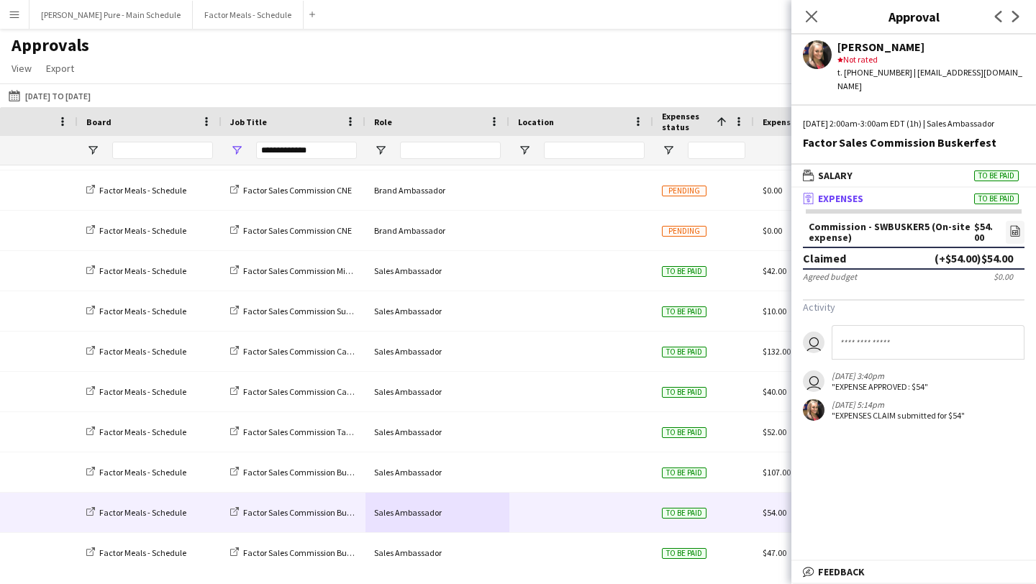
click at [1002, 223] on div "Commission - SWBUSKER5 (On-site expense) $54.00 file-image" at bounding box center [914, 234] width 222 height 26
click at [1020, 225] on icon "file-image" at bounding box center [1016, 231] width 12 height 12
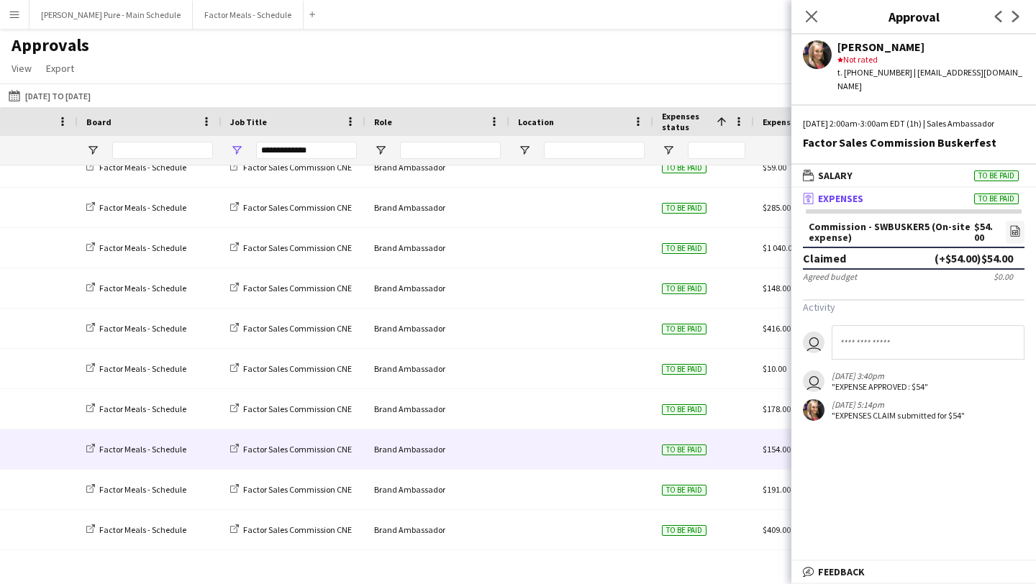
scroll to position [1097, 0]
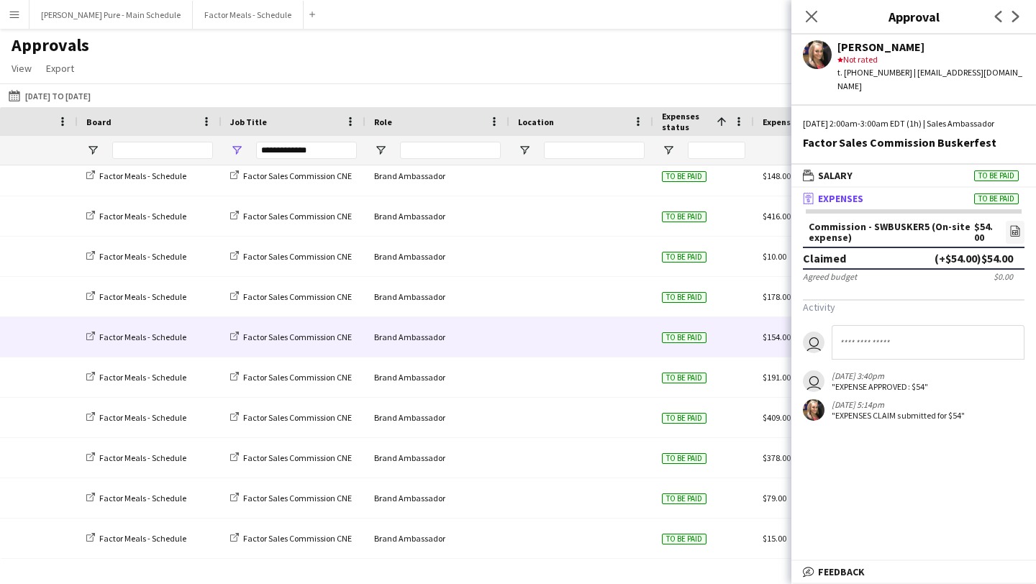
click at [483, 358] on div "Brand Ambassador" at bounding box center [438, 378] width 144 height 40
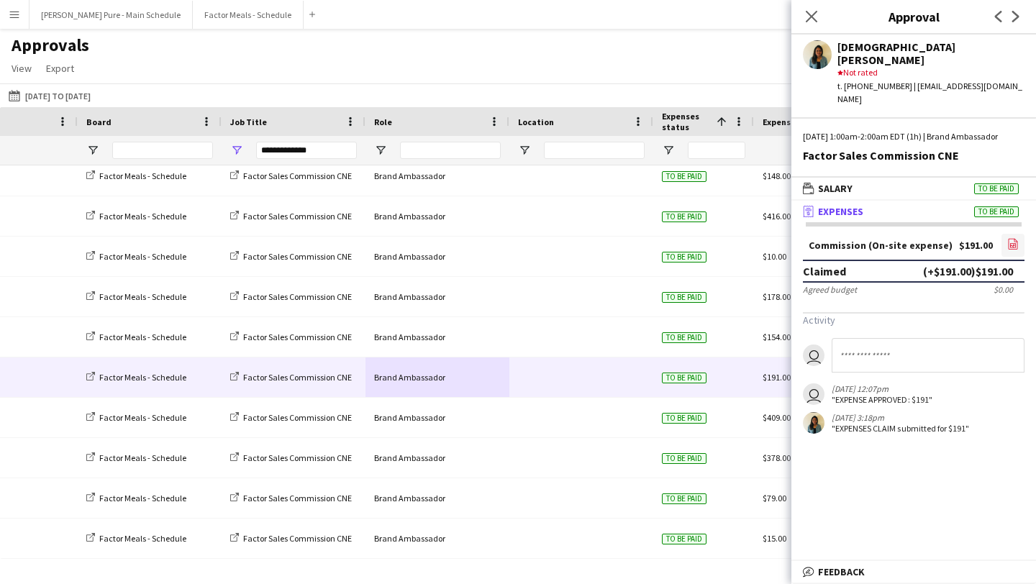
click at [1015, 238] on icon "file-image" at bounding box center [1013, 244] width 12 height 12
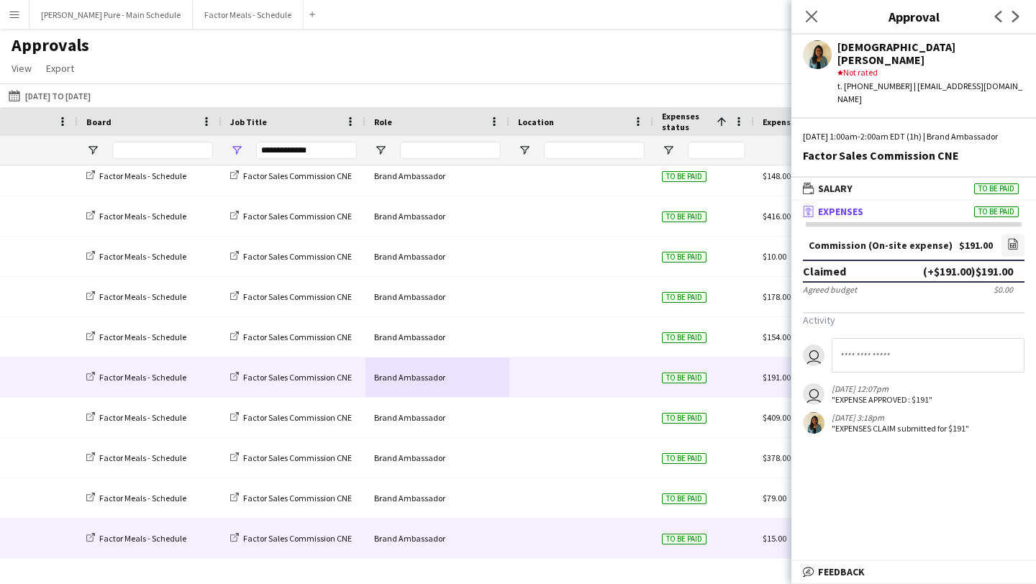
click at [485, 545] on div "Brand Ambassador" at bounding box center [438, 539] width 144 height 40
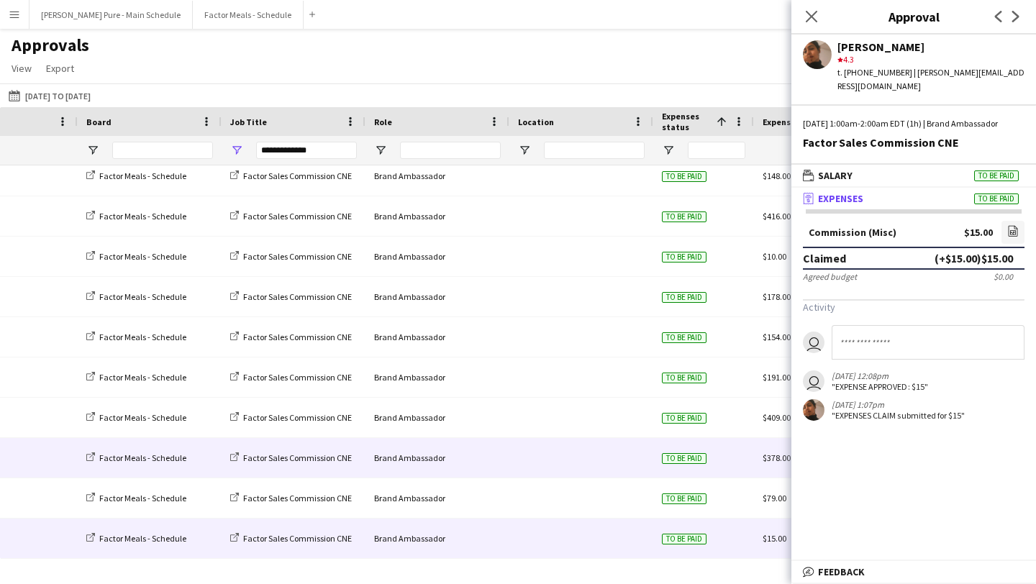
click at [450, 458] on div "Brand Ambassador" at bounding box center [438, 458] width 144 height 40
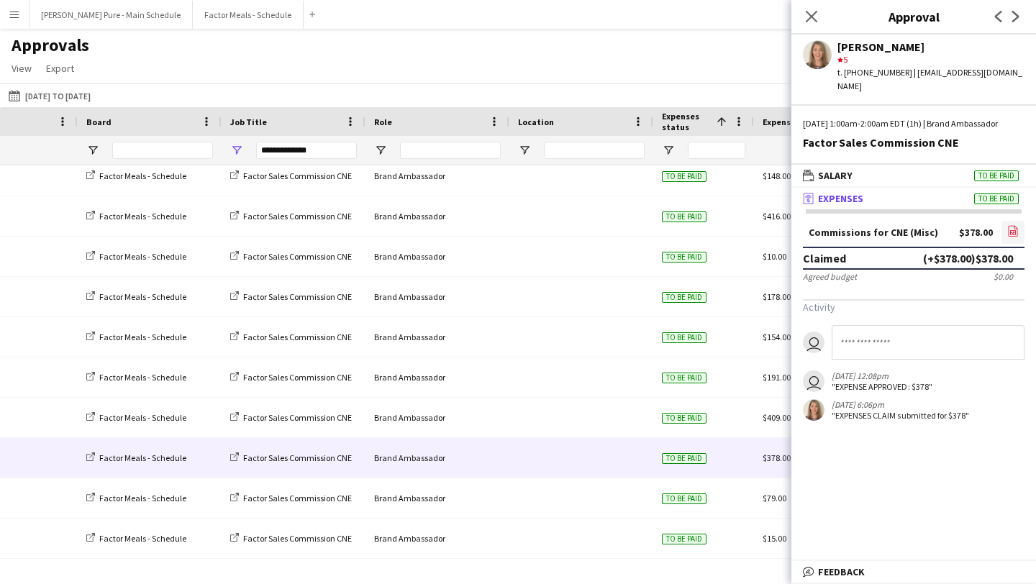
click at [1020, 230] on link "file-image" at bounding box center [1013, 232] width 23 height 23
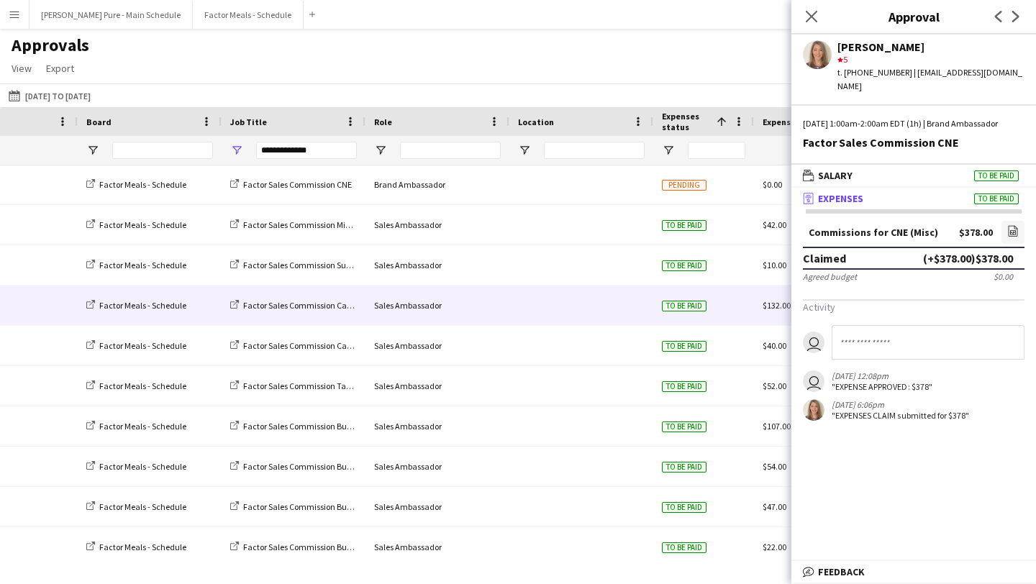
scroll to position [0, 0]
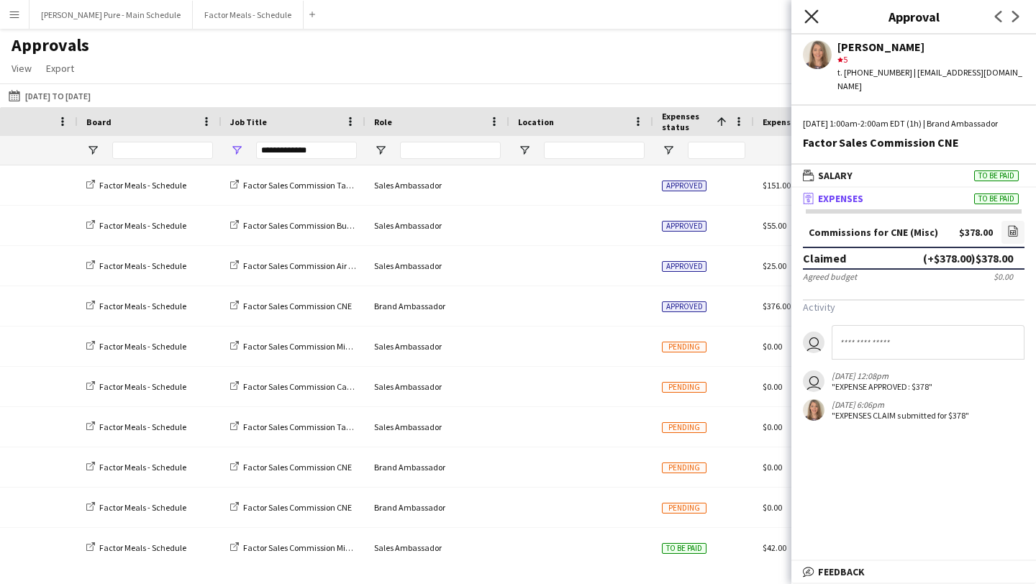
click at [805, 17] on icon "Close pop-in" at bounding box center [812, 16] width 14 height 14
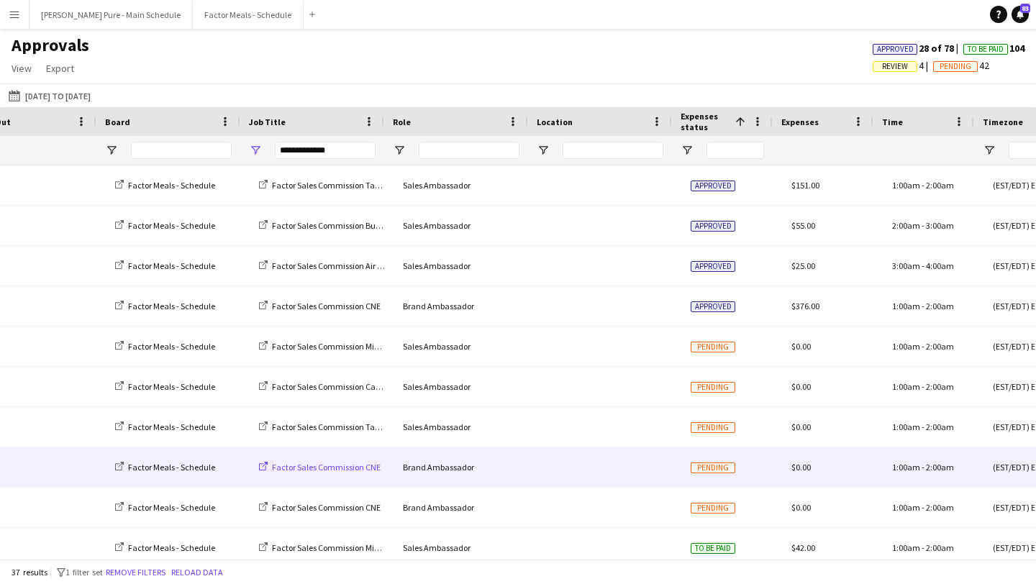
scroll to position [0, 556]
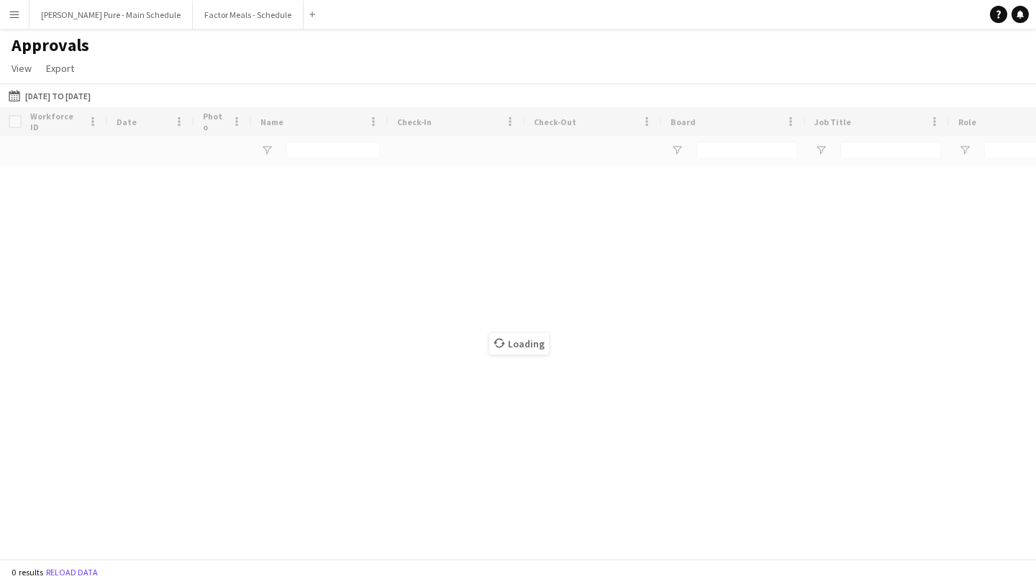
type input "**********"
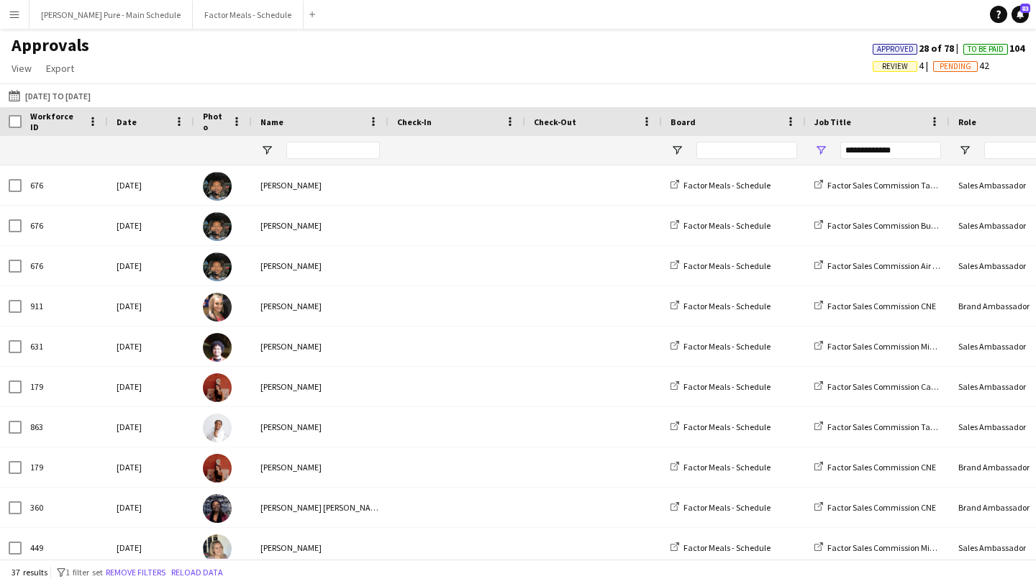
click at [16, 16] on app-icon "Menu" at bounding box center [15, 15] width 12 height 12
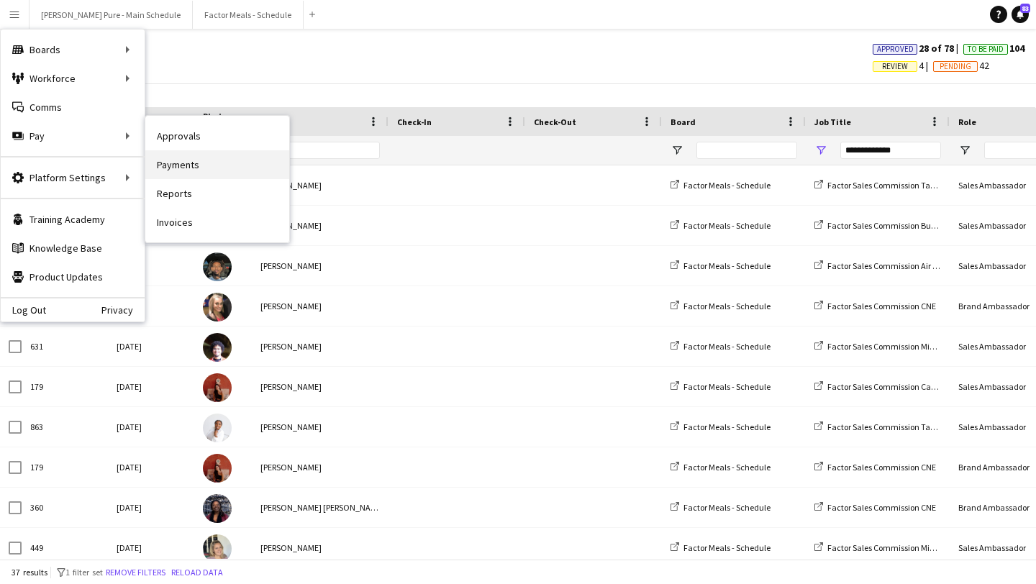
click at [234, 164] on link "Payments" at bounding box center [217, 164] width 144 height 29
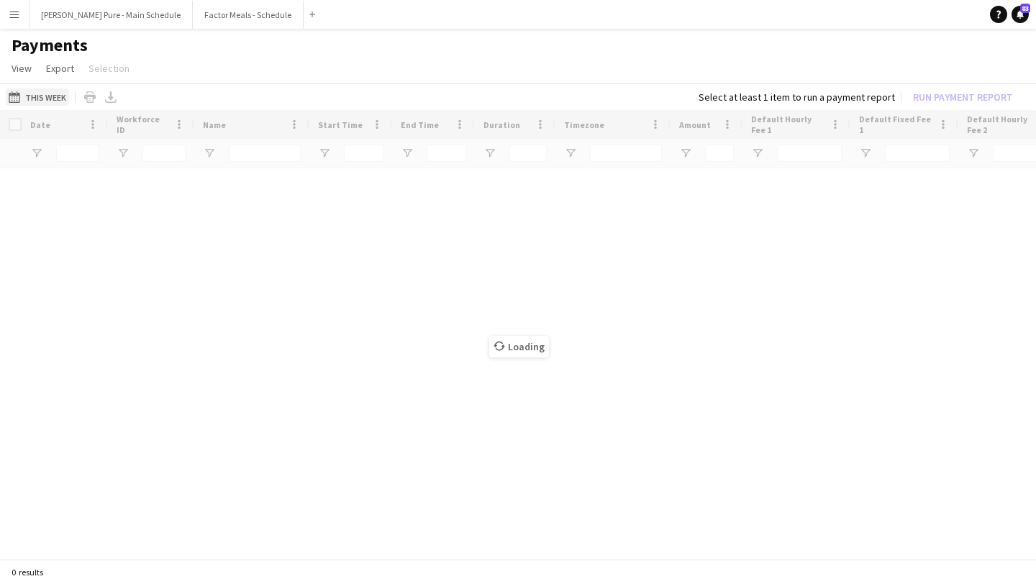
click at [40, 93] on button "This Week This Week" at bounding box center [37, 97] width 63 height 17
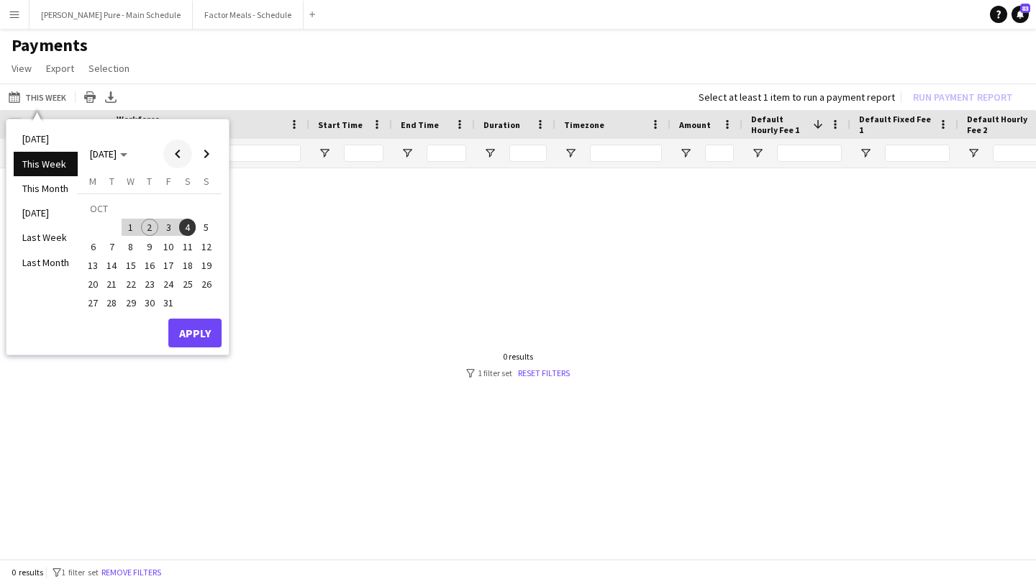
click at [177, 156] on span "Previous month" at bounding box center [177, 154] width 29 height 29
click at [148, 286] on span "25" at bounding box center [149, 284] width 17 height 17
click at [204, 150] on span "Next month" at bounding box center [206, 154] width 29 height 29
click at [127, 226] on span "1" at bounding box center [130, 227] width 17 height 17
click at [194, 327] on button "Apply" at bounding box center [194, 333] width 53 height 29
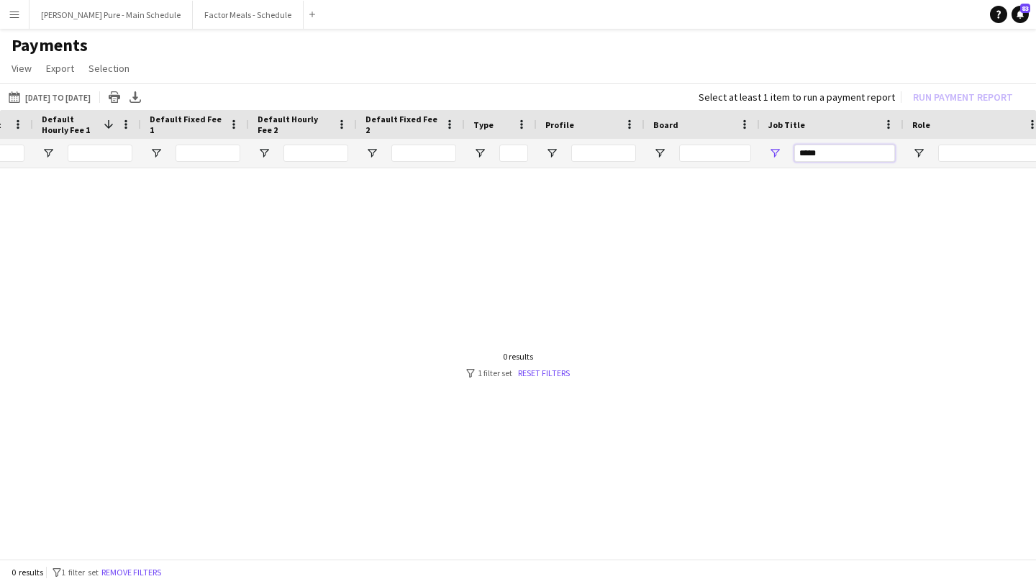
drag, startPoint x: 843, startPoint y: 155, endPoint x: 592, endPoint y: 155, distance: 250.4
click at [592, 155] on div at bounding box center [492, 153] width 2405 height 29
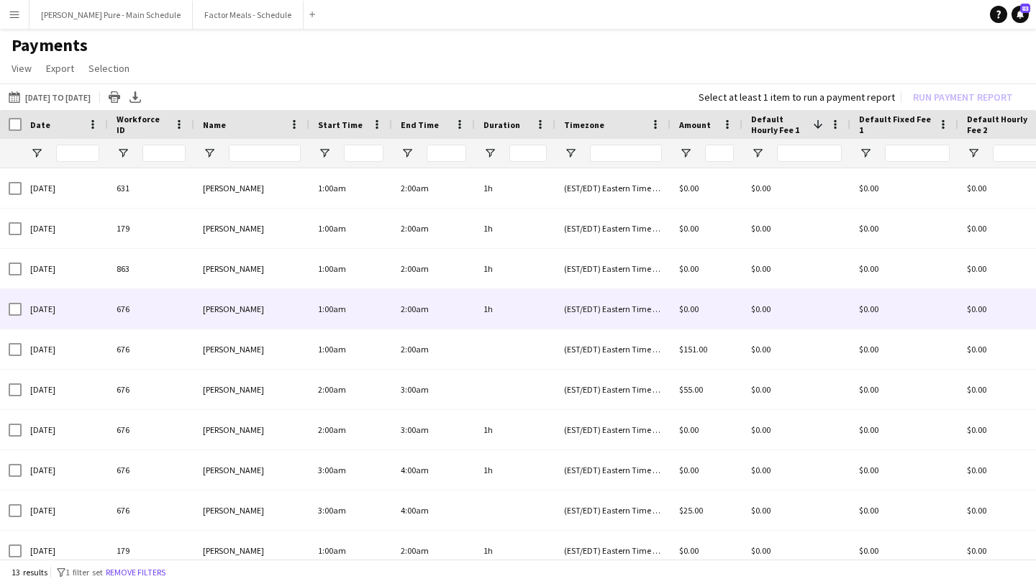
type input "**********"
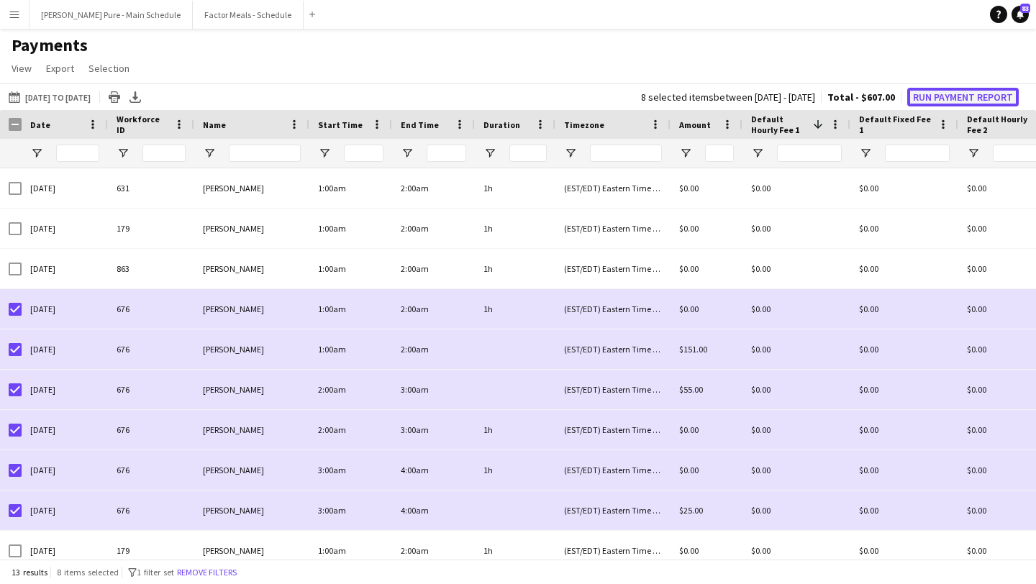
click at [974, 92] on button "Run Payment Report" at bounding box center [963, 97] width 112 height 19
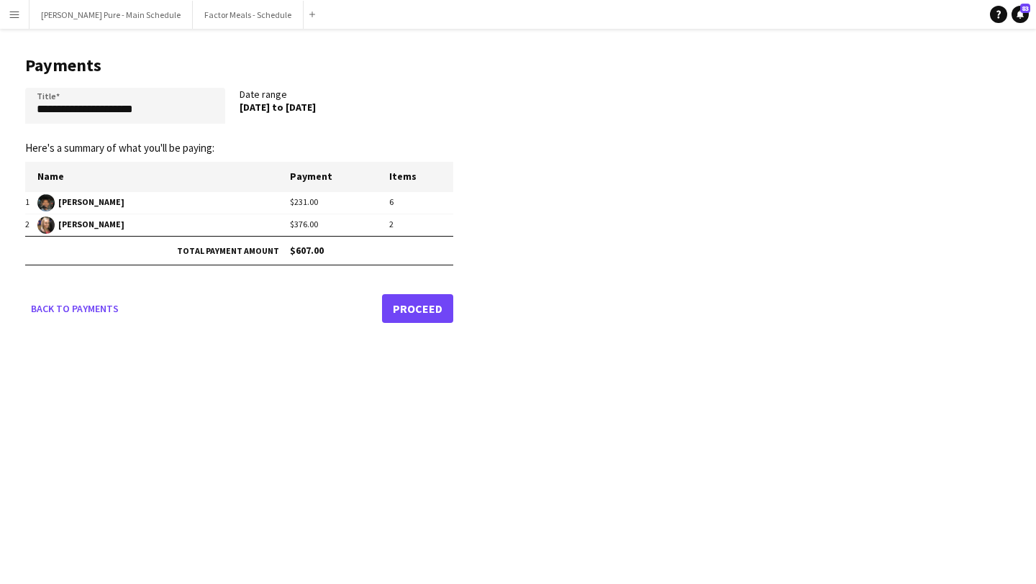
click at [424, 311] on link "Proceed" at bounding box center [417, 308] width 71 height 29
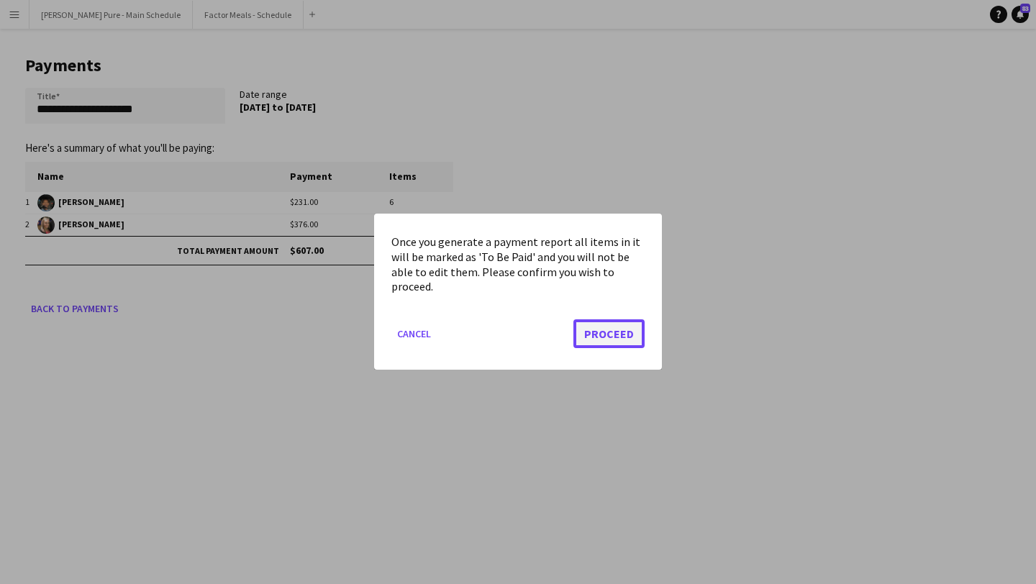
click at [601, 335] on button "Proceed" at bounding box center [609, 334] width 71 height 29
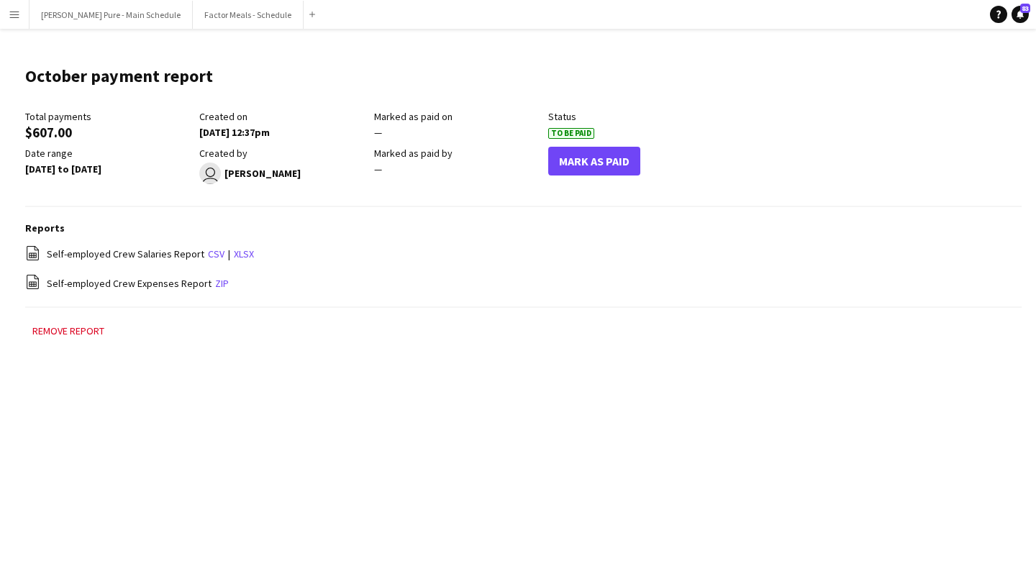
click at [14, 13] on app-icon "Menu" at bounding box center [15, 15] width 12 height 12
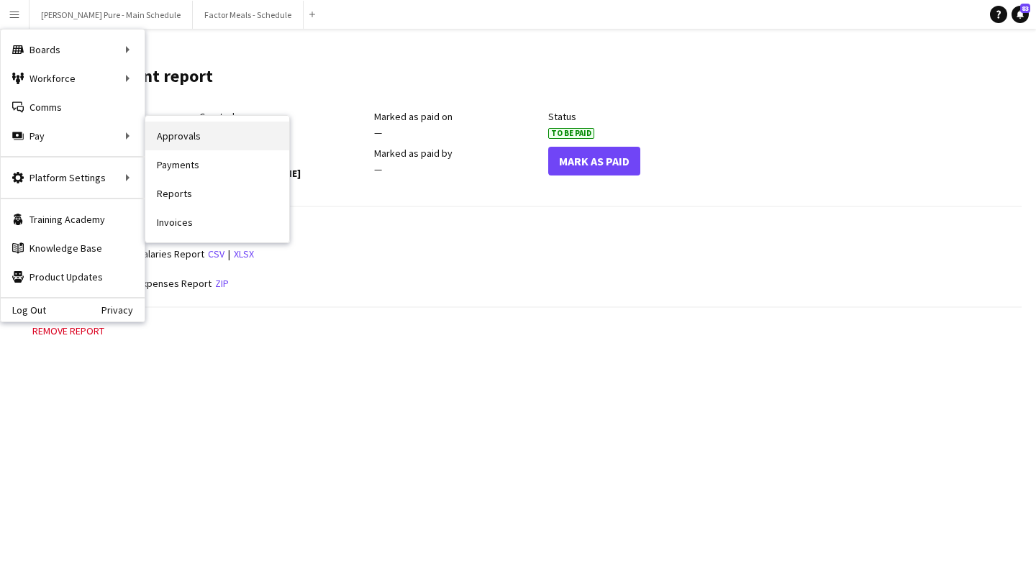
click at [207, 137] on link "Approvals" at bounding box center [217, 136] width 144 height 29
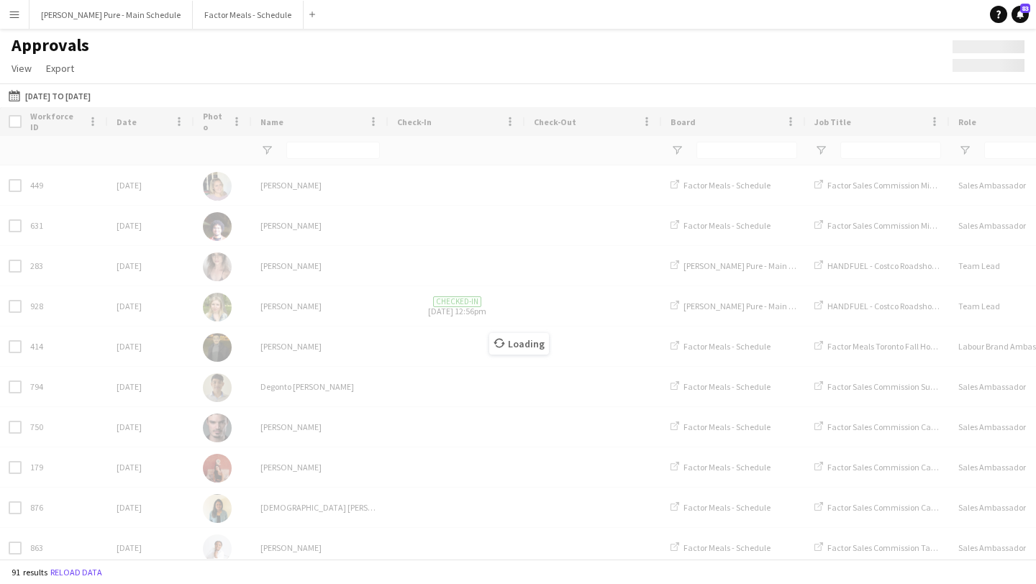
type input "**********"
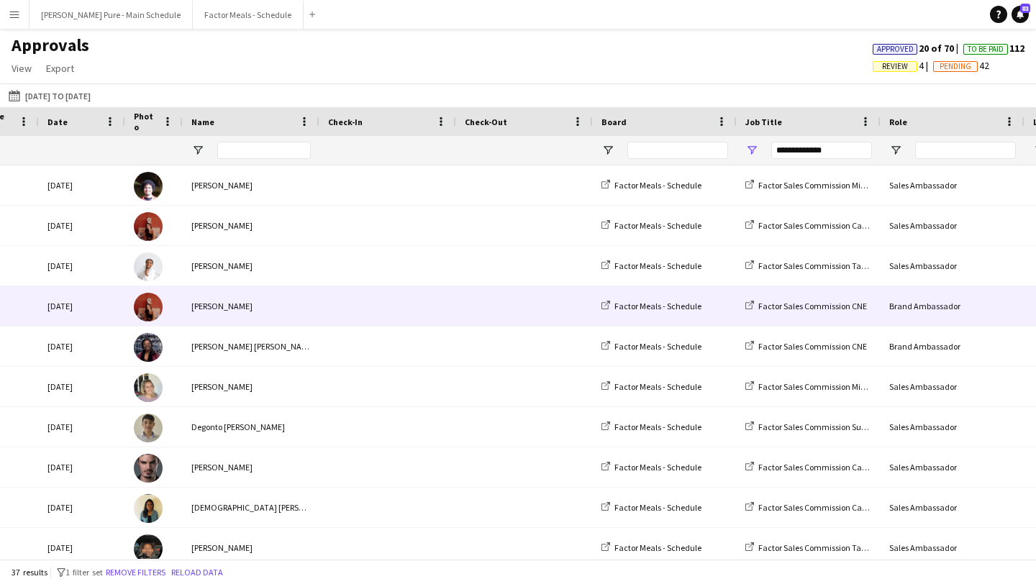
scroll to position [0, 188]
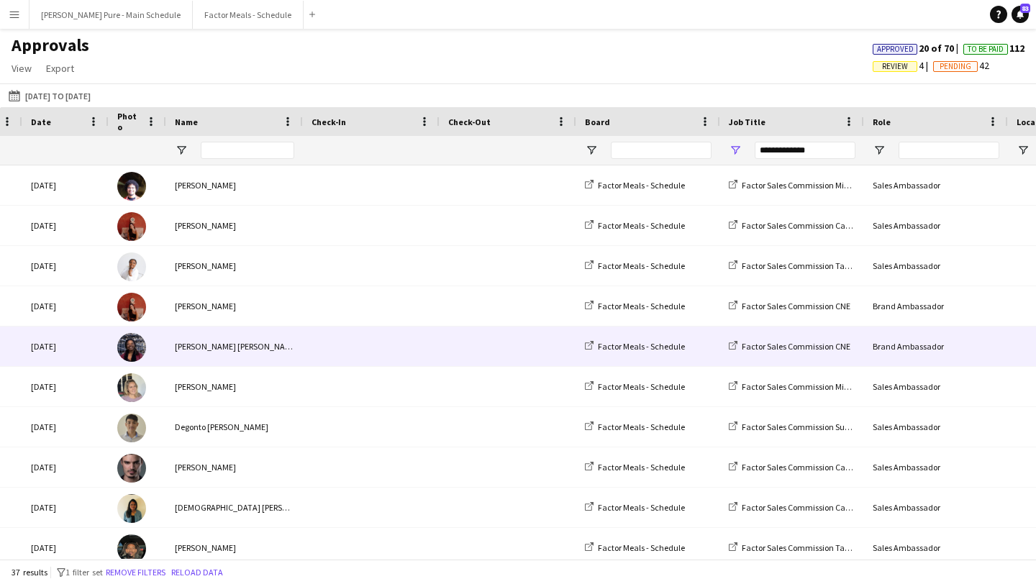
click at [136, 350] on img at bounding box center [131, 347] width 29 height 29
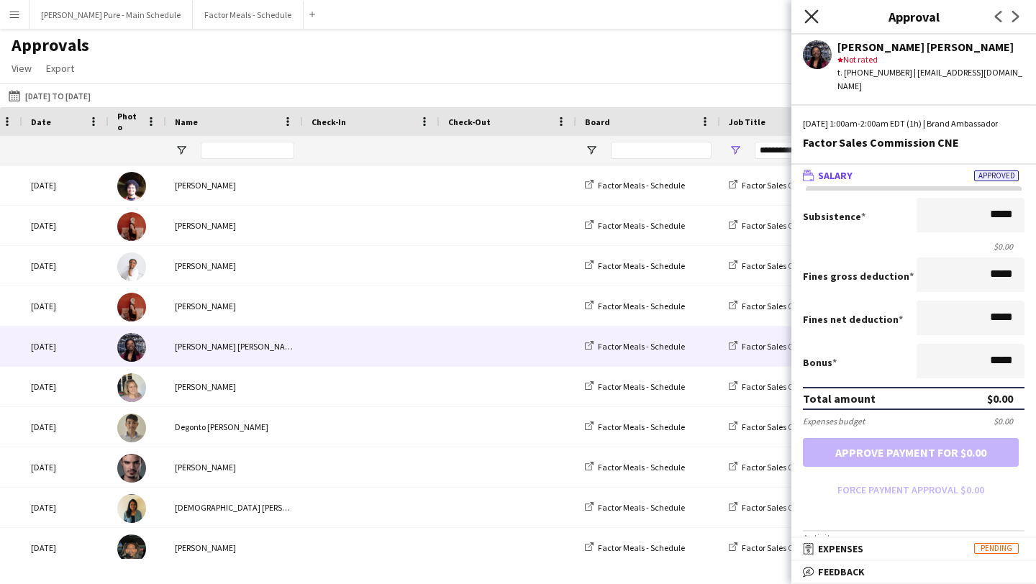
click at [814, 15] on icon "Close pop-in" at bounding box center [812, 16] width 14 height 14
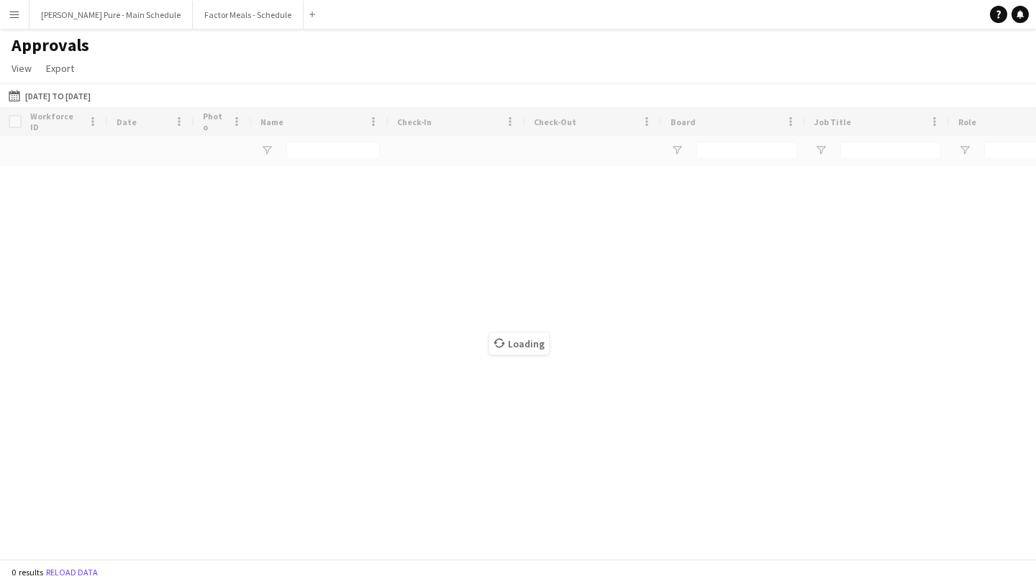
type input "**********"
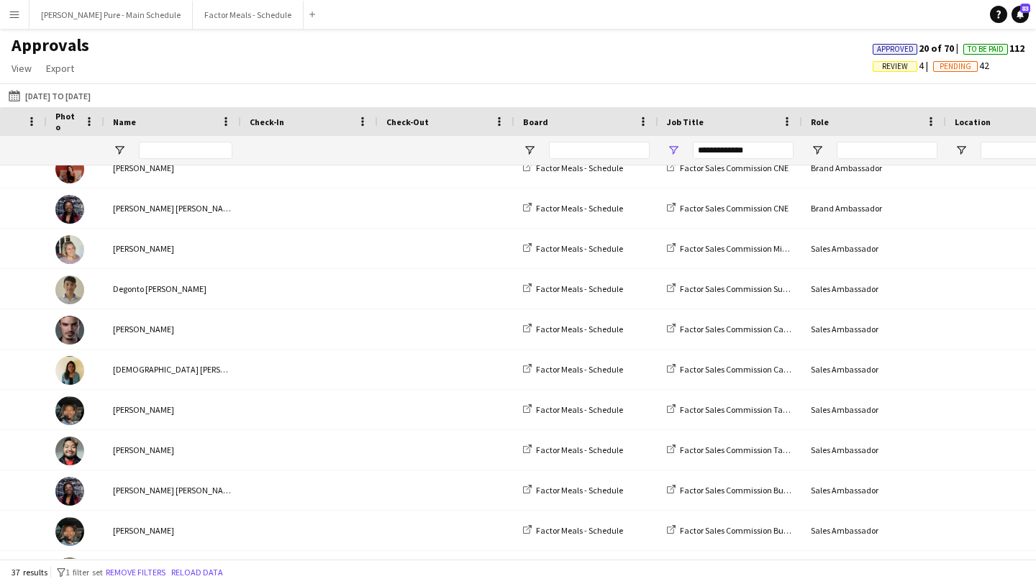
click at [160, 118] on div "Name" at bounding box center [164, 122] width 102 height 22
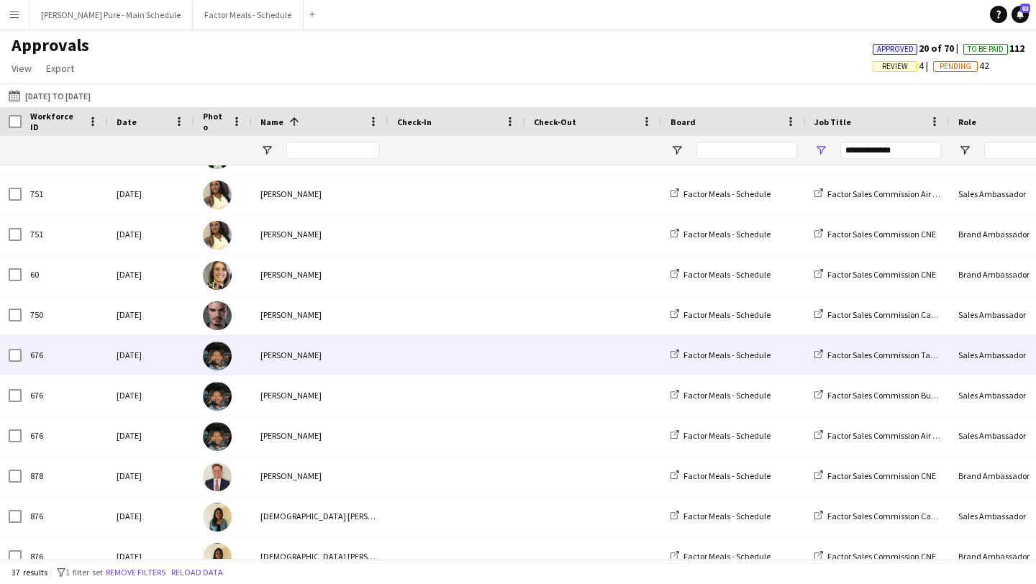
click at [218, 348] on img at bounding box center [217, 356] width 29 height 29
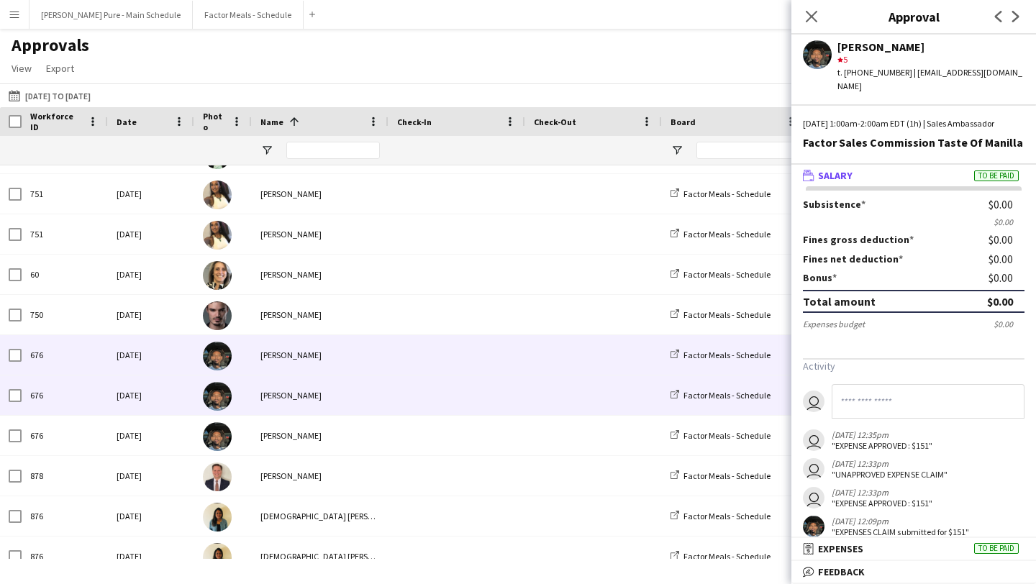
click at [220, 397] on img at bounding box center [217, 396] width 29 height 29
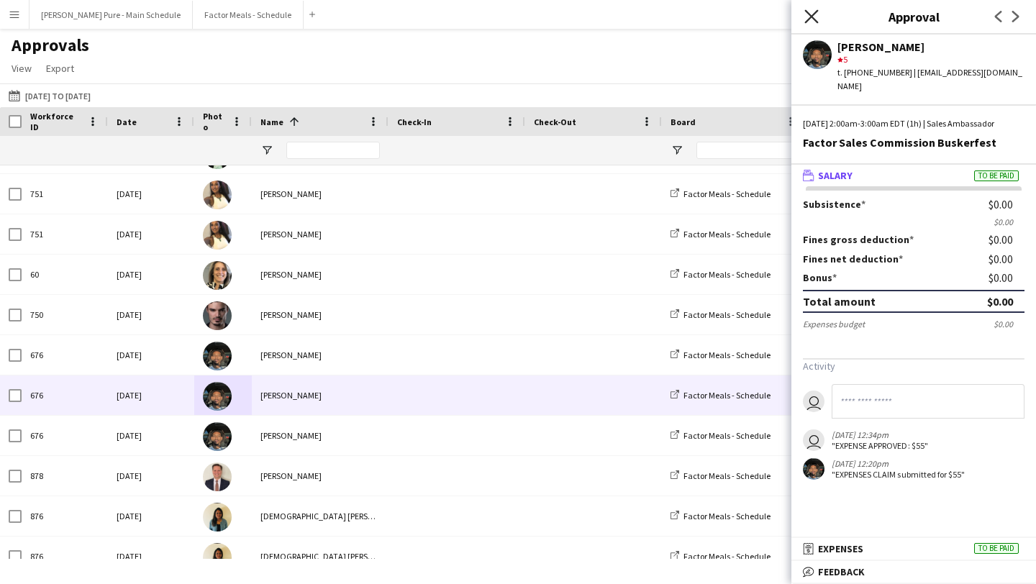
click at [810, 17] on icon at bounding box center [812, 16] width 14 height 14
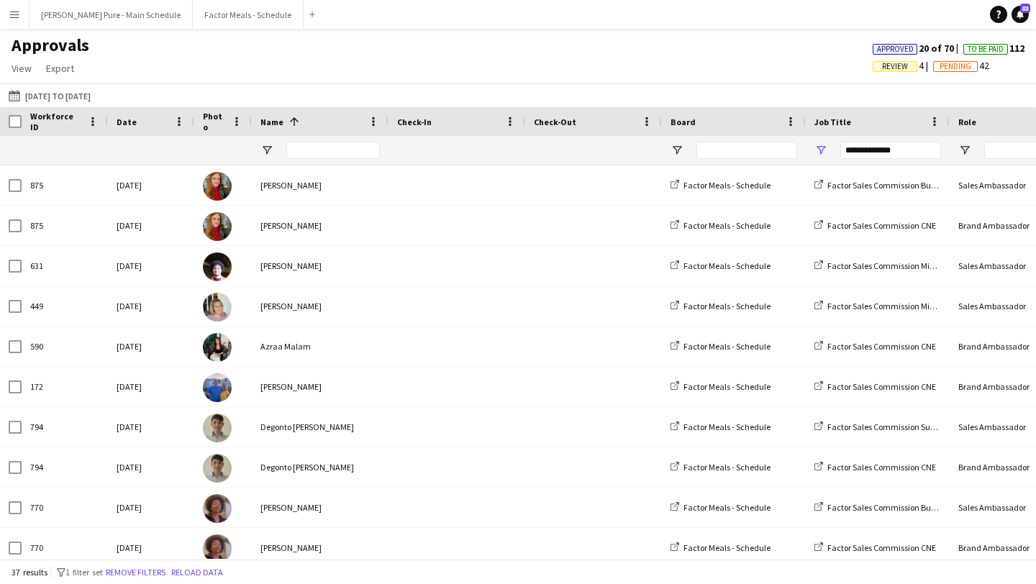
click at [13, 16] on app-icon "Menu" at bounding box center [15, 15] width 12 height 12
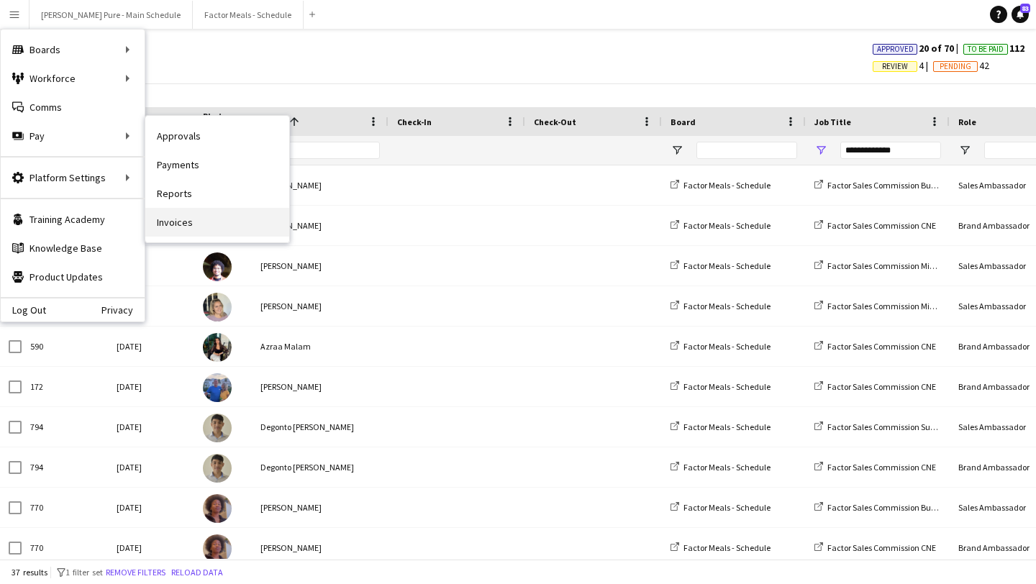
click at [184, 228] on link "Invoices" at bounding box center [217, 222] width 144 height 29
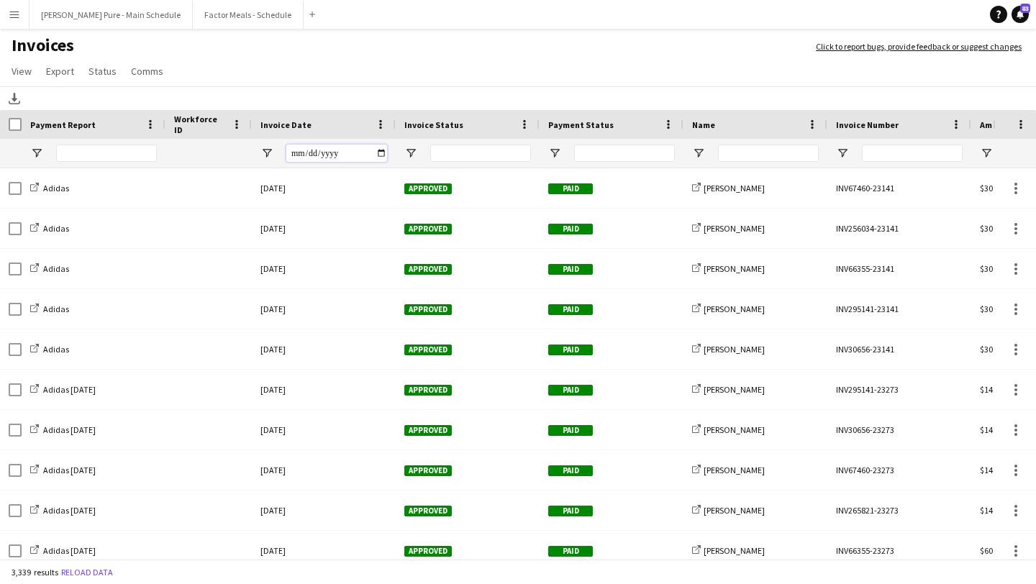
click at [379, 154] on input "Invoice Date Filter Input" at bounding box center [336, 153] width 101 height 17
type input "**********"
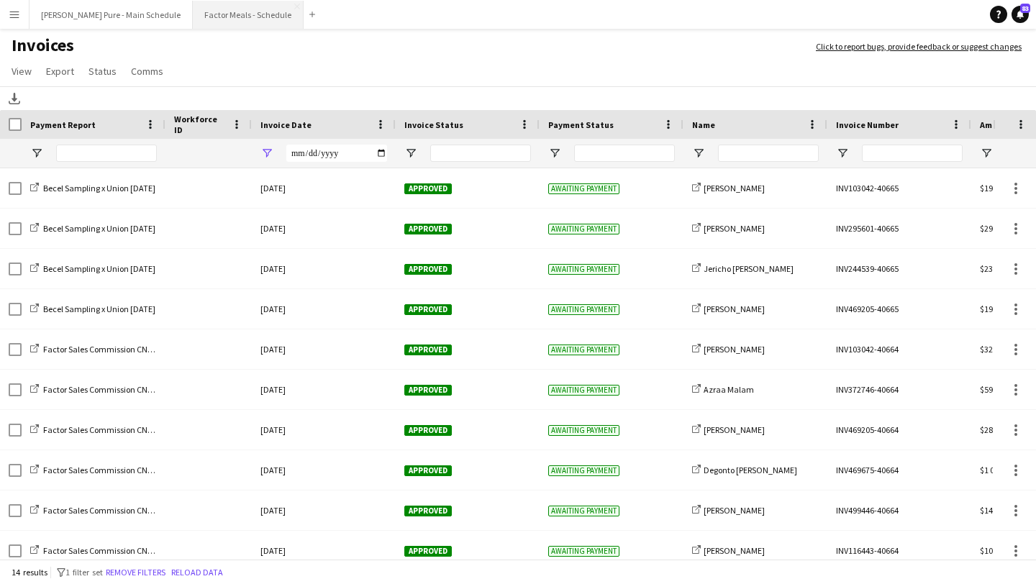
click at [193, 14] on button "Factor Meals - Schedule Close" at bounding box center [248, 15] width 111 height 28
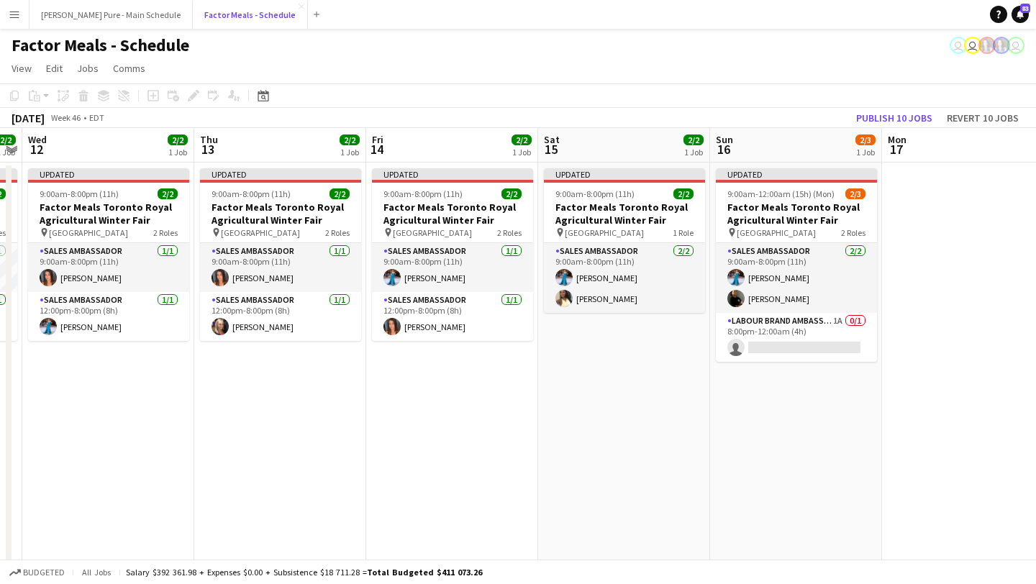
scroll to position [0, 418]
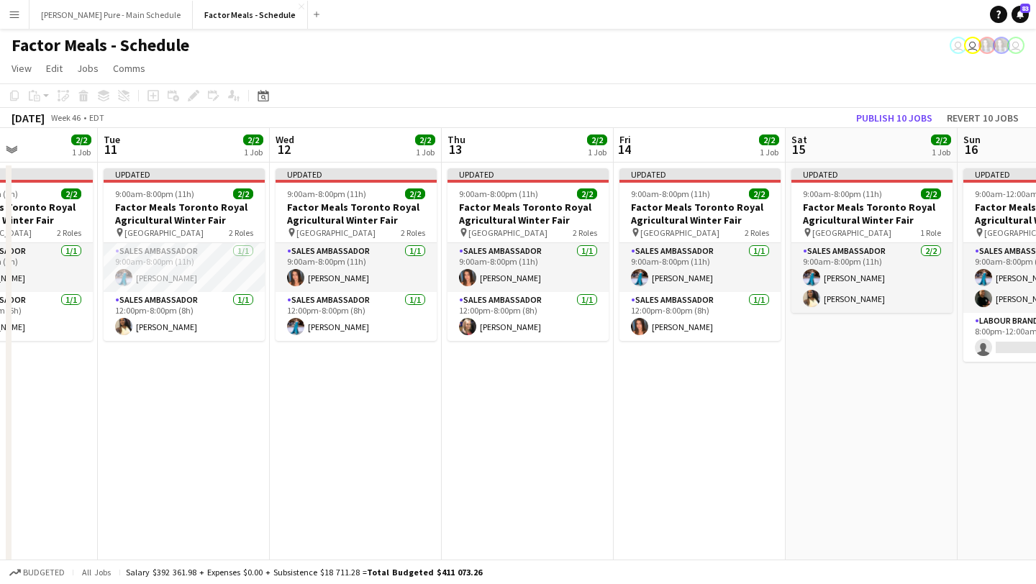
click at [21, 12] on button "Menu" at bounding box center [14, 14] width 29 height 29
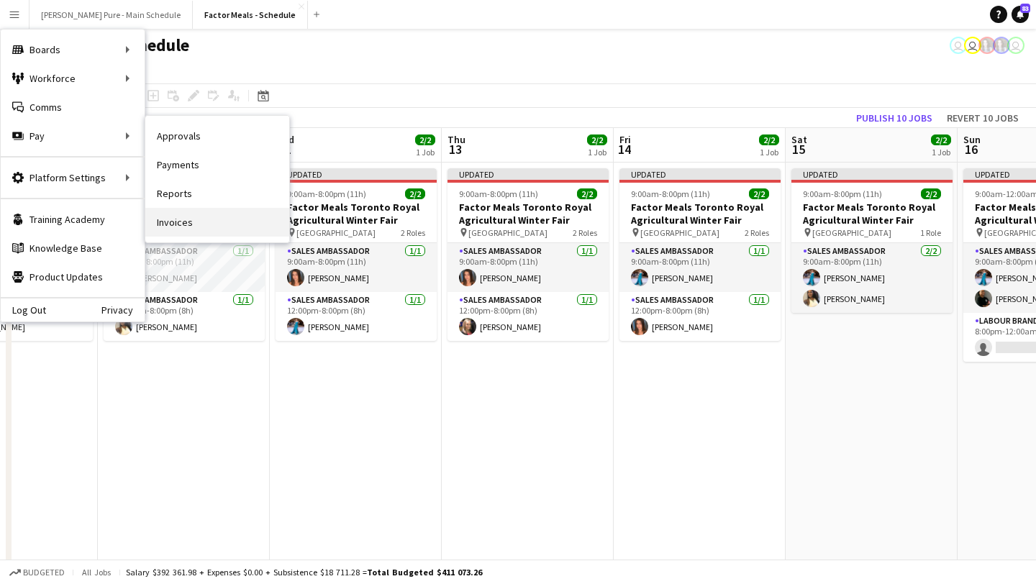
click at [189, 226] on link "Invoices" at bounding box center [217, 222] width 144 height 29
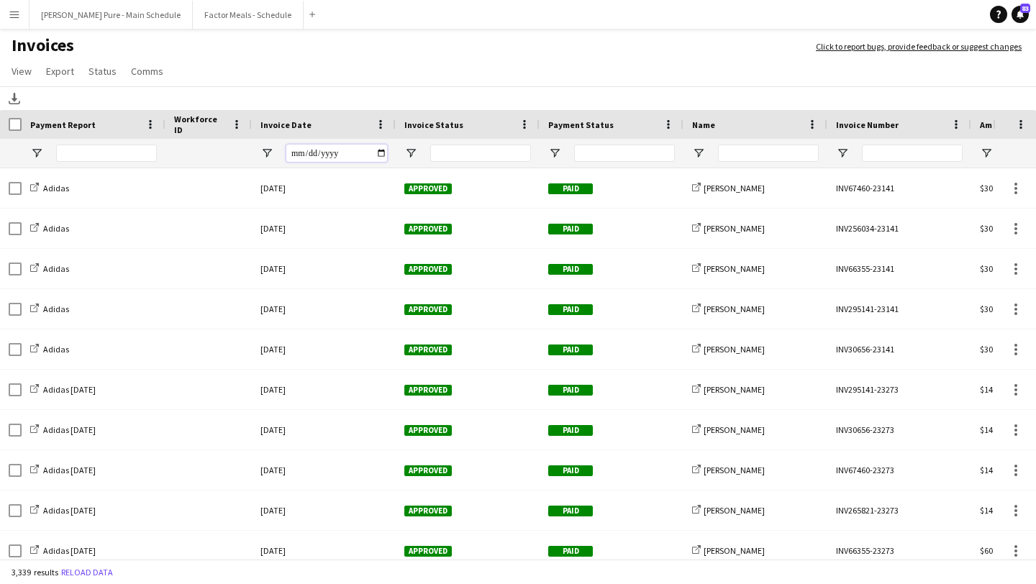
click at [381, 155] on input "Invoice Date Filter Input" at bounding box center [336, 153] width 101 height 17
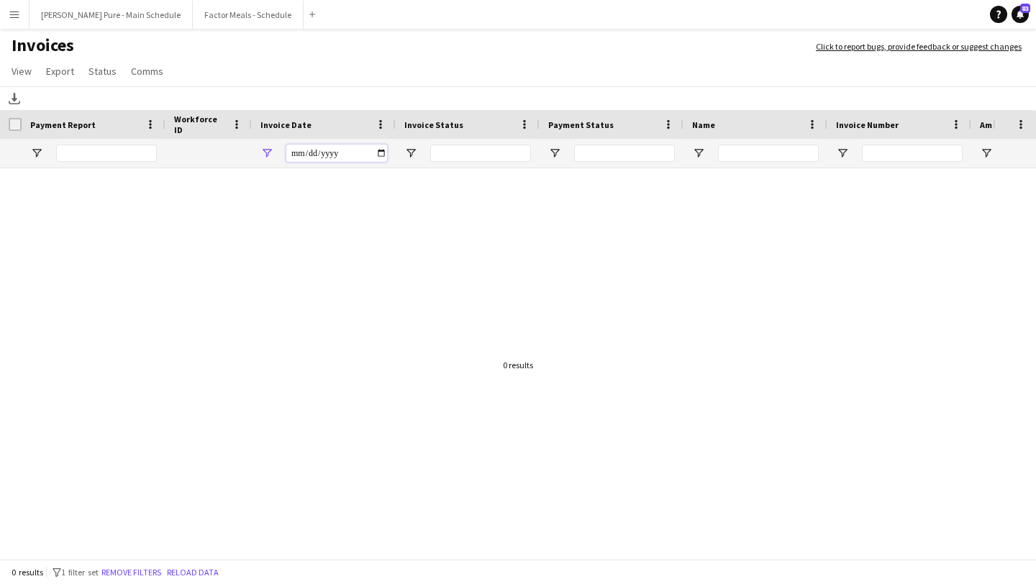
click at [381, 156] on input "**********" at bounding box center [336, 153] width 101 height 17
type input "**********"
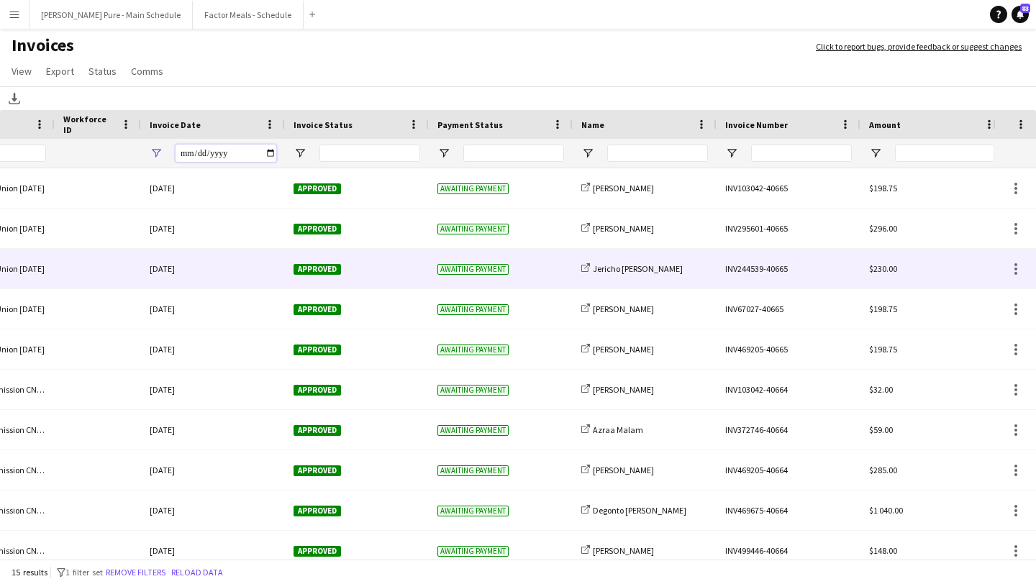
scroll to position [0, 146]
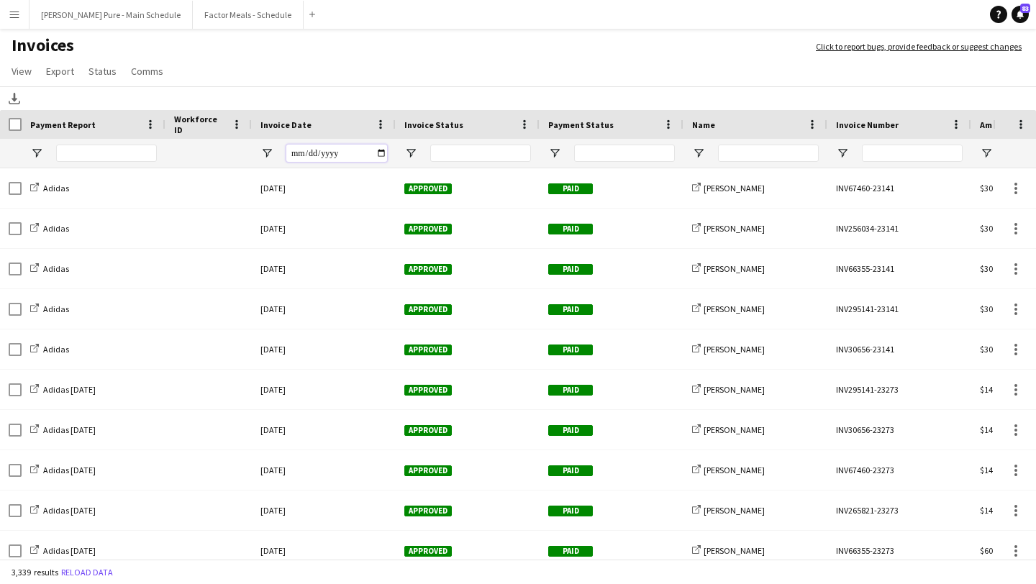
click at [382, 148] on input "Invoice Date Filter Input" at bounding box center [336, 153] width 101 height 17
type input "**********"
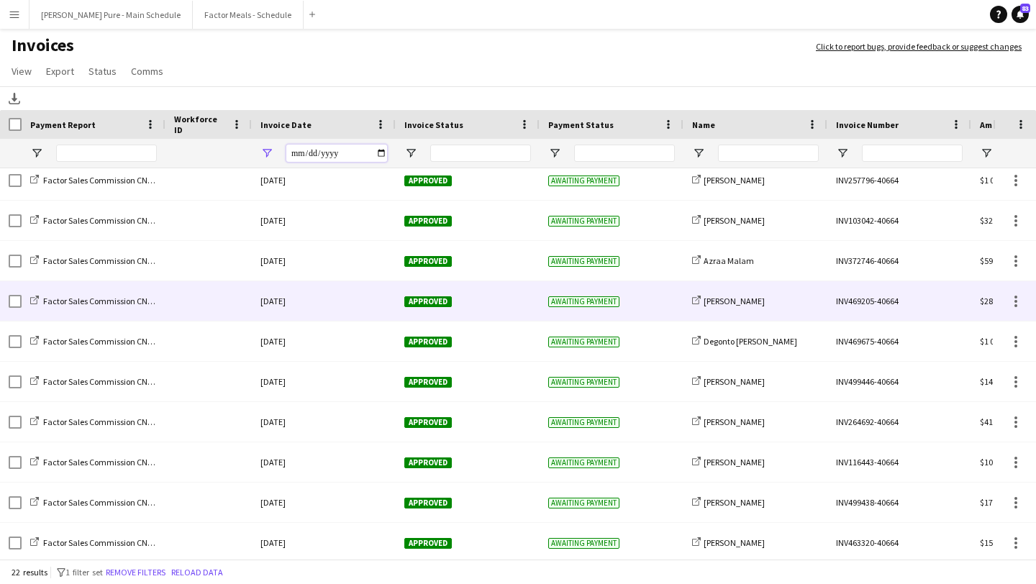
scroll to position [493, 0]
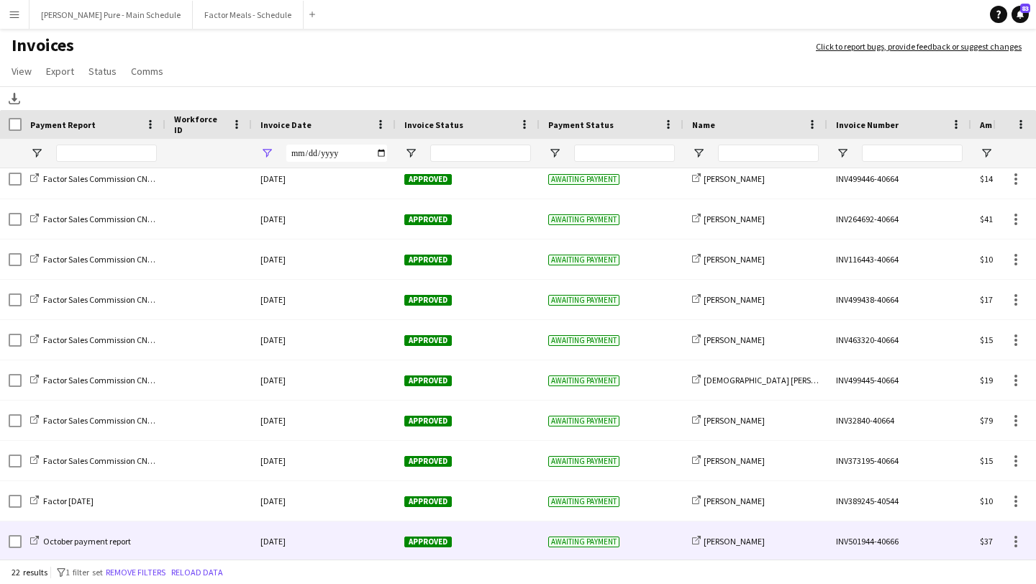
click at [96, 535] on div "October payment report" at bounding box center [94, 542] width 144 height 40
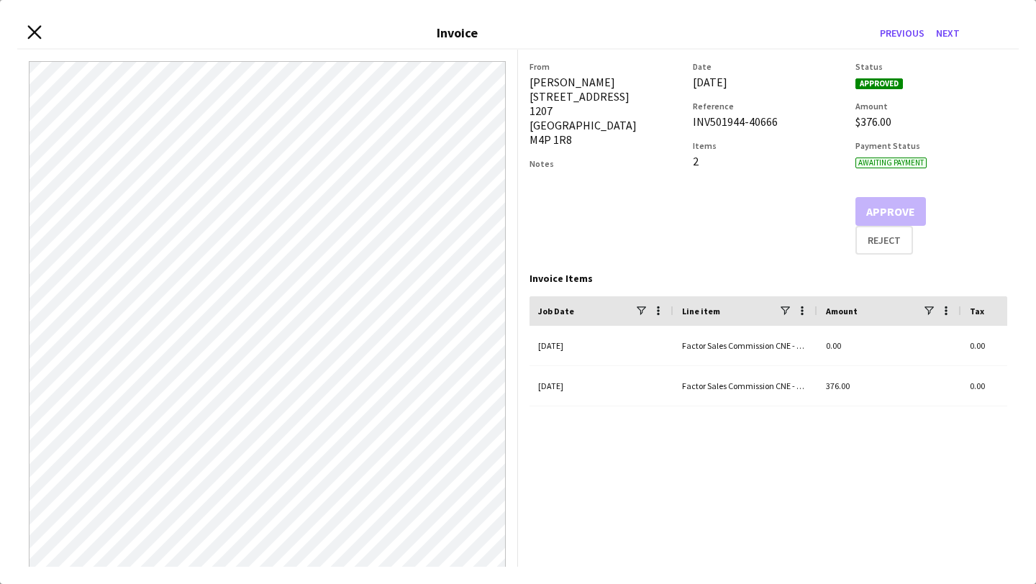
click at [28, 29] on icon "Close invoice dialog" at bounding box center [34, 32] width 14 height 14
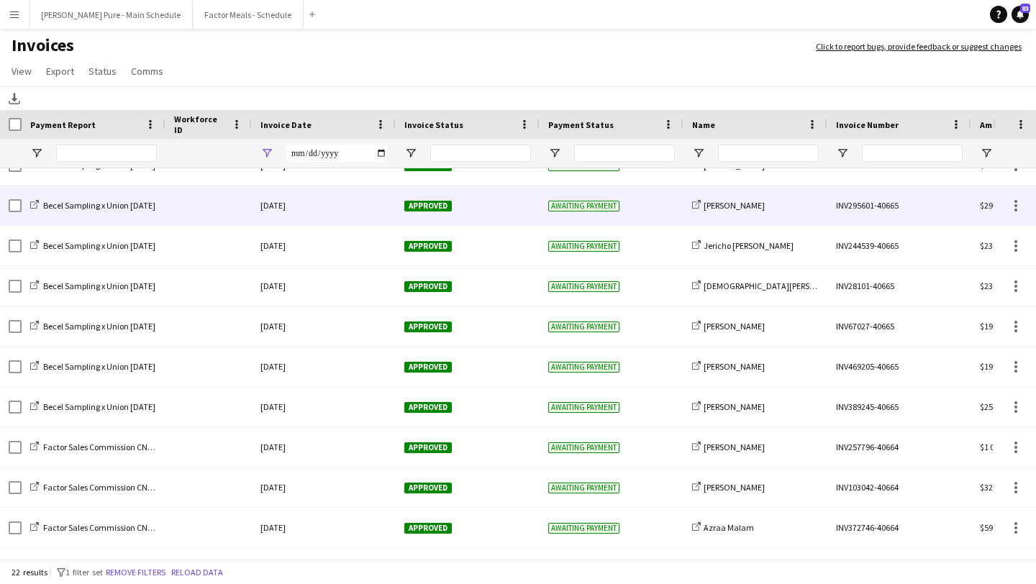
scroll to position [0, 0]
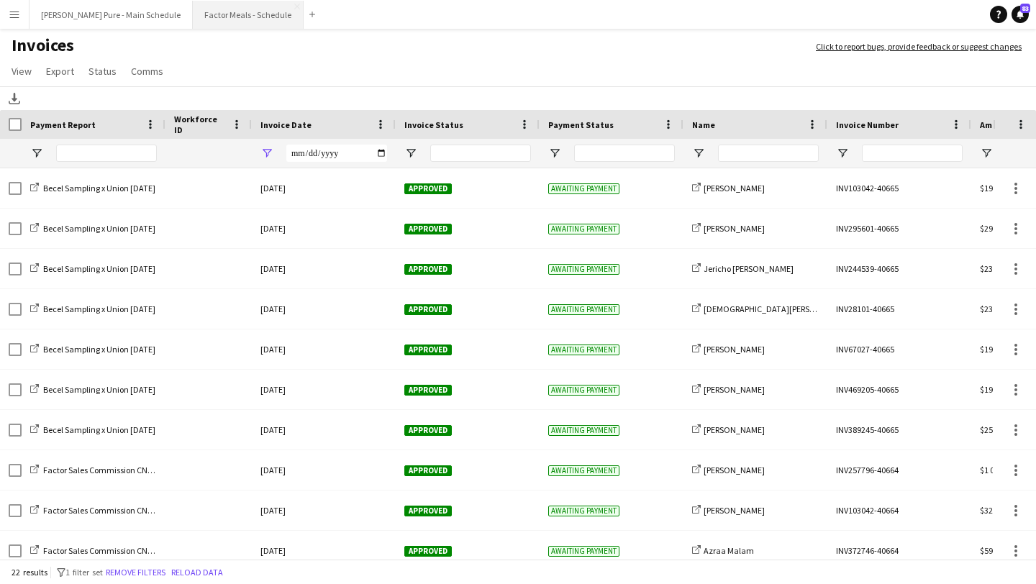
click at [199, 10] on button "Factor Meals - Schedule Close" at bounding box center [248, 15] width 111 height 28
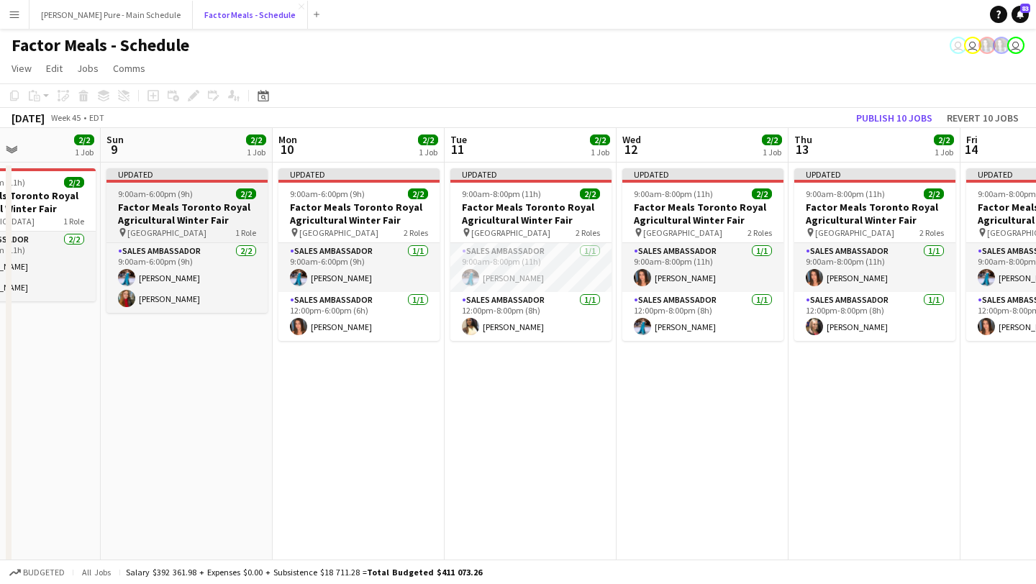
scroll to position [0, 494]
